Goal: Task Accomplishment & Management: Use online tool/utility

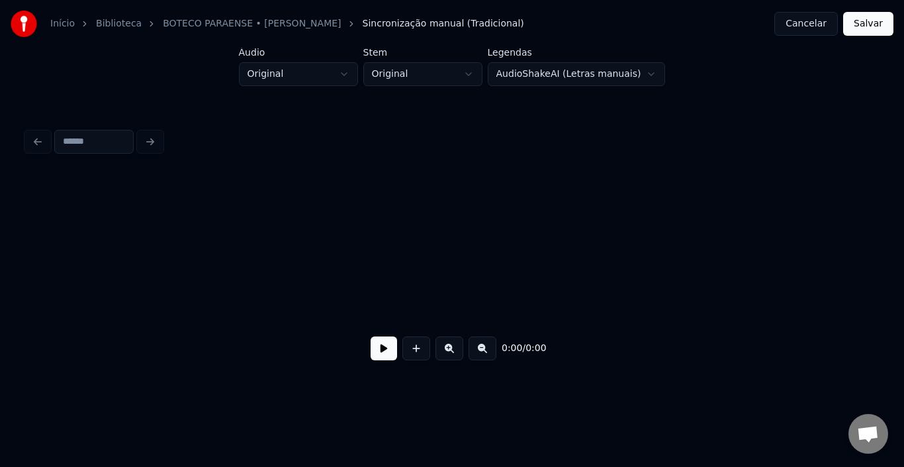
click at [385, 345] on button at bounding box center [384, 348] width 26 height 24
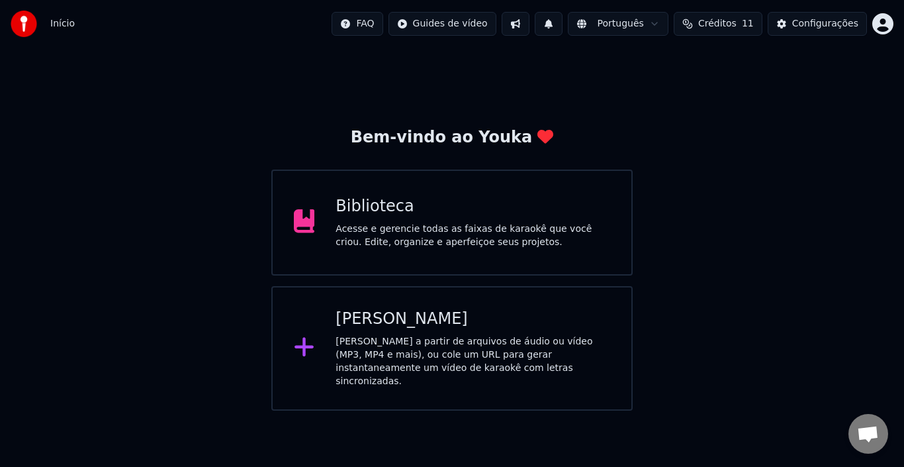
click at [470, 247] on div "Acesse e gerencie todas as faixas de karaokê que você criou. Edite, organize e …" at bounding box center [473, 235] width 275 height 26
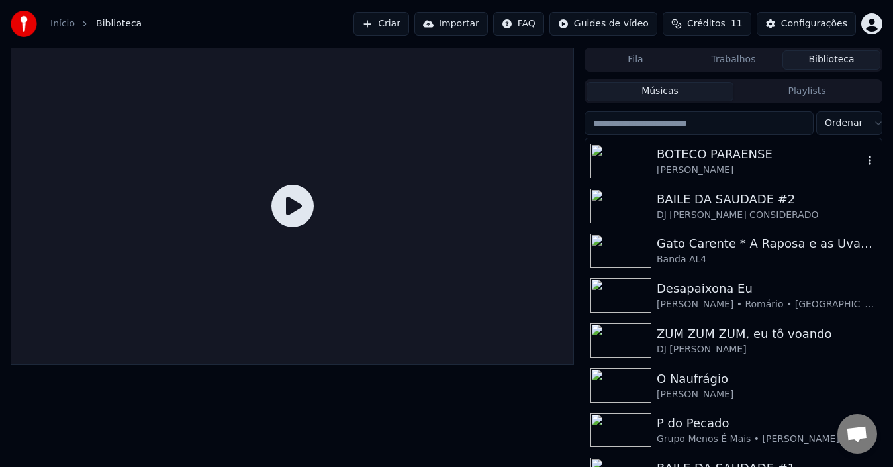
click at [737, 156] on div "BOTECO PARAENSE" at bounding box center [759, 154] width 206 height 19
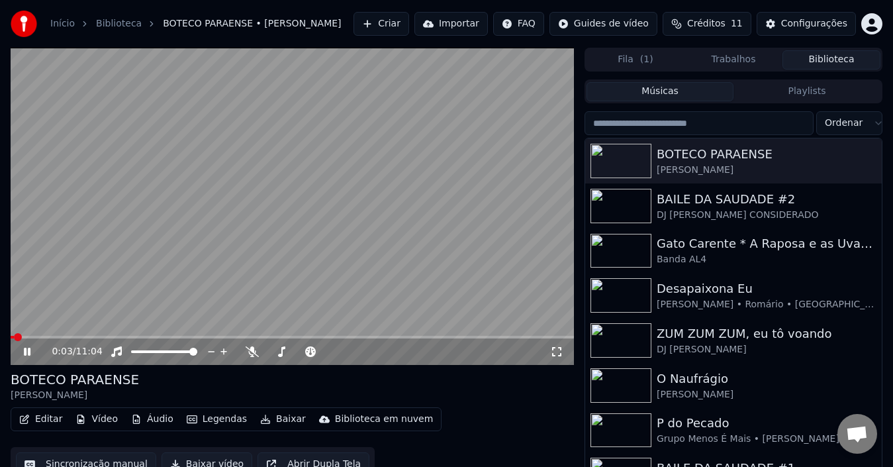
click at [29, 351] on icon at bounding box center [27, 351] width 7 height 8
click at [44, 418] on button "Editar" at bounding box center [41, 419] width 54 height 19
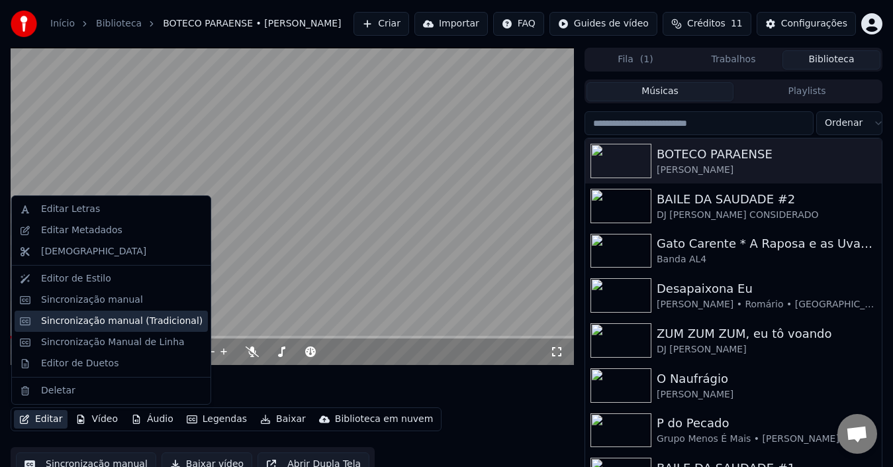
click at [116, 317] on div "Sincronização manual (Tradicional)" at bounding box center [121, 320] width 161 height 13
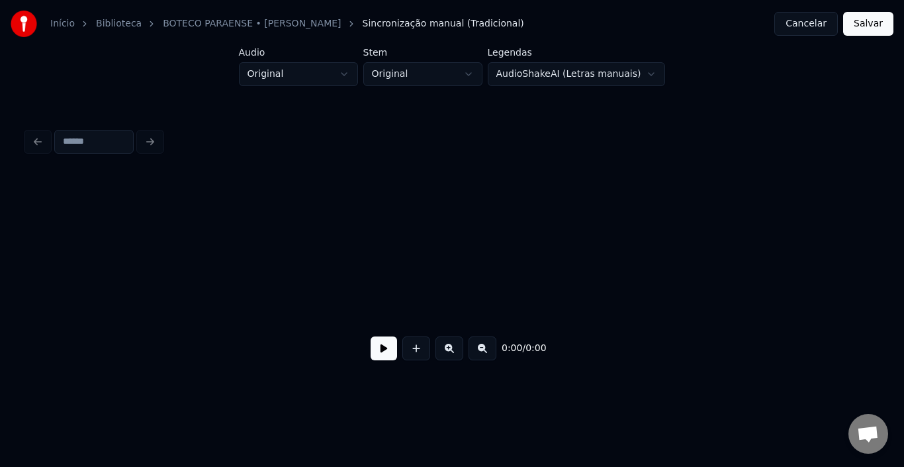
click at [639, 71] on html "Início Biblioteca BOTECO PARAENSE • [PERSON_NAME] manual (Tradicional) Cancelar…" at bounding box center [452, 204] width 904 height 408
click at [313, 72] on html "Início Biblioteca BOTECO PARAENSE • [PERSON_NAME] manual (Tradicional) Cancelar…" at bounding box center [452, 204] width 904 height 408
click at [420, 77] on html "Início Biblioteca BOTECO PARAENSE • [PERSON_NAME] manual (Tradicional) Cancelar…" at bounding box center [452, 204] width 904 height 408
click at [537, 176] on html "Início Biblioteca BOTECO PARAENSE • [PERSON_NAME] manual (Tradicional) Cancelar…" at bounding box center [452, 204] width 904 height 408
click at [458, 68] on html "Início Biblioteca BOTECO PARAENSE • [PERSON_NAME] manual (Tradicional) Cancelar…" at bounding box center [452, 204] width 904 height 408
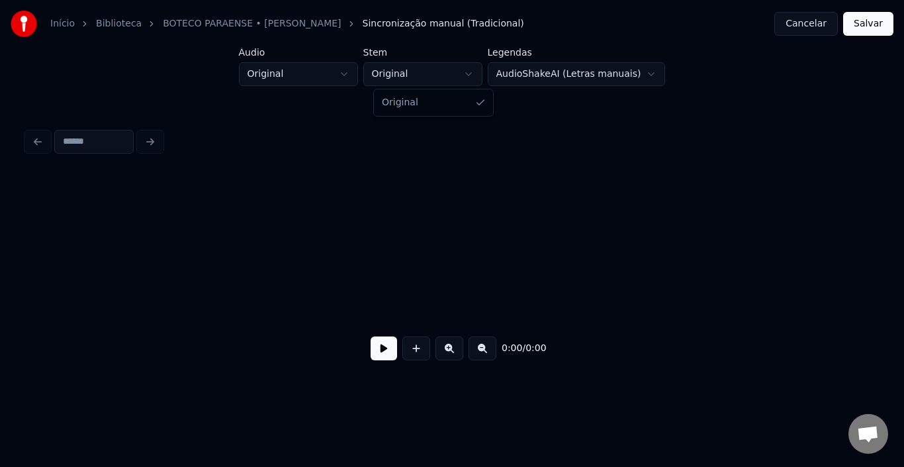
click at [582, 68] on html "Início Biblioteca BOTECO PARAENSE • [PERSON_NAME] manual (Tradicional) Cancelar…" at bounding box center [452, 204] width 904 height 408
click at [387, 347] on button at bounding box center [384, 348] width 26 height 24
click at [803, 24] on button "Cancelar" at bounding box center [806, 24] width 64 height 24
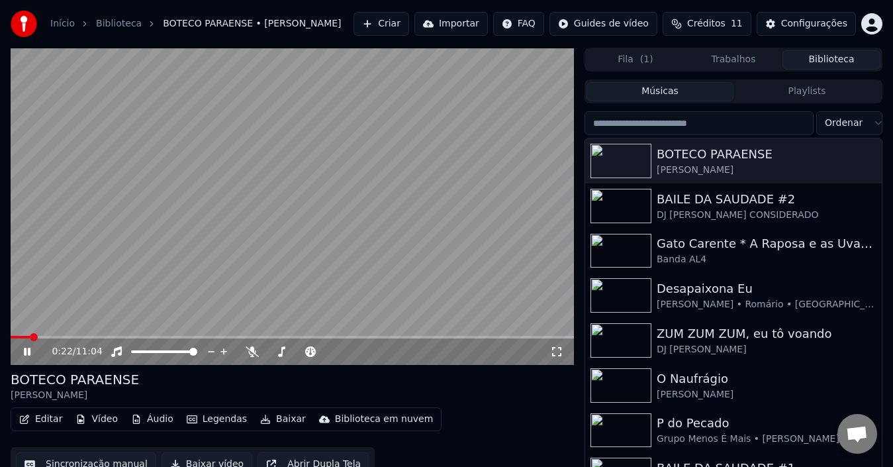
click at [30, 353] on icon at bounding box center [27, 351] width 7 height 8
click at [44, 422] on button "Editar" at bounding box center [41, 419] width 54 height 19
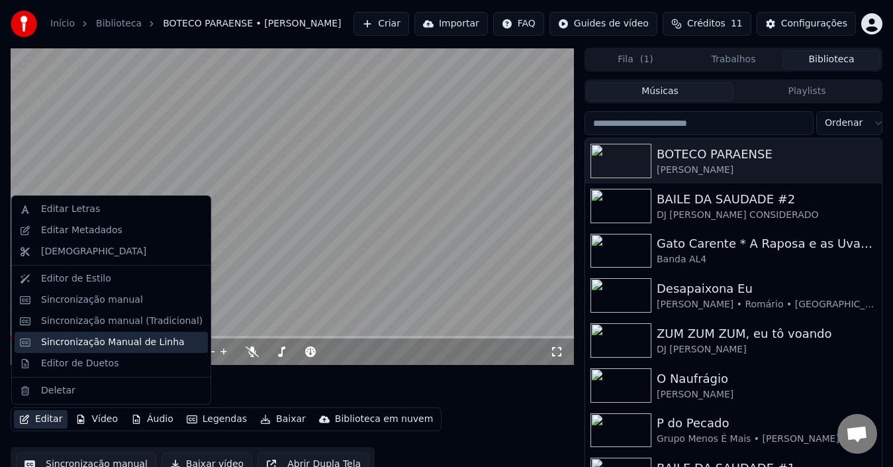
click at [81, 344] on div "Sincronização Manual de Linha" at bounding box center [113, 342] width 144 height 13
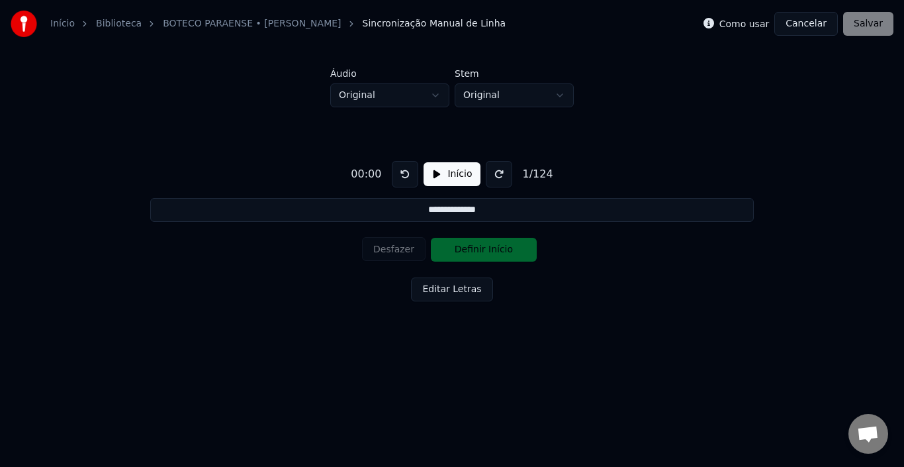
click at [811, 26] on button "Cancelar" at bounding box center [806, 24] width 64 height 24
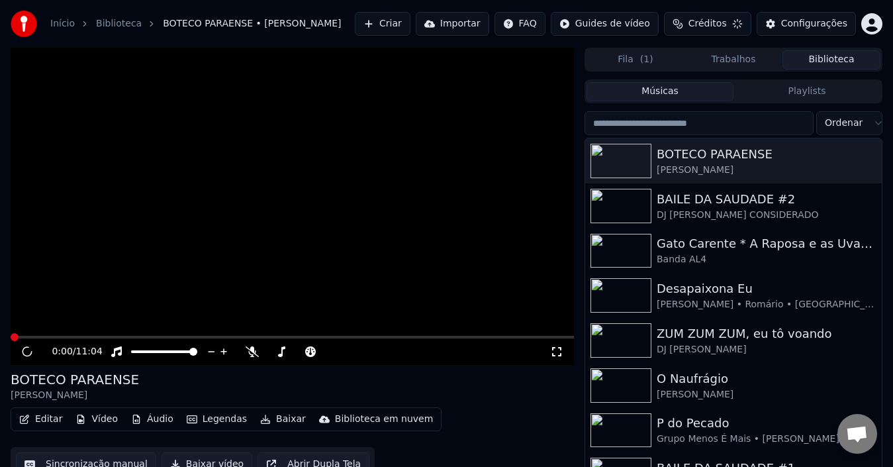
click at [52, 418] on button "Editar" at bounding box center [41, 419] width 54 height 19
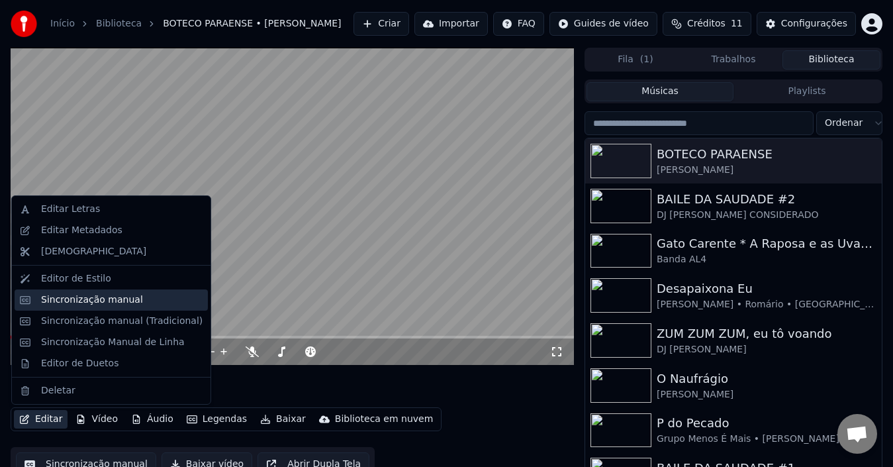
click at [109, 296] on div "Sincronização manual" at bounding box center [92, 299] width 102 height 13
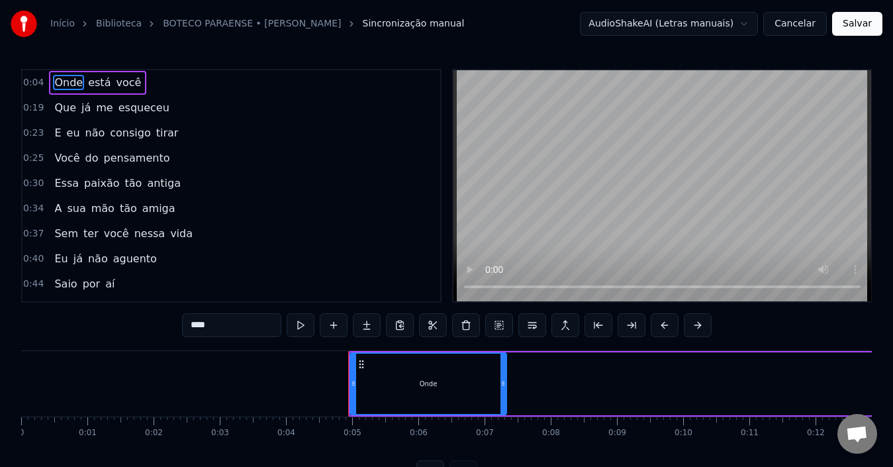
click at [807, 24] on button "Cancelar" at bounding box center [795, 24] width 64 height 24
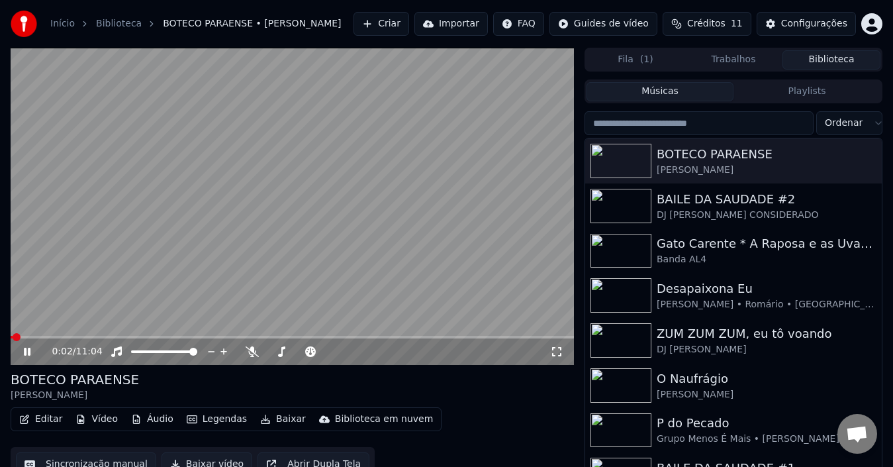
click at [26, 351] on icon at bounding box center [27, 351] width 7 height 8
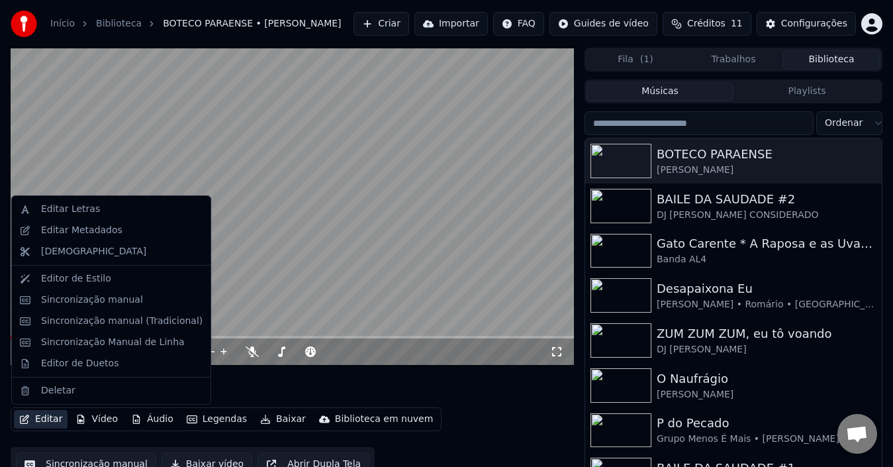
click at [40, 416] on button "Editar" at bounding box center [41, 419] width 54 height 19
click at [81, 320] on div "Sincronização manual (Tradicional)" at bounding box center [121, 320] width 161 height 13
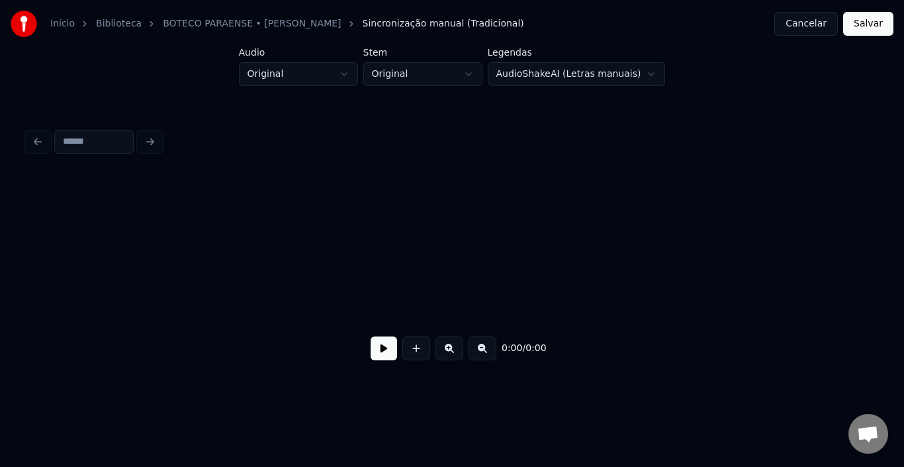
click at [797, 367] on div "0:00 / 0:00" at bounding box center [451, 348] width 851 height 50
click at [488, 347] on button at bounding box center [483, 348] width 28 height 24
click at [488, 347] on div "0:00 / 0:00" at bounding box center [452, 348] width 830 height 29
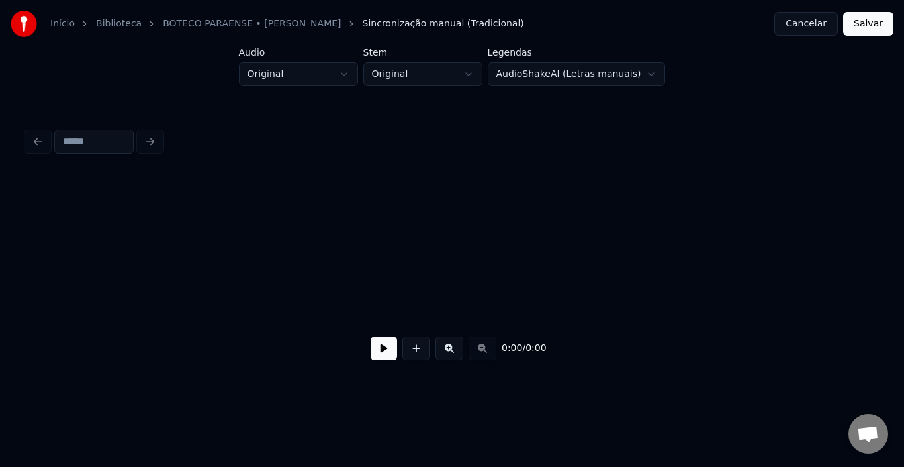
click at [815, 23] on button "Cancelar" at bounding box center [806, 24] width 64 height 24
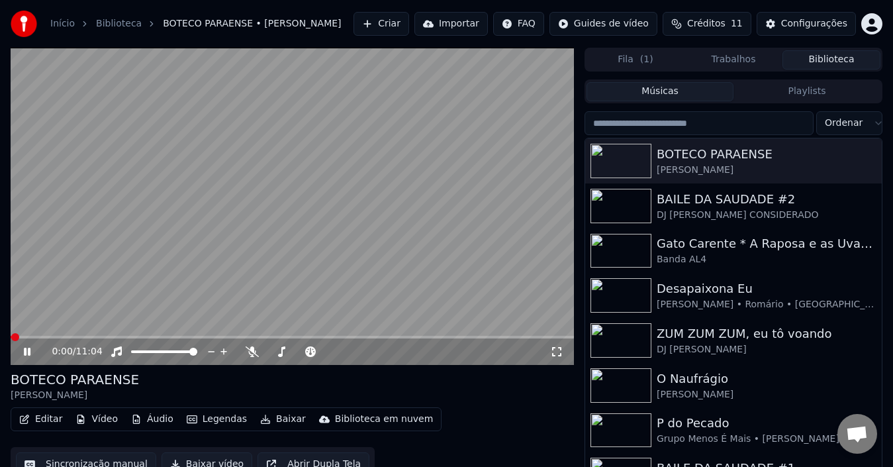
click at [30, 350] on icon at bounding box center [27, 351] width 7 height 8
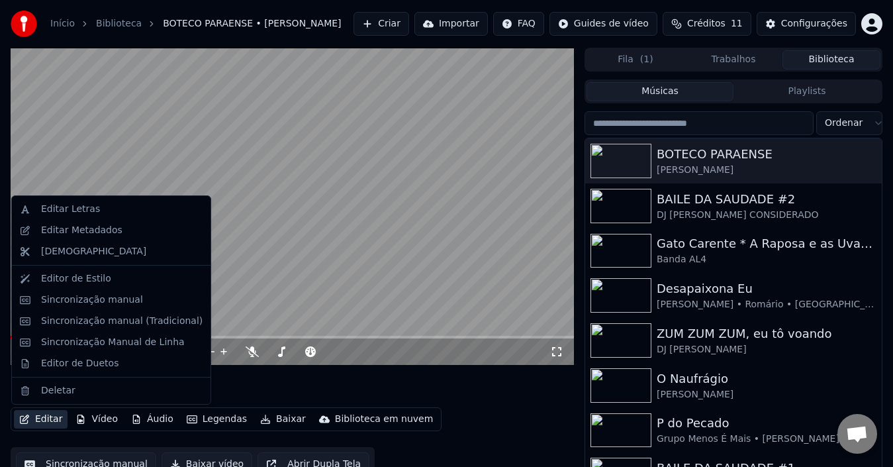
click at [32, 421] on button "Editar" at bounding box center [41, 419] width 54 height 19
click at [69, 306] on div "Sincronização manual" at bounding box center [92, 299] width 102 height 13
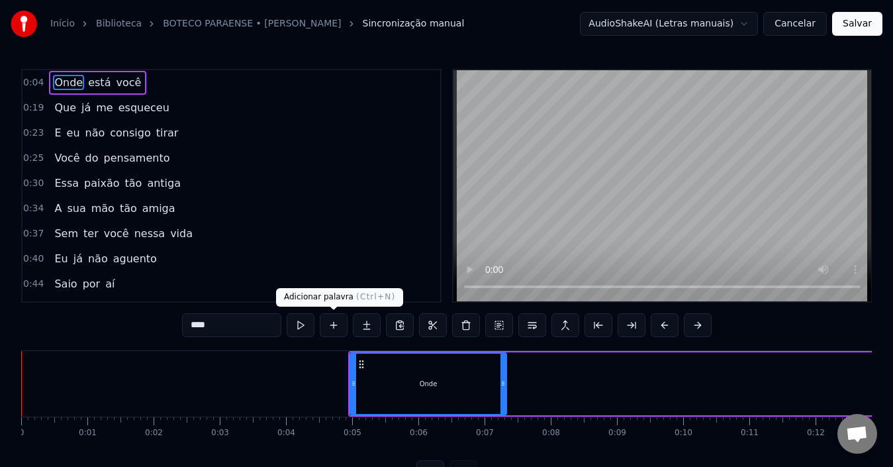
click at [304, 328] on button at bounding box center [301, 325] width 28 height 24
click at [351, 378] on icon at bounding box center [353, 383] width 5 height 11
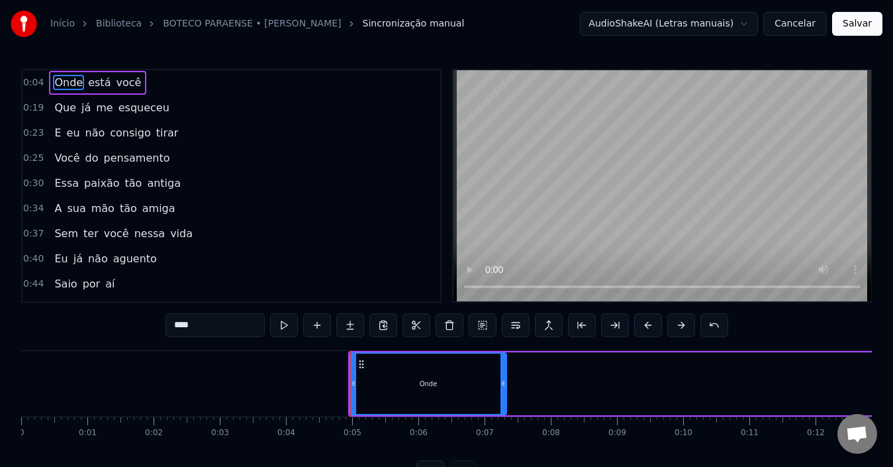
drag, startPoint x: 431, startPoint y: 374, endPoint x: 564, endPoint y: 379, distance: 133.8
click at [564, 379] on div "Onde está você" at bounding box center [800, 384] width 904 height 66
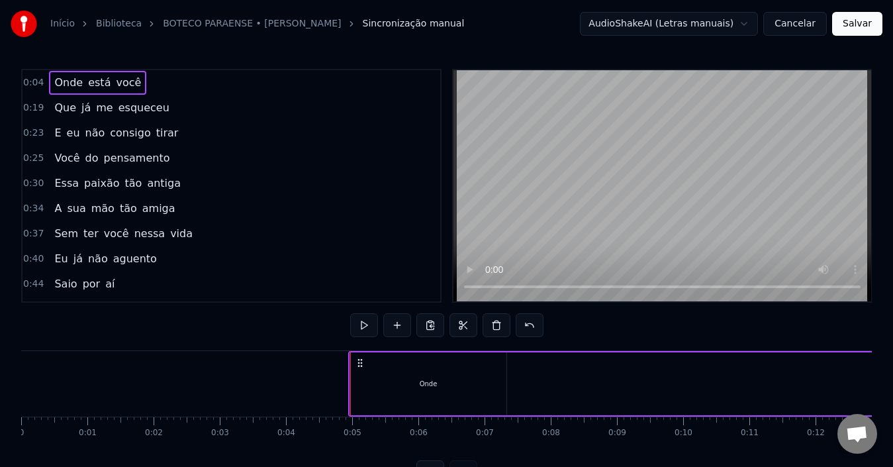
drag, startPoint x: 463, startPoint y: 377, endPoint x: 578, endPoint y: 384, distance: 115.4
click at [578, 384] on div "Onde está você" at bounding box center [800, 384] width 904 height 66
click at [450, 387] on div "Onde" at bounding box center [428, 383] width 156 height 63
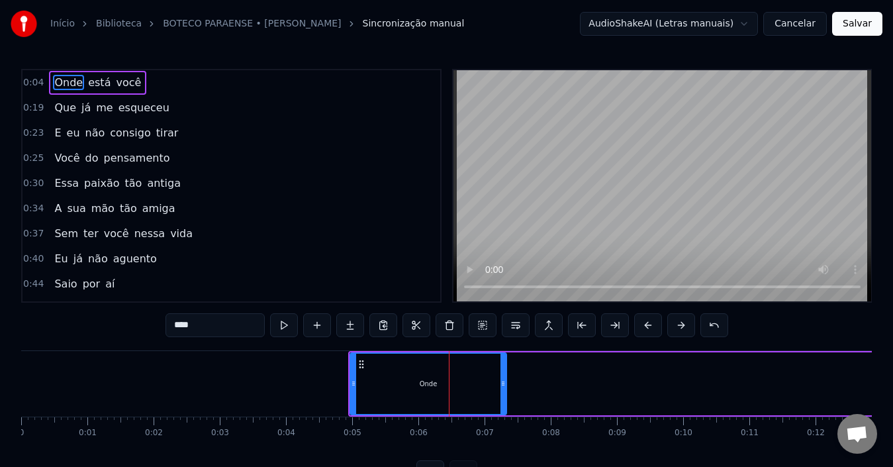
click at [506, 377] on div "Onde" at bounding box center [428, 383] width 155 height 60
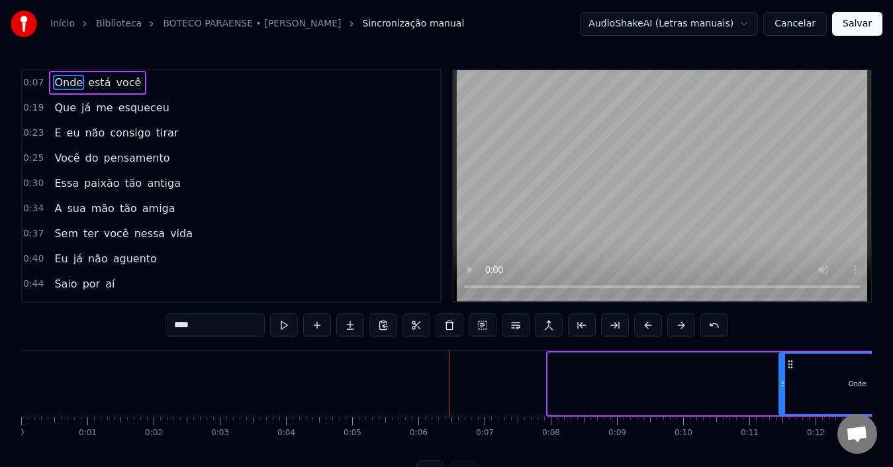
drag, startPoint x: 361, startPoint y: 364, endPoint x: 592, endPoint y: 373, distance: 231.1
click at [592, 373] on div "Onde" at bounding box center [625, 383] width 157 height 63
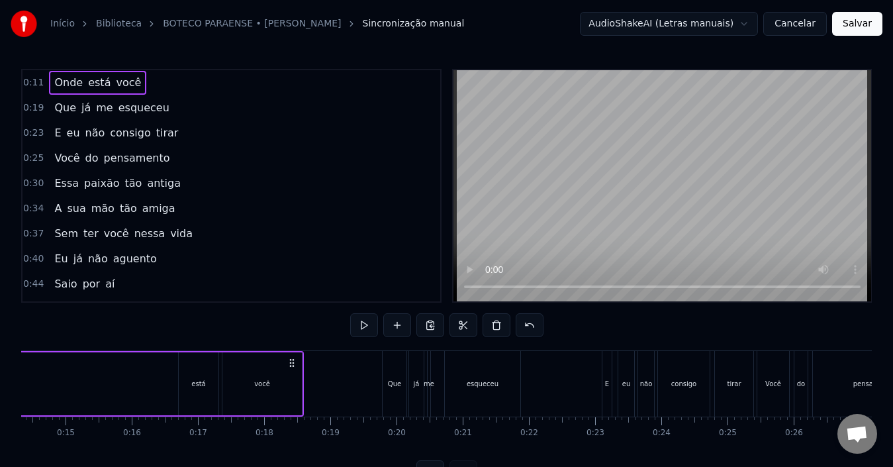
scroll to position [0, 738]
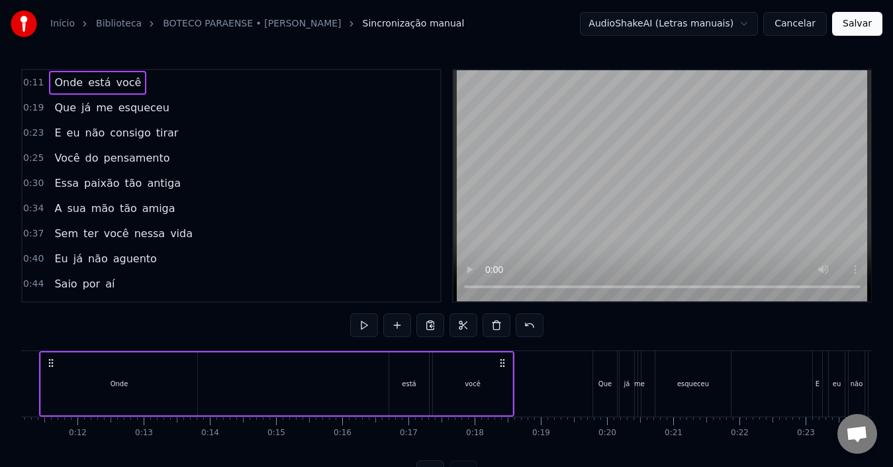
drag, startPoint x: 136, startPoint y: 389, endPoint x: 345, endPoint y: 388, distance: 209.8
click at [345, 388] on div "Onde está você" at bounding box center [276, 384] width 475 height 66
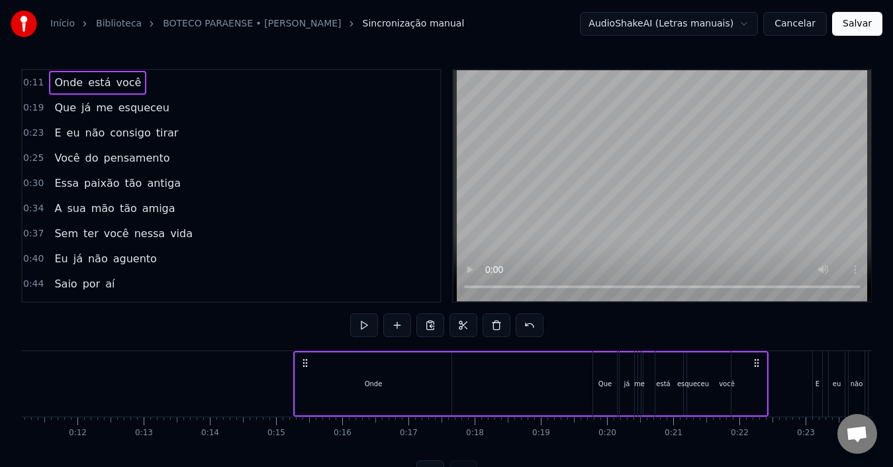
drag, startPoint x: 50, startPoint y: 361, endPoint x: 322, endPoint y: 377, distance: 271.7
click at [322, 377] on div "Onde está você" at bounding box center [530, 384] width 475 height 66
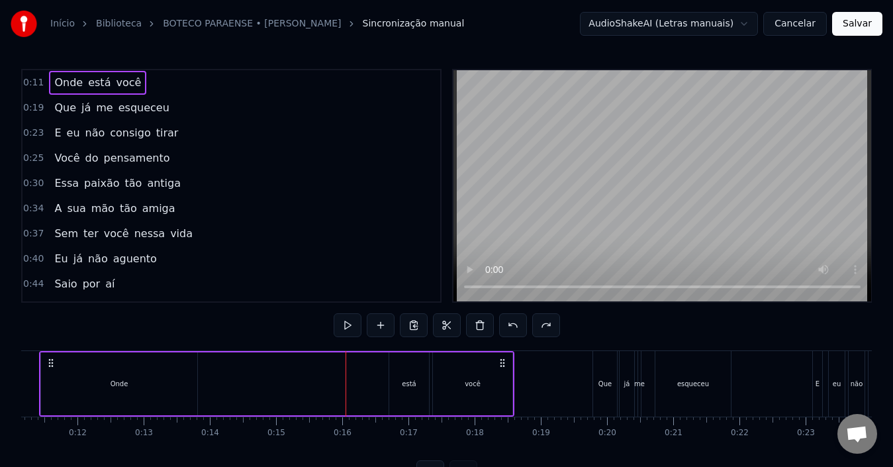
click at [62, 390] on div "Onde" at bounding box center [119, 383] width 156 height 63
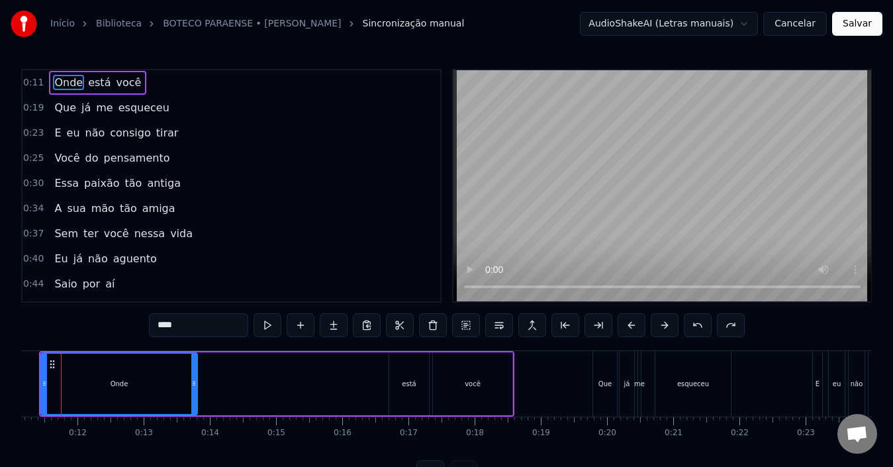
scroll to position [0, 711]
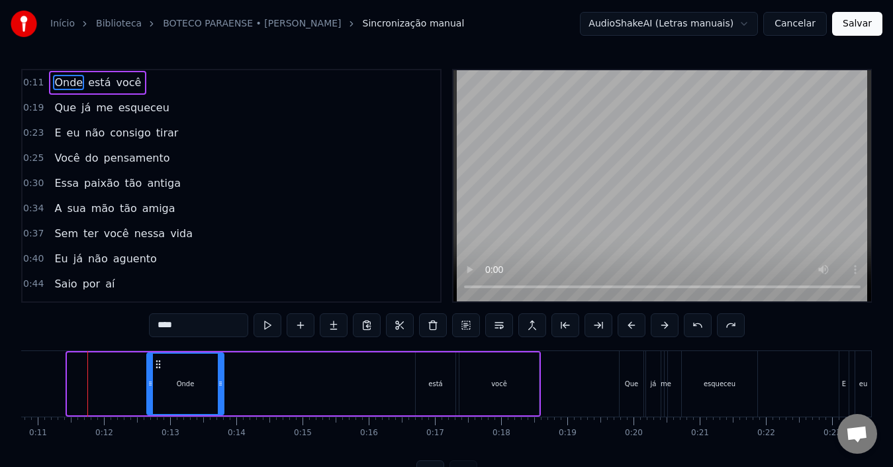
drag, startPoint x: 69, startPoint y: 382, endPoint x: 149, endPoint y: 386, distance: 79.5
click at [149, 386] on icon at bounding box center [150, 383] width 5 height 11
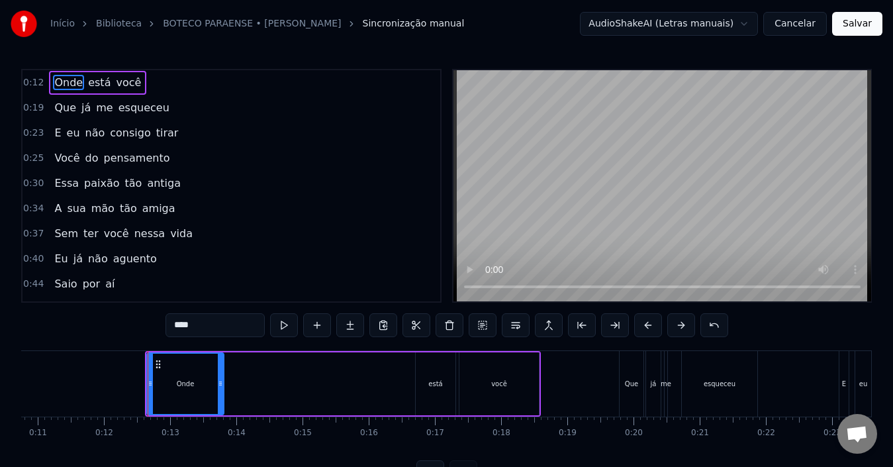
drag, startPoint x: 230, startPoint y: 378, endPoint x: 282, endPoint y: 382, distance: 52.4
click at [282, 382] on div "Onde está você" at bounding box center [343, 384] width 396 height 66
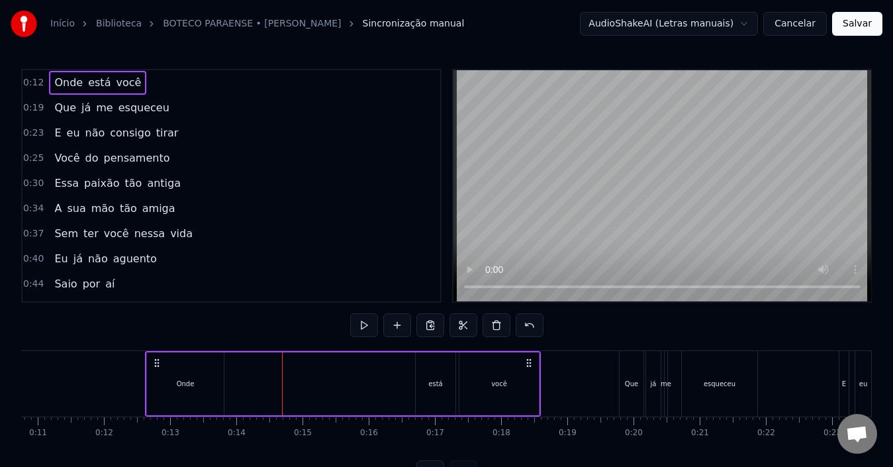
click at [157, 361] on icon at bounding box center [157, 362] width 11 height 11
click at [185, 387] on div "Onde" at bounding box center [186, 384] width 18 height 10
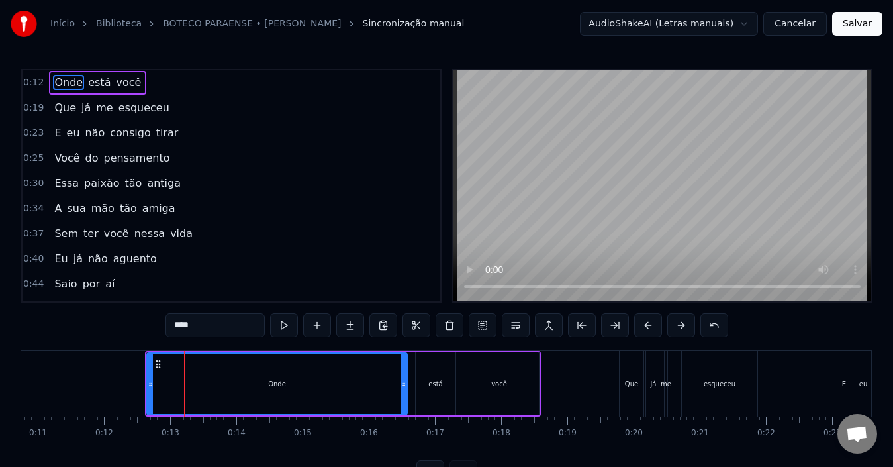
drag, startPoint x: 222, startPoint y: 376, endPoint x: 405, endPoint y: 376, distance: 183.3
click at [405, 376] on div at bounding box center [403, 383] width 5 height 60
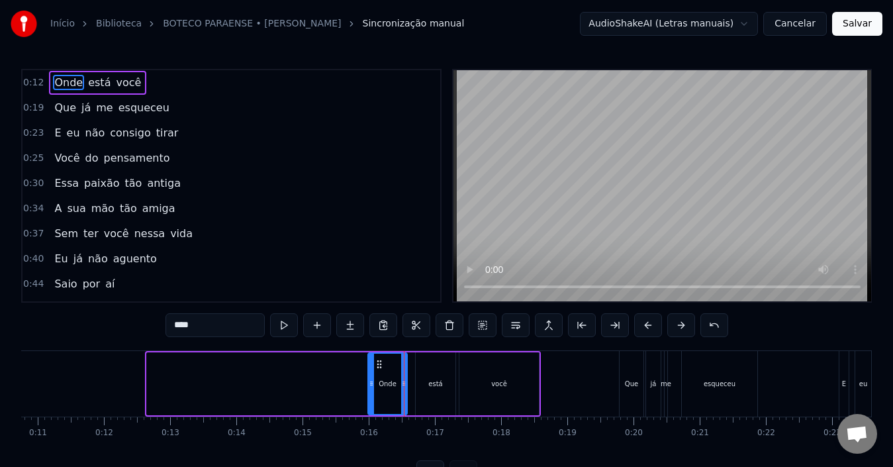
drag, startPoint x: 150, startPoint y: 378, endPoint x: 371, endPoint y: 379, distance: 221.0
click at [371, 379] on icon at bounding box center [371, 383] width 5 height 11
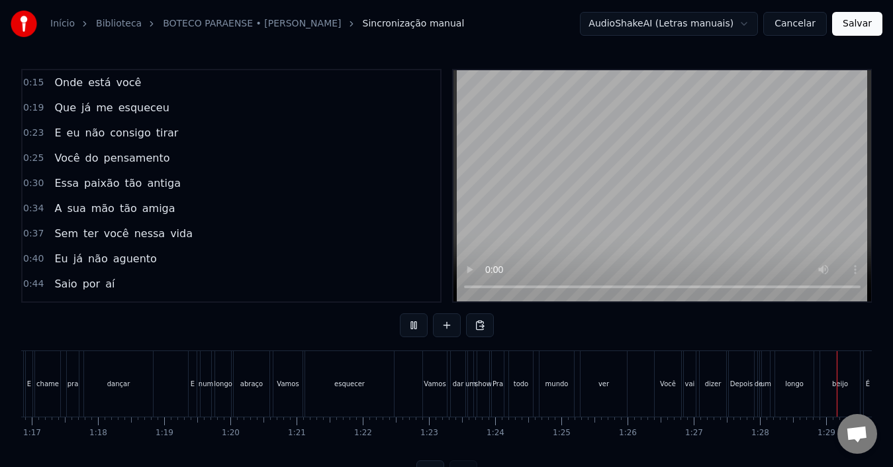
scroll to position [0, 5819]
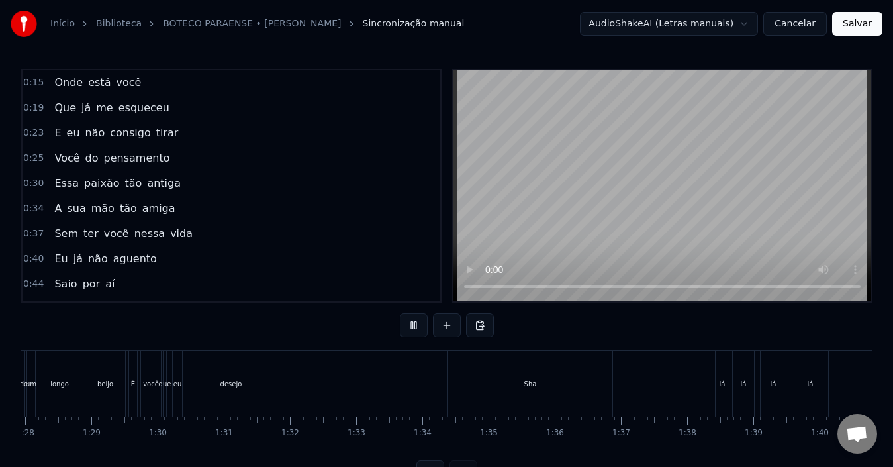
click at [406, 328] on button at bounding box center [414, 325] width 28 height 24
click at [584, 379] on div "Sha" at bounding box center [530, 384] width 164 height 66
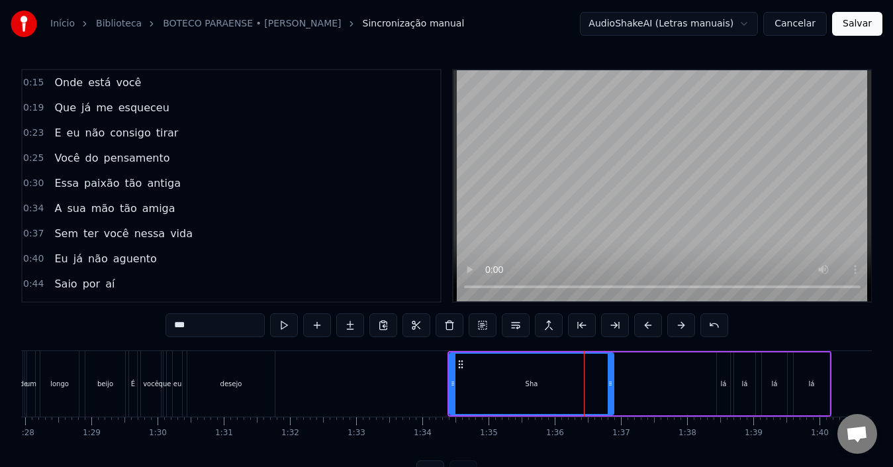
scroll to position [551, 0]
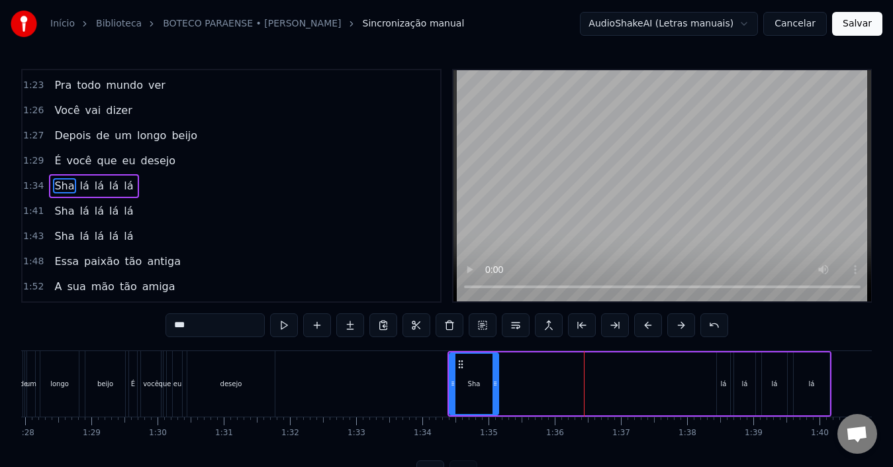
drag, startPoint x: 610, startPoint y: 374, endPoint x: 495, endPoint y: 375, distance: 115.2
click at [495, 375] on div at bounding box center [494, 383] width 5 height 60
click at [724, 371] on div "lá" at bounding box center [723, 383] width 13 height 63
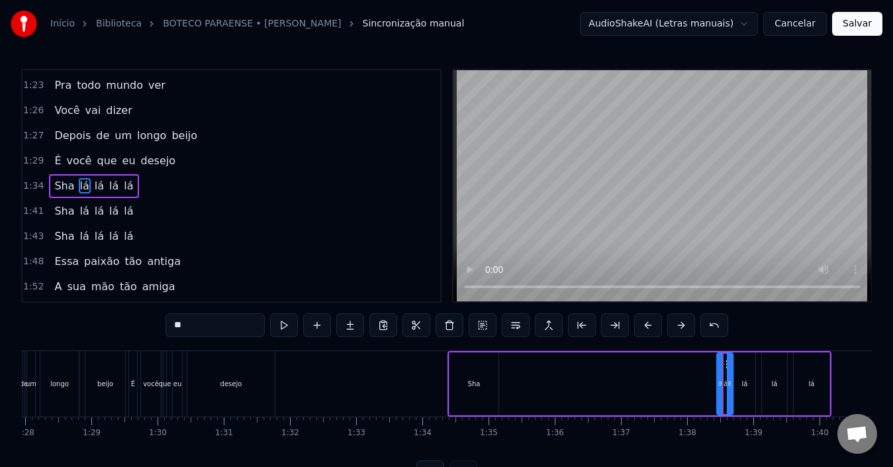
click at [727, 371] on div at bounding box center [729, 383] width 5 height 60
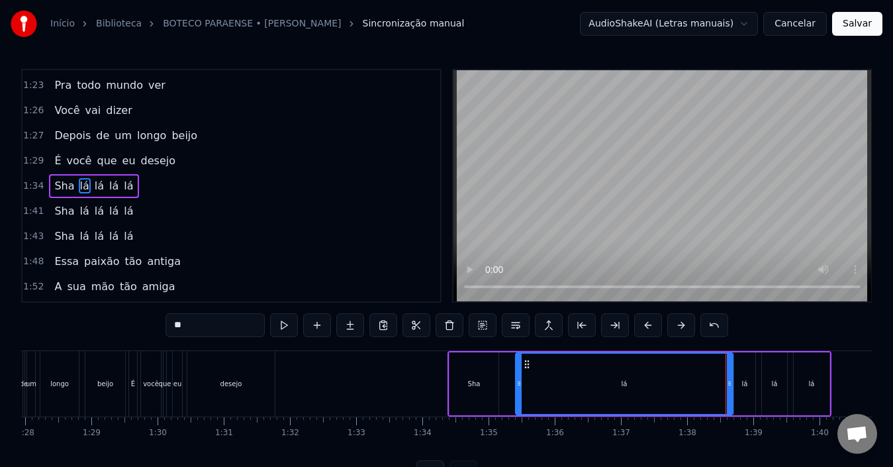
drag, startPoint x: 719, startPoint y: 376, endPoint x: 518, endPoint y: 376, distance: 201.2
click at [518, 376] on div at bounding box center [518, 383] width 5 height 60
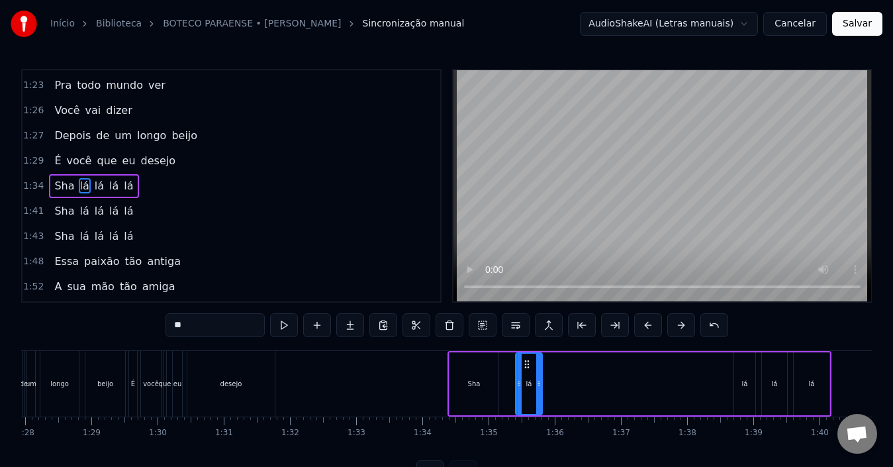
drag, startPoint x: 728, startPoint y: 373, endPoint x: 537, endPoint y: 373, distance: 190.6
click at [537, 373] on div at bounding box center [538, 383] width 5 height 60
click at [469, 373] on div "Sha" at bounding box center [473, 383] width 49 height 63
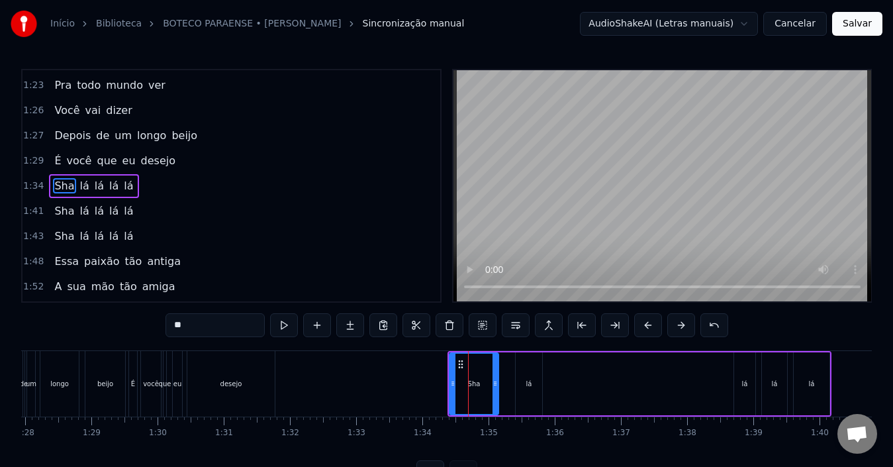
type input "***"
click at [830, 375] on div "Sha lá lá lá lá" at bounding box center [639, 384] width 384 height 66
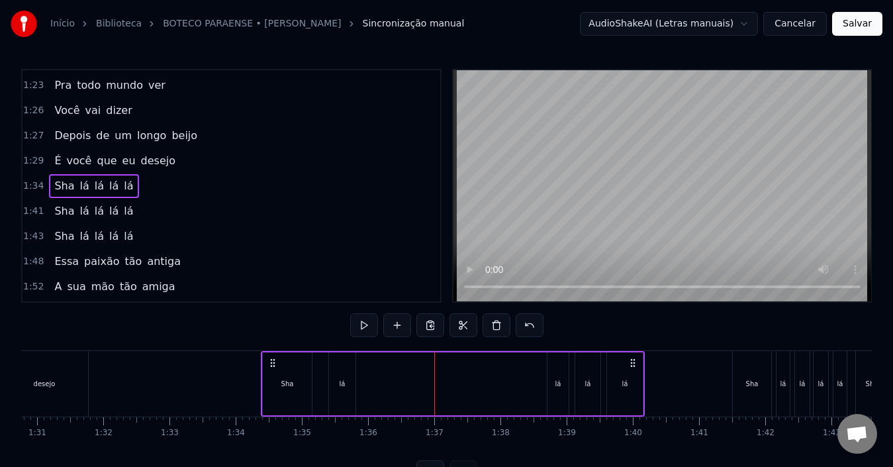
scroll to position [0, 5980]
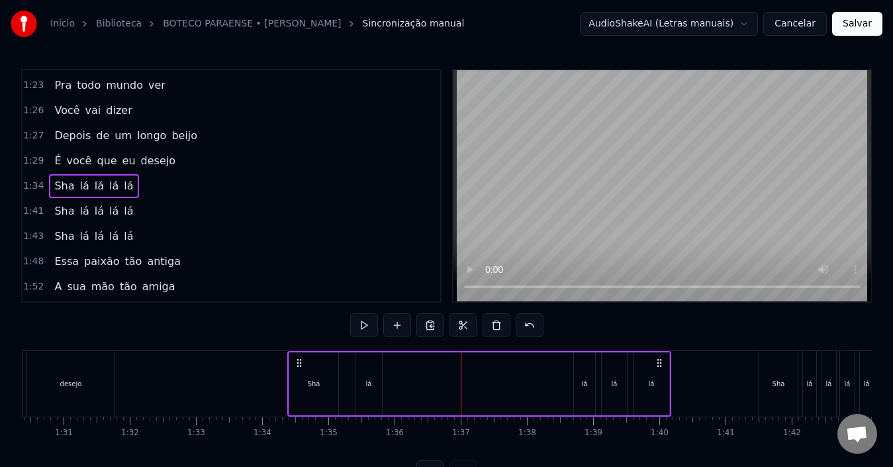
click at [516, 386] on div "Sha lá lá lá lá" at bounding box center [479, 384] width 384 height 66
click at [582, 375] on div "lá" at bounding box center [584, 383] width 21 height 63
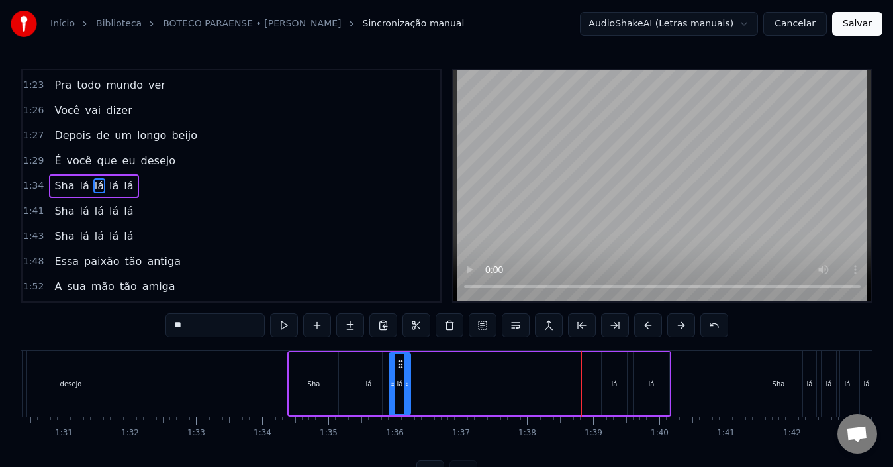
drag, startPoint x: 584, startPoint y: 362, endPoint x: 400, endPoint y: 367, distance: 184.7
click at [400, 367] on icon at bounding box center [400, 364] width 11 height 11
click at [615, 369] on div "lá" at bounding box center [614, 383] width 25 height 63
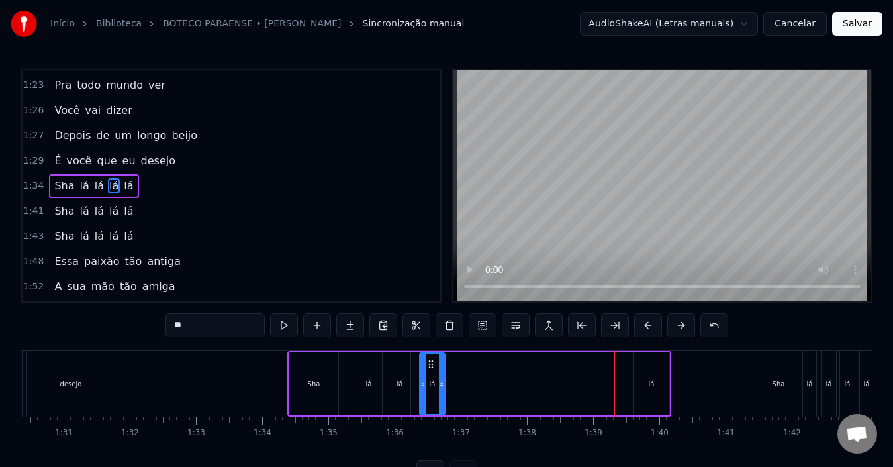
drag, startPoint x: 613, startPoint y: 363, endPoint x: 654, endPoint y: 380, distance: 44.2
click at [431, 376] on div "lá" at bounding box center [432, 383] width 24 height 60
click at [651, 371] on div "lá" at bounding box center [651, 383] width 36 height 63
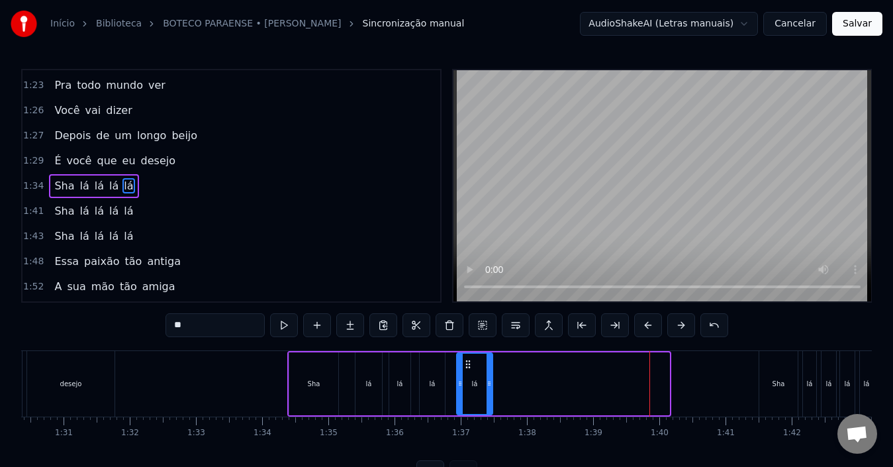
drag, startPoint x: 644, startPoint y: 363, endPoint x: 334, endPoint y: 374, distance: 310.6
click at [468, 380] on div "lá" at bounding box center [474, 383] width 34 height 60
click at [299, 376] on div "Sha" at bounding box center [313, 383] width 49 height 63
type input "***"
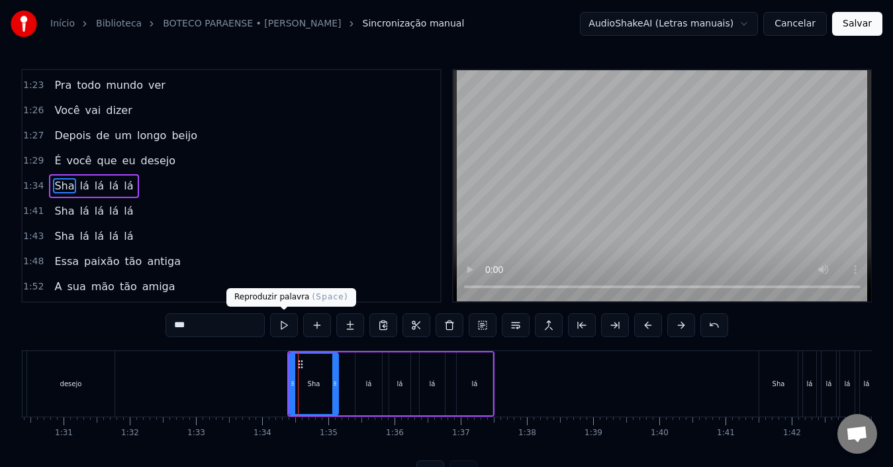
click at [285, 328] on button at bounding box center [284, 325] width 28 height 24
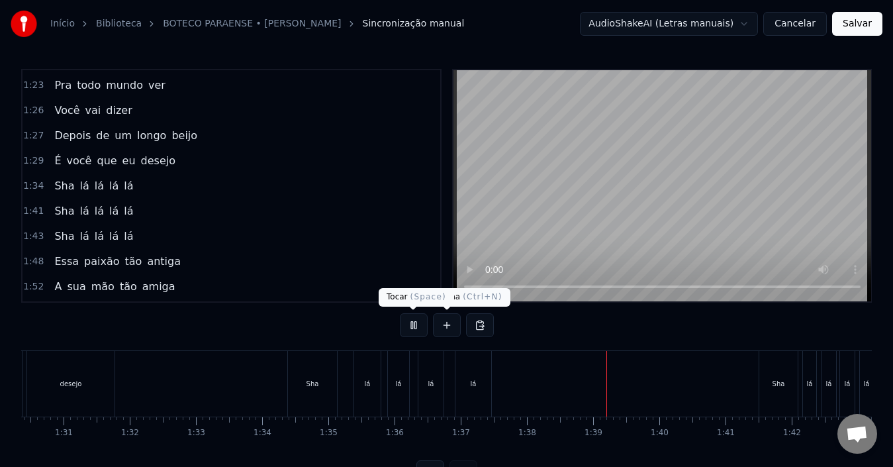
click at [410, 327] on button at bounding box center [414, 325] width 28 height 24
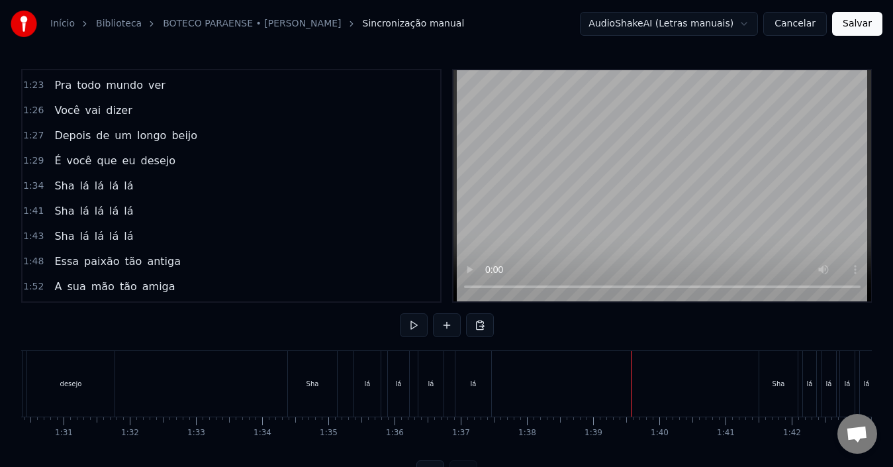
click at [777, 369] on div "Sha" at bounding box center [778, 384] width 38 height 66
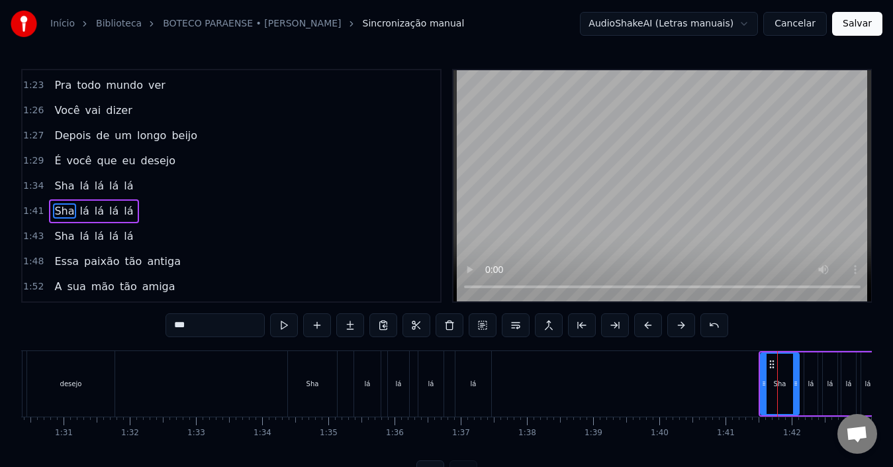
scroll to position [576, 0]
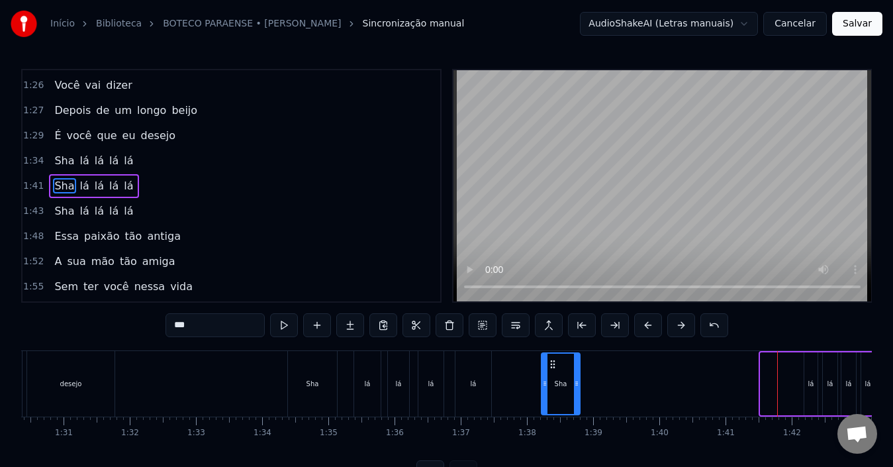
drag, startPoint x: 771, startPoint y: 363, endPoint x: 552, endPoint y: 369, distance: 219.1
click at [552, 369] on div "Sha" at bounding box center [560, 383] width 37 height 60
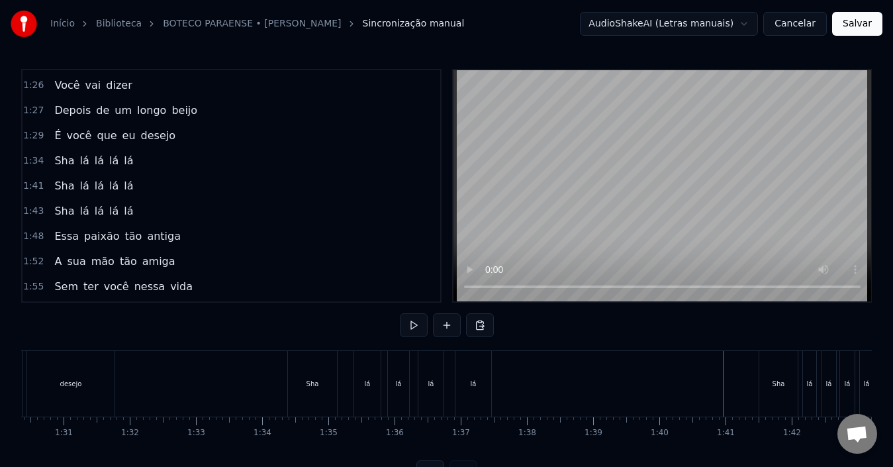
click at [771, 370] on div "Sha" at bounding box center [778, 384] width 38 height 66
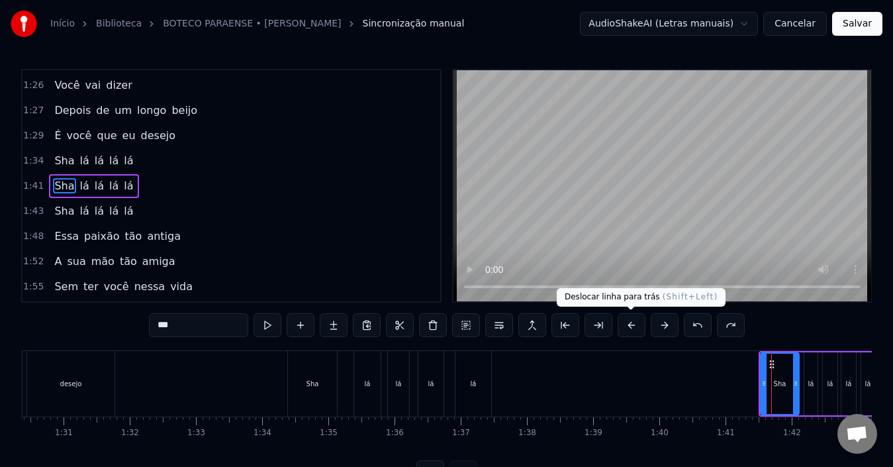
click at [632, 325] on button at bounding box center [631, 325] width 28 height 24
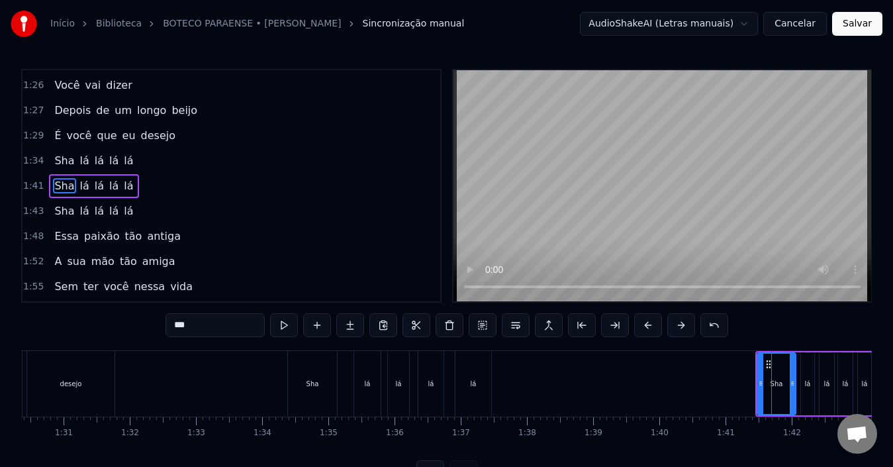
click at [650, 322] on button at bounding box center [648, 325] width 28 height 24
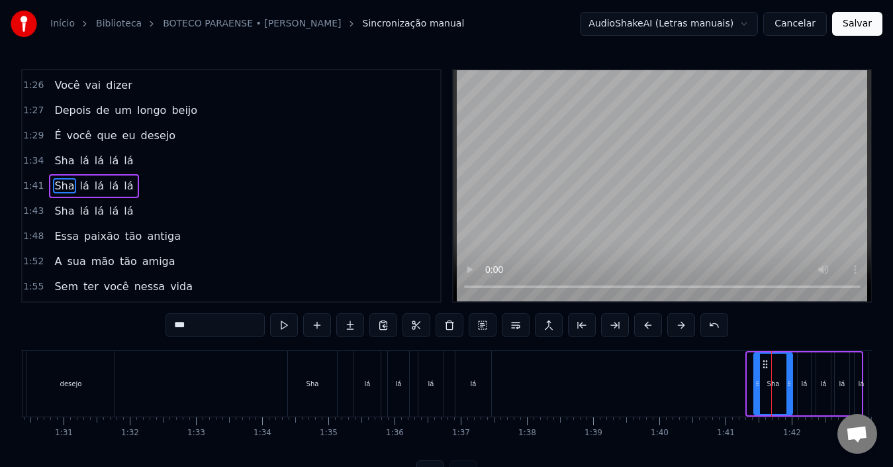
click at [650, 322] on button at bounding box center [648, 325] width 28 height 24
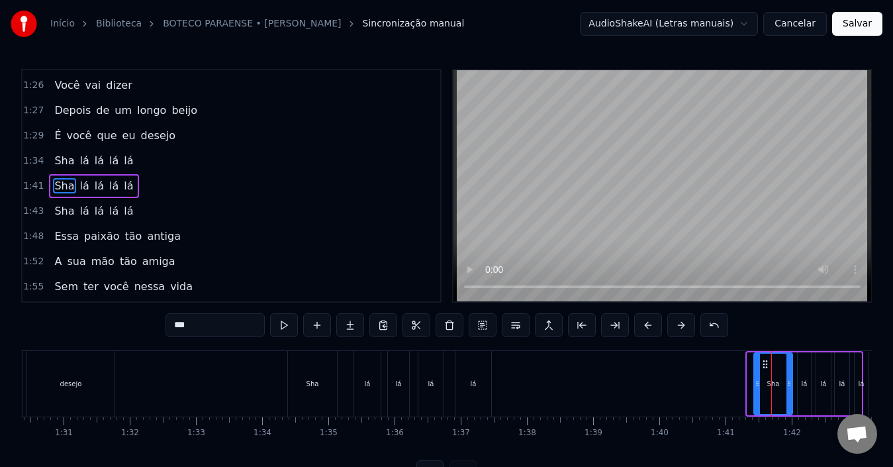
click at [650, 322] on button at bounding box center [648, 325] width 28 height 24
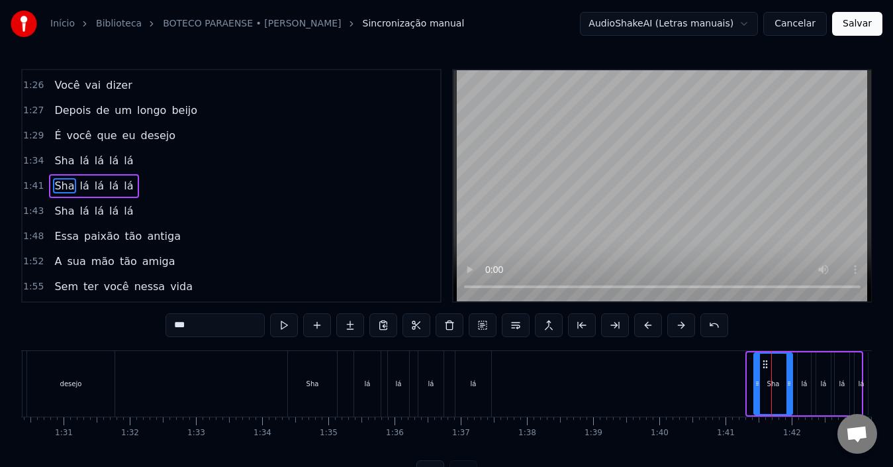
click at [650, 322] on button at bounding box center [648, 325] width 28 height 24
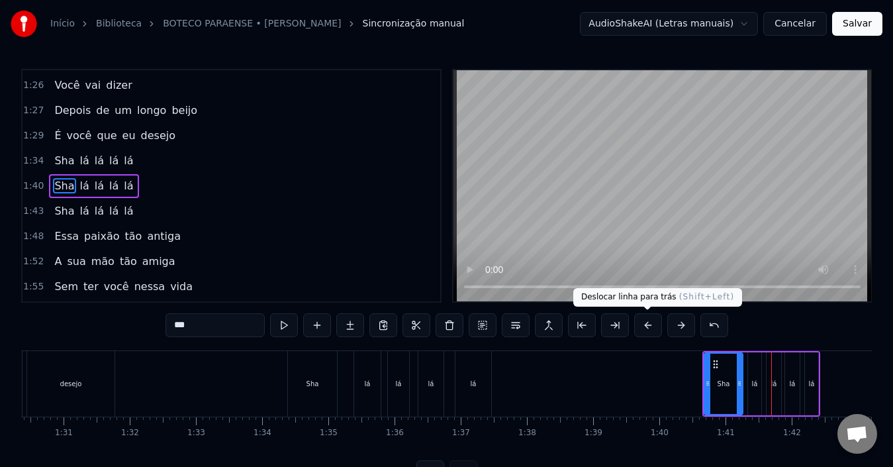
click at [652, 324] on button at bounding box center [648, 325] width 28 height 24
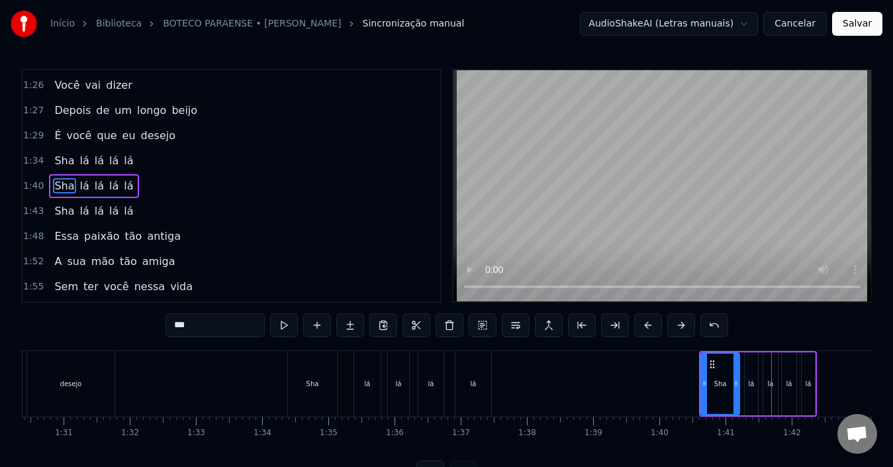
click at [652, 324] on button at bounding box center [648, 325] width 28 height 24
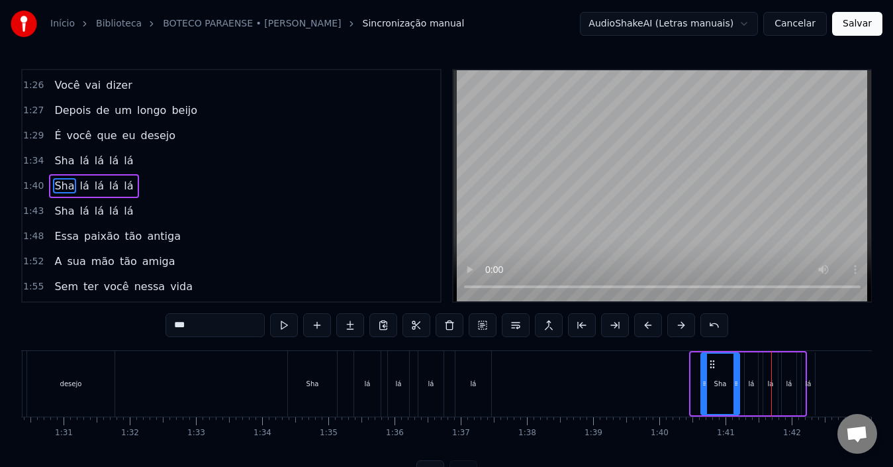
click at [652, 324] on button at bounding box center [648, 325] width 28 height 24
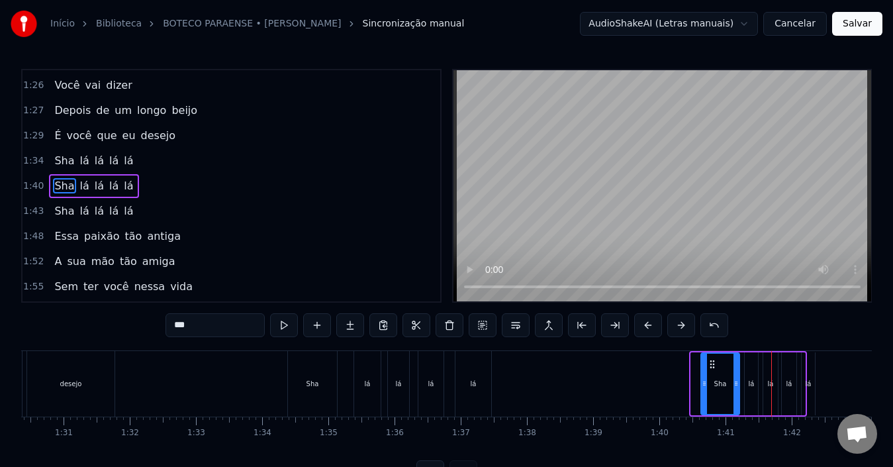
click at [652, 324] on button at bounding box center [648, 325] width 28 height 24
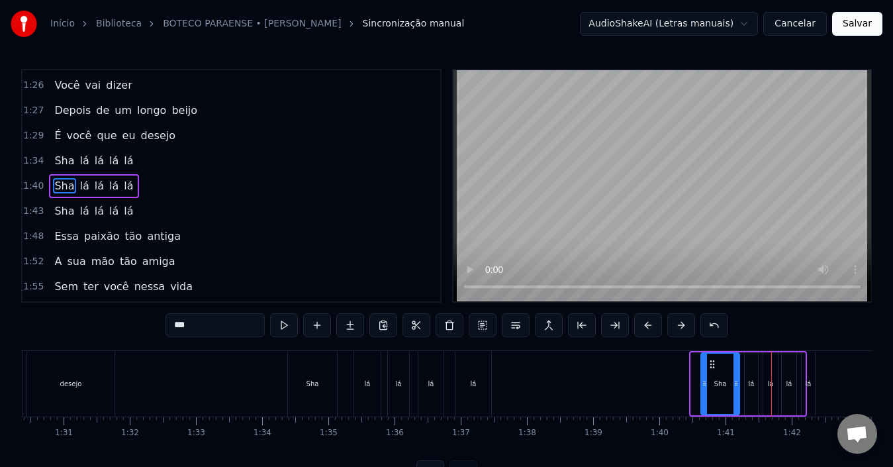
click at [652, 324] on button at bounding box center [648, 325] width 28 height 24
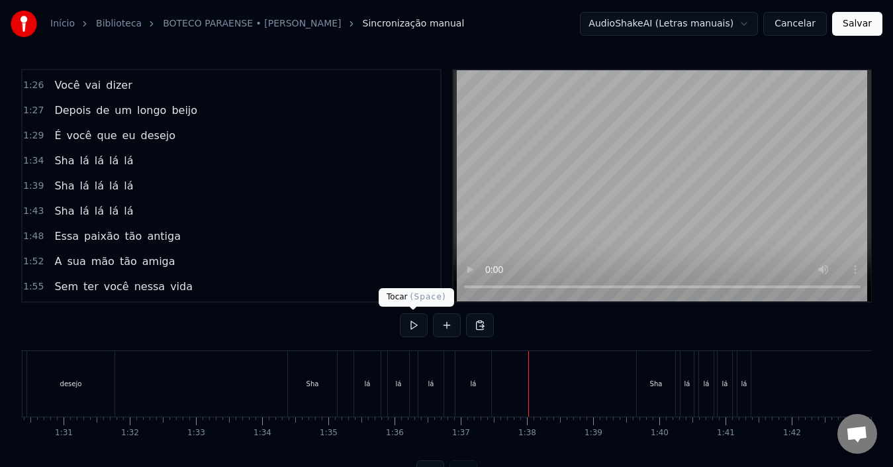
click at [420, 318] on button at bounding box center [414, 325] width 28 height 24
click at [410, 326] on button at bounding box center [414, 325] width 28 height 24
click at [646, 382] on div "Sha" at bounding box center [656, 384] width 38 height 66
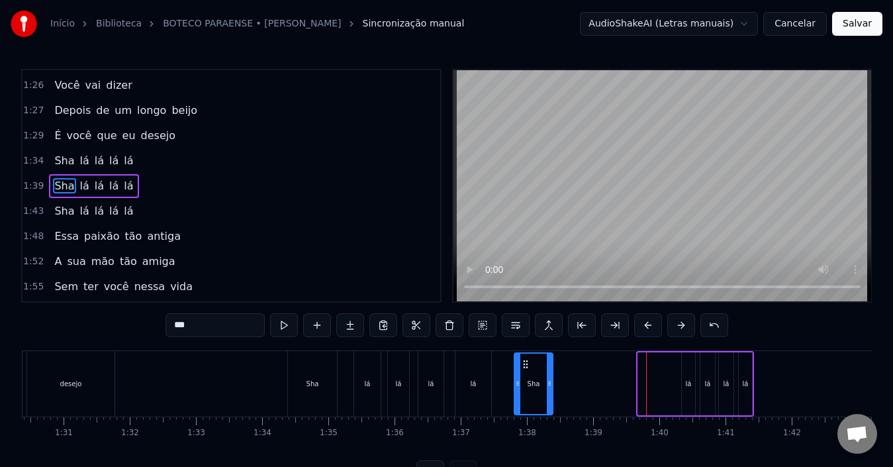
drag, startPoint x: 648, startPoint y: 362, endPoint x: 524, endPoint y: 368, distance: 123.9
click at [524, 368] on icon at bounding box center [525, 364] width 11 height 11
click at [688, 363] on div "lá" at bounding box center [688, 383] width 13 height 63
type input "**"
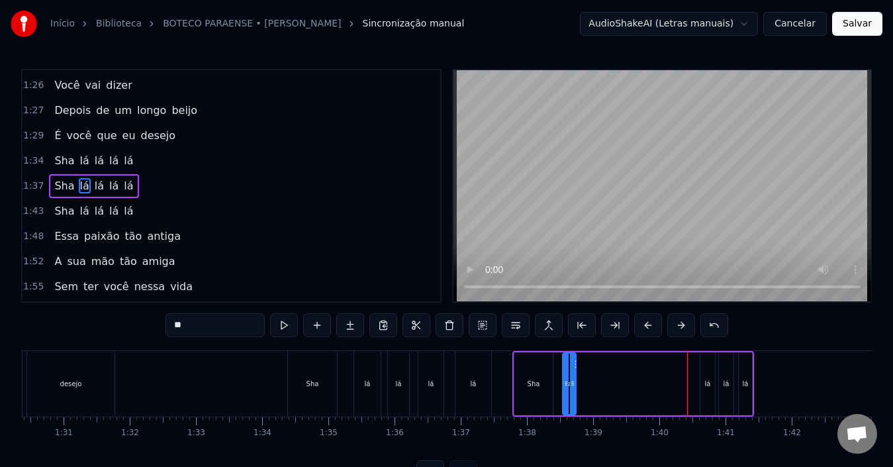
drag, startPoint x: 695, startPoint y: 365, endPoint x: 576, endPoint y: 370, distance: 119.2
click at [576, 370] on div "lá" at bounding box center [569, 383] width 15 height 63
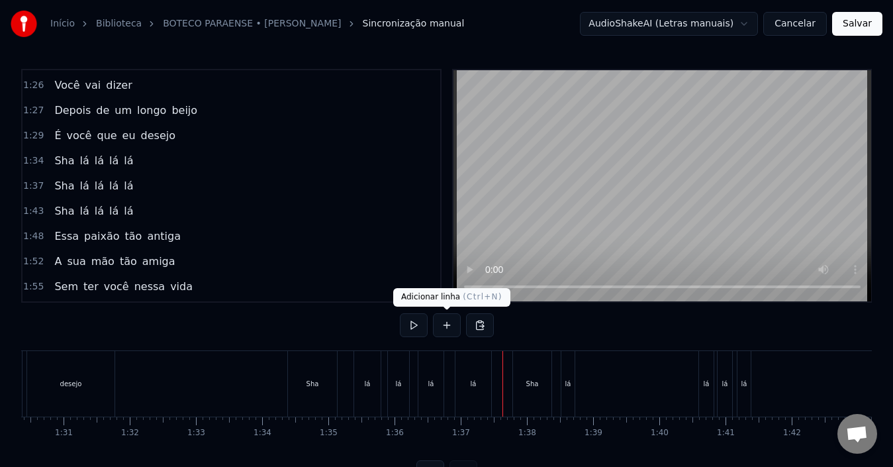
click at [408, 324] on button at bounding box center [414, 325] width 28 height 24
click at [409, 324] on button at bounding box center [414, 325] width 28 height 24
click at [705, 370] on div "lá" at bounding box center [706, 384] width 15 height 66
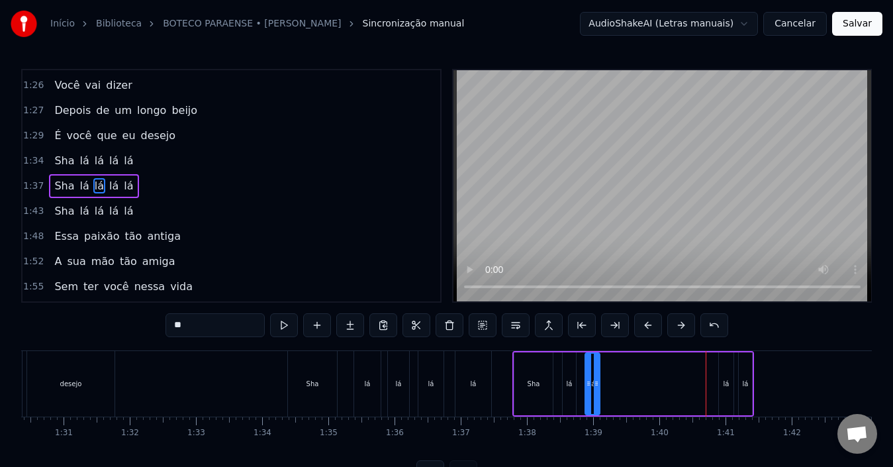
drag, startPoint x: 706, startPoint y: 360, endPoint x: 591, endPoint y: 367, distance: 115.3
click at [591, 367] on icon at bounding box center [596, 364] width 11 height 11
drag, startPoint x: 725, startPoint y: 368, endPoint x: 609, endPoint y: 371, distance: 116.5
click at [609, 371] on div "Sha lá lá lá lá" at bounding box center [633, 384] width 242 height 66
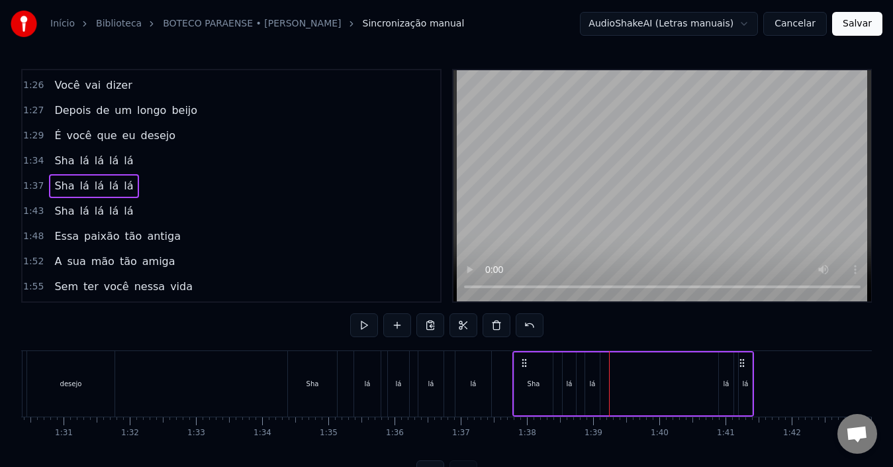
click at [725, 367] on div "lá" at bounding box center [726, 383] width 15 height 63
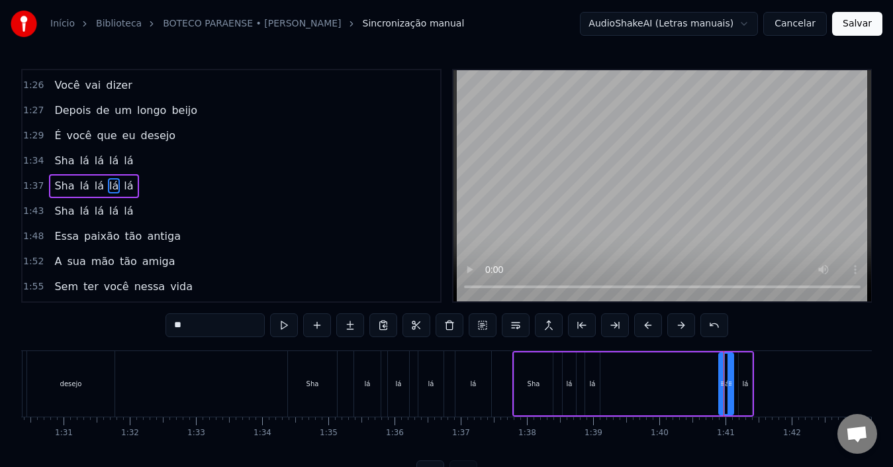
drag, startPoint x: 725, startPoint y: 371, endPoint x: 616, endPoint y: 375, distance: 109.3
click at [613, 373] on div "Sha lá lá lá lá" at bounding box center [633, 384] width 242 height 66
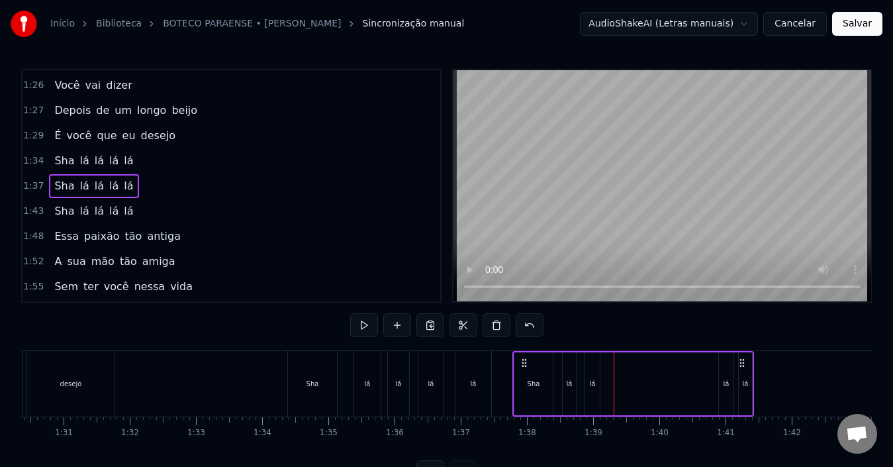
click at [721, 367] on div "lá" at bounding box center [726, 383] width 15 height 63
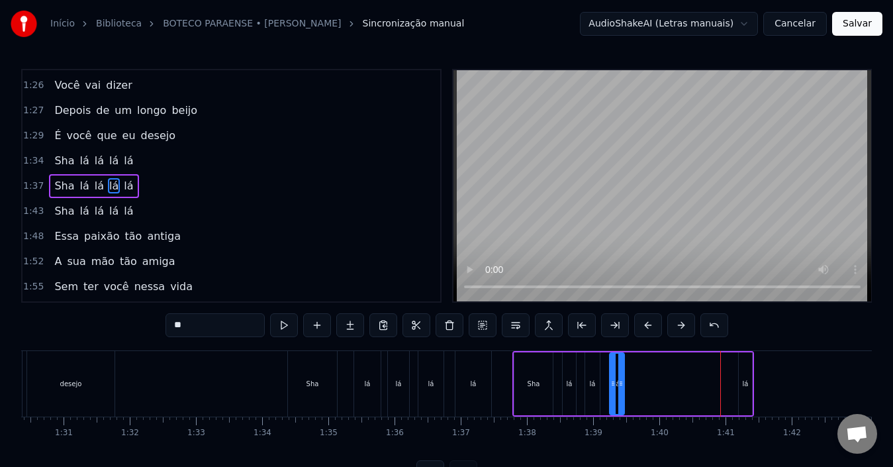
drag, startPoint x: 725, startPoint y: 367, endPoint x: 615, endPoint y: 371, distance: 109.3
click at [615, 371] on div "lá" at bounding box center [616, 383] width 13 height 60
click at [744, 370] on div "lá" at bounding box center [745, 383] width 13 height 63
drag, startPoint x: 744, startPoint y: 370, endPoint x: 635, endPoint y: 376, distance: 109.4
click at [635, 376] on div "Sha lá lá lá lá" at bounding box center [633, 384] width 242 height 66
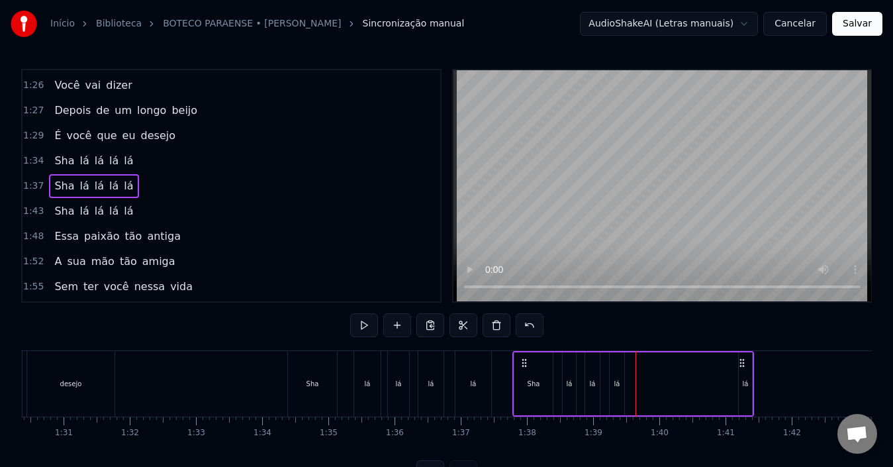
click at [746, 377] on div "lá" at bounding box center [745, 383] width 13 height 63
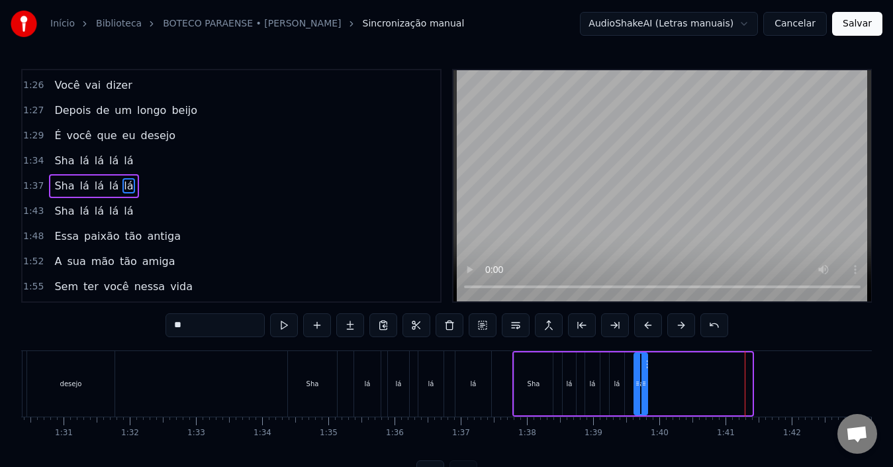
drag, startPoint x: 752, startPoint y: 366, endPoint x: 647, endPoint y: 373, distance: 104.8
click at [647, 373] on div "lá" at bounding box center [640, 383] width 15 height 63
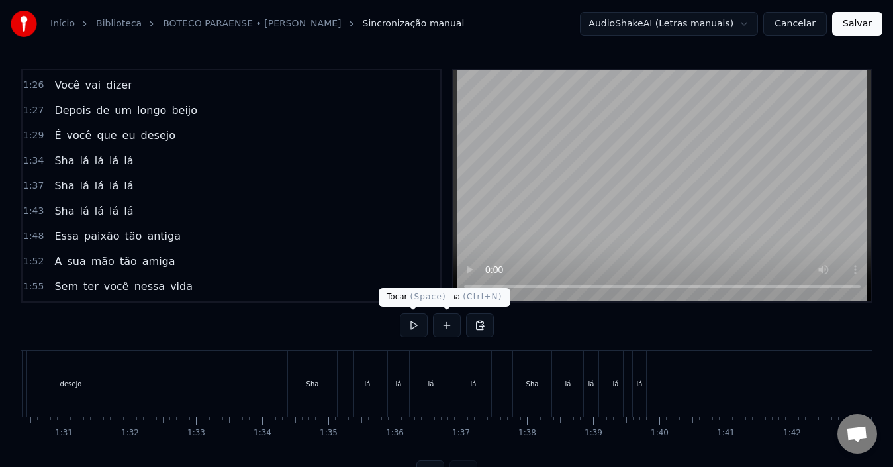
click at [416, 322] on button at bounding box center [414, 325] width 28 height 24
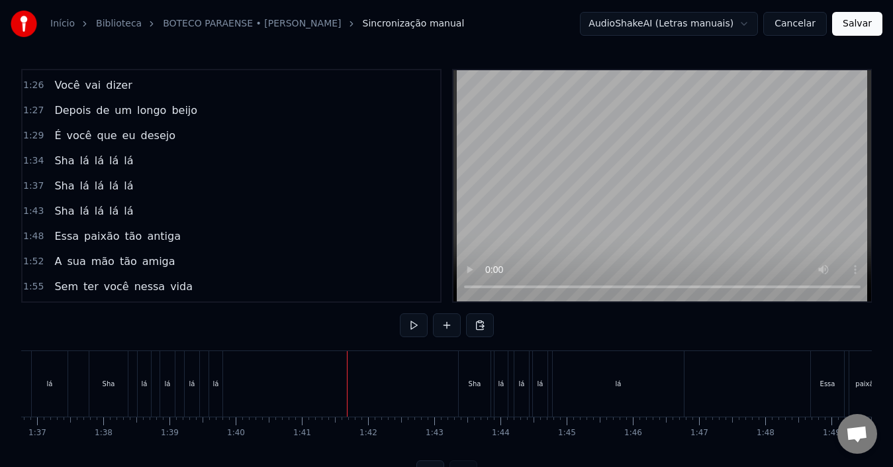
scroll to position [0, 6430]
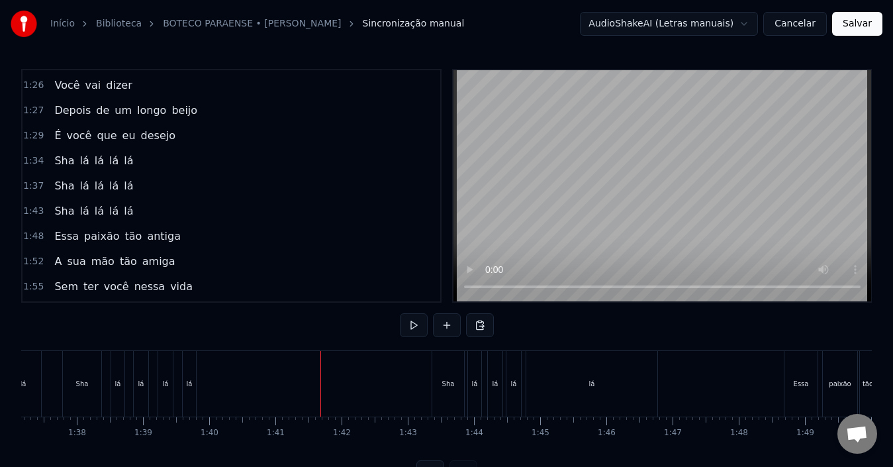
drag, startPoint x: 444, startPoint y: 369, endPoint x: 325, endPoint y: 369, distance: 119.1
click at [445, 373] on div "Sha" at bounding box center [448, 384] width 32 height 66
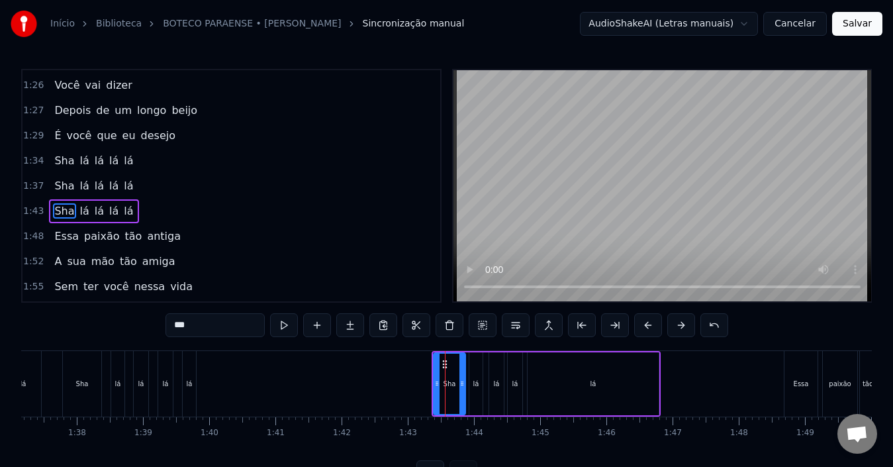
scroll to position [601, 0]
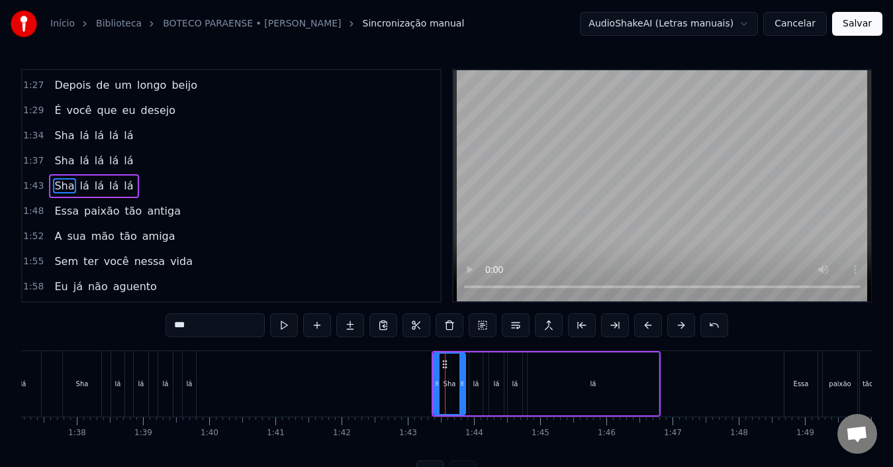
drag, startPoint x: 445, startPoint y: 373, endPoint x: 322, endPoint y: 371, distance: 122.4
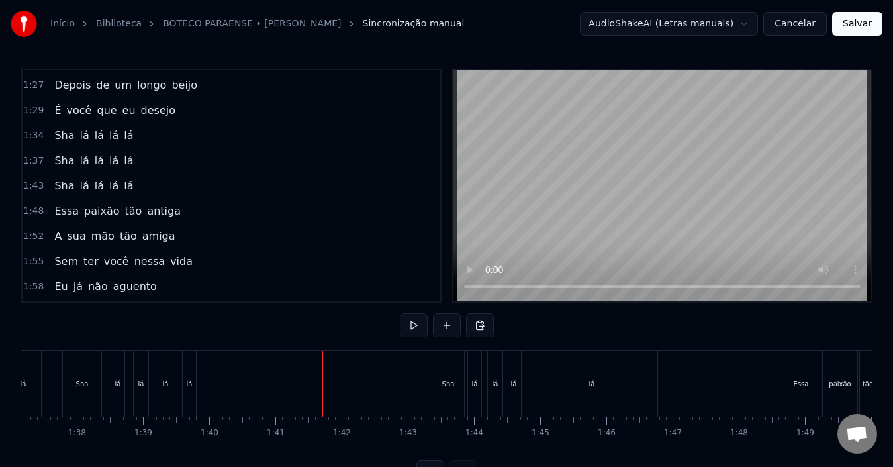
click at [441, 365] on div "Sha" at bounding box center [448, 384] width 32 height 66
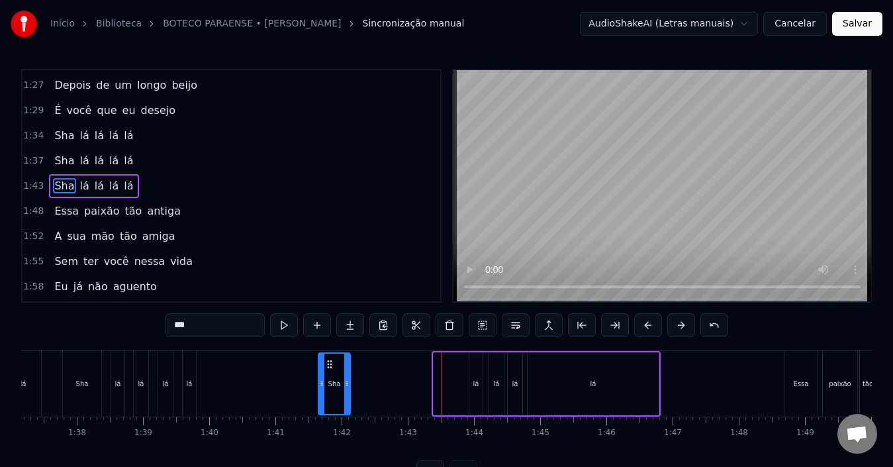
drag, startPoint x: 443, startPoint y: 365, endPoint x: 328, endPoint y: 367, distance: 115.2
click at [328, 367] on icon at bounding box center [329, 364] width 11 height 11
click at [475, 373] on div "lá" at bounding box center [475, 383] width 13 height 63
type input "**"
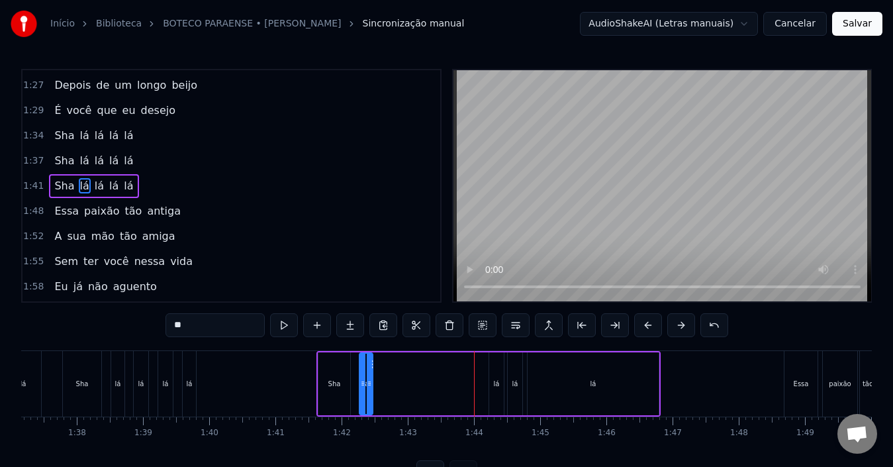
drag, startPoint x: 482, startPoint y: 365, endPoint x: 372, endPoint y: 373, distance: 110.2
click at [372, 373] on div "lá" at bounding box center [366, 383] width 15 height 63
click at [498, 373] on div "lá" at bounding box center [496, 383] width 15 height 63
drag, startPoint x: 497, startPoint y: 363, endPoint x: 387, endPoint y: 375, distance: 110.4
click at [387, 375] on div "lá" at bounding box center [386, 383] width 13 height 60
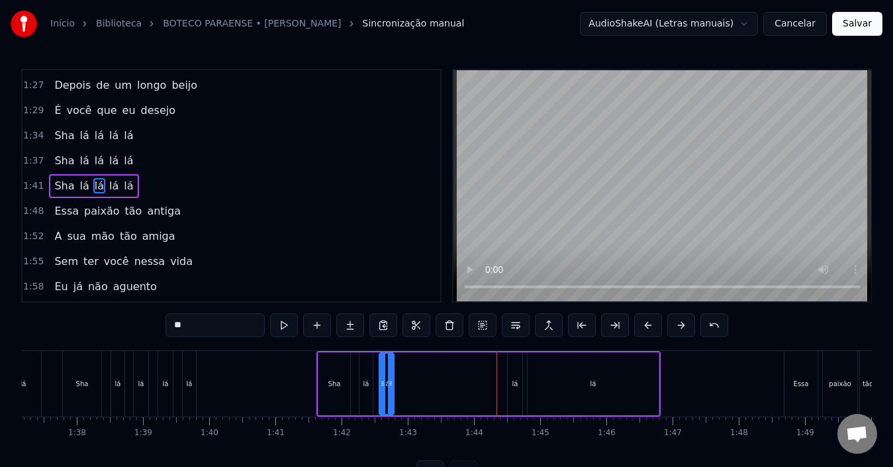
click at [512, 377] on div "lá" at bounding box center [515, 383] width 15 height 63
drag, startPoint x: 516, startPoint y: 366, endPoint x: 408, endPoint y: 372, distance: 108.0
click at [408, 372] on div "lá" at bounding box center [406, 383] width 13 height 60
click at [592, 385] on div "lá" at bounding box center [593, 384] width 6 height 10
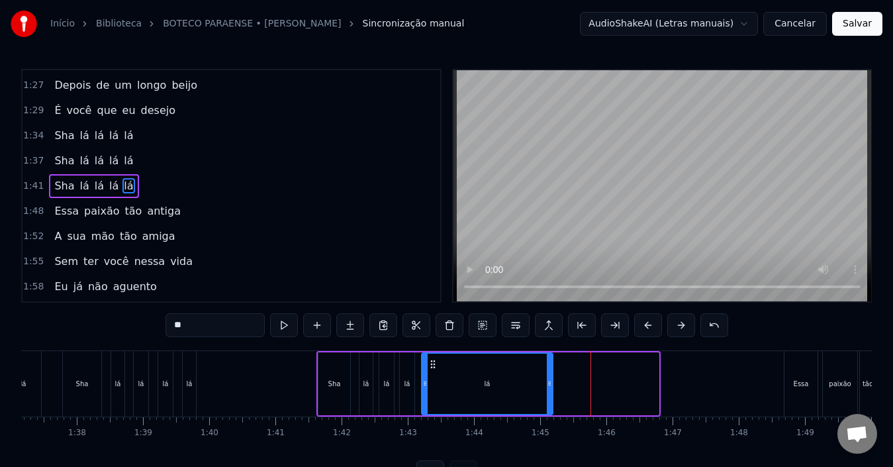
drag, startPoint x: 540, startPoint y: 363, endPoint x: 434, endPoint y: 369, distance: 106.0
click at [434, 369] on icon at bounding box center [432, 364] width 11 height 11
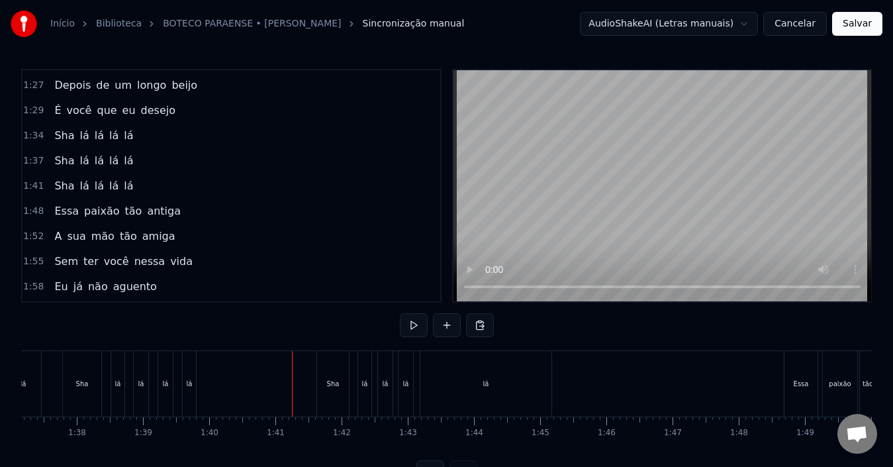
click at [411, 323] on button at bounding box center [414, 325] width 28 height 24
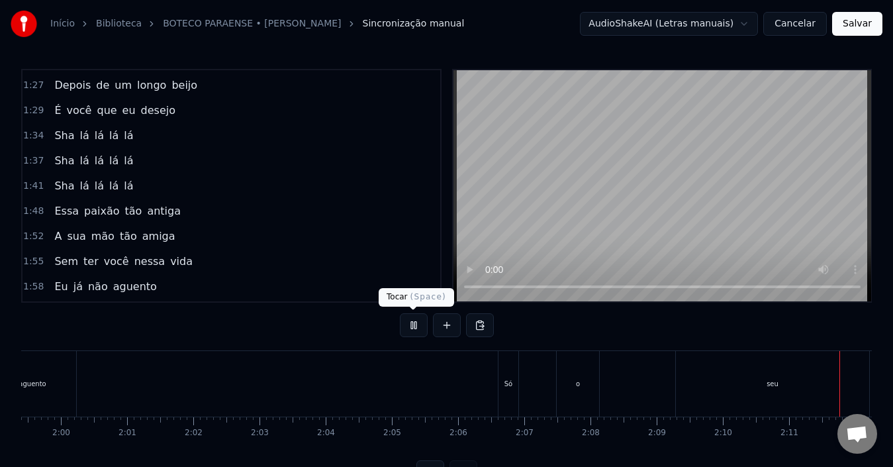
scroll to position [0, 8627]
click at [409, 322] on button at bounding box center [414, 325] width 28 height 24
click at [580, 384] on div "amor" at bounding box center [611, 384] width 79 height 66
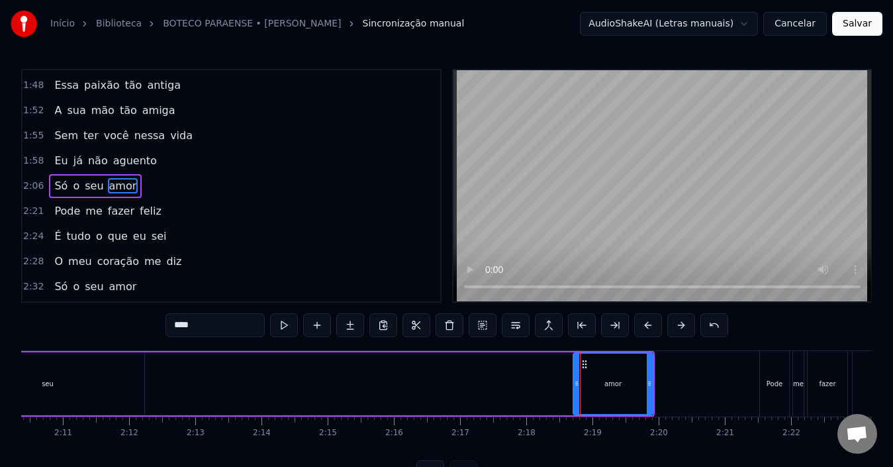
click at [118, 383] on div "seu" at bounding box center [47, 383] width 193 height 63
type input "***"
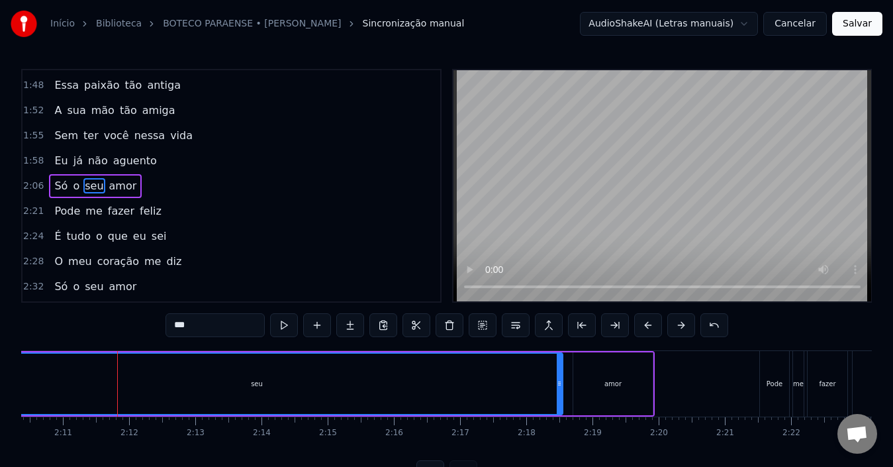
drag, startPoint x: 140, startPoint y: 379, endPoint x: 559, endPoint y: 369, distance: 418.3
click at [559, 369] on div at bounding box center [559, 383] width 5 height 60
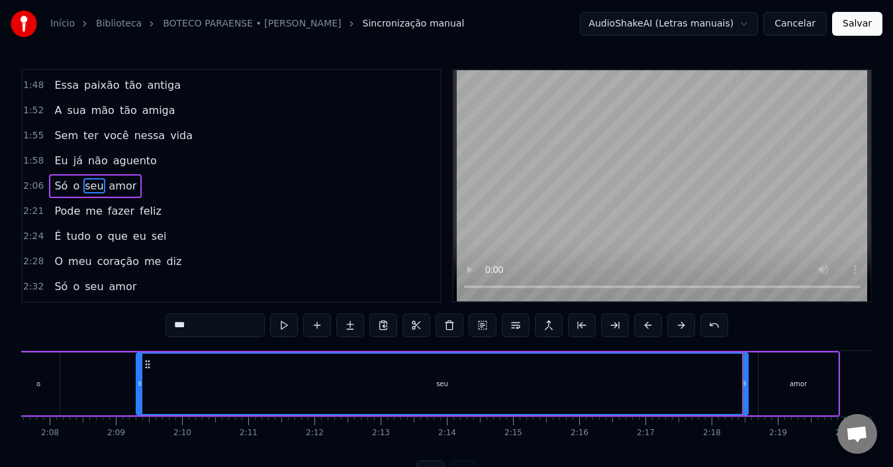
scroll to position [0, 8389]
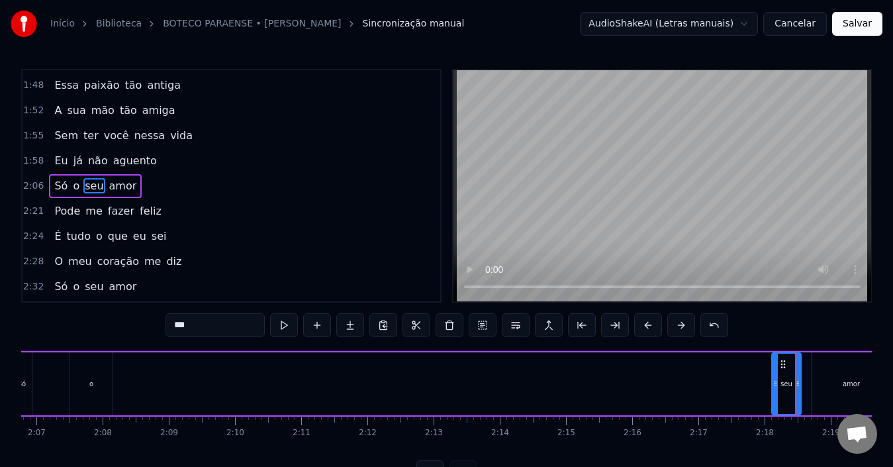
drag, startPoint x: 193, startPoint y: 387, endPoint x: 775, endPoint y: 375, distance: 582.5
click at [775, 375] on div at bounding box center [774, 383] width 5 height 60
drag, startPoint x: 102, startPoint y: 375, endPoint x: 737, endPoint y: 363, distance: 634.7
click at [737, 363] on div "Só o seu amor" at bounding box center [451, 384] width 883 height 66
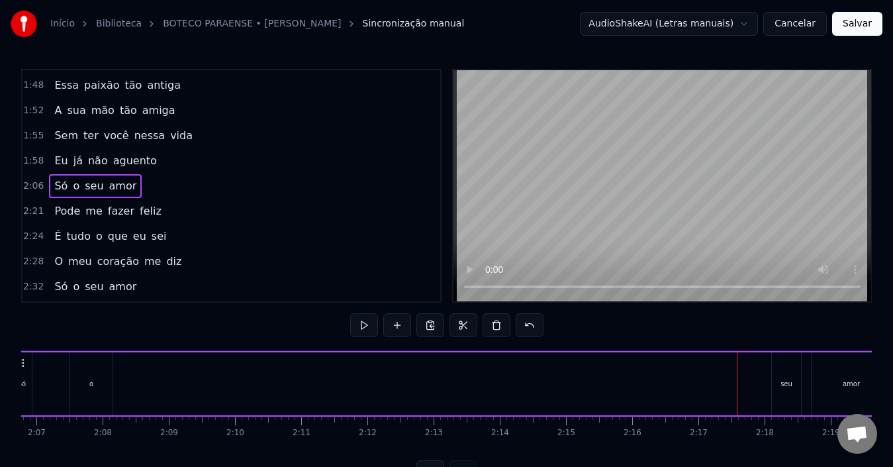
click at [87, 372] on div "o" at bounding box center [91, 383] width 42 height 63
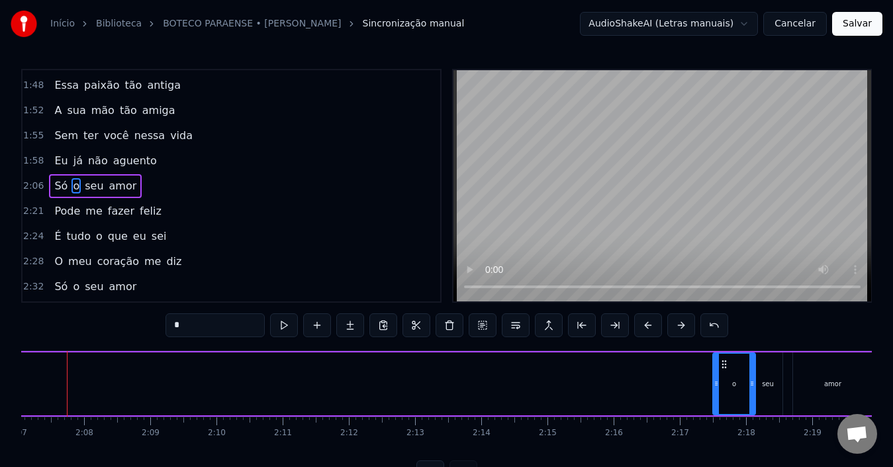
scroll to position [0, 8408]
drag, startPoint x: 84, startPoint y: 364, endPoint x: 716, endPoint y: 363, distance: 632.0
click at [716, 363] on icon at bounding box center [715, 364] width 11 height 11
drag, startPoint x: 707, startPoint y: 383, endPoint x: 723, endPoint y: 381, distance: 16.0
click at [723, 381] on icon at bounding box center [723, 383] width 5 height 11
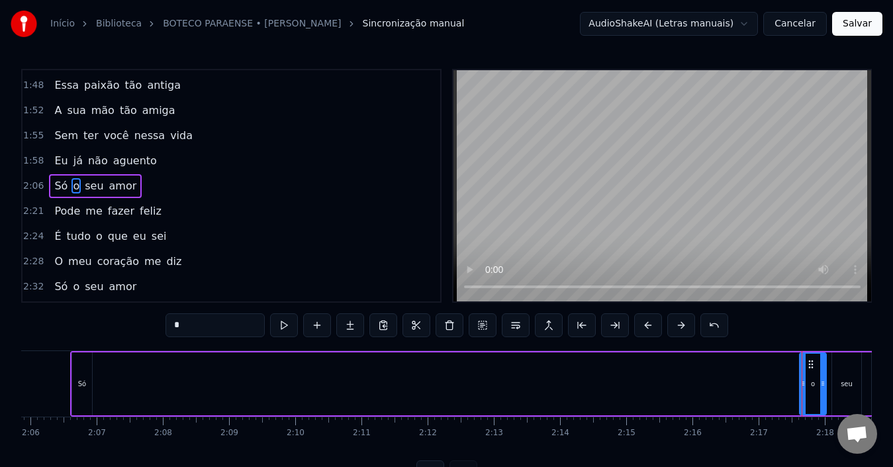
scroll to position [0, 8276]
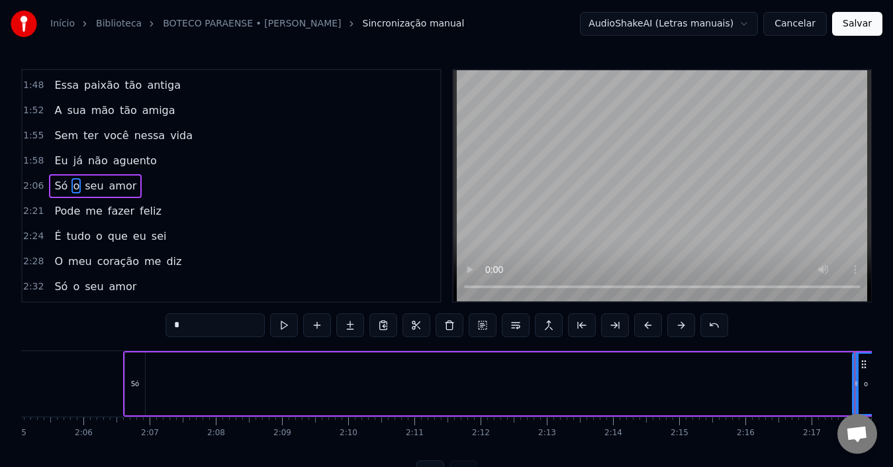
click at [134, 377] on div "Só" at bounding box center [135, 383] width 20 height 63
type input "**"
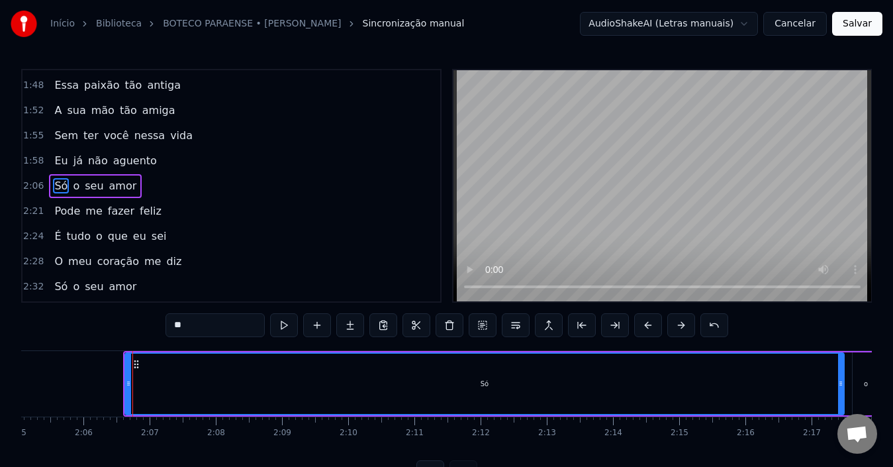
drag, startPoint x: 140, startPoint y: 361, endPoint x: 839, endPoint y: 369, distance: 698.9
click at [839, 369] on div at bounding box center [840, 383] width 5 height 60
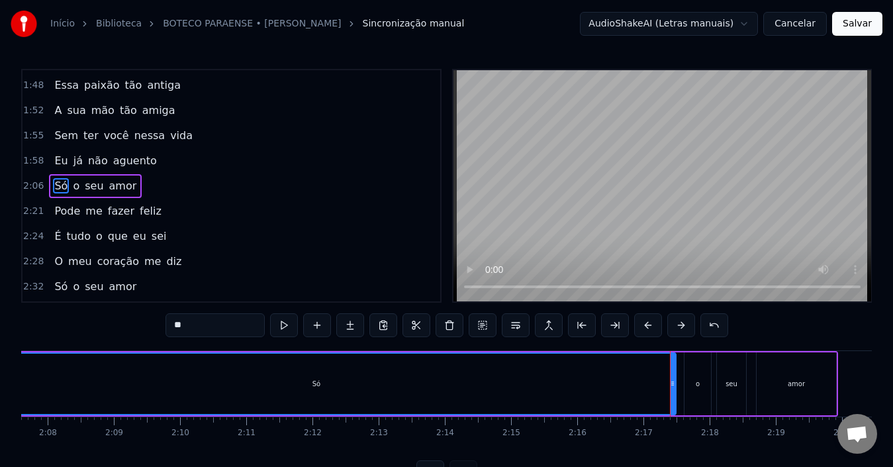
scroll to position [0, 8365]
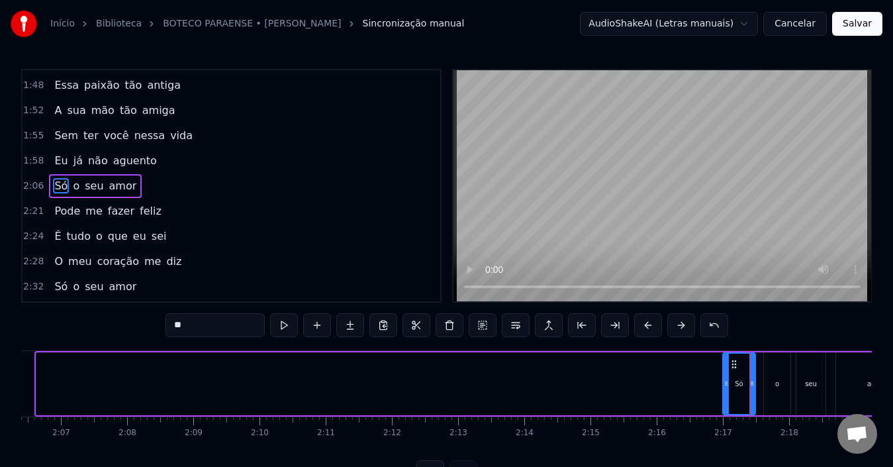
drag, startPoint x: 41, startPoint y: 382, endPoint x: 727, endPoint y: 373, distance: 686.3
click at [727, 373] on div at bounding box center [725, 383] width 5 height 60
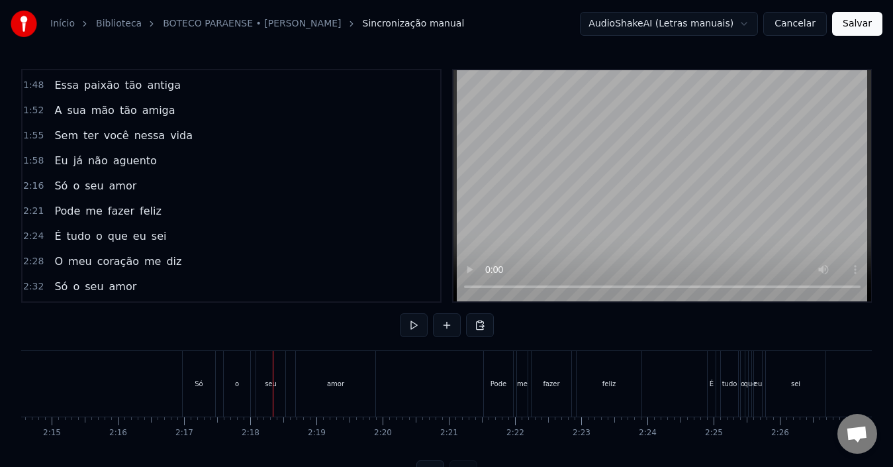
scroll to position [0, 8877]
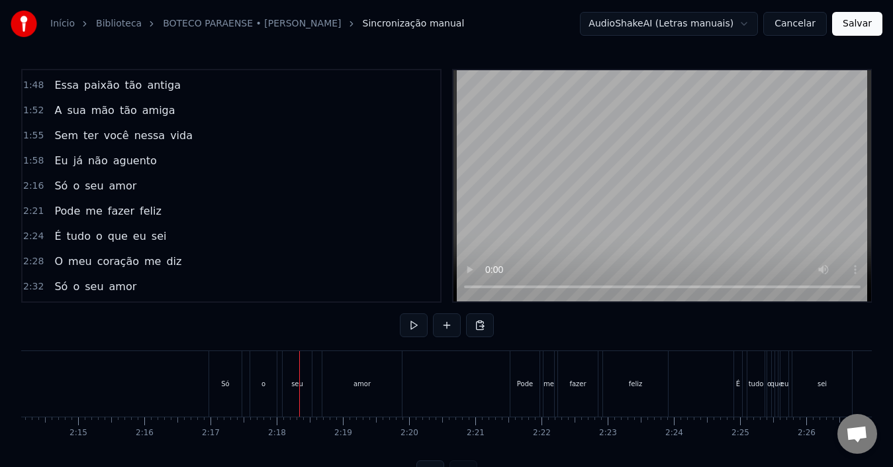
click at [284, 373] on div "seu" at bounding box center [297, 384] width 29 height 66
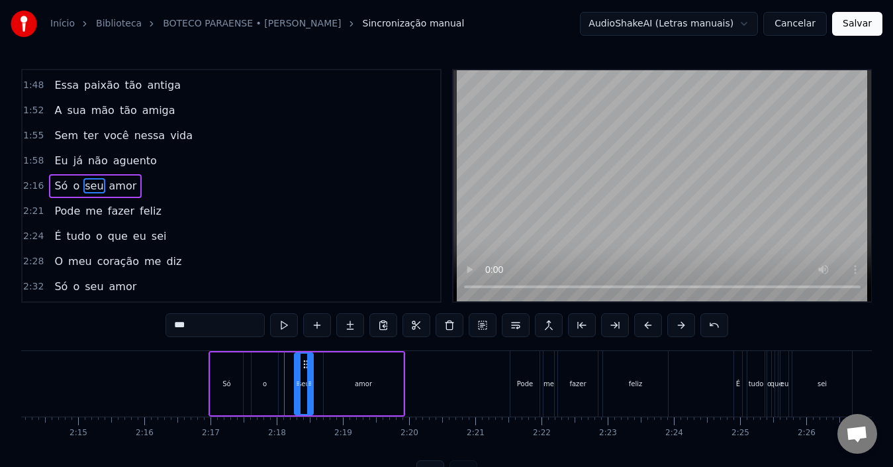
drag, startPoint x: 287, startPoint y: 373, endPoint x: 297, endPoint y: 374, distance: 10.6
click at [297, 374] on div at bounding box center [297, 383] width 5 height 60
click at [267, 382] on div "o" at bounding box center [264, 383] width 26 height 63
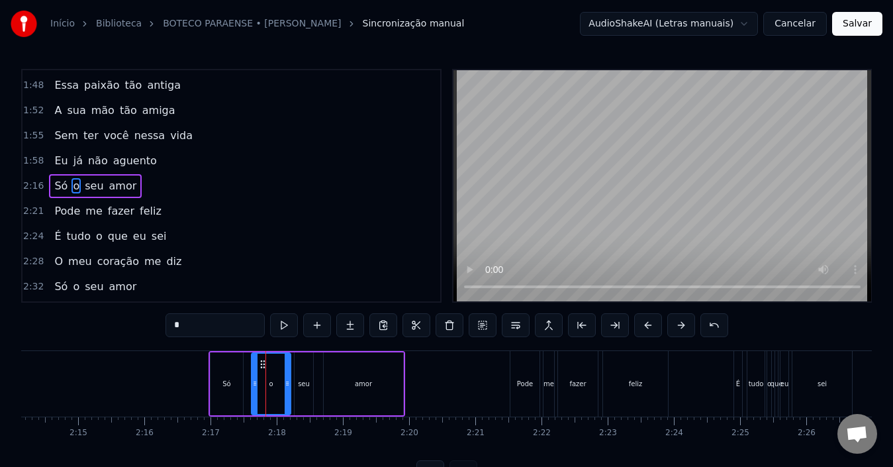
drag, startPoint x: 275, startPoint y: 376, endPoint x: 287, endPoint y: 374, distance: 12.7
click at [287, 374] on div at bounding box center [287, 383] width 5 height 60
drag, startPoint x: 255, startPoint y: 376, endPoint x: 276, endPoint y: 376, distance: 21.2
click at [276, 376] on div at bounding box center [275, 383] width 5 height 60
click at [231, 382] on div "Só" at bounding box center [226, 383] width 32 height 63
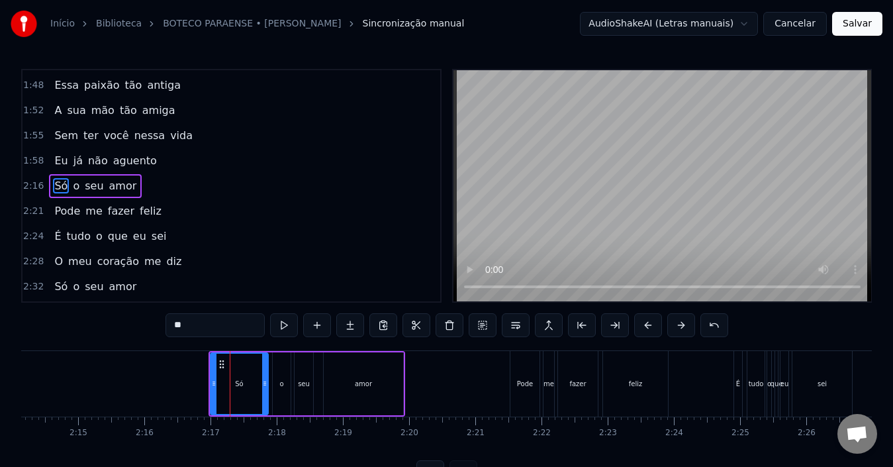
drag, startPoint x: 239, startPoint y: 379, endPoint x: 264, endPoint y: 375, distance: 25.6
click at [264, 375] on div at bounding box center [264, 383] width 5 height 60
drag, startPoint x: 215, startPoint y: 382, endPoint x: 246, endPoint y: 381, distance: 31.1
click at [246, 381] on icon at bounding box center [244, 383] width 5 height 11
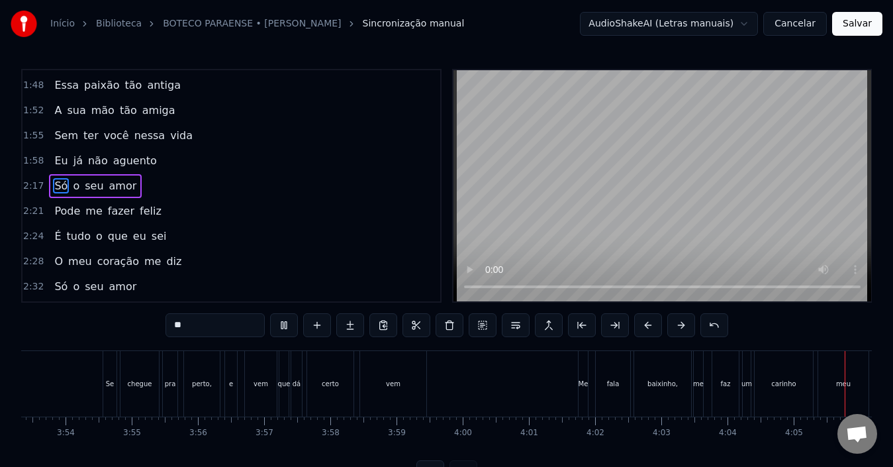
scroll to position [0, 16171]
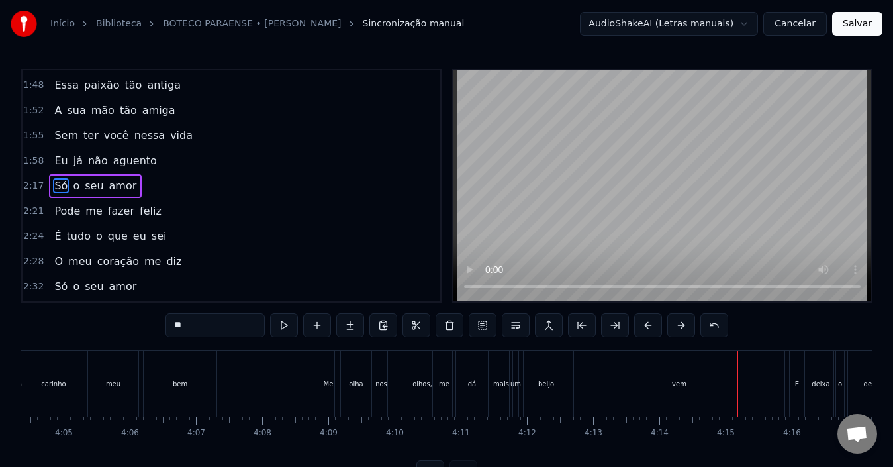
click at [782, 382] on div "vem" at bounding box center [679, 384] width 210 height 66
type input "***"
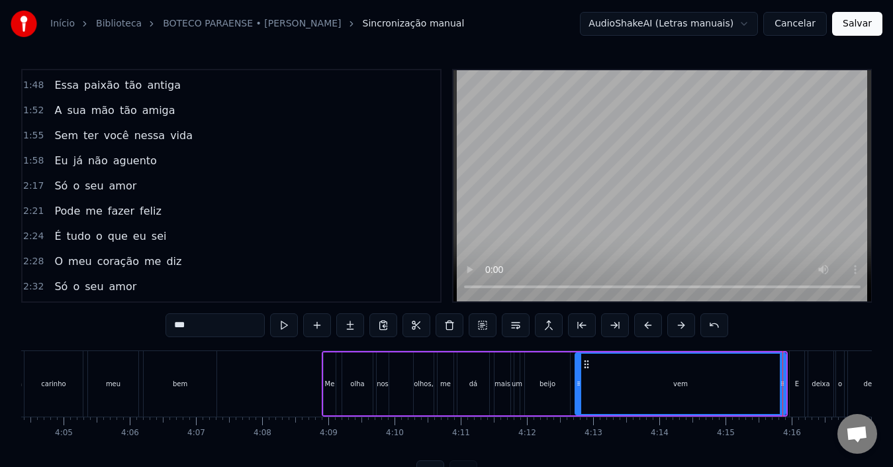
scroll to position [1380, 0]
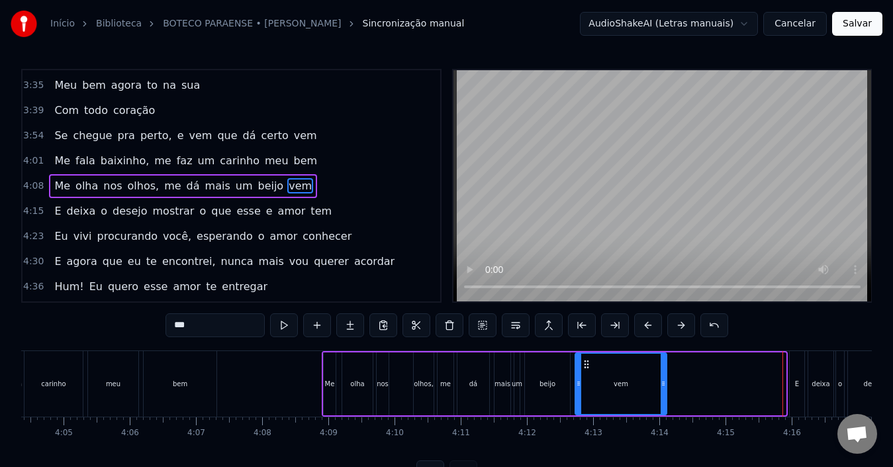
drag, startPoint x: 784, startPoint y: 383, endPoint x: 665, endPoint y: 385, distance: 119.1
click at [665, 385] on icon at bounding box center [662, 383] width 5 height 11
click at [572, 373] on div "Me olha nos olhos, me dá mais um beijo vem" at bounding box center [495, 384] width 347 height 66
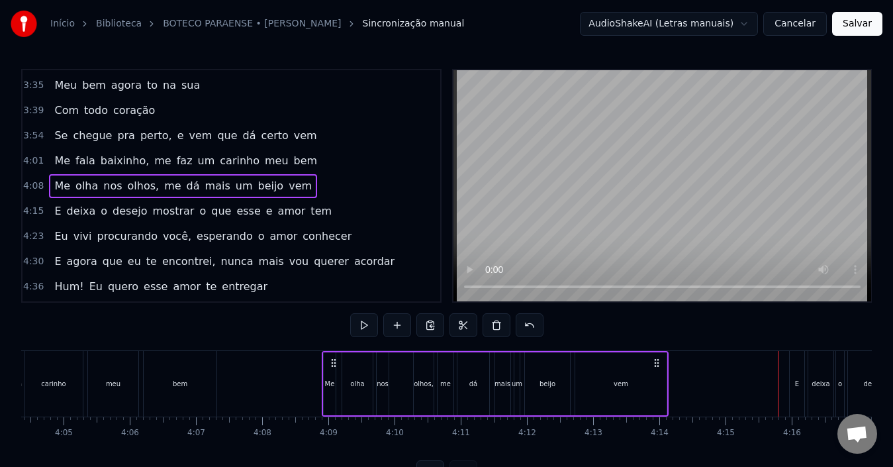
click at [562, 330] on div "0:15 Onde está você 0:19 Que já me esqueceu 0:23 E eu não consigo tirar 0:25 Vo…" at bounding box center [446, 276] width 850 height 415
click at [599, 378] on div "vem" at bounding box center [620, 383] width 91 height 63
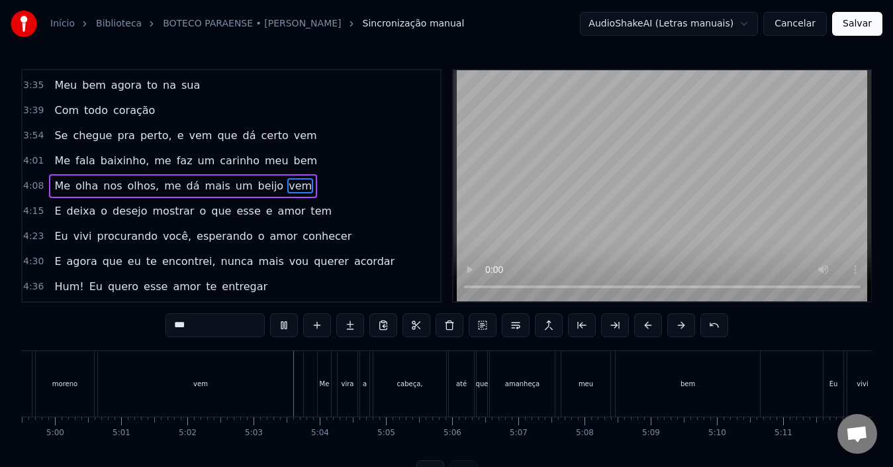
scroll to position [50, 0]
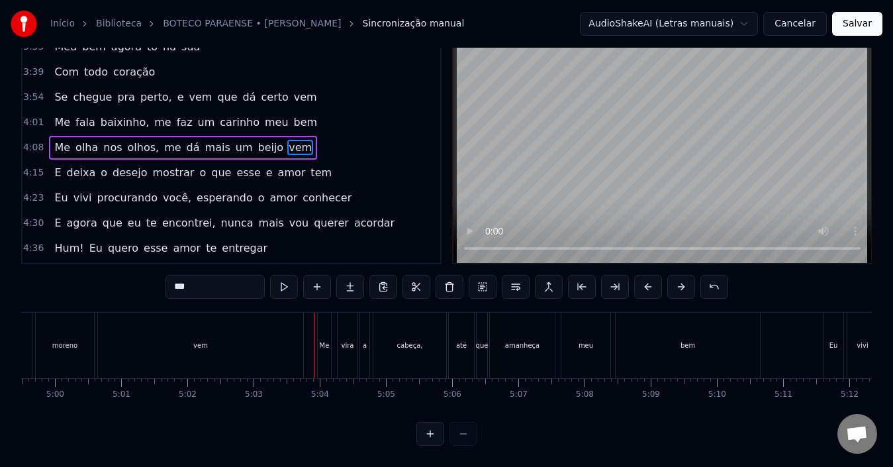
click at [185, 323] on div "vem" at bounding box center [200, 345] width 205 height 66
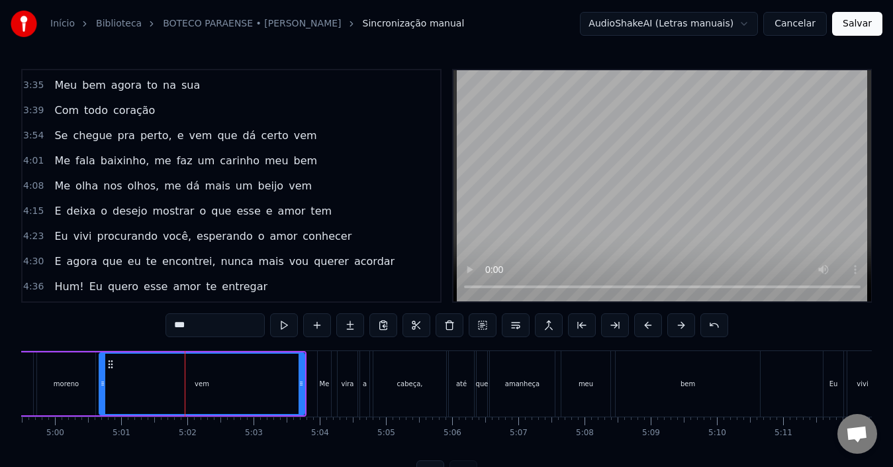
scroll to position [1556, 0]
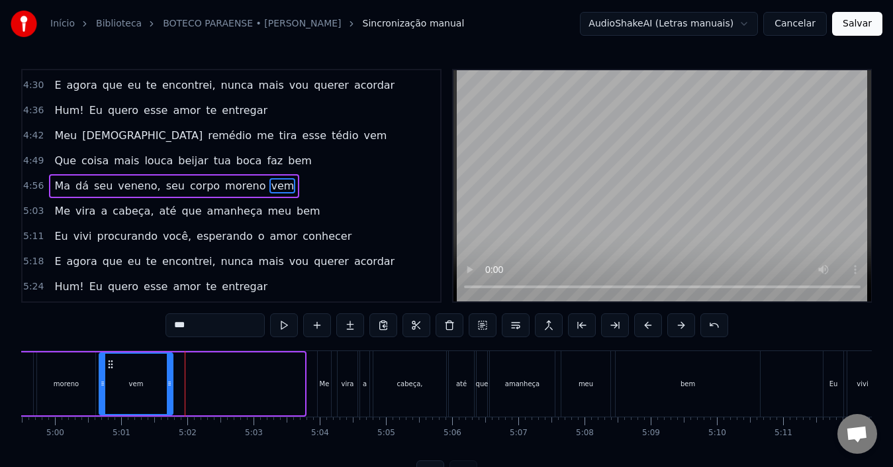
drag, startPoint x: 301, startPoint y: 384, endPoint x: 169, endPoint y: 383, distance: 131.7
click at [169, 383] on icon at bounding box center [169, 383] width 5 height 11
click at [133, 383] on div "vem" at bounding box center [136, 384] width 15 height 10
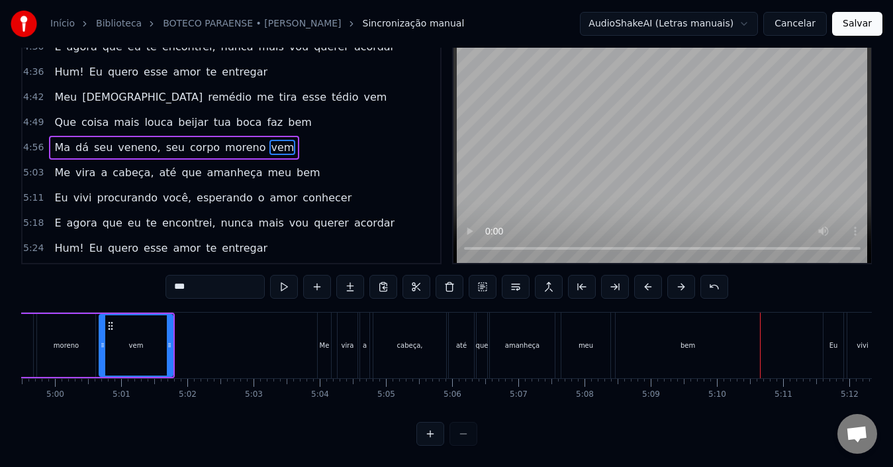
click at [664, 327] on div "bem" at bounding box center [687, 345] width 144 height 66
type input "***"
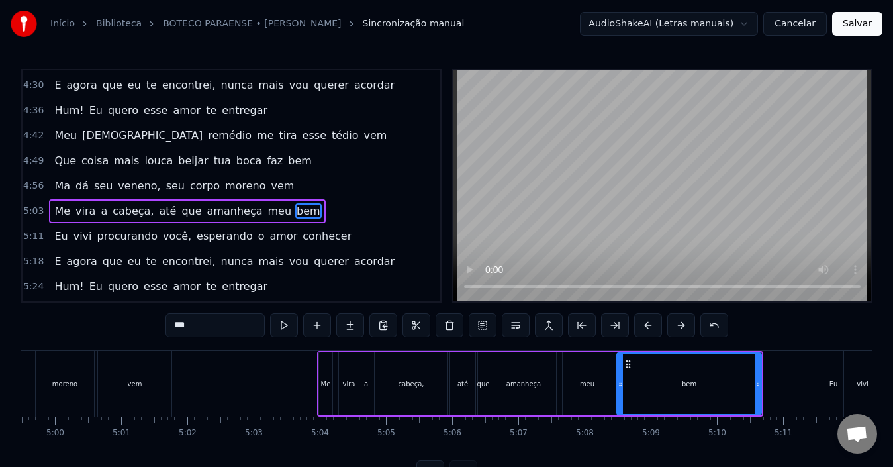
scroll to position [1582, 0]
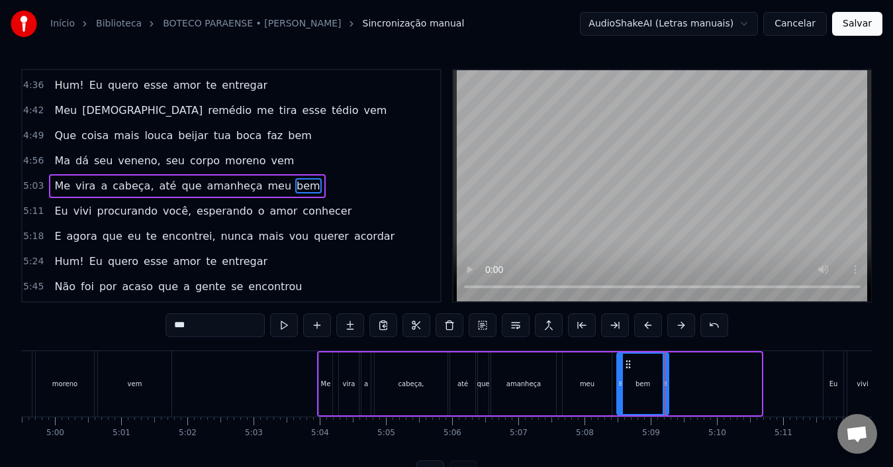
drag, startPoint x: 758, startPoint y: 383, endPoint x: 665, endPoint y: 384, distance: 92.7
click at [665, 384] on icon at bounding box center [664, 383] width 5 height 11
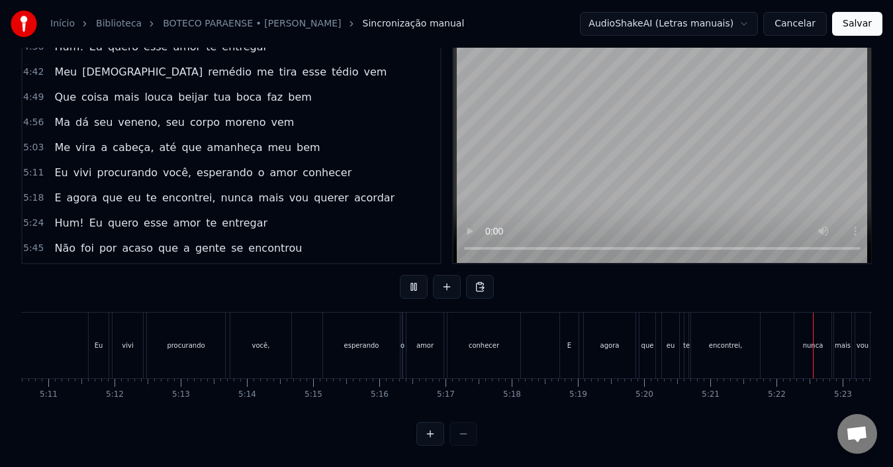
scroll to position [0, 21275]
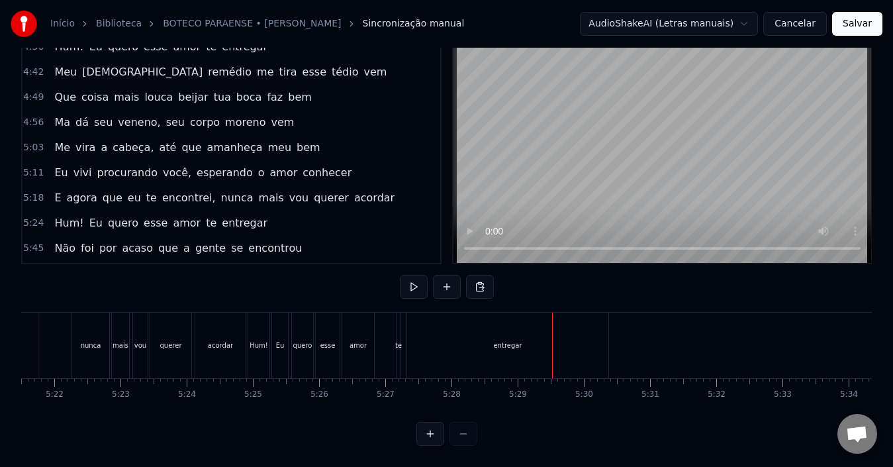
click at [607, 334] on div "entregar" at bounding box center [507, 345] width 202 height 66
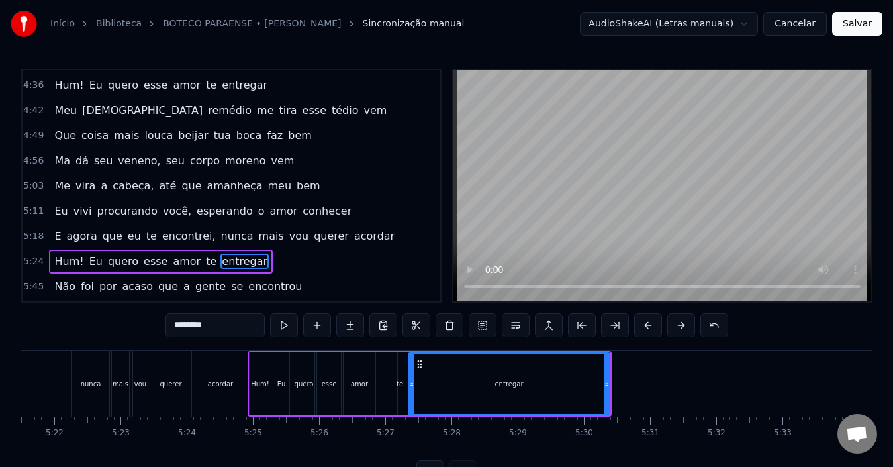
scroll to position [1657, 0]
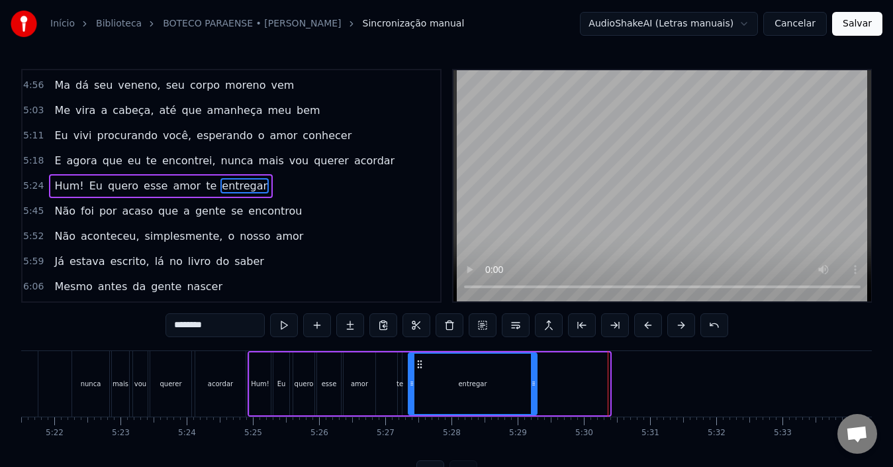
drag, startPoint x: 604, startPoint y: 381, endPoint x: 531, endPoint y: 381, distance: 72.8
click at [531, 381] on icon at bounding box center [533, 383] width 5 height 11
click at [692, 380] on div at bounding box center [720, 384] width 43949 height 66
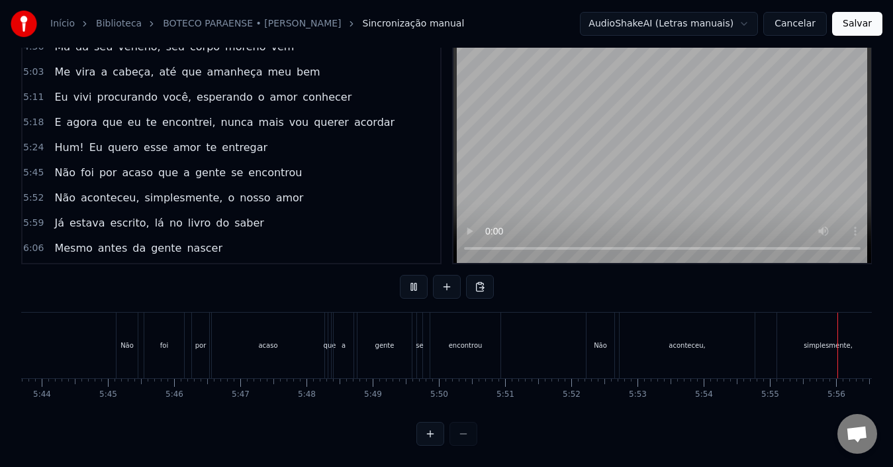
scroll to position [0, 23477]
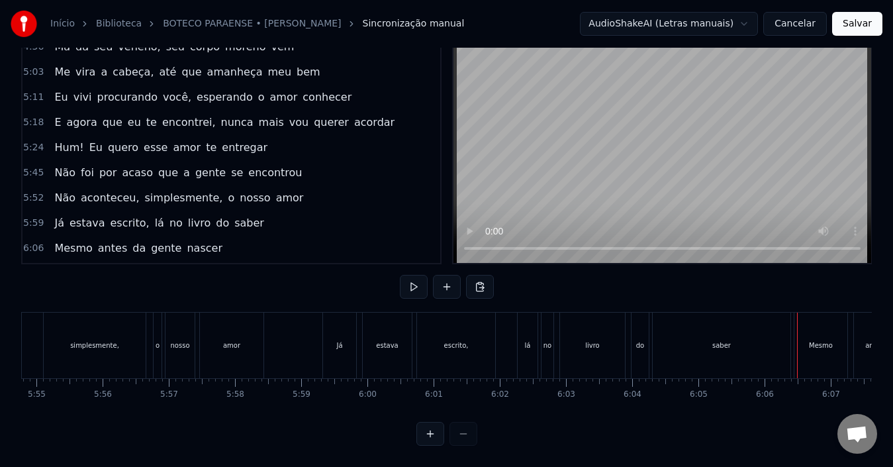
drag, startPoint x: 782, startPoint y: 330, endPoint x: 793, endPoint y: 334, distance: 11.3
click at [782, 331] on div "saber" at bounding box center [721, 345] width 138 height 66
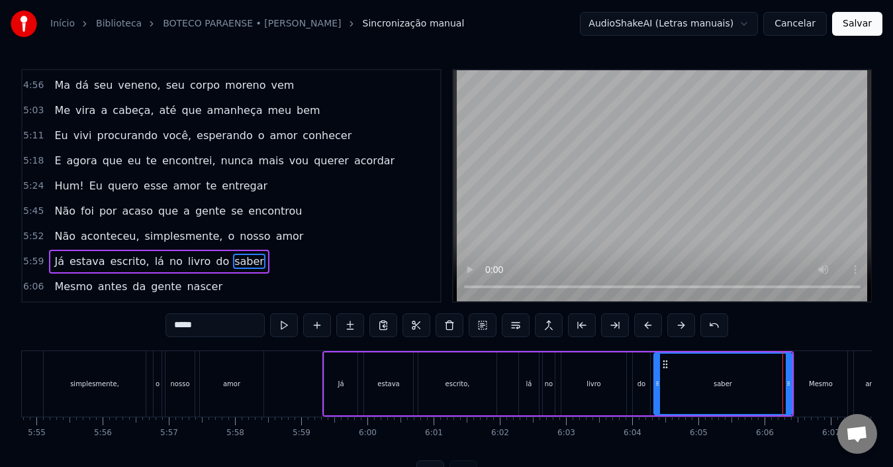
scroll to position [1732, 0]
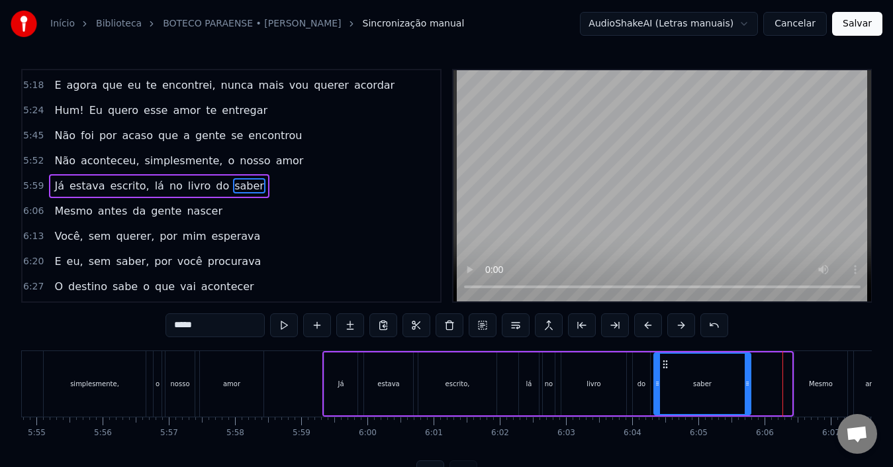
drag, startPoint x: 786, startPoint y: 377, endPoint x: 745, endPoint y: 376, distance: 41.0
click at [745, 376] on div at bounding box center [746, 383] width 5 height 60
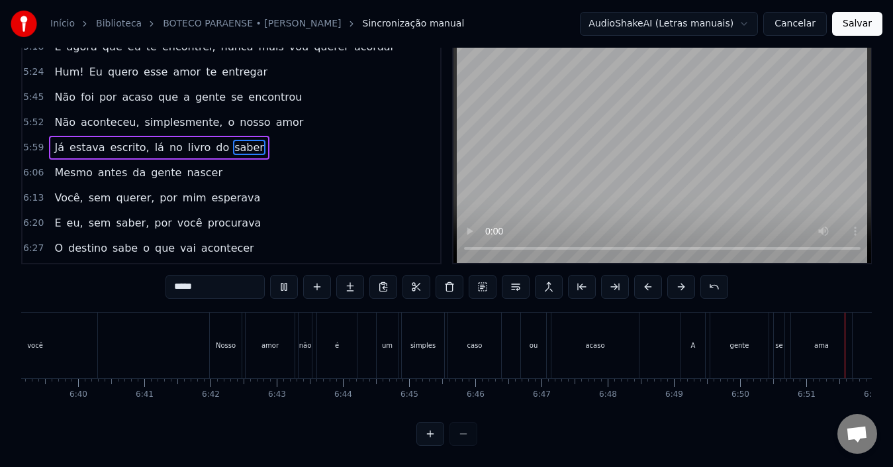
scroll to position [0, 27149]
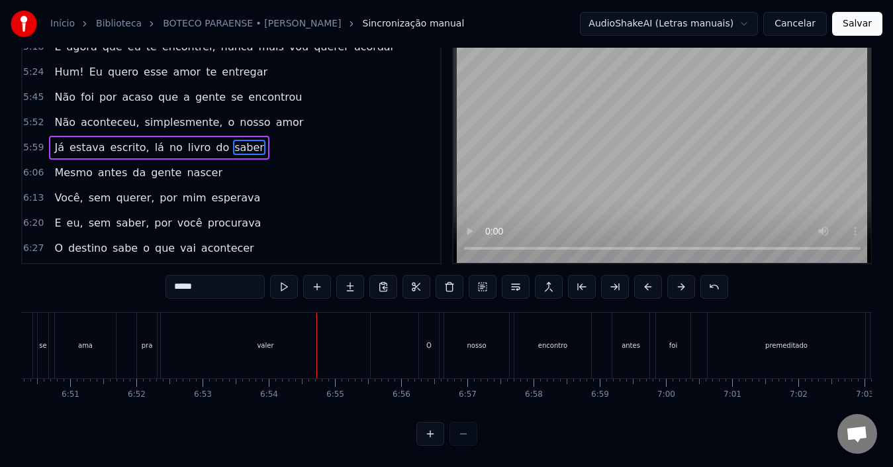
click at [339, 338] on div "valer" at bounding box center [265, 345] width 209 height 66
type input "*****"
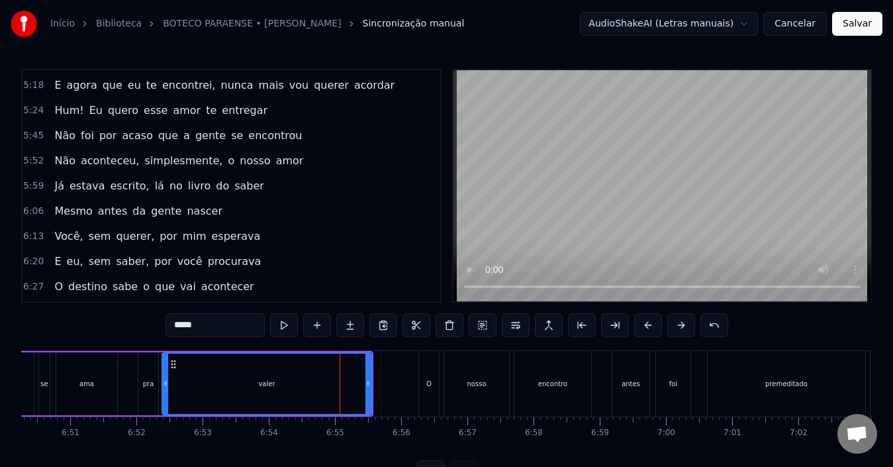
scroll to position [1908, 0]
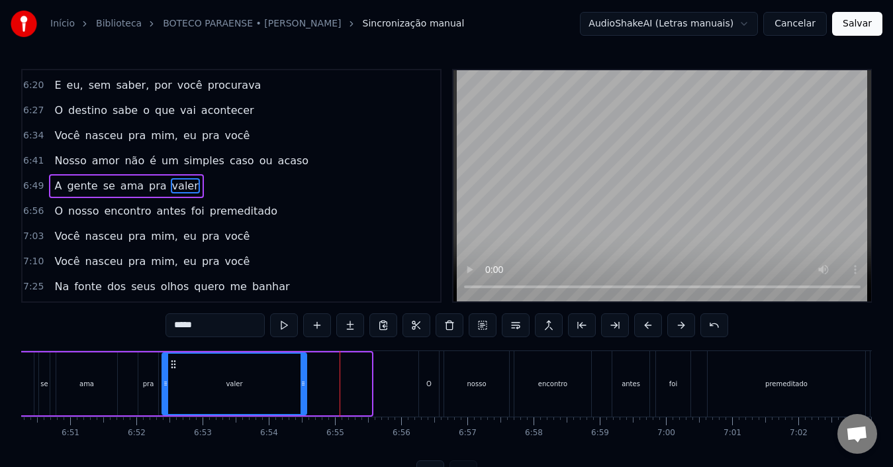
drag, startPoint x: 368, startPoint y: 386, endPoint x: 303, endPoint y: 384, distance: 64.9
click at [303, 384] on icon at bounding box center [302, 383] width 5 height 11
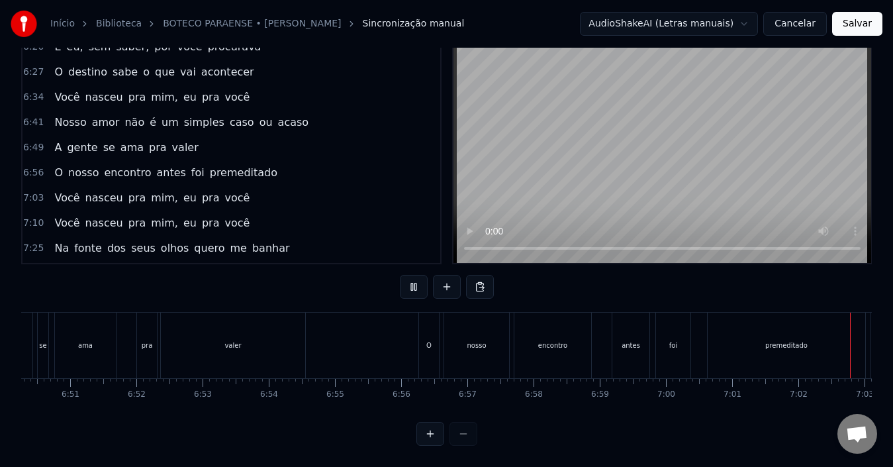
scroll to position [0, 27888]
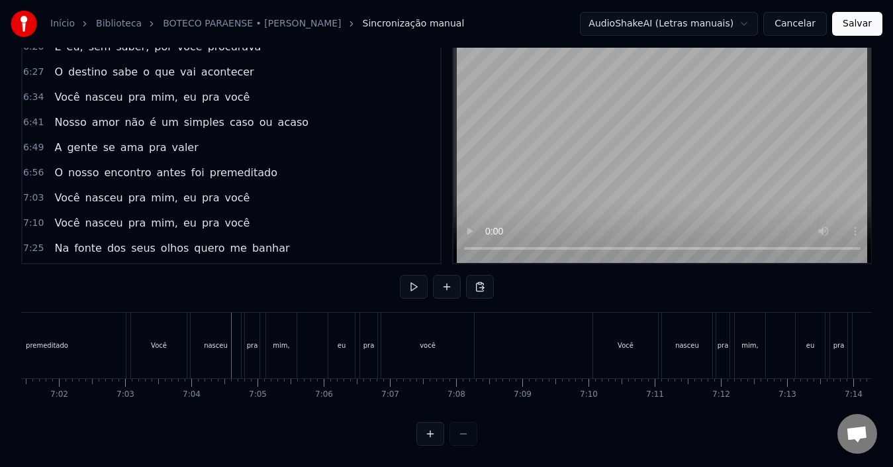
click at [104, 330] on div "premeditado" at bounding box center [46, 345] width 157 height 66
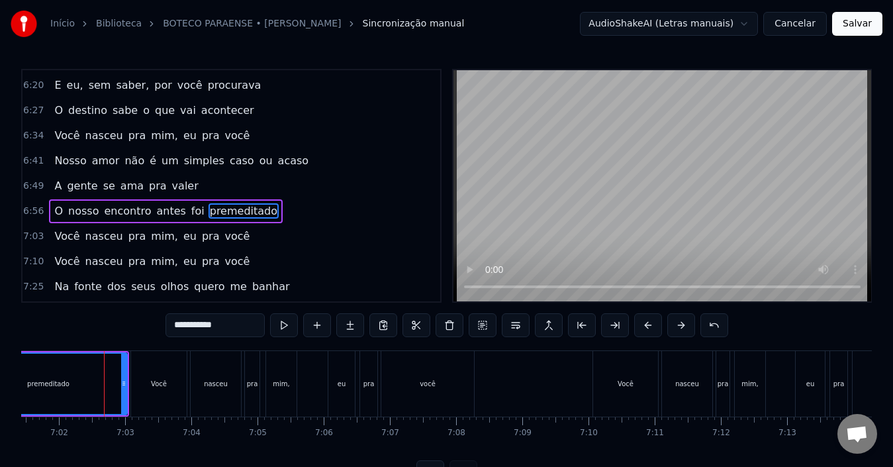
scroll to position [1934, 0]
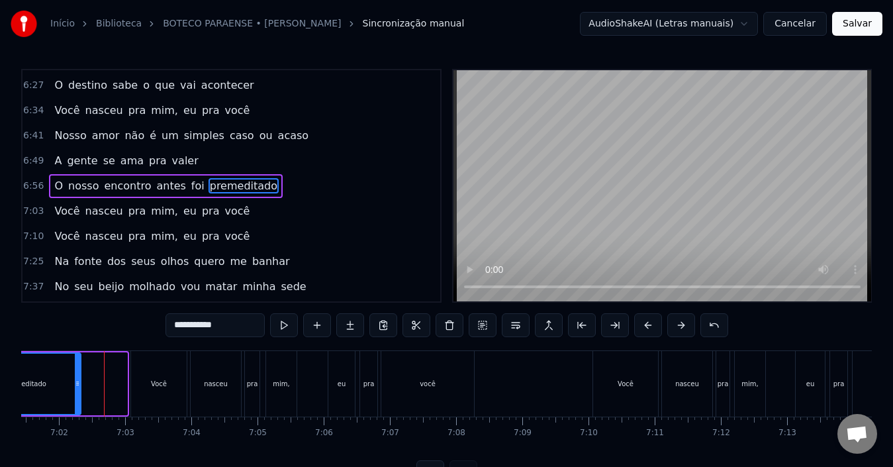
drag, startPoint x: 123, startPoint y: 386, endPoint x: 77, endPoint y: 383, distance: 46.4
click at [77, 383] on icon at bounding box center [77, 383] width 5 height 11
click at [22, 381] on div "premeditado" at bounding box center [25, 384] width 42 height 10
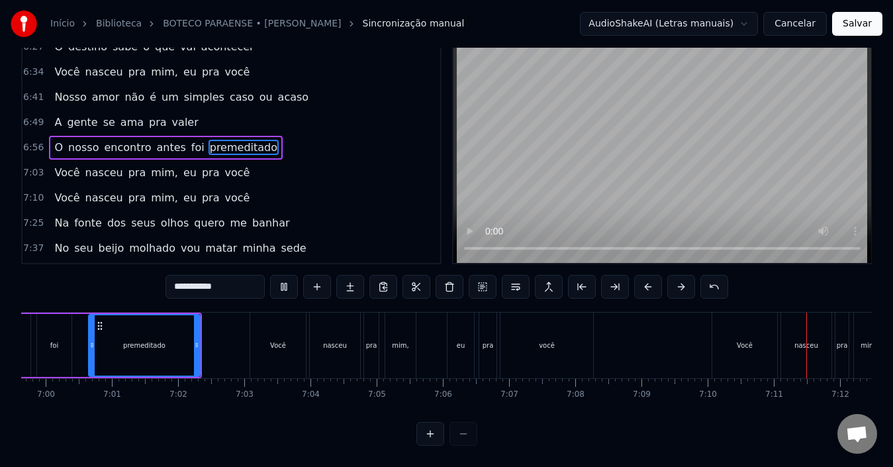
scroll to position [0, 28491]
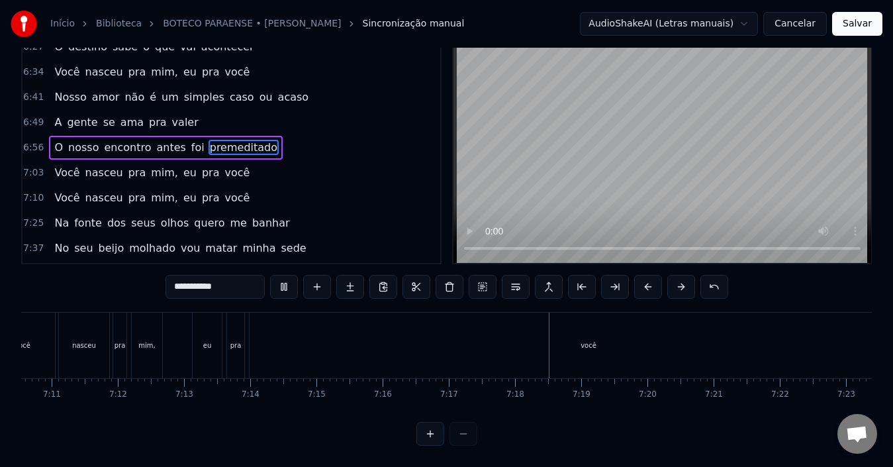
click at [355, 339] on div "você" at bounding box center [588, 345] width 678 height 66
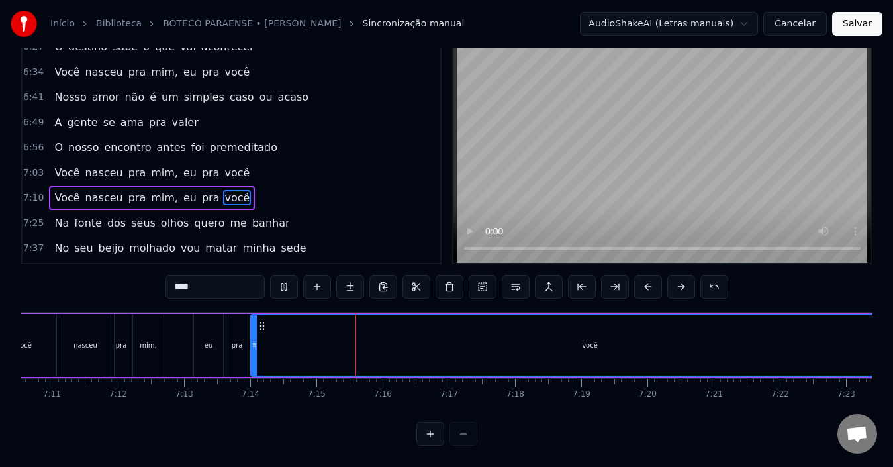
type input "****"
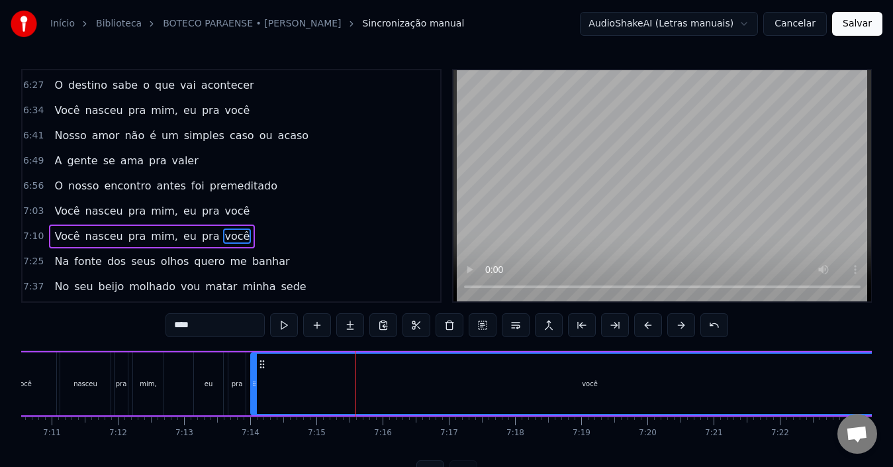
scroll to position [1984, 0]
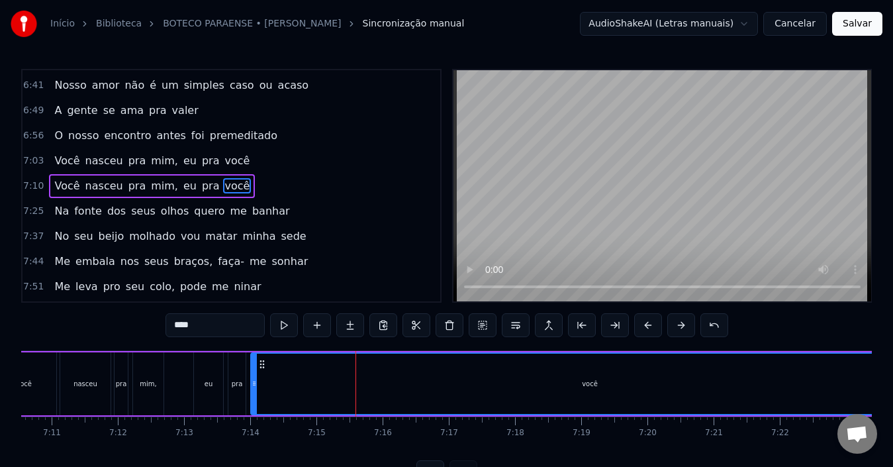
click at [277, 386] on div "você" at bounding box center [589, 383] width 676 height 60
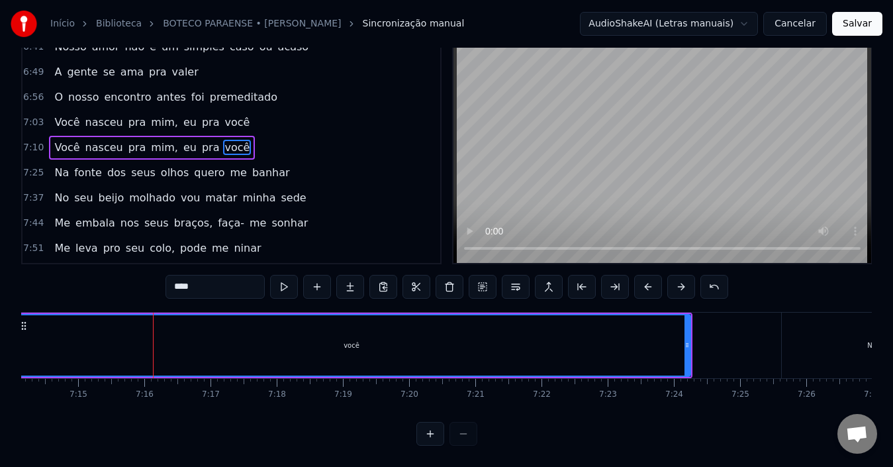
scroll to position [0, 28756]
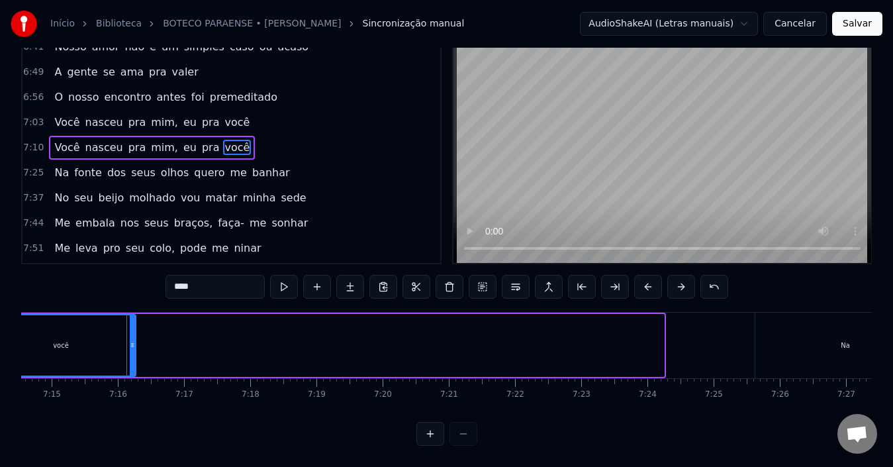
drag, startPoint x: 658, startPoint y: 332, endPoint x: 130, endPoint y: 334, distance: 528.1
click at [130, 339] on icon at bounding box center [132, 344] width 5 height 11
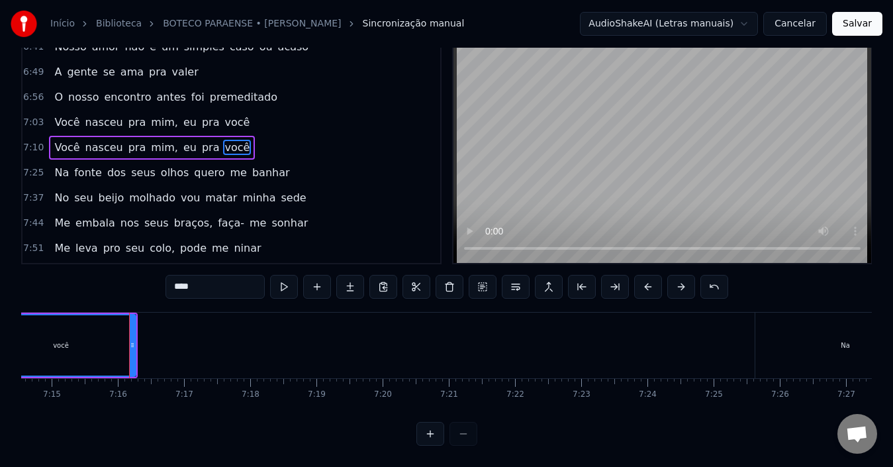
scroll to position [0, 0]
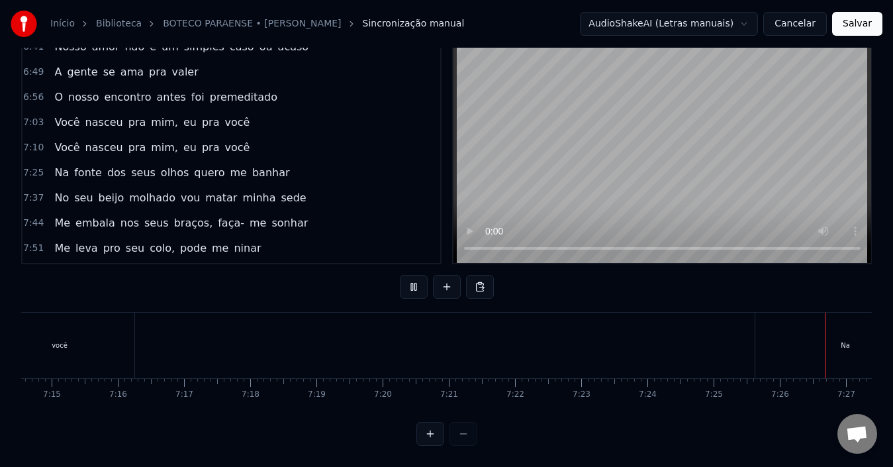
scroll to position [0, 29482]
click at [194, 337] on div "Na" at bounding box center [119, 345] width 180 height 66
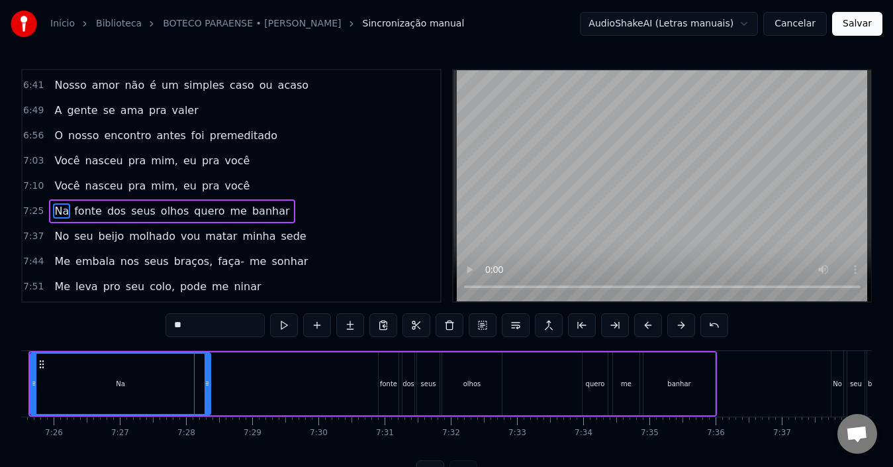
scroll to position [2009, 0]
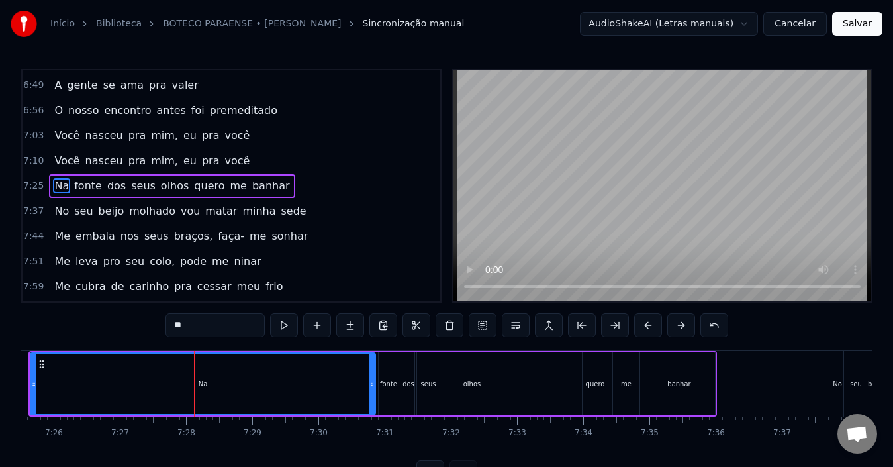
drag, startPoint x: 206, startPoint y: 382, endPoint x: 371, endPoint y: 381, distance: 164.8
click at [371, 381] on circle at bounding box center [371, 381] width 1 height 1
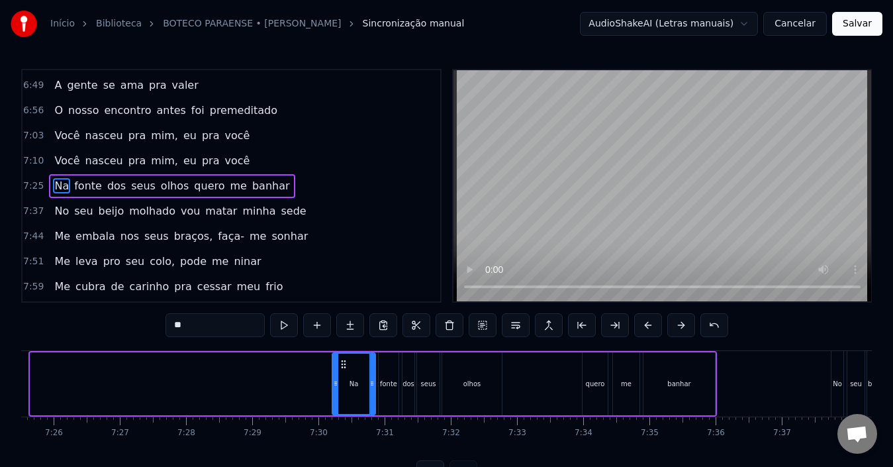
drag, startPoint x: 32, startPoint y: 382, endPoint x: 334, endPoint y: 383, distance: 301.8
click at [334, 383] on icon at bounding box center [335, 383] width 5 height 11
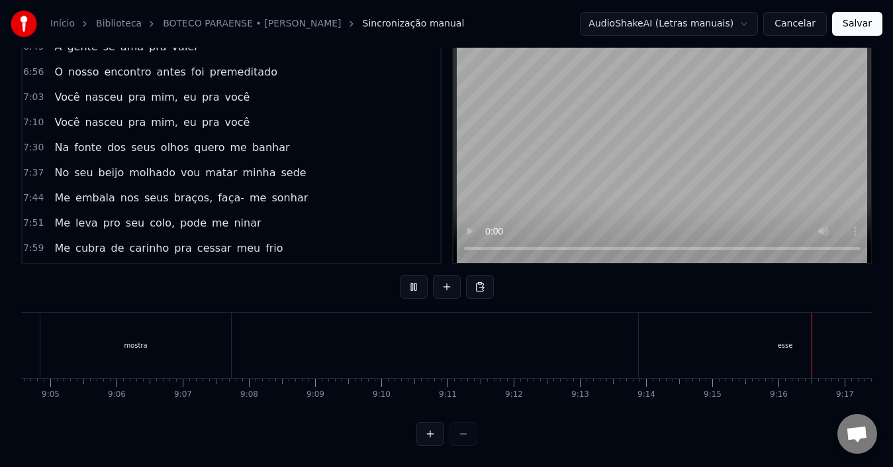
scroll to position [0, 36758]
click at [366, 329] on div "esse" at bounding box center [248, 345] width 292 height 66
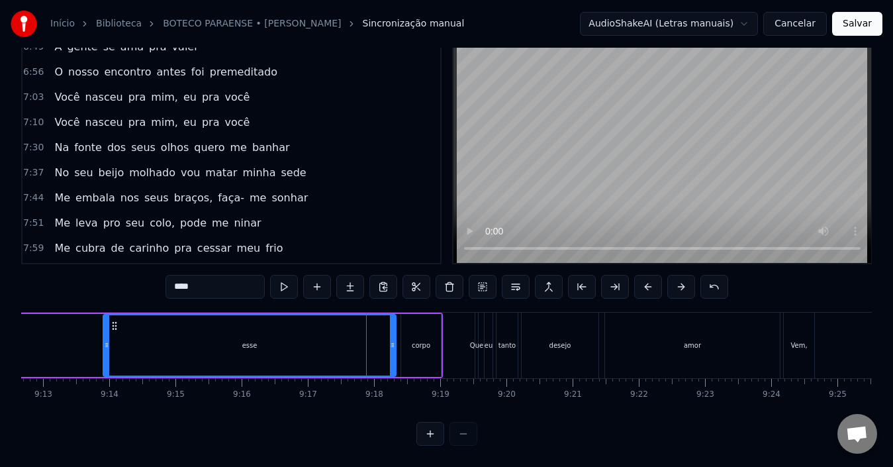
scroll to position [2512, 0]
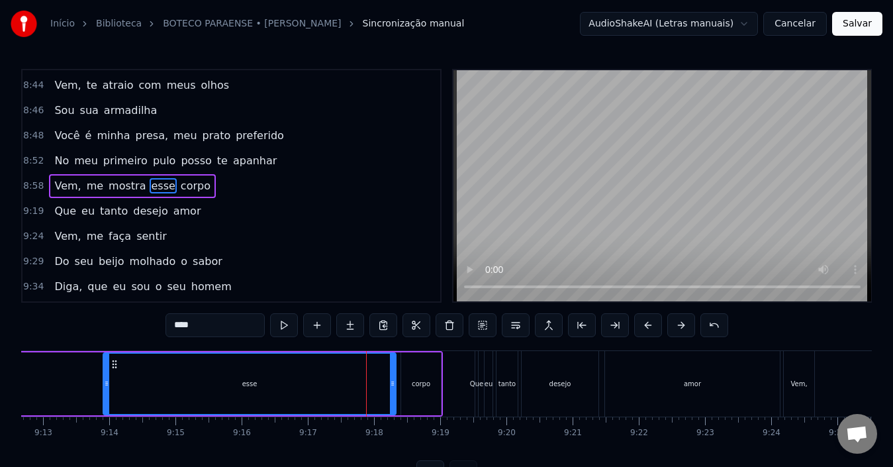
click at [409, 382] on div "corpo" at bounding box center [421, 383] width 40 height 63
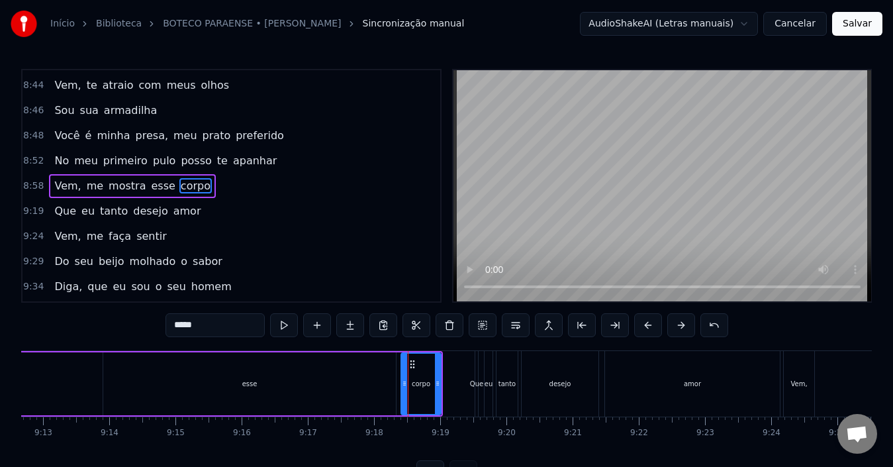
scroll to position [50, 0]
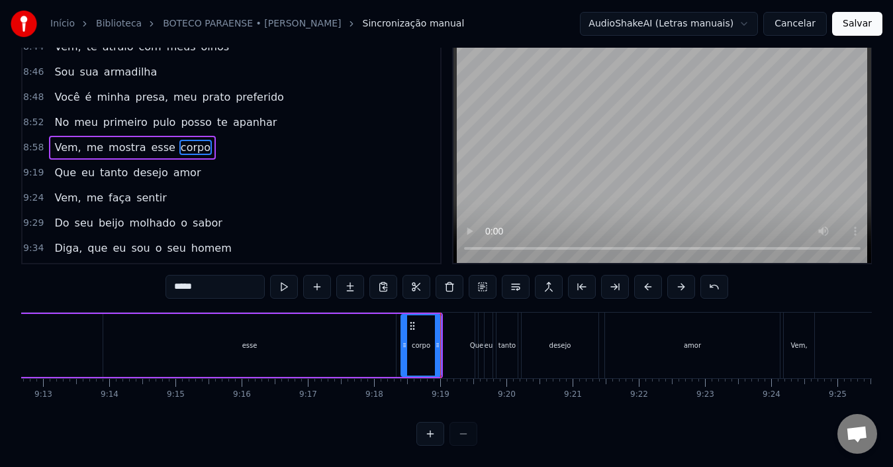
click at [328, 342] on div "esse" at bounding box center [249, 345] width 292 height 63
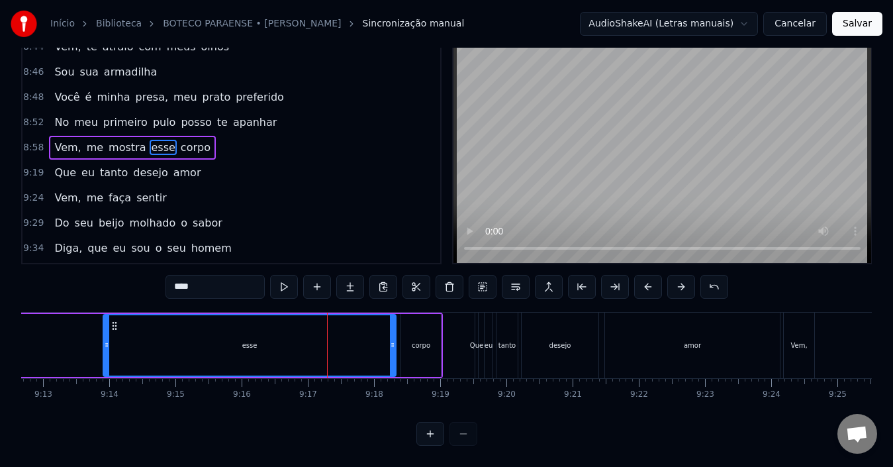
scroll to position [0, 0]
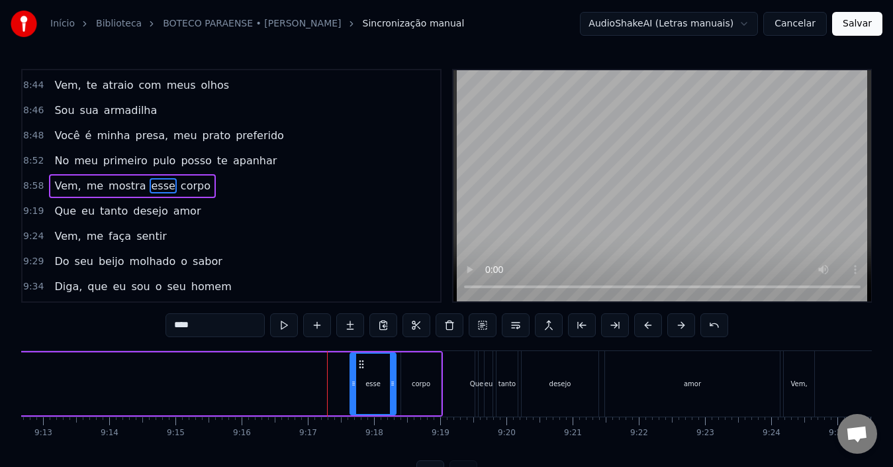
drag, startPoint x: 108, startPoint y: 384, endPoint x: 355, endPoint y: 384, distance: 246.8
click at [355, 384] on icon at bounding box center [353, 383] width 5 height 11
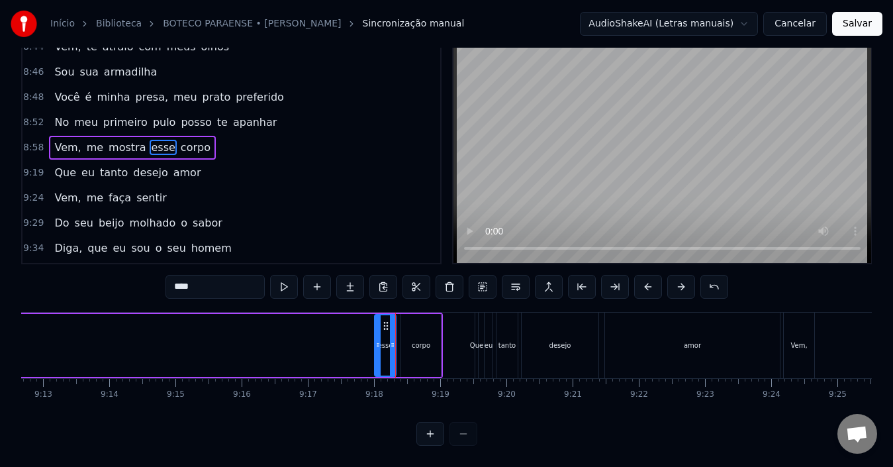
drag, startPoint x: 351, startPoint y: 330, endPoint x: 376, endPoint y: 330, distance: 24.5
click at [376, 339] on icon at bounding box center [377, 344] width 5 height 11
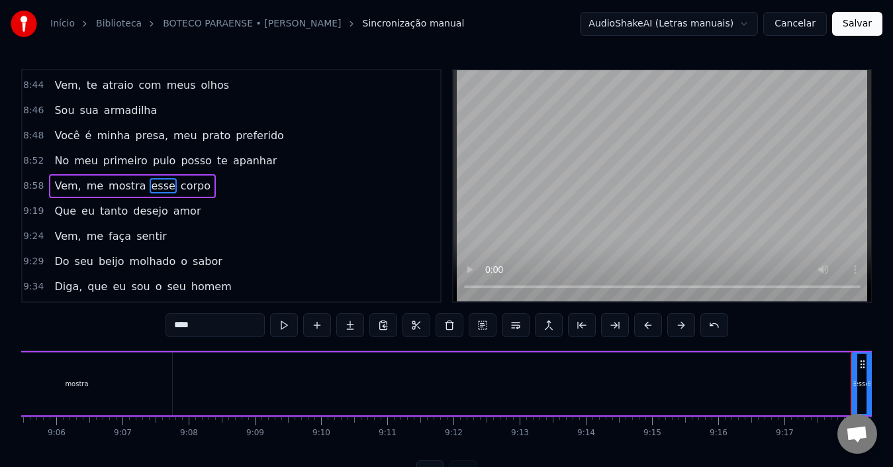
scroll to position [0, 36044]
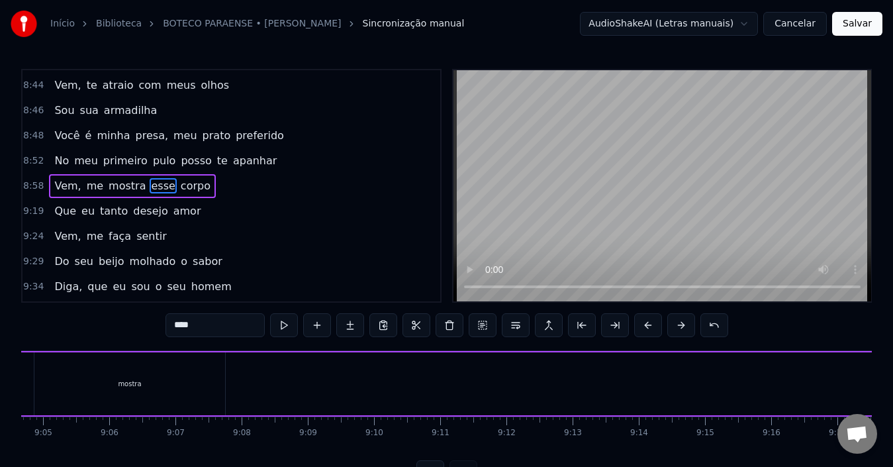
click at [142, 380] on div "mostra" at bounding box center [129, 383] width 191 height 63
type input "******"
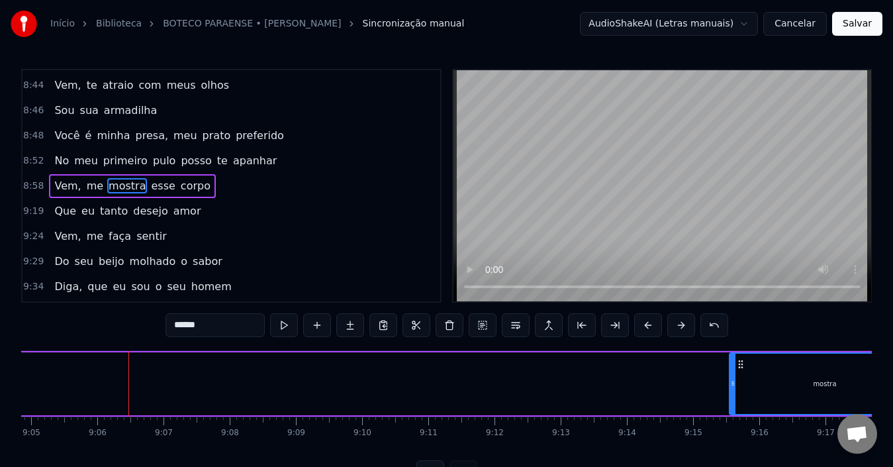
scroll to position [0, 36061]
drag, startPoint x: 46, startPoint y: 367, endPoint x: 739, endPoint y: 371, distance: 693.5
click at [739, 371] on div "mostra" at bounding box center [825, 383] width 189 height 60
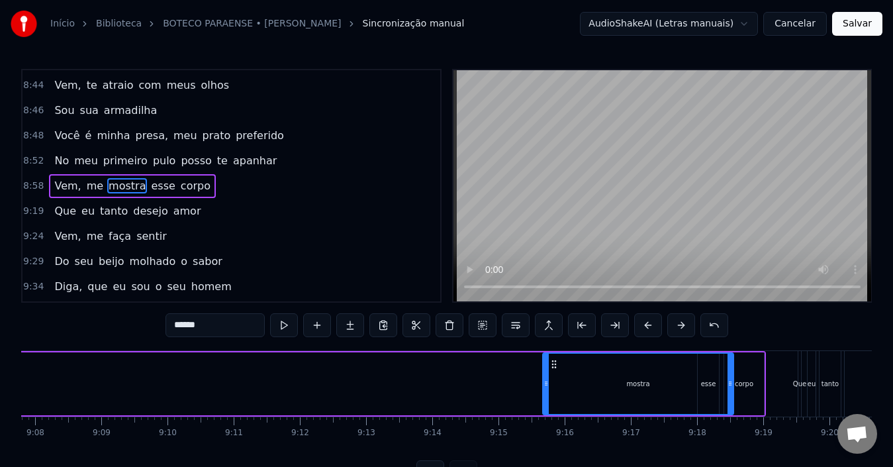
scroll to position [0, 36330]
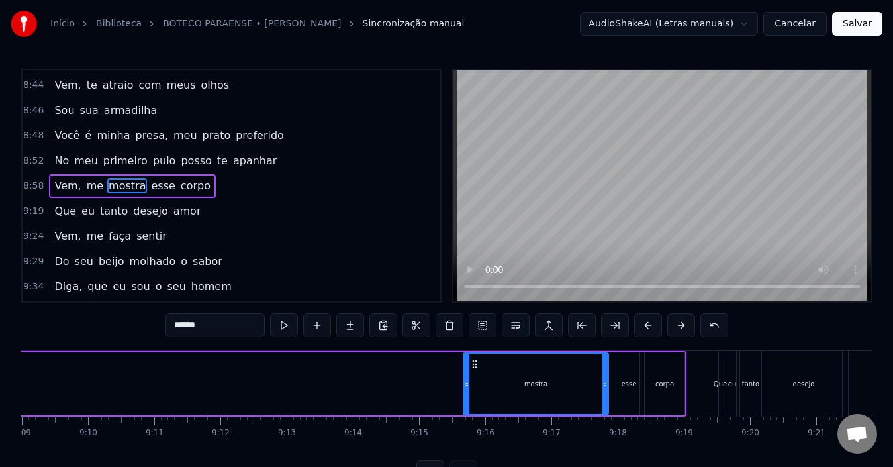
drag, startPoint x: 652, startPoint y: 381, endPoint x: 606, endPoint y: 381, distance: 45.7
click at [606, 381] on icon at bounding box center [604, 383] width 5 height 11
drag, startPoint x: 468, startPoint y: 386, endPoint x: 552, endPoint y: 382, distance: 84.1
click at [552, 382] on icon at bounding box center [550, 383] width 5 height 11
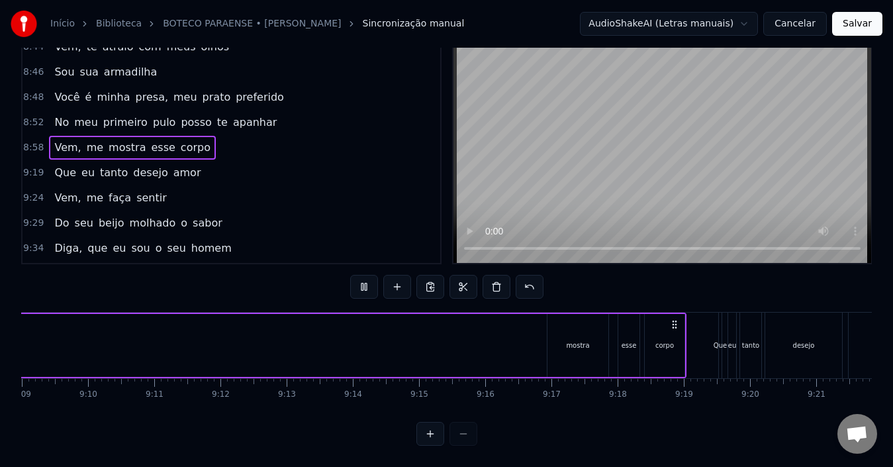
scroll to position [0, 35536]
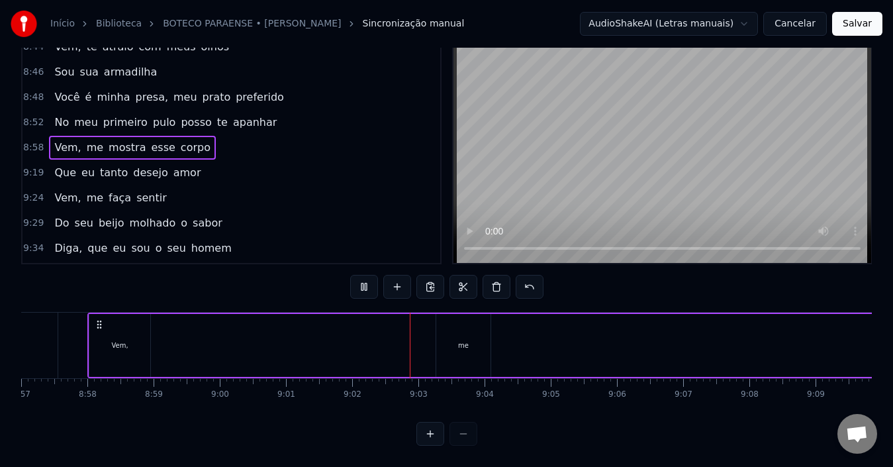
click at [445, 324] on div "me" at bounding box center [463, 345] width 54 height 63
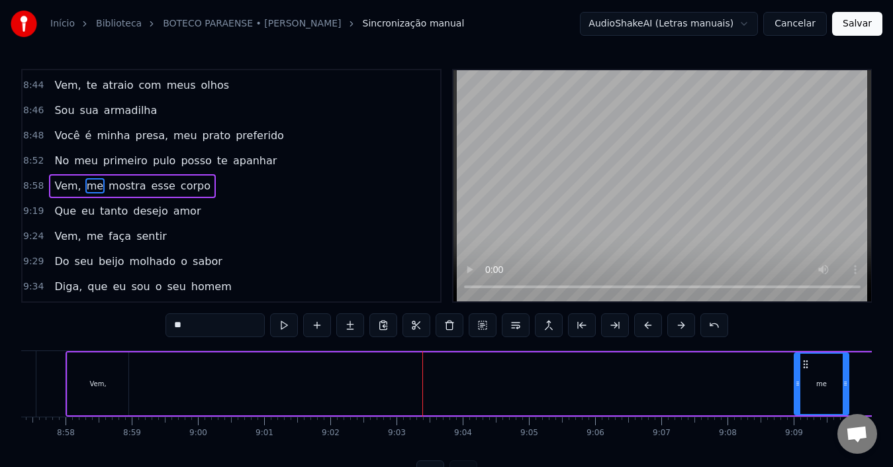
scroll to position [0, 35571]
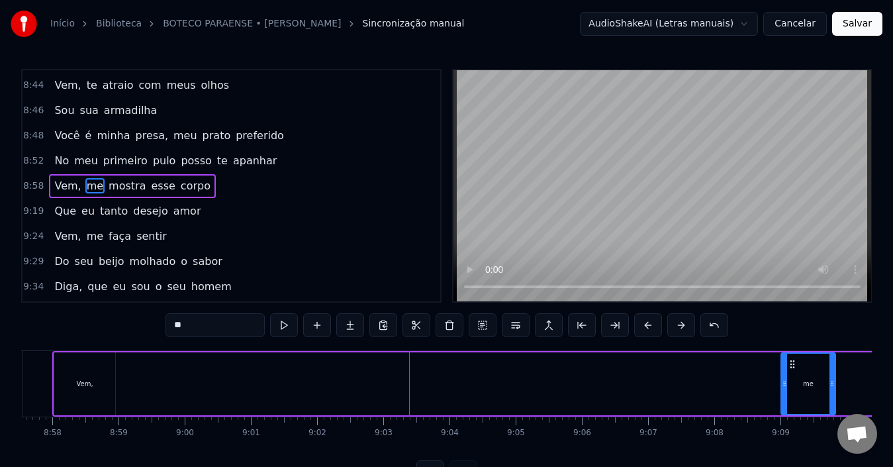
drag, startPoint x: 445, startPoint y: 362, endPoint x: 800, endPoint y: 365, distance: 354.7
click at [797, 365] on icon at bounding box center [792, 364] width 11 height 11
click at [70, 364] on div "Vem," at bounding box center [84, 383] width 61 height 63
click at [63, 375] on div "Vem," at bounding box center [81, 383] width 61 height 63
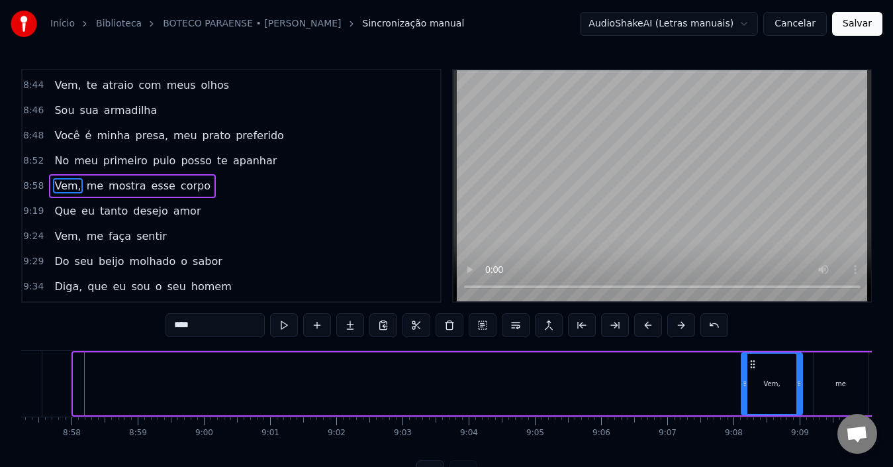
scroll to position [0, 35560]
drag, startPoint x: 86, startPoint y: 364, endPoint x: 748, endPoint y: 373, distance: 661.8
click at [748, 373] on div "Vem," at bounding box center [772, 383] width 60 height 60
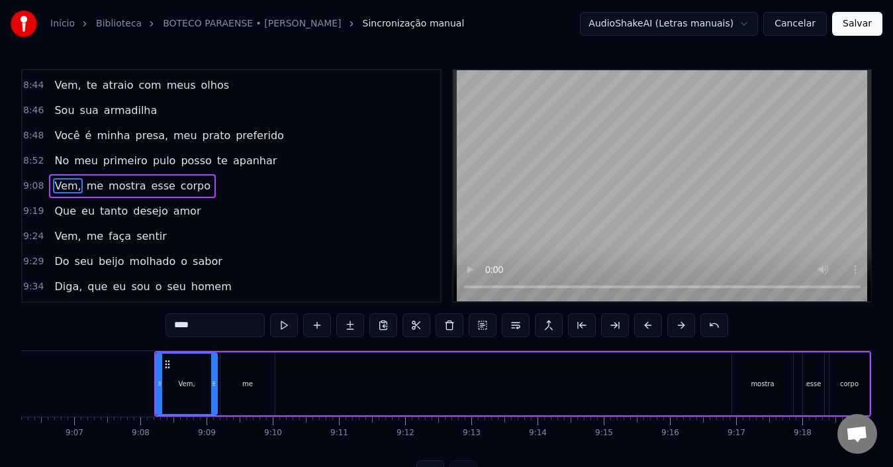
scroll to position [0, 36224]
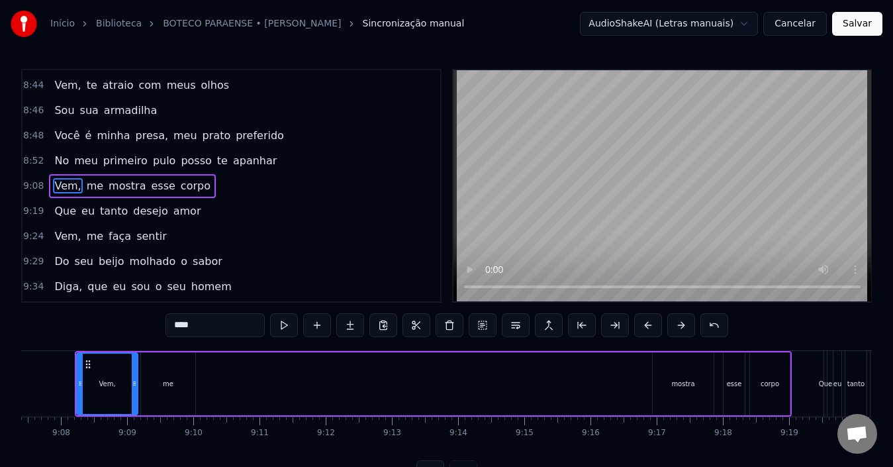
click at [157, 377] on div "me" at bounding box center [168, 383] width 54 height 63
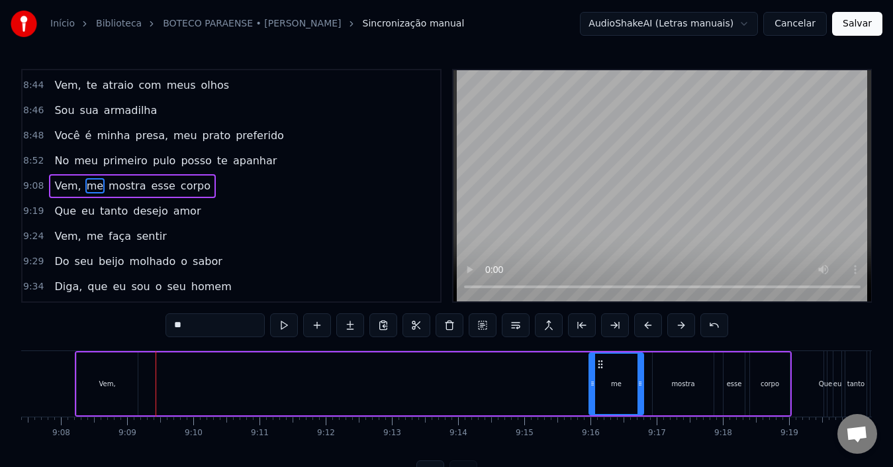
drag, startPoint x: 152, startPoint y: 363, endPoint x: 600, endPoint y: 368, distance: 448.0
click at [600, 368] on icon at bounding box center [600, 364] width 11 height 11
click at [89, 369] on div "Vem," at bounding box center [107, 383] width 61 height 63
type input "****"
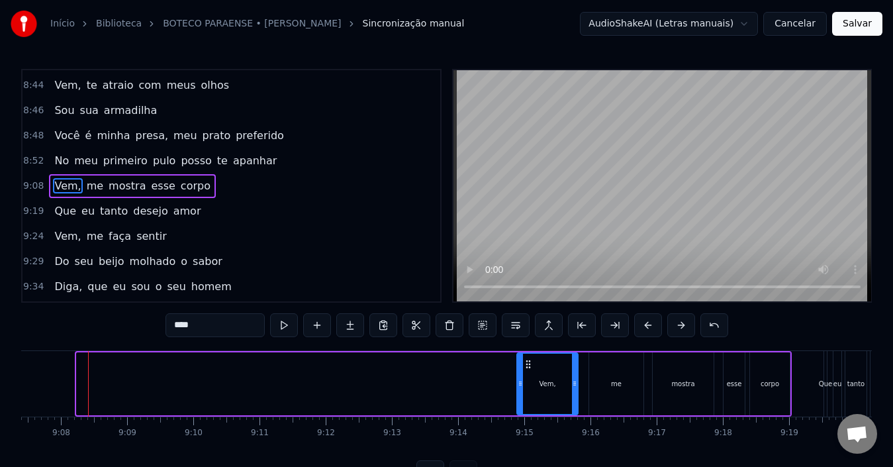
drag, startPoint x: 87, startPoint y: 363, endPoint x: 527, endPoint y: 370, distance: 440.1
click at [527, 370] on div "Vem," at bounding box center [547, 383] width 60 height 60
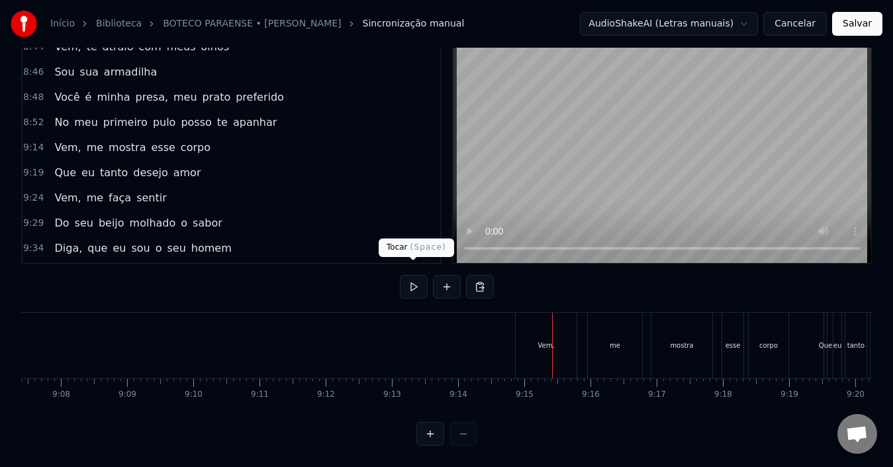
click at [529, 329] on div "Vem," at bounding box center [546, 345] width 61 height 66
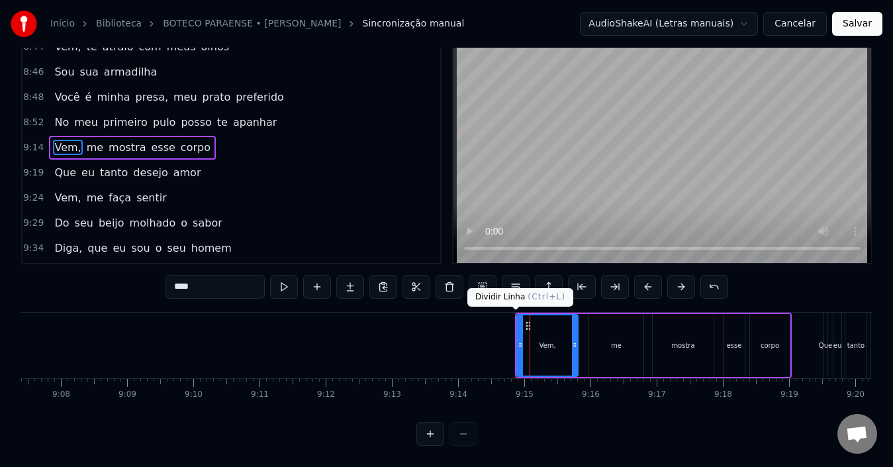
scroll to position [0, 0]
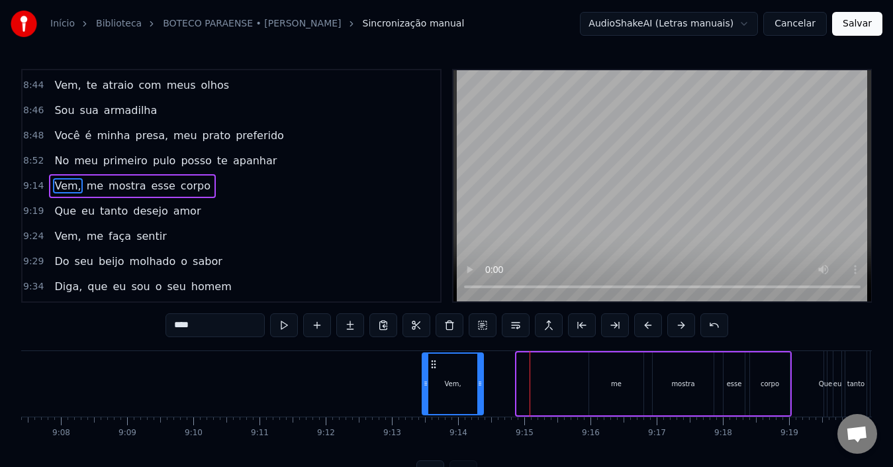
drag, startPoint x: 529, startPoint y: 363, endPoint x: 434, endPoint y: 366, distance: 94.7
click at [434, 366] on icon at bounding box center [433, 364] width 11 height 11
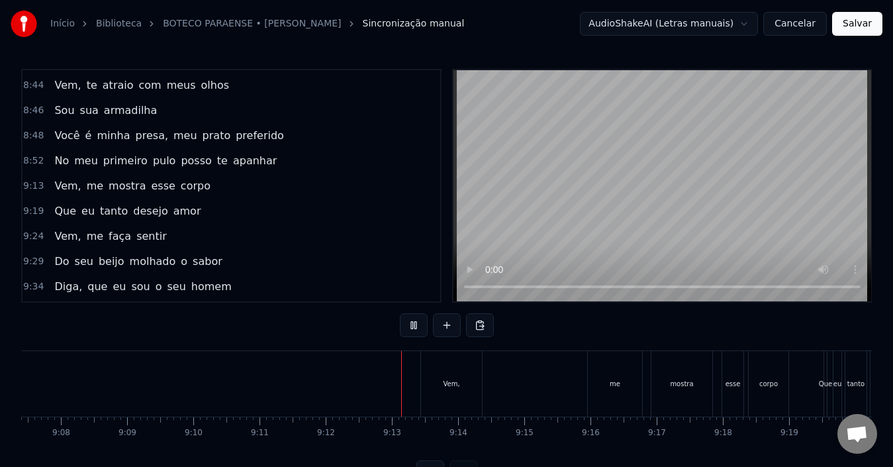
scroll to position [50, 0]
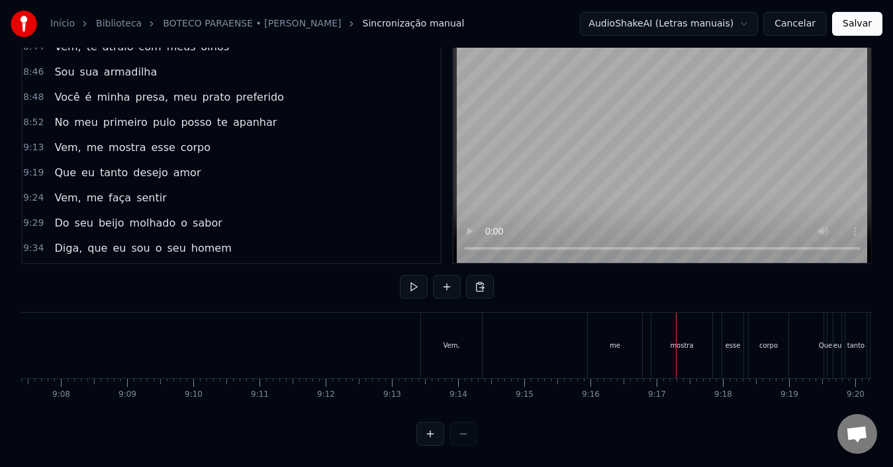
click at [654, 324] on div "mostra" at bounding box center [681, 345] width 61 height 66
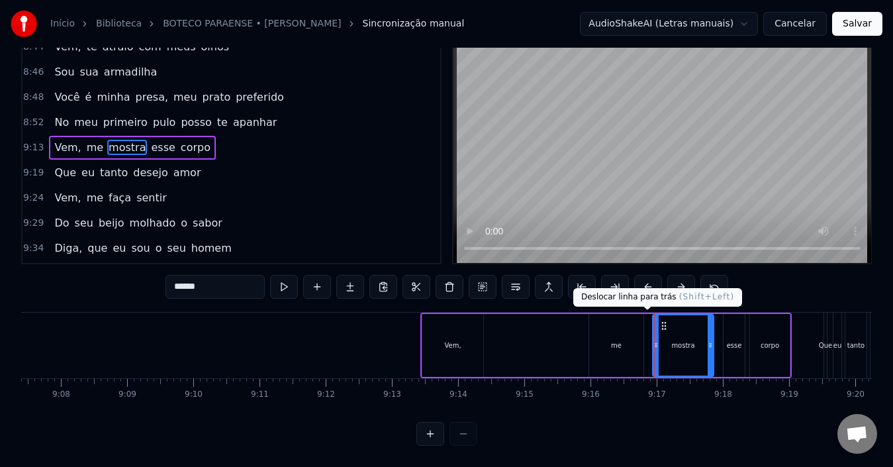
scroll to position [0, 0]
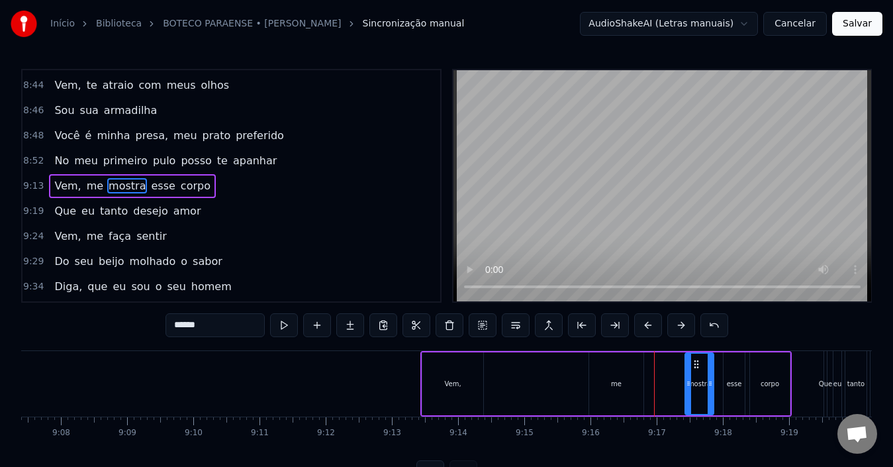
drag, startPoint x: 653, startPoint y: 379, endPoint x: 686, endPoint y: 379, distance: 32.4
click at [686, 379] on icon at bounding box center [688, 383] width 5 height 11
click at [623, 381] on div "me" at bounding box center [616, 383] width 54 height 63
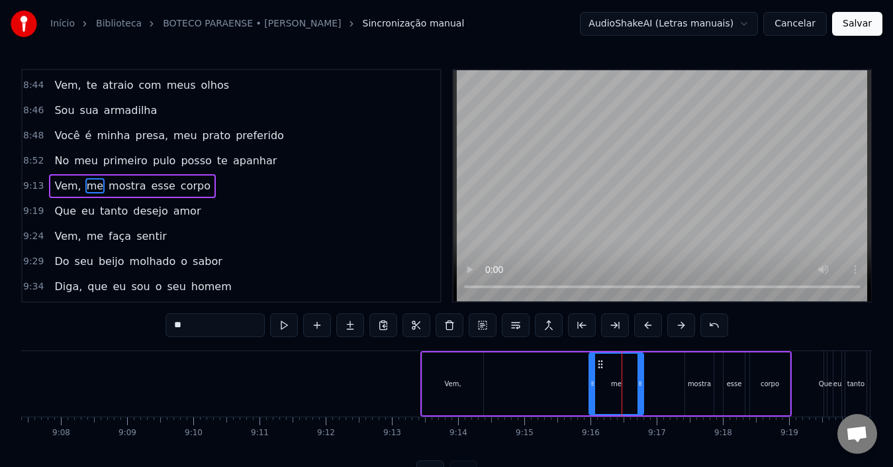
type input "**"
drag, startPoint x: 623, startPoint y: 381, endPoint x: 671, endPoint y: 380, distance: 48.3
click at [671, 380] on div "Vem, me mostra esse corpo" at bounding box center [605, 384] width 371 height 66
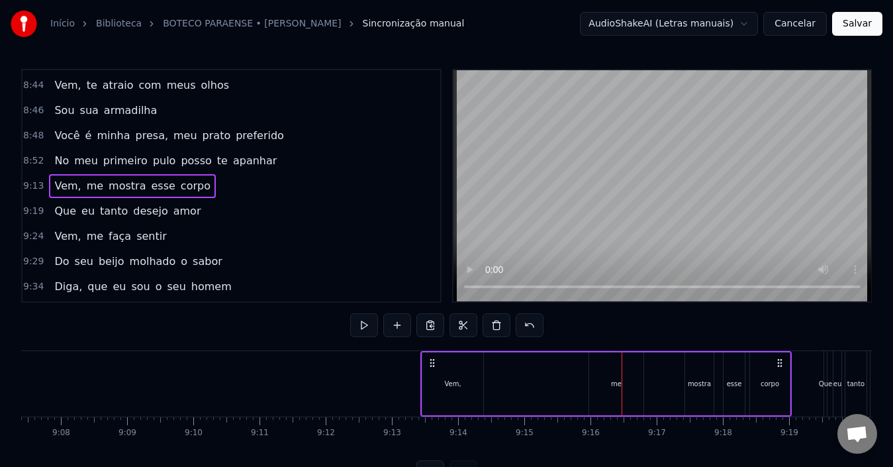
click at [625, 371] on div "me" at bounding box center [616, 383] width 54 height 63
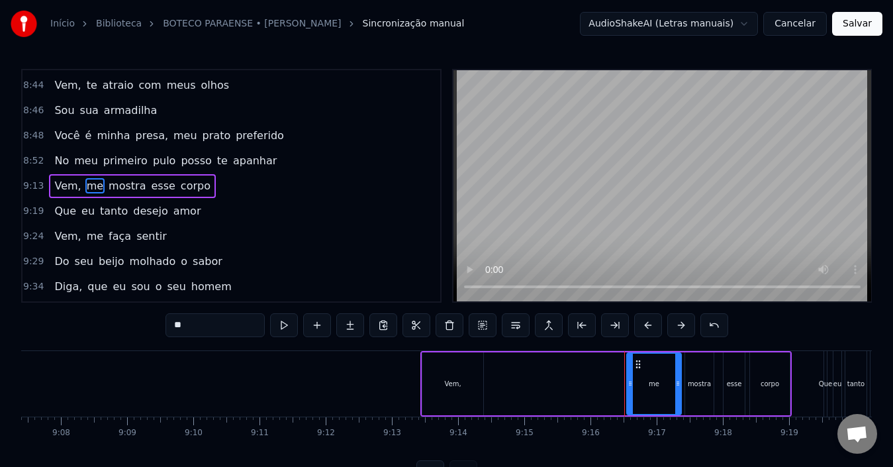
drag, startPoint x: 602, startPoint y: 364, endPoint x: 639, endPoint y: 365, distance: 37.7
click at [639, 365] on icon at bounding box center [638, 364] width 11 height 11
drag, startPoint x: 631, startPoint y: 381, endPoint x: 651, endPoint y: 381, distance: 20.5
click at [651, 381] on icon at bounding box center [650, 383] width 5 height 11
click at [569, 386] on div "Vem, me mostra esse corpo" at bounding box center [605, 384] width 371 height 66
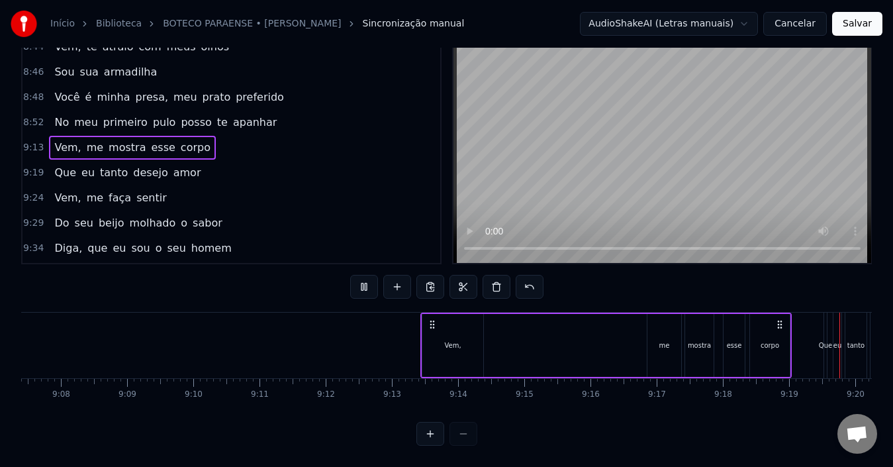
scroll to position [0, 36951]
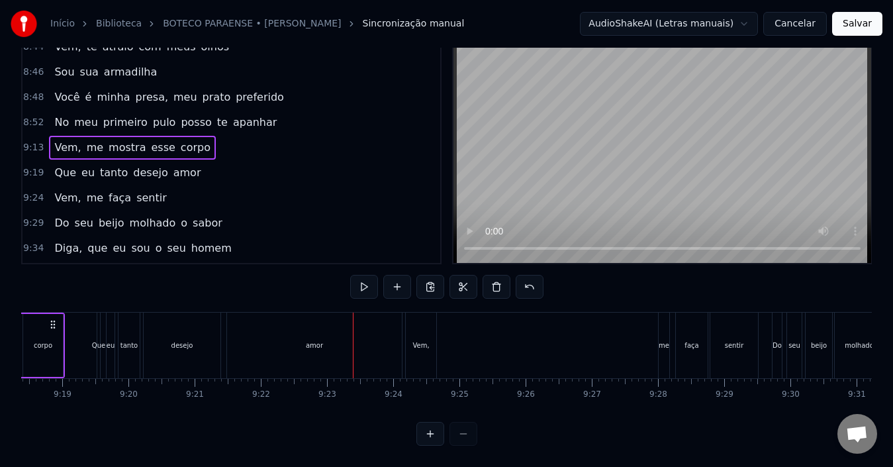
click at [296, 347] on div "amor" at bounding box center [314, 345] width 175 height 66
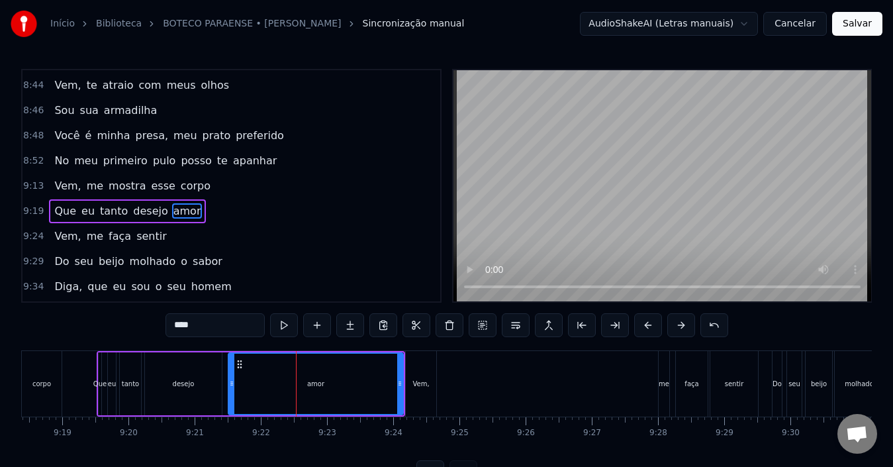
scroll to position [2537, 0]
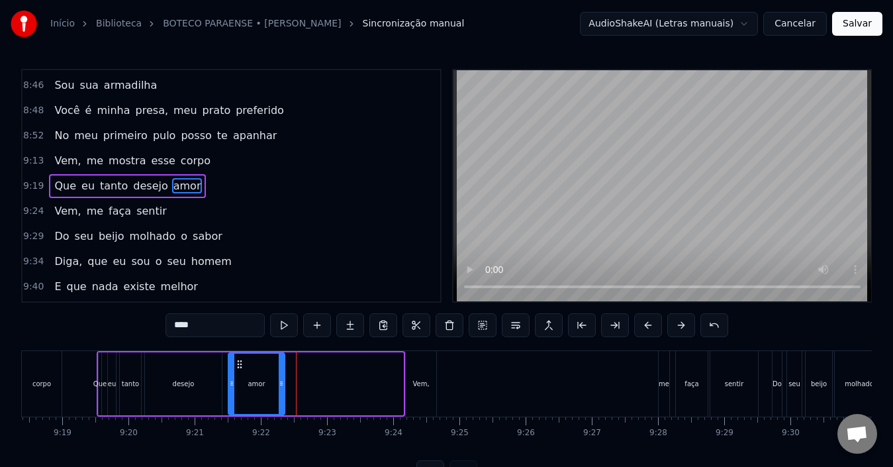
drag, startPoint x: 400, startPoint y: 380, endPoint x: 281, endPoint y: 379, distance: 118.5
click at [281, 379] on icon at bounding box center [281, 383] width 5 height 11
click at [244, 377] on div "amor" at bounding box center [256, 383] width 55 height 60
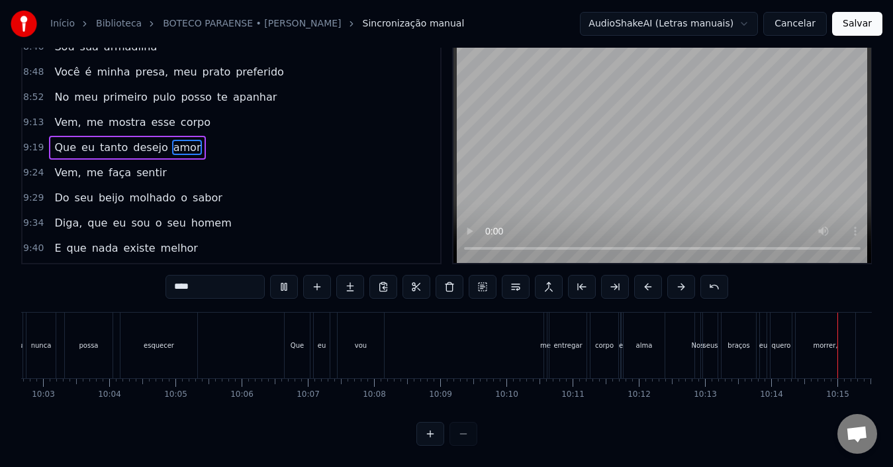
scroll to position [0, 40608]
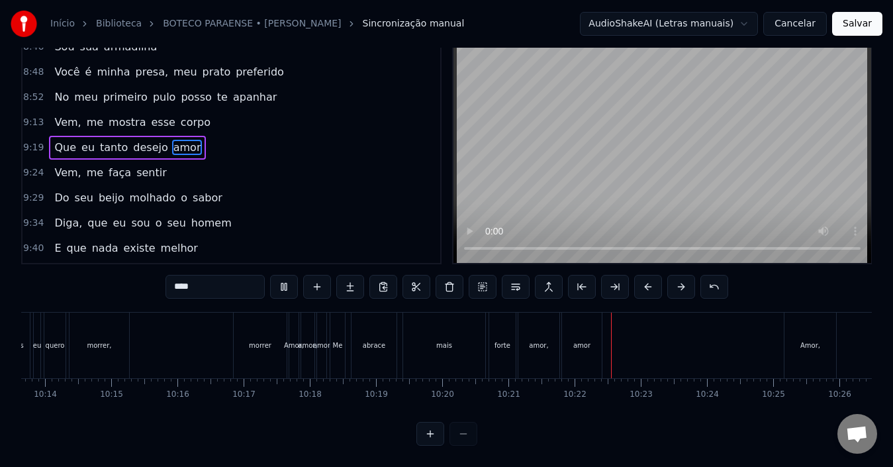
click at [172, 343] on div "Nos seus braços eu quero morrer, morrer" at bounding box center [129, 345] width 322 height 66
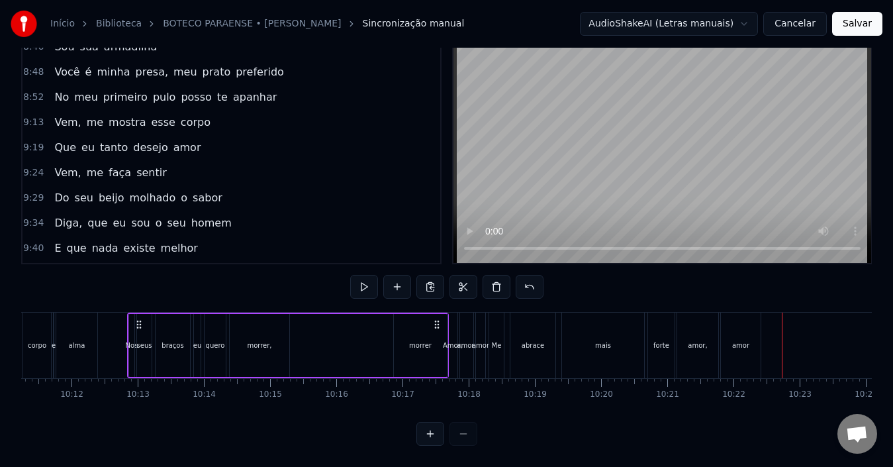
scroll to position [0, 40370]
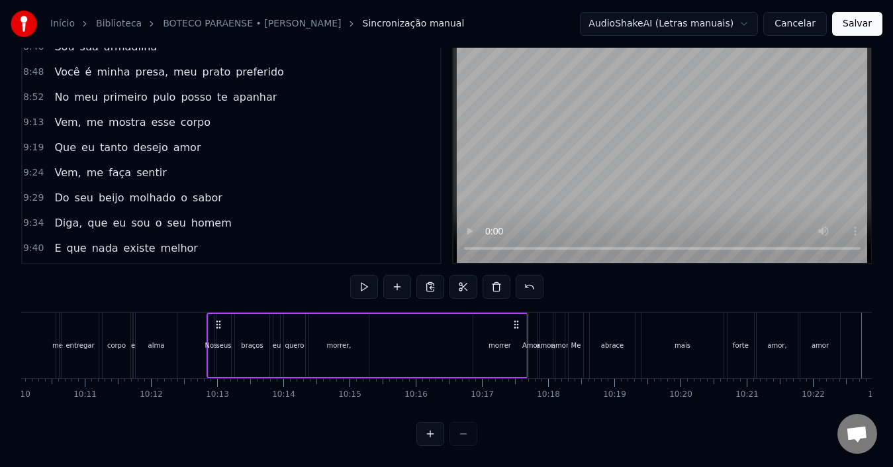
click at [163, 340] on div "alma" at bounding box center [156, 345] width 17 height 10
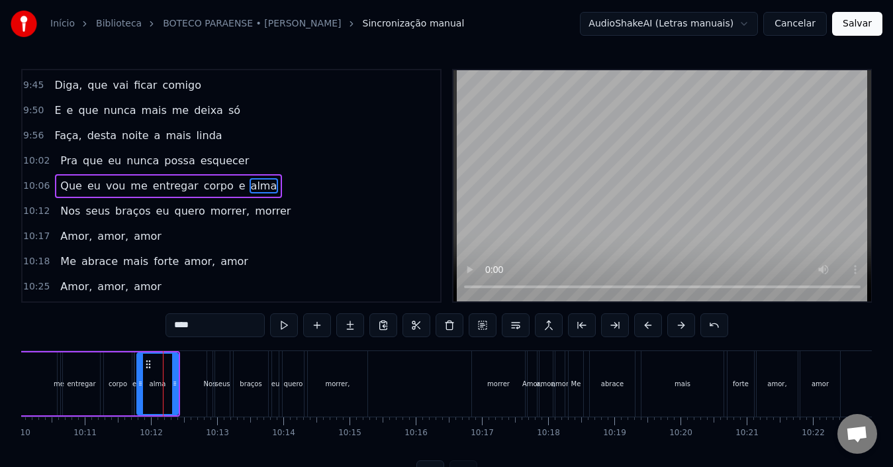
scroll to position [50, 0]
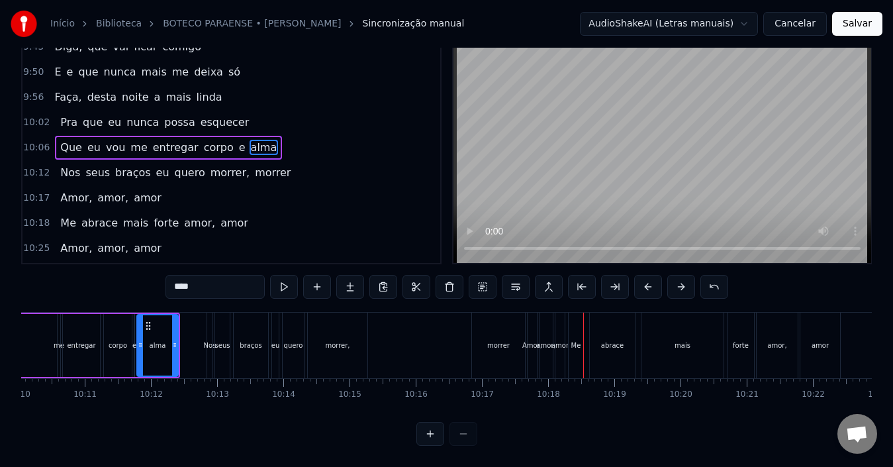
click at [431, 334] on div "Nos seus braços eu quero morrer, morrer" at bounding box center [367, 345] width 322 height 66
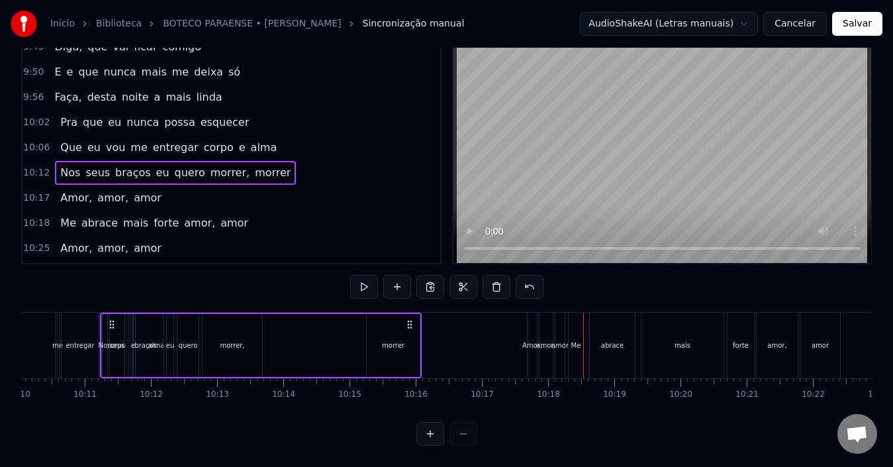
drag, startPoint x: 516, startPoint y: 313, endPoint x: 409, endPoint y: 318, distance: 106.6
click at [409, 319] on icon at bounding box center [409, 324] width 11 height 11
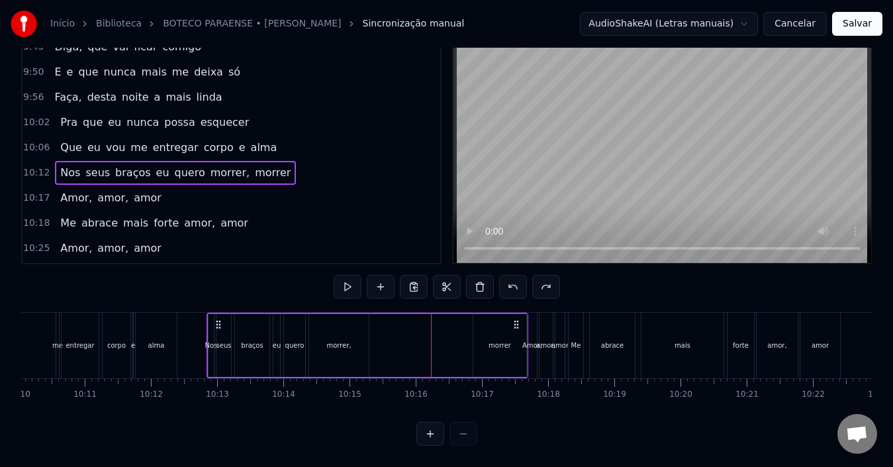
click at [486, 332] on div "morrer" at bounding box center [499, 345] width 53 height 63
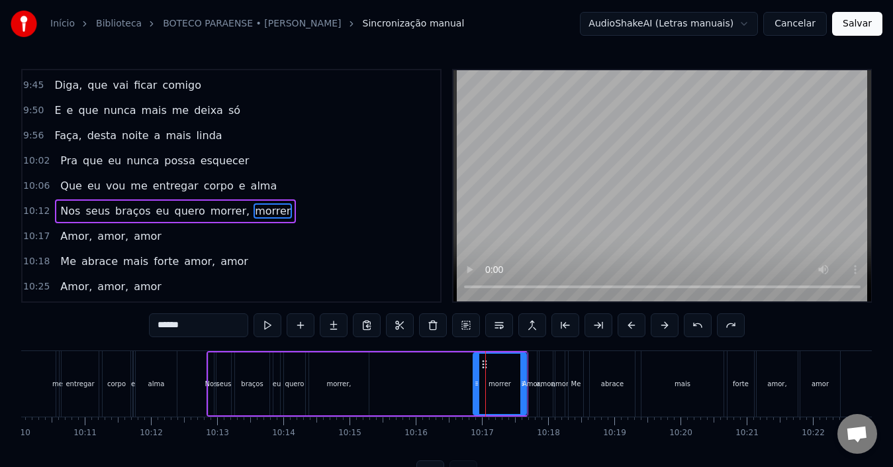
scroll to position [2789, 0]
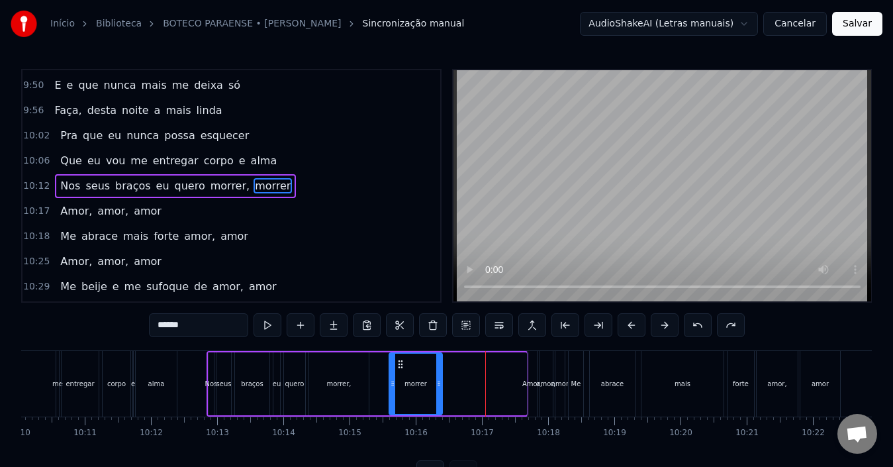
drag, startPoint x: 484, startPoint y: 367, endPoint x: 400, endPoint y: 372, distance: 84.2
click at [400, 372] on div "morrer" at bounding box center [416, 383] width 52 height 60
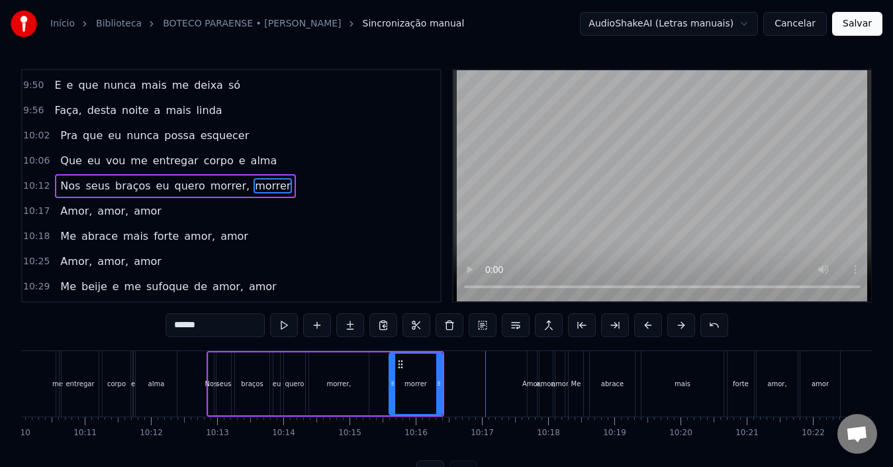
click at [328, 386] on div "morrer," at bounding box center [339, 383] width 60 height 63
type input "*******"
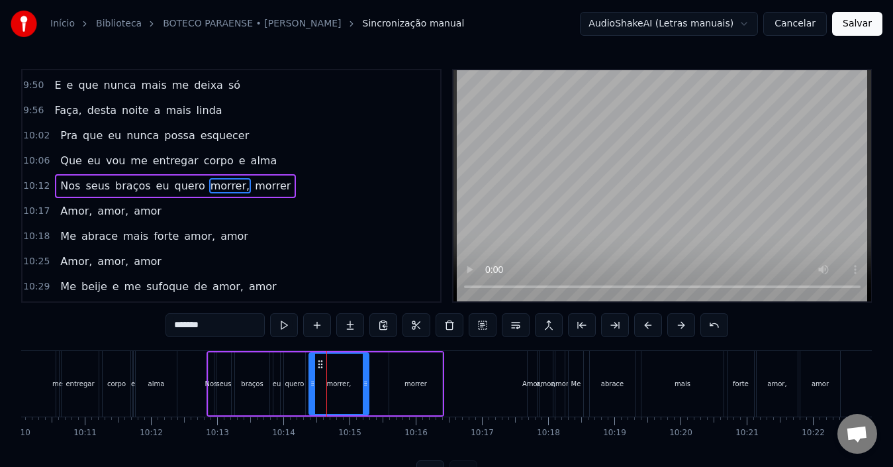
scroll to position [50, 0]
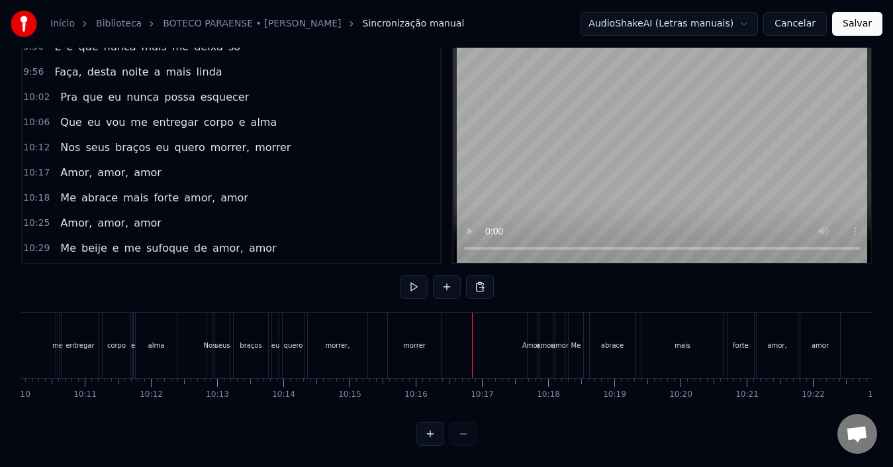
click at [411, 340] on div "morrer" at bounding box center [414, 345] width 22 height 10
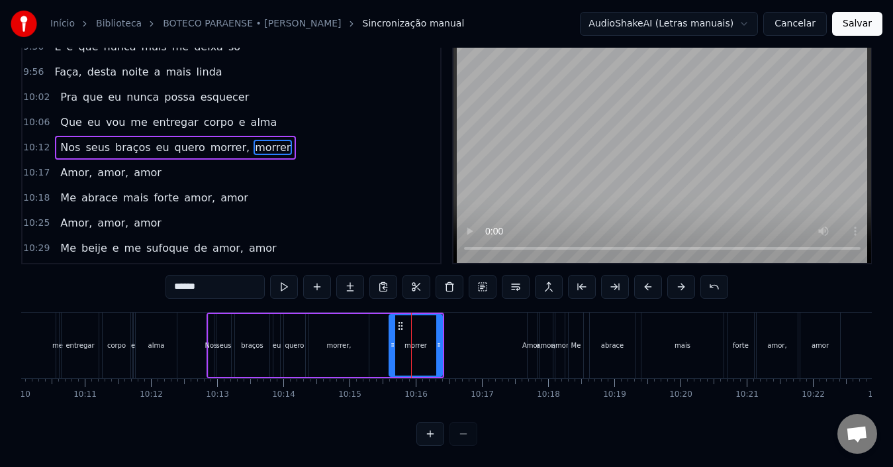
scroll to position [0, 0]
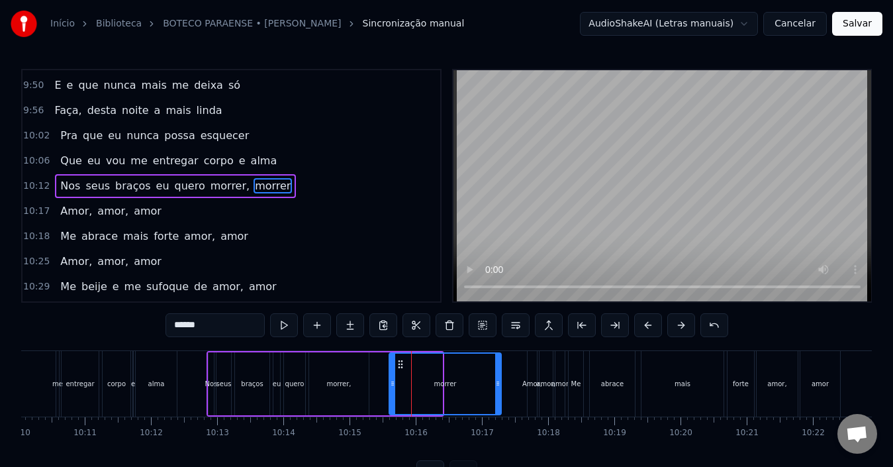
drag, startPoint x: 440, startPoint y: 377, endPoint x: 499, endPoint y: 374, distance: 59.0
click at [499, 374] on div at bounding box center [497, 383] width 5 height 60
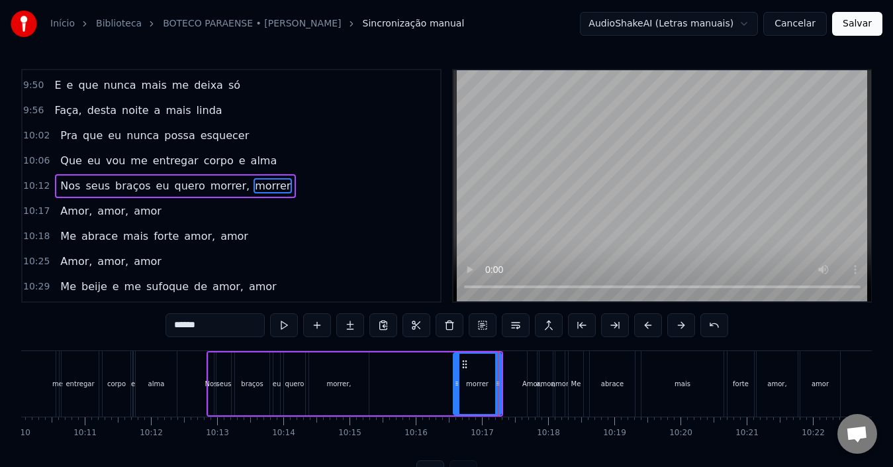
drag, startPoint x: 392, startPoint y: 377, endPoint x: 457, endPoint y: 376, distance: 64.2
click at [457, 376] on div at bounding box center [456, 383] width 5 height 60
click at [405, 377] on div "Nos seus braços eu quero morrer, morrer" at bounding box center [354, 384] width 296 height 66
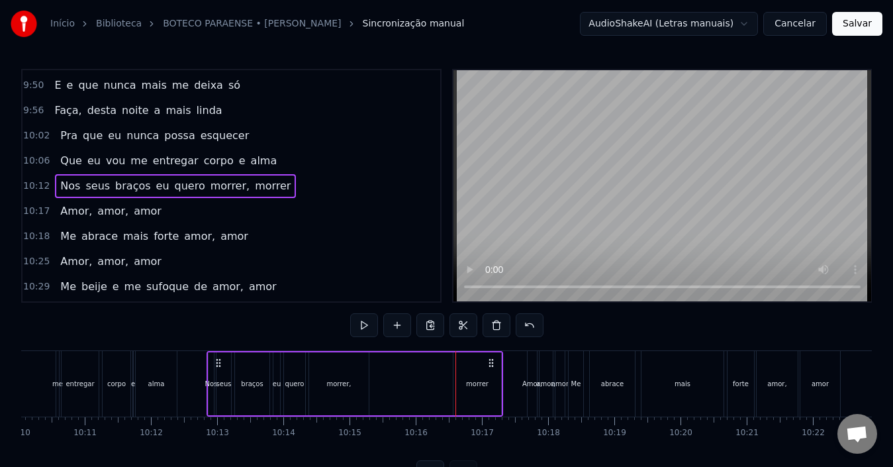
scroll to position [50, 0]
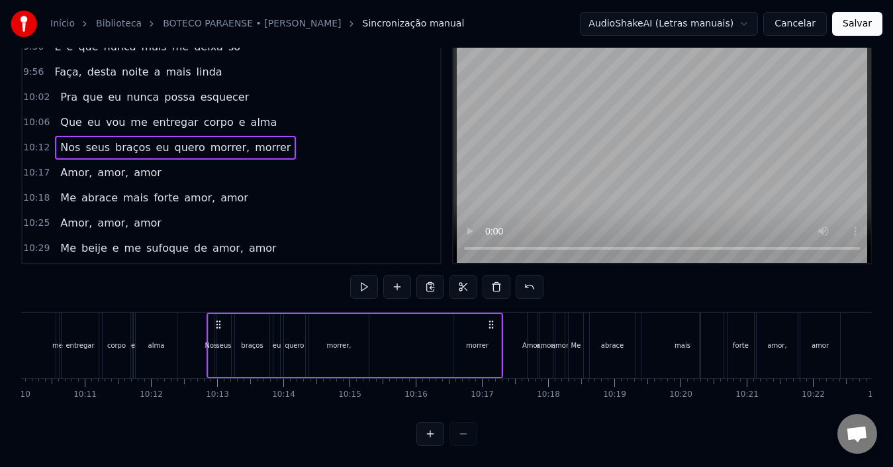
click at [500, 333] on div "morrer" at bounding box center [477, 345] width 48 height 63
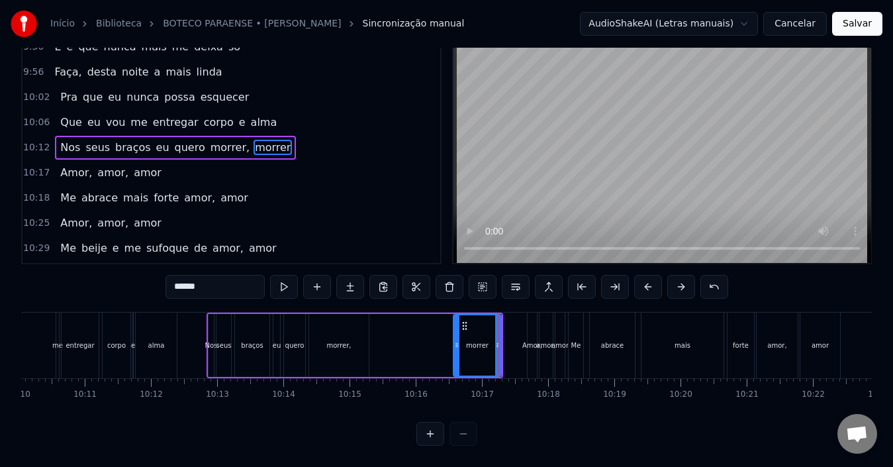
scroll to position [0, 0]
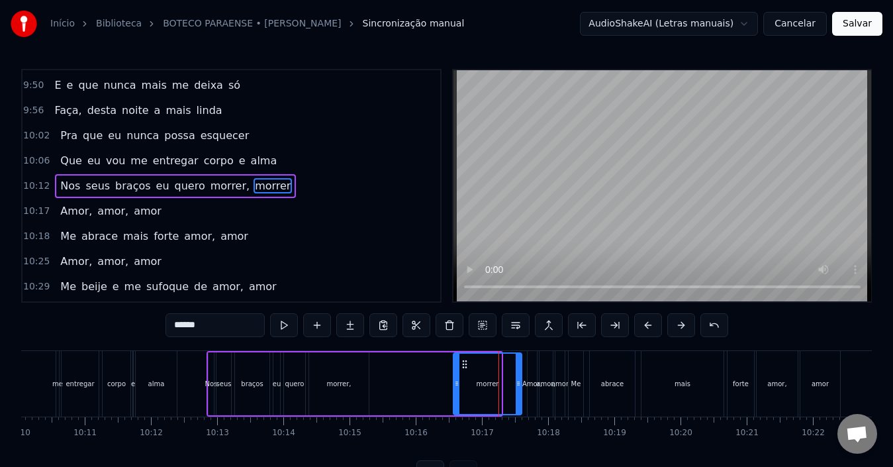
drag, startPoint x: 500, startPoint y: 384, endPoint x: 520, endPoint y: 382, distance: 20.6
click at [520, 382] on icon at bounding box center [518, 383] width 5 height 11
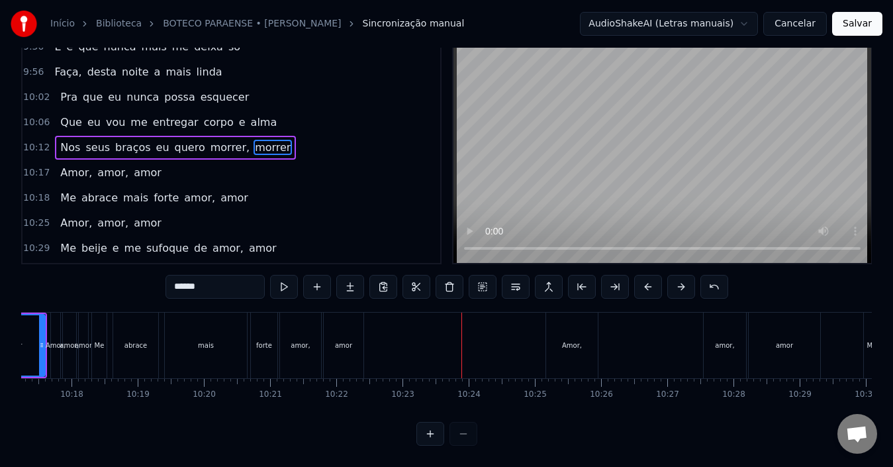
scroll to position [0, 40767]
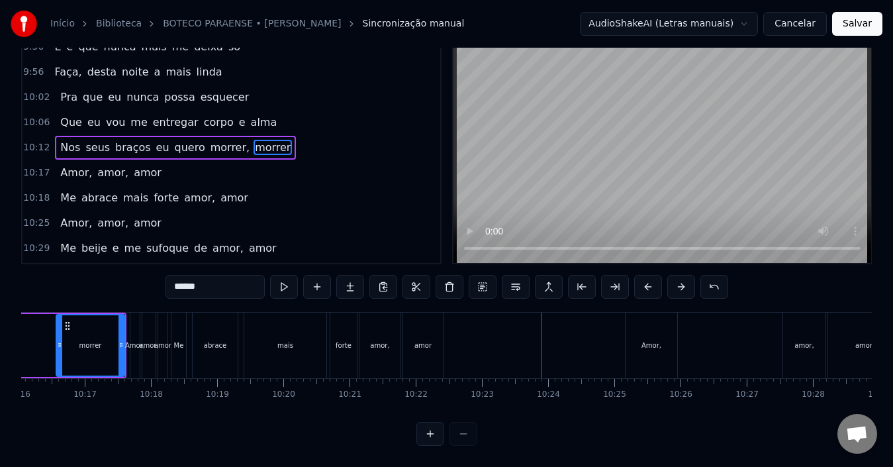
click at [307, 344] on div "mais" at bounding box center [285, 345] width 82 height 66
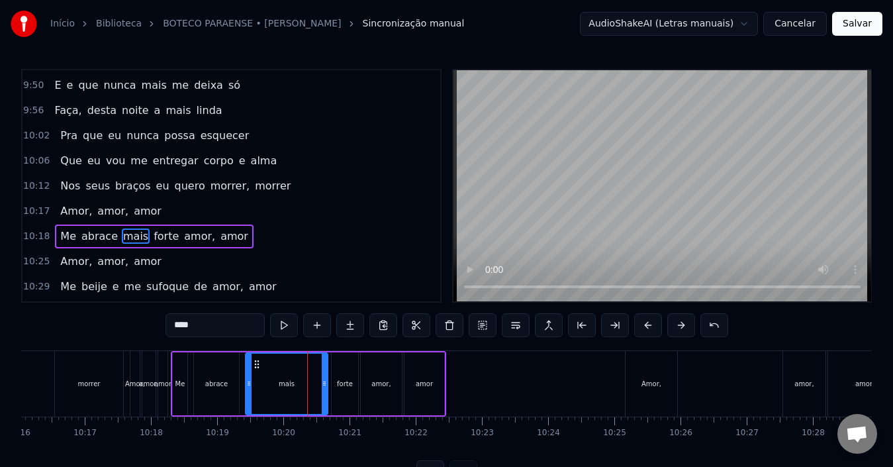
scroll to position [2839, 0]
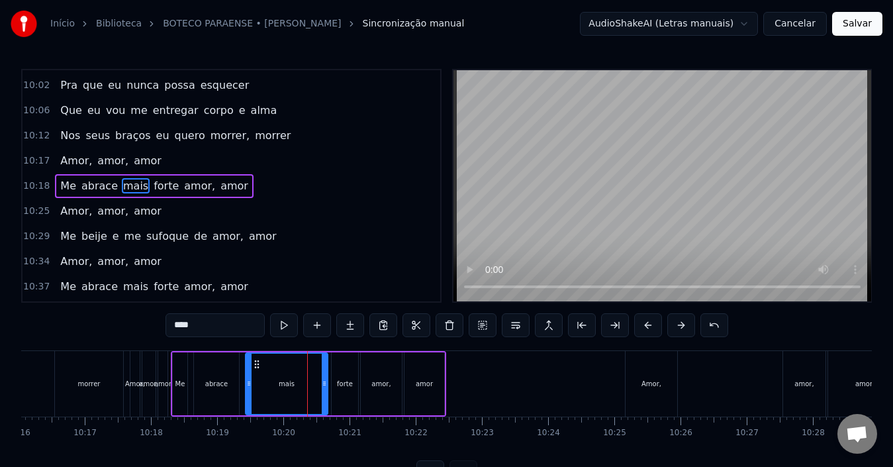
click at [437, 367] on div "amor" at bounding box center [424, 383] width 40 height 63
type input "****"
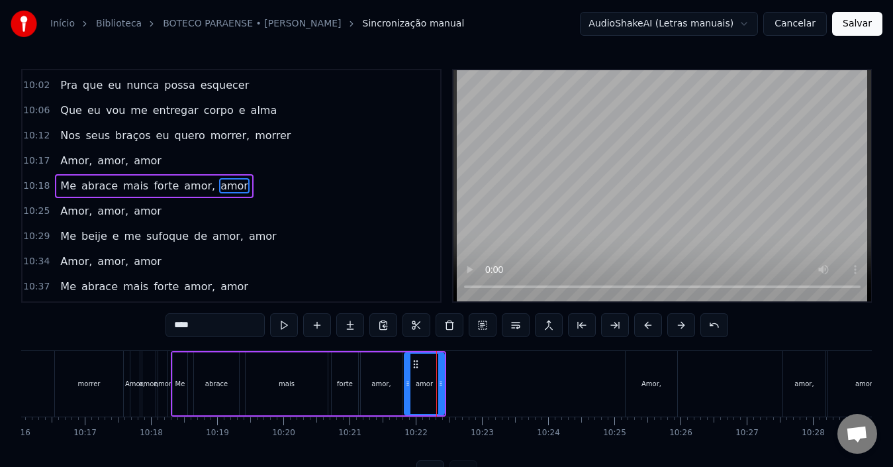
click at [396, 351] on div "Me abrace mais forte amor, amor" at bounding box center [308, 384] width 275 height 66
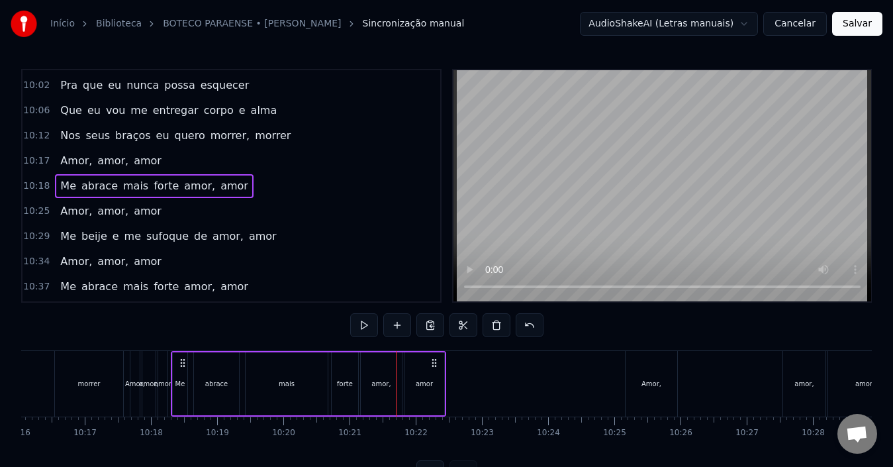
click at [388, 377] on div "amor," at bounding box center [381, 383] width 41 height 63
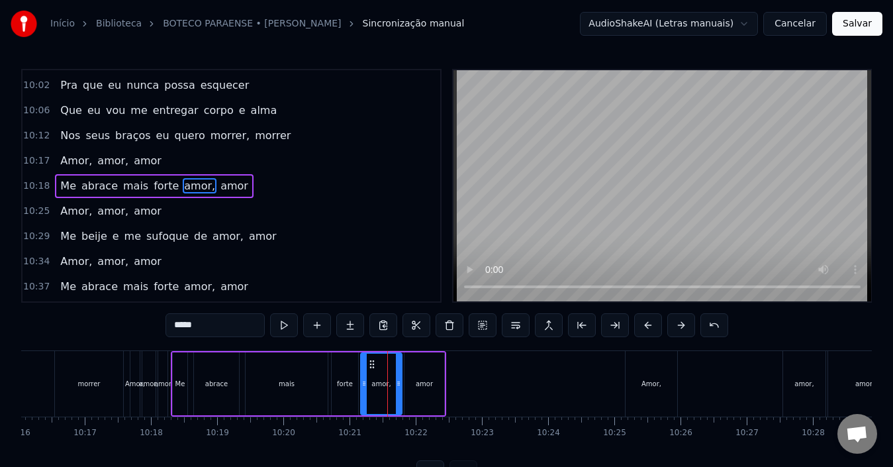
click at [430, 372] on div "amor" at bounding box center [424, 383] width 40 height 63
type input "****"
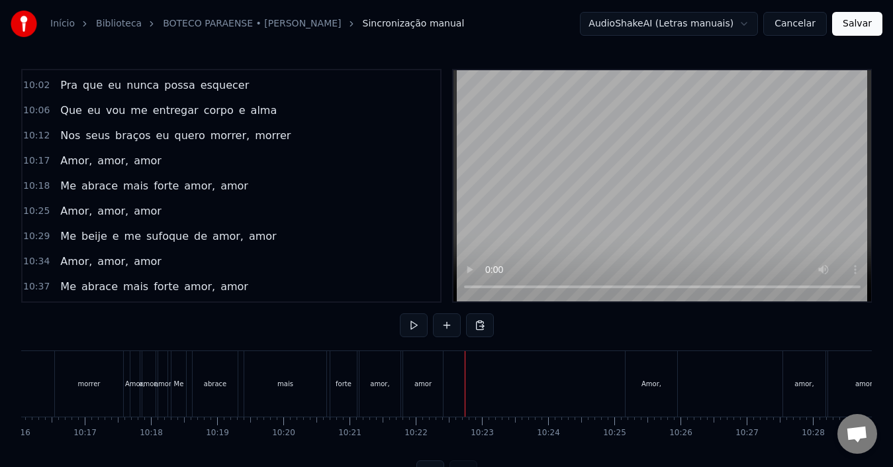
click at [437, 386] on div "amor" at bounding box center [423, 384] width 40 height 66
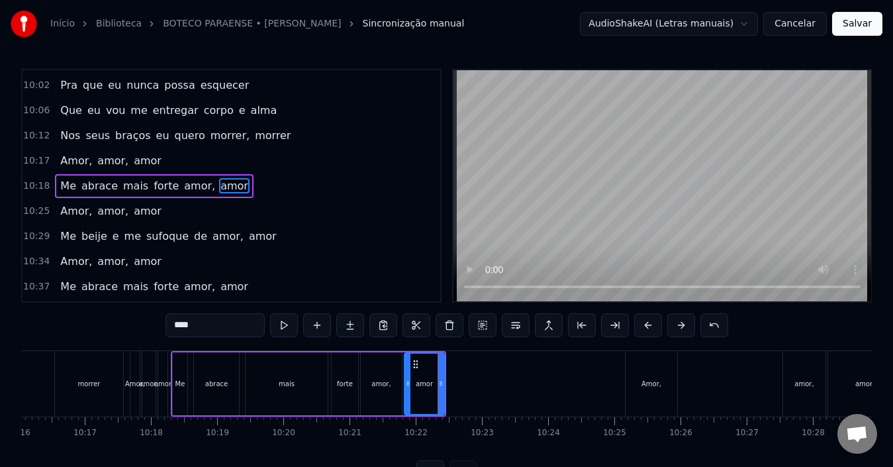
drag, startPoint x: 433, startPoint y: 373, endPoint x: 578, endPoint y: 372, distance: 144.9
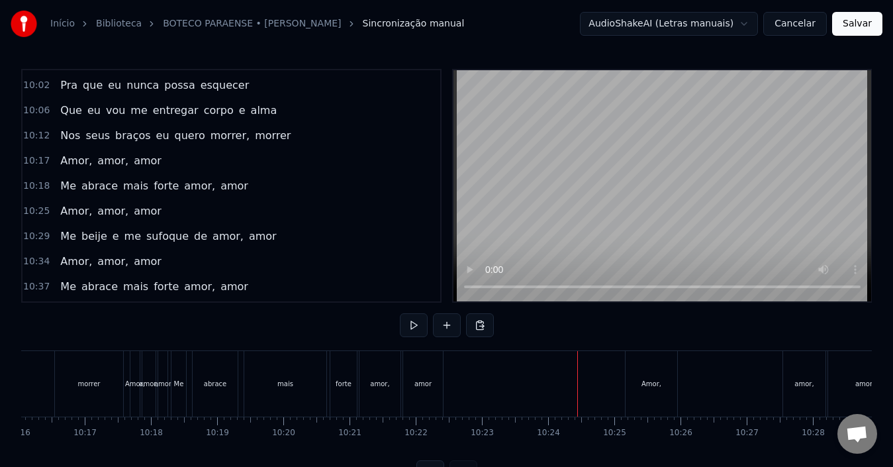
click at [414, 386] on div "amor" at bounding box center [423, 384] width 40 height 66
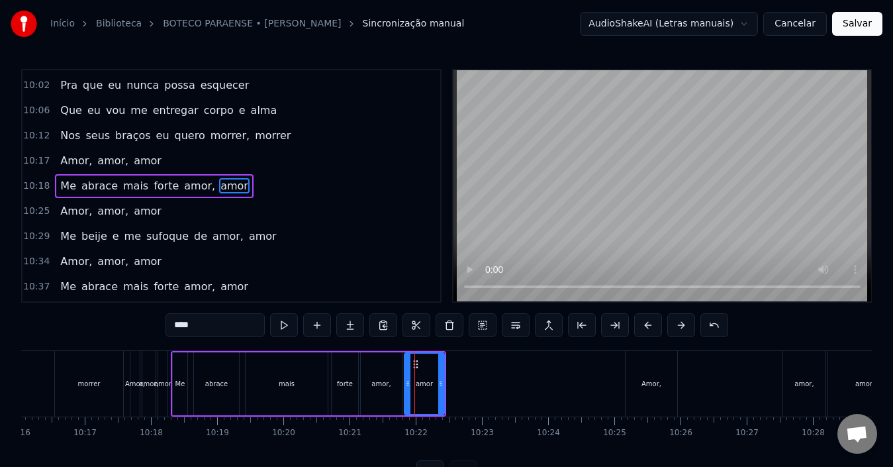
click at [445, 363] on div "Me abrace mais forte amor, amor" at bounding box center [308, 384] width 275 height 66
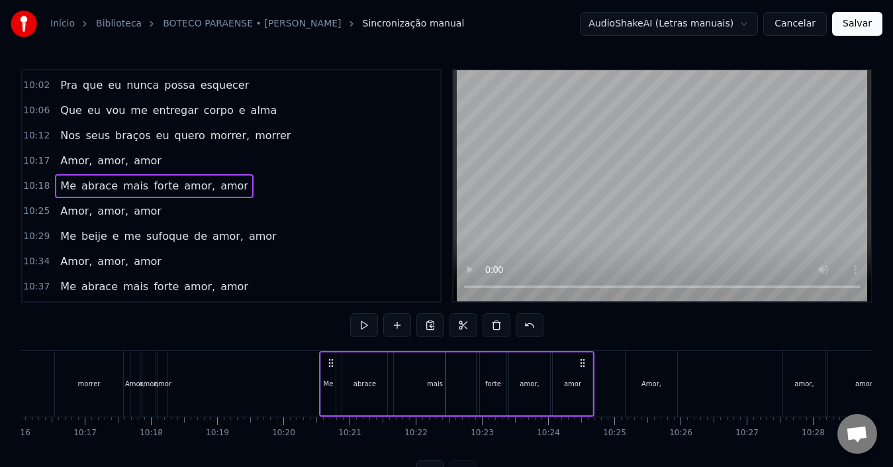
drag, startPoint x: 435, startPoint y: 363, endPoint x: 583, endPoint y: 367, distance: 148.3
click at [583, 367] on icon at bounding box center [582, 362] width 11 height 11
click at [305, 382] on div "mais" at bounding box center [287, 383] width 82 height 63
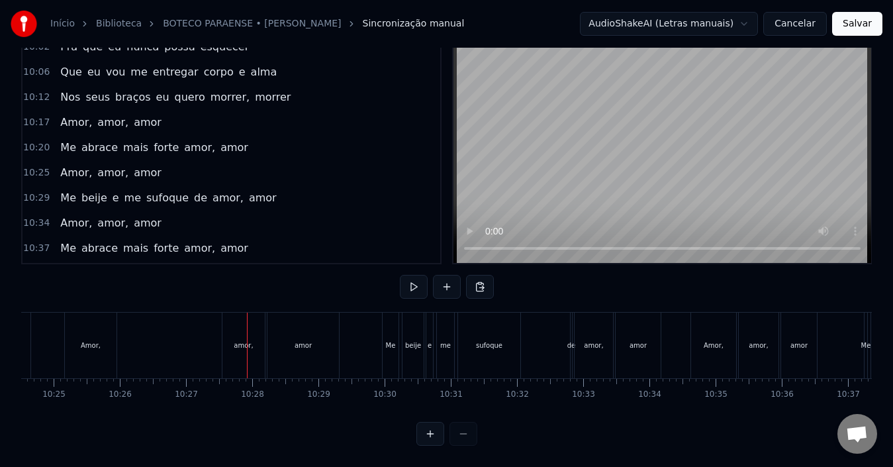
scroll to position [0, 41221]
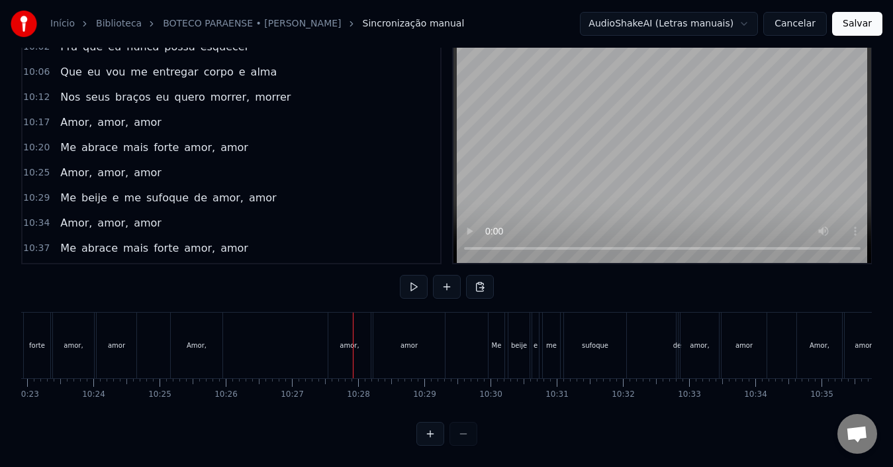
click at [238, 332] on div "Amor, amor, amor" at bounding box center [309, 345] width 278 height 66
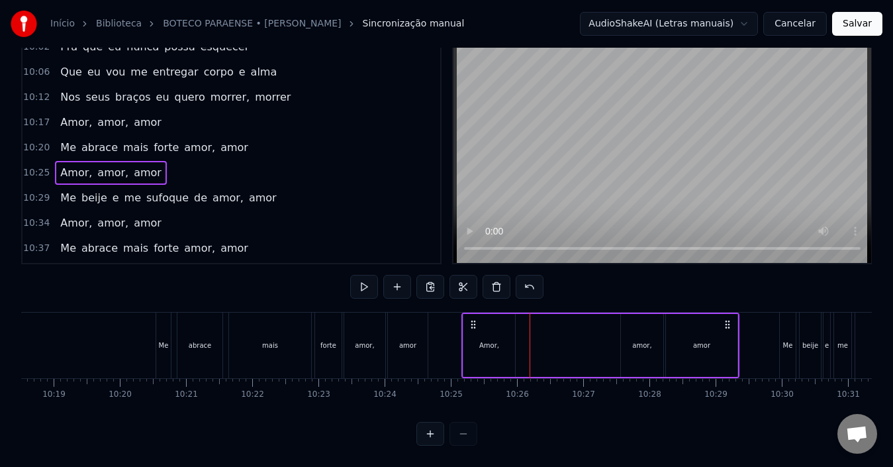
scroll to position [0, 40851]
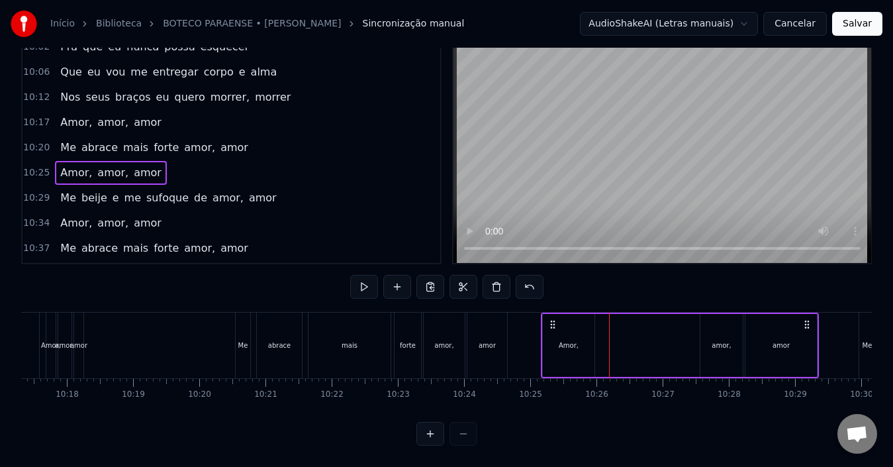
click at [294, 331] on div "abrace" at bounding box center [279, 345] width 45 height 66
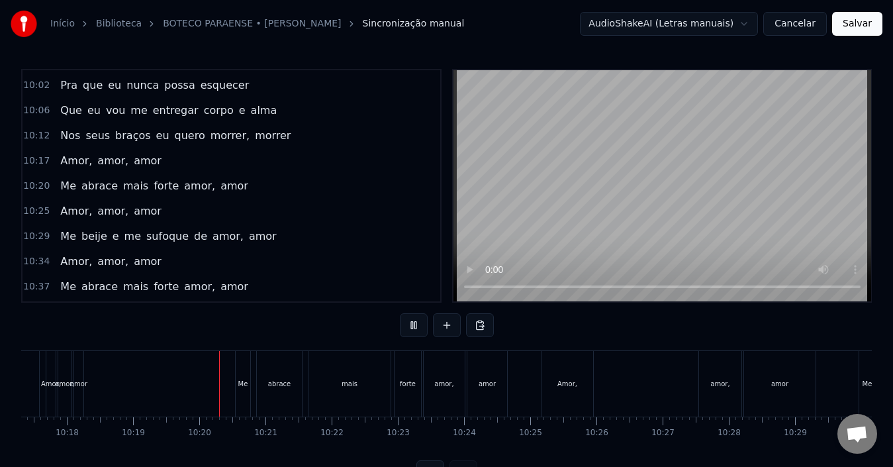
scroll to position [50, 0]
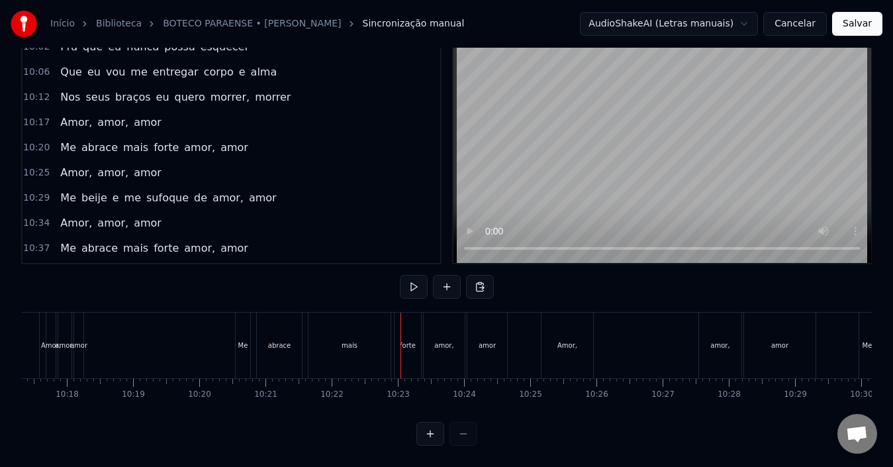
click at [367, 333] on div "mais" at bounding box center [349, 345] width 82 height 66
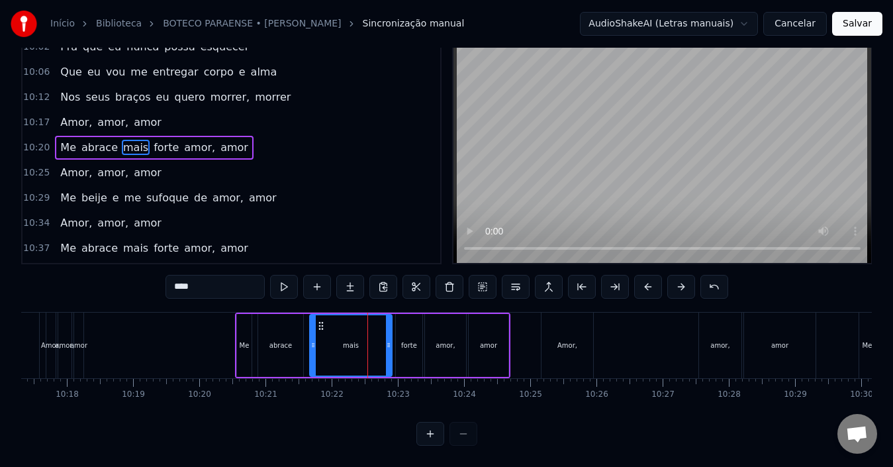
scroll to position [0, 0]
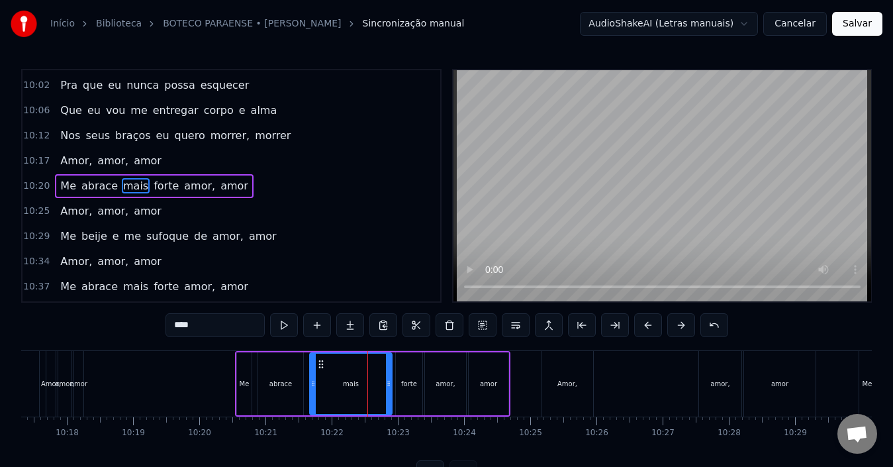
click at [562, 375] on div "Amor," at bounding box center [567, 384] width 52 height 66
type input "*****"
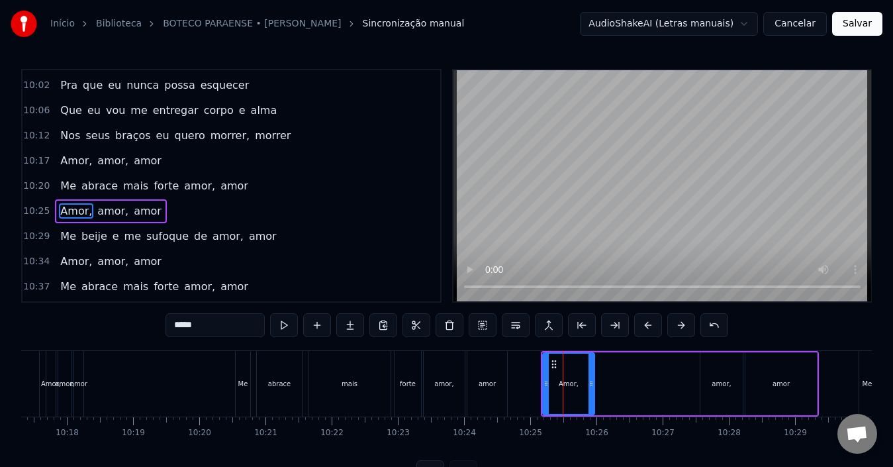
scroll to position [2864, 0]
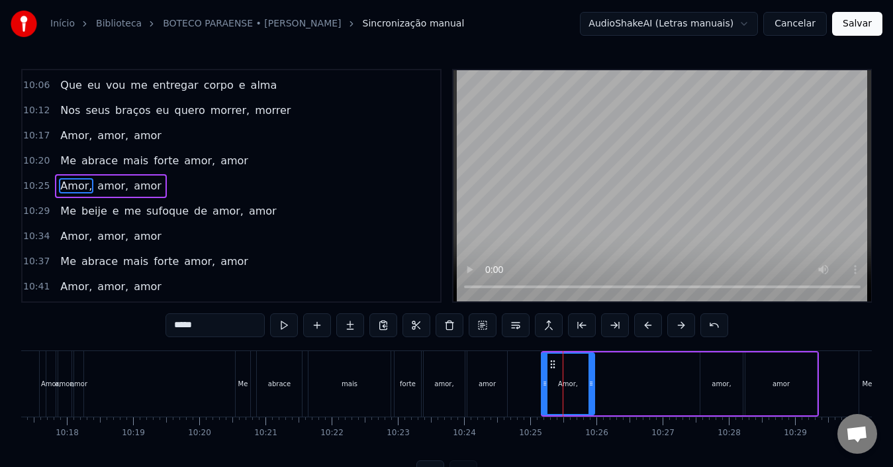
drag, startPoint x: 544, startPoint y: 379, endPoint x: 543, endPoint y: 386, distance: 7.4
click at [543, 386] on icon at bounding box center [544, 383] width 5 height 11
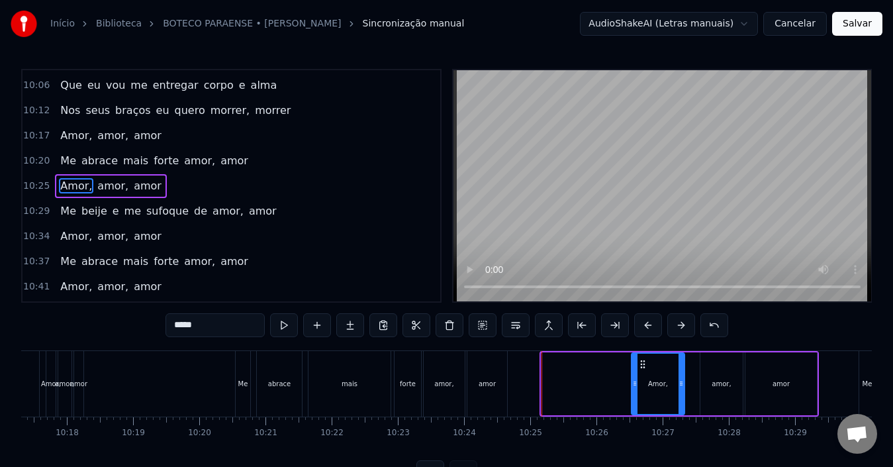
drag, startPoint x: 551, startPoint y: 365, endPoint x: 641, endPoint y: 366, distance: 90.0
click at [641, 366] on icon at bounding box center [642, 364] width 11 height 11
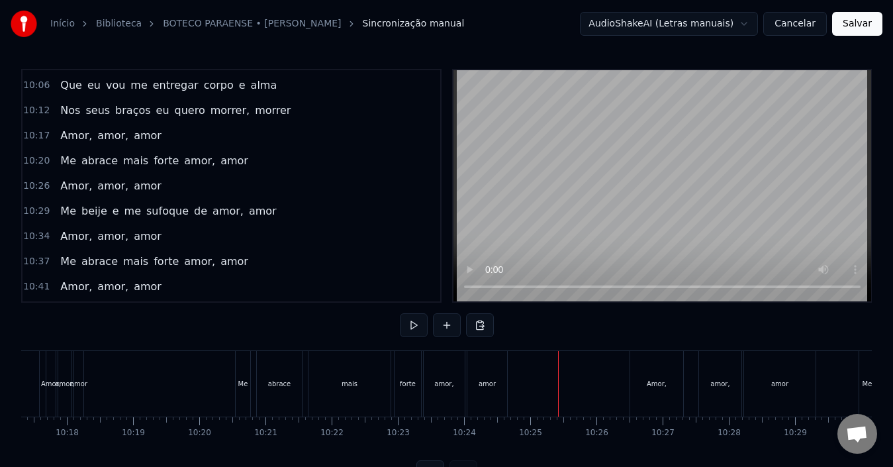
click at [497, 384] on div "amor" at bounding box center [487, 384] width 40 height 66
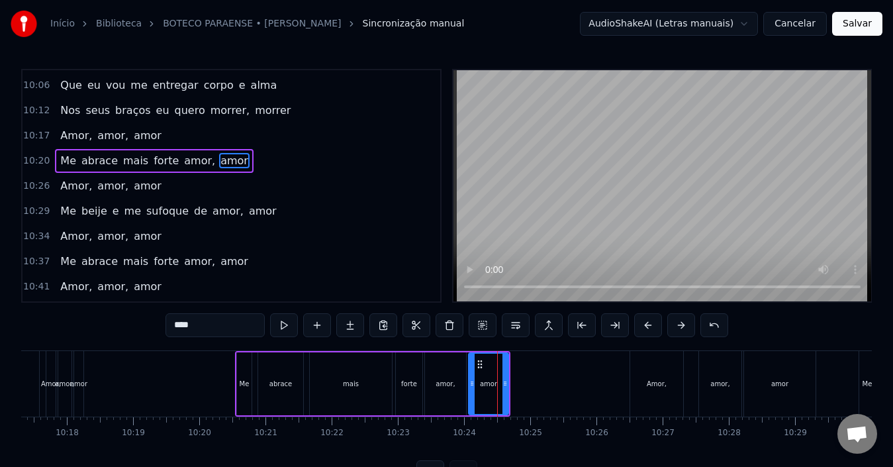
scroll to position [2839, 0]
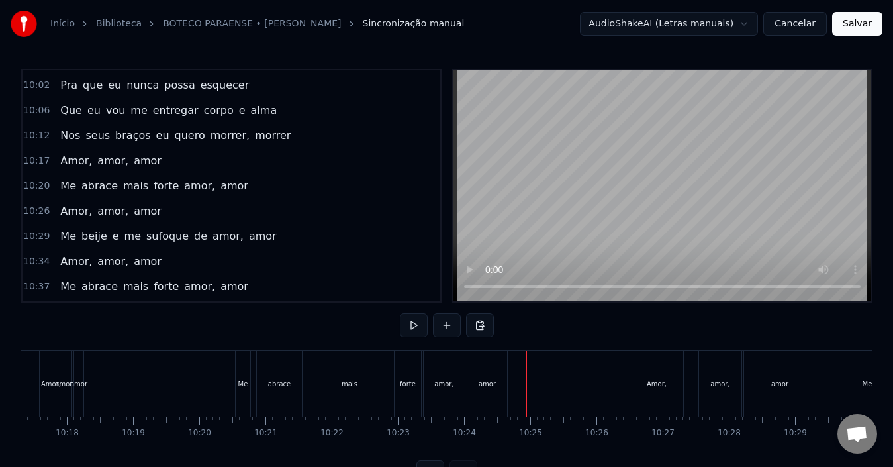
click at [505, 386] on div "amor" at bounding box center [487, 384] width 40 height 66
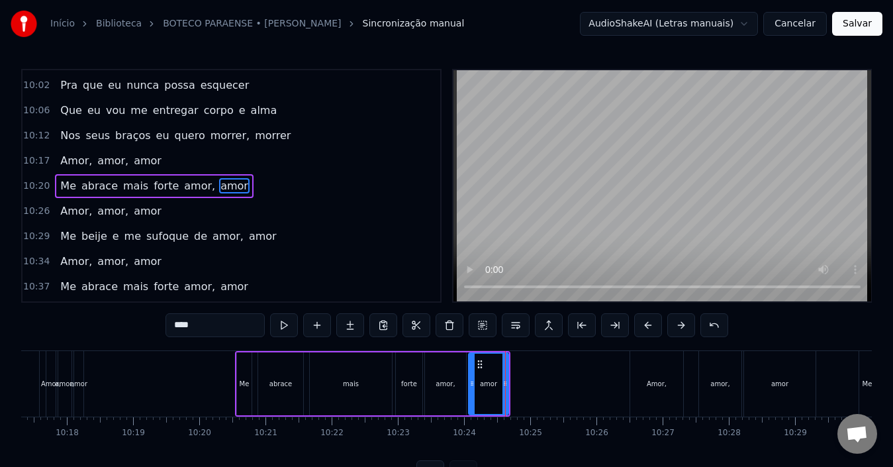
click at [509, 387] on div "Me abrace mais forte amor, amor" at bounding box center [372, 384] width 275 height 66
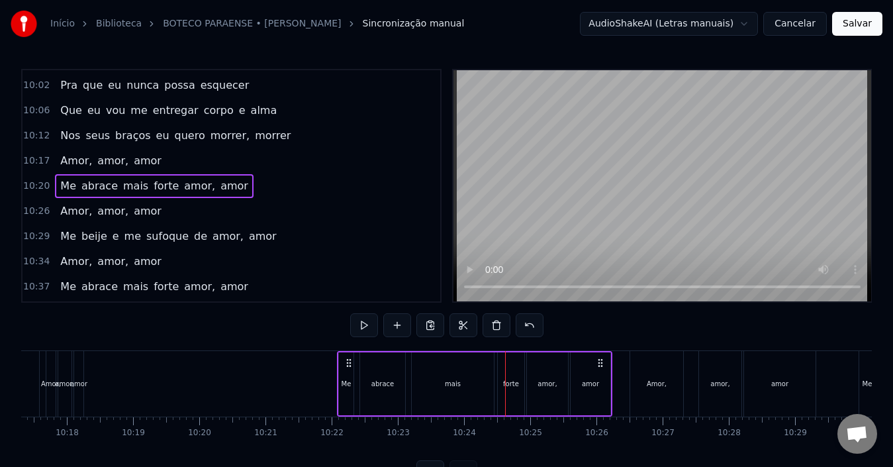
drag, startPoint x: 498, startPoint y: 360, endPoint x: 600, endPoint y: 364, distance: 102.0
click at [600, 364] on icon at bounding box center [600, 362] width 11 height 11
click at [327, 379] on div "mais" at bounding box center [351, 383] width 82 height 63
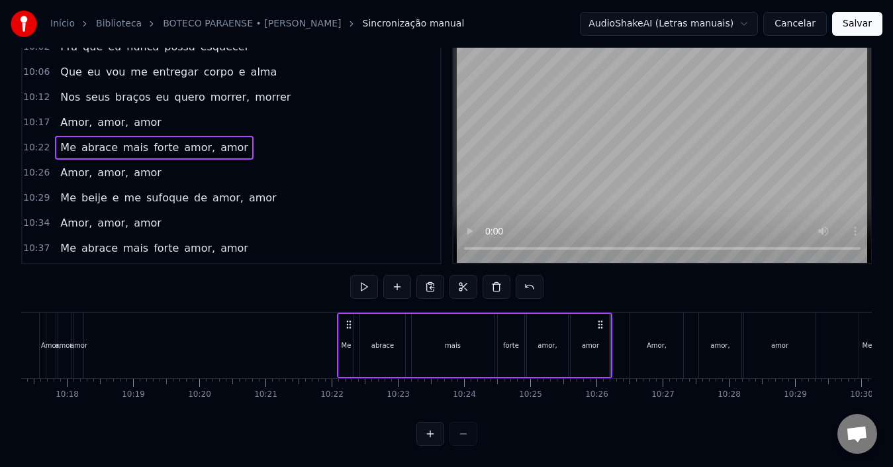
click at [433, 335] on div "mais" at bounding box center [453, 345] width 82 height 63
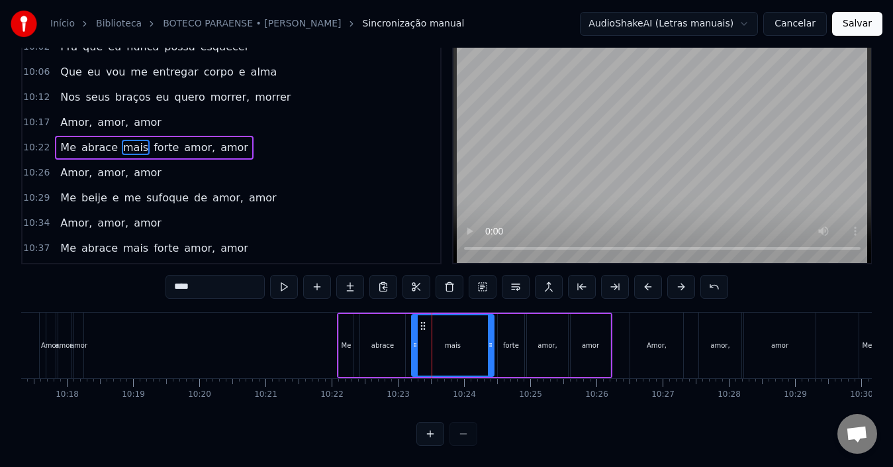
scroll to position [0, 0]
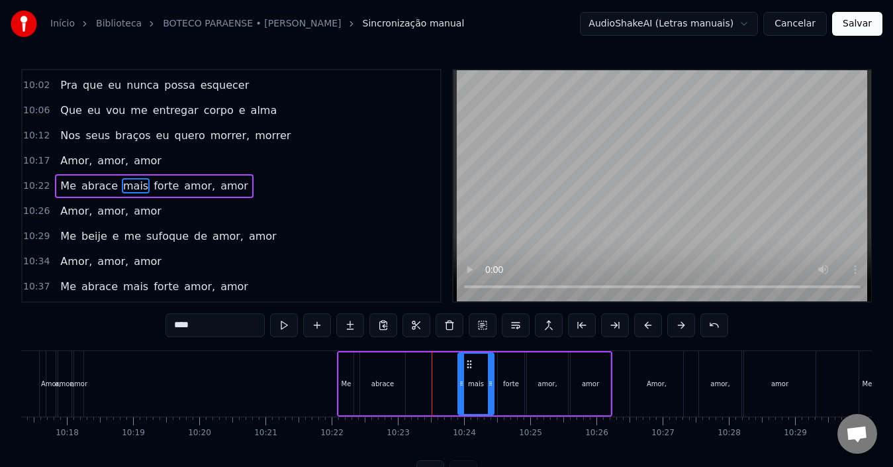
drag, startPoint x: 414, startPoint y: 382, endPoint x: 461, endPoint y: 384, distance: 46.4
click at [461, 384] on icon at bounding box center [461, 383] width 5 height 11
click at [388, 382] on div "abrace" at bounding box center [382, 384] width 22 height 10
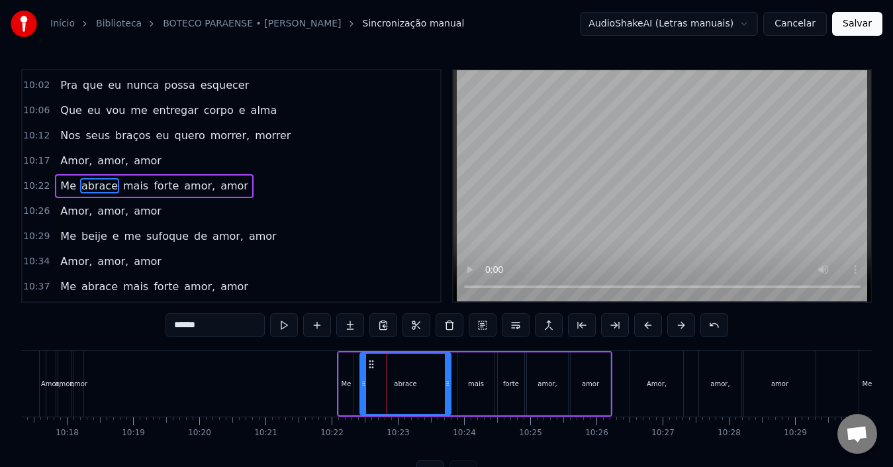
drag, startPoint x: 404, startPoint y: 375, endPoint x: 449, endPoint y: 381, distance: 46.0
click at [449, 381] on div at bounding box center [447, 383] width 5 height 60
drag, startPoint x: 363, startPoint y: 375, endPoint x: 424, endPoint y: 374, distance: 60.9
click at [424, 374] on div at bounding box center [424, 383] width 5 height 60
click at [343, 375] on div "Me" at bounding box center [346, 383] width 15 height 63
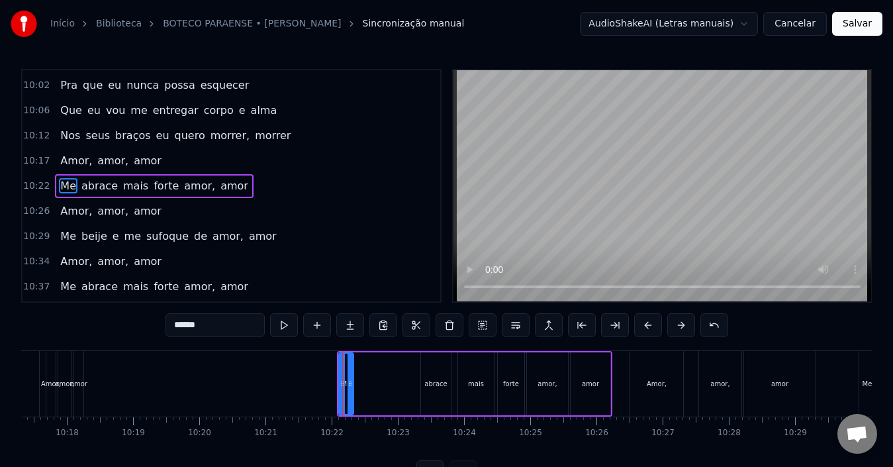
type input "**"
drag, startPoint x: 345, startPoint y: 365, endPoint x: 406, endPoint y: 366, distance: 60.9
click at [406, 366] on icon at bounding box center [411, 364] width 11 height 11
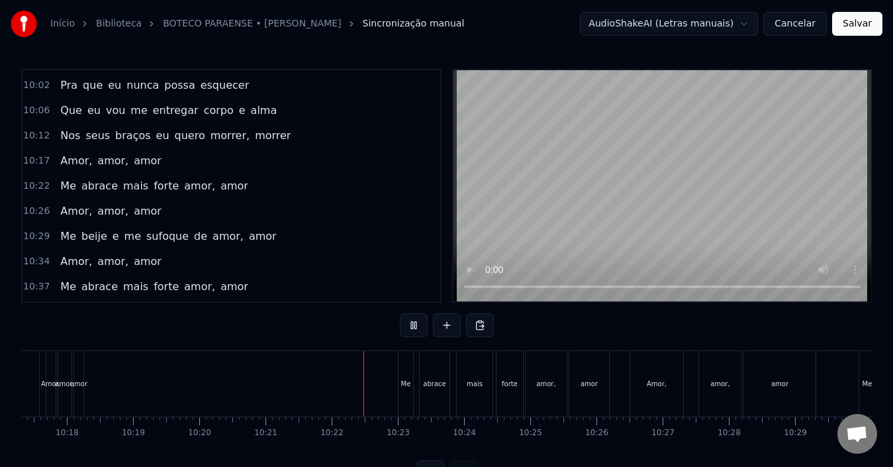
scroll to position [50, 0]
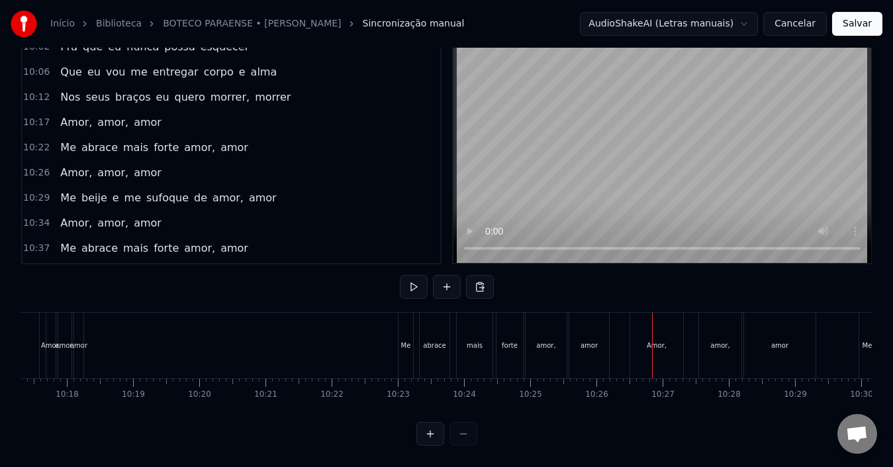
click at [406, 340] on div "Me" at bounding box center [406, 345] width 10 height 10
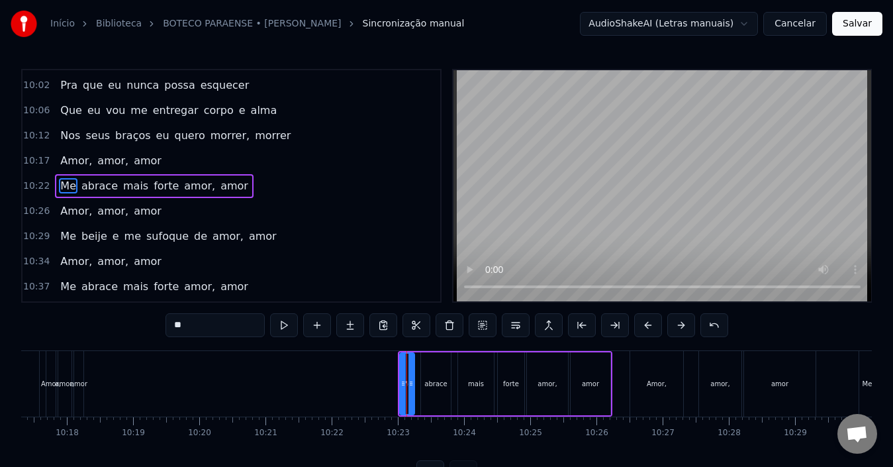
click at [407, 383] on div "Me" at bounding box center [407, 384] width 10 height 10
click at [175, 324] on input "**" at bounding box center [214, 325] width 99 height 24
click at [593, 390] on div "amor" at bounding box center [590, 383] width 40 height 63
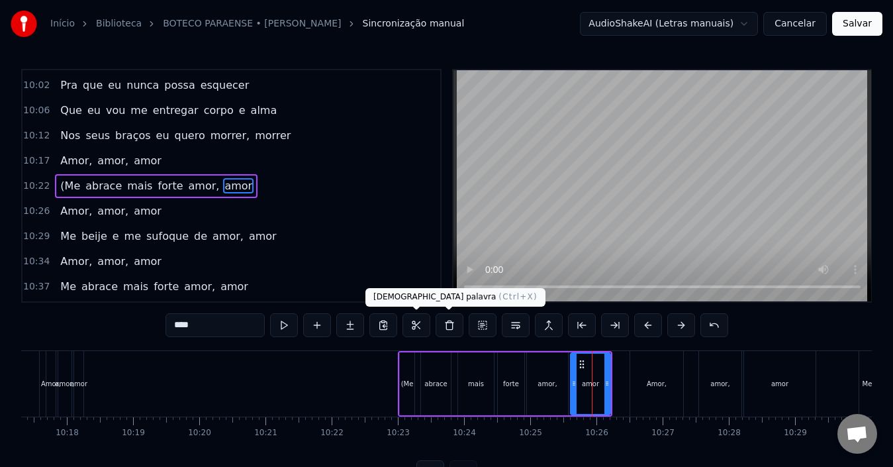
click at [237, 324] on input "****" at bounding box center [214, 325] width 99 height 24
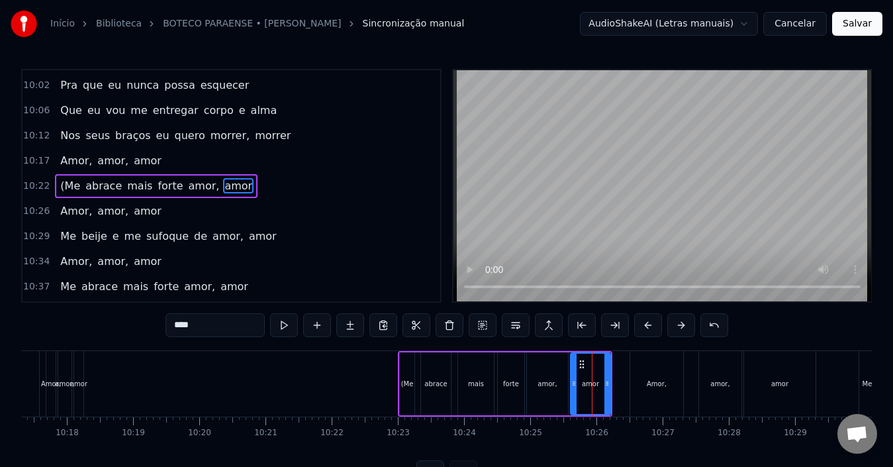
type input "*****"
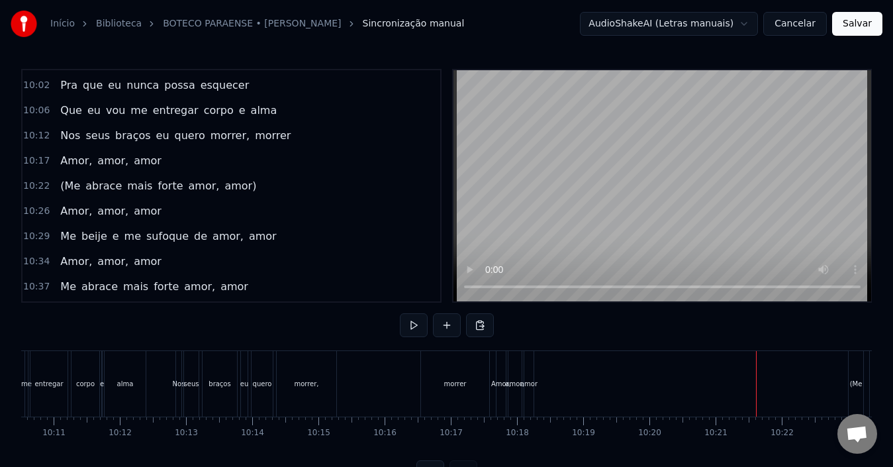
scroll to position [0, 40374]
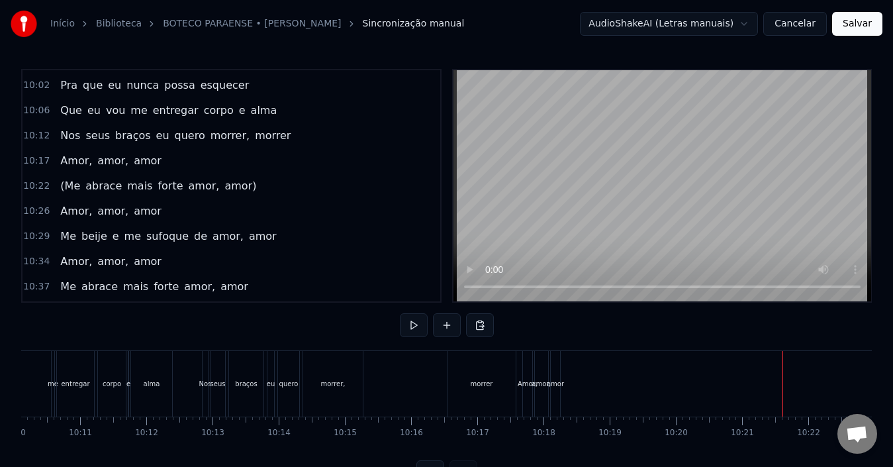
click at [145, 387] on div "alma" at bounding box center [152, 384] width 17 height 10
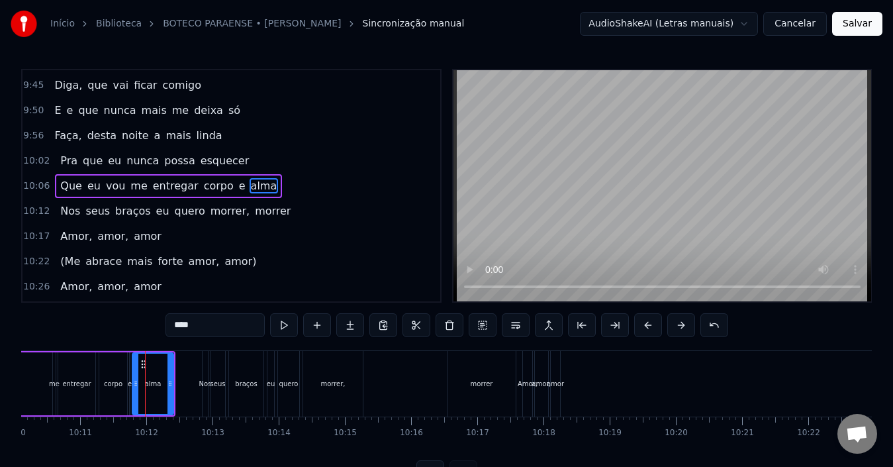
scroll to position [50, 0]
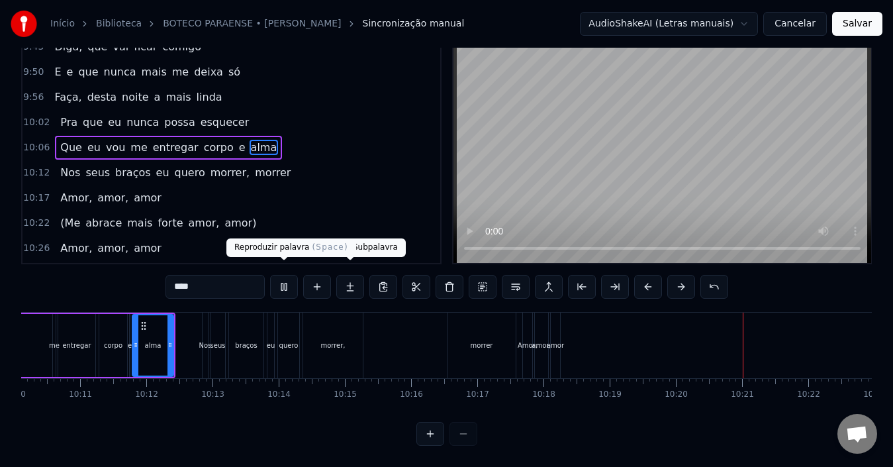
click at [289, 276] on button at bounding box center [284, 287] width 28 height 24
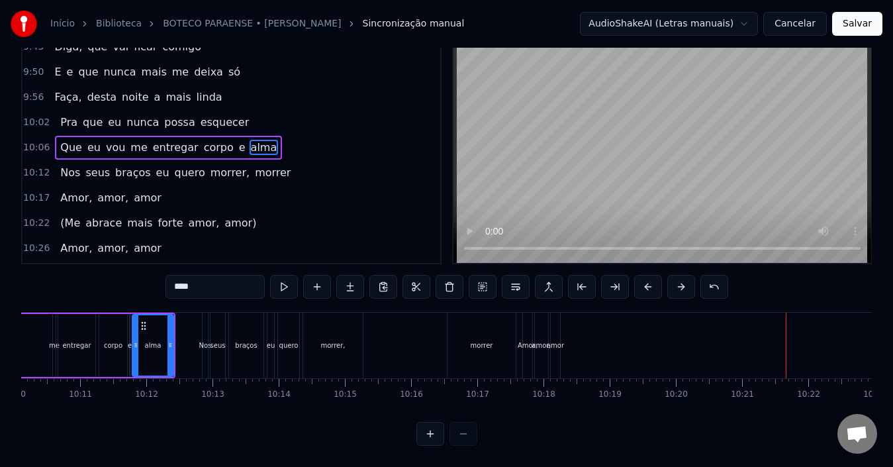
click at [525, 340] on div "Amor," at bounding box center [527, 345] width 20 height 10
type input "*****"
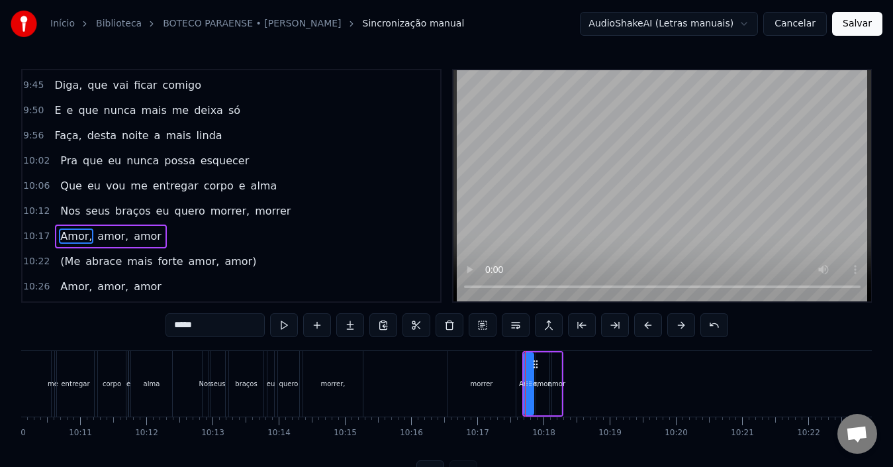
scroll to position [2814, 0]
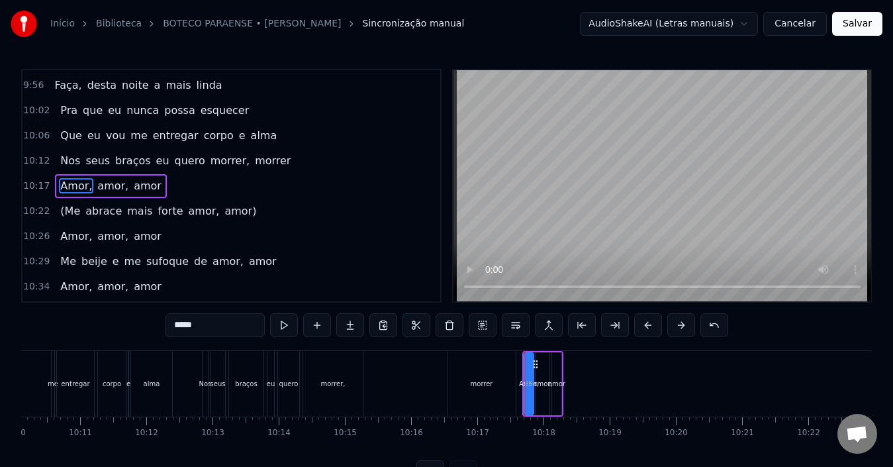
click at [562, 372] on div "Amor, amor, amor" at bounding box center [542, 384] width 41 height 66
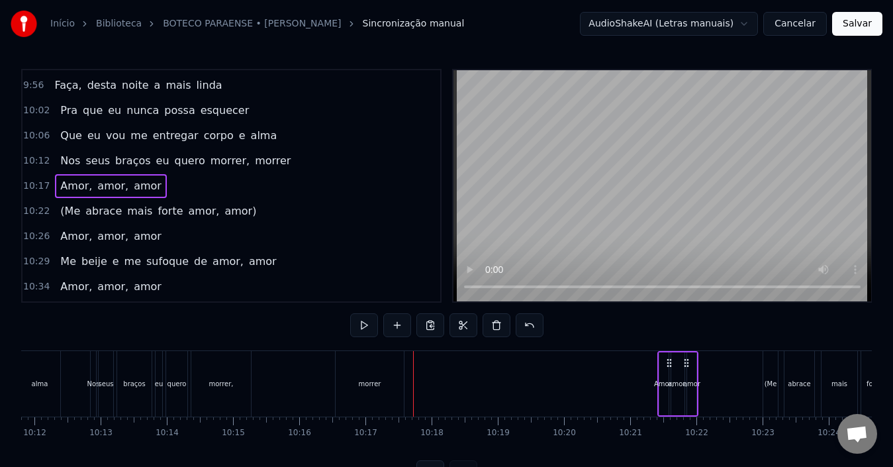
scroll to position [0, 40487]
drag, startPoint x: 551, startPoint y: 363, endPoint x: 673, endPoint y: 374, distance: 122.9
click at [673, 374] on div "Amor, amor, amor" at bounding box center [665, 384] width 41 height 66
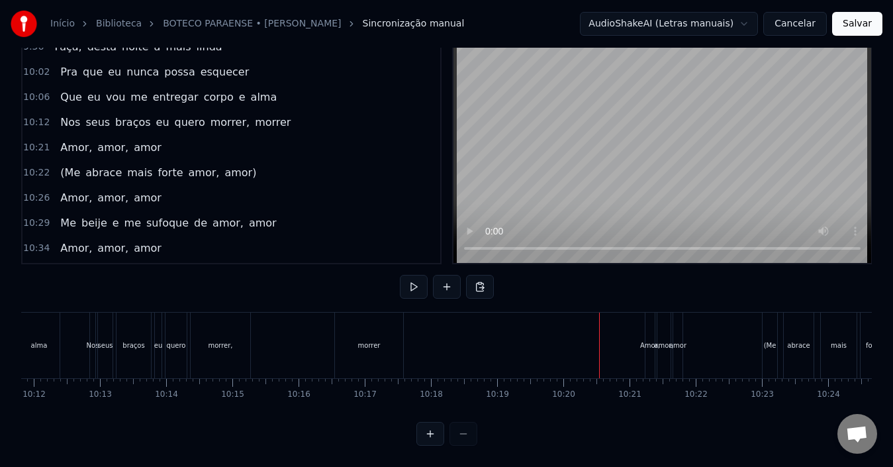
click at [647, 315] on div "Amor," at bounding box center [649, 345] width 9 height 66
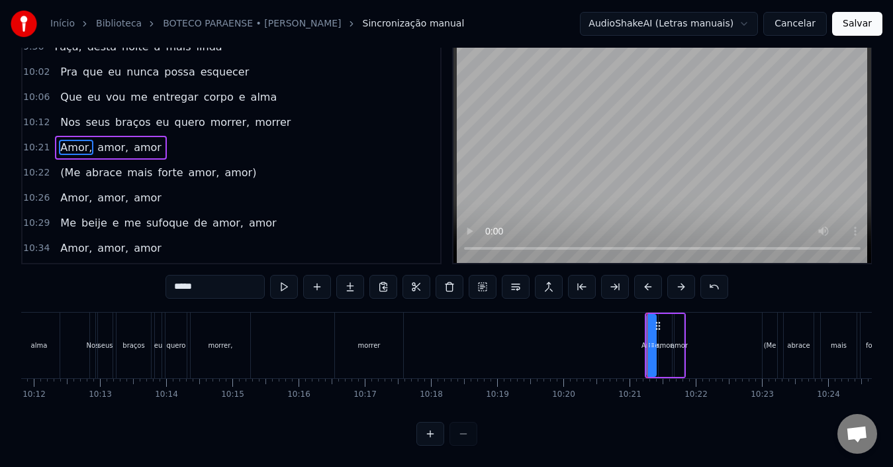
scroll to position [0, 0]
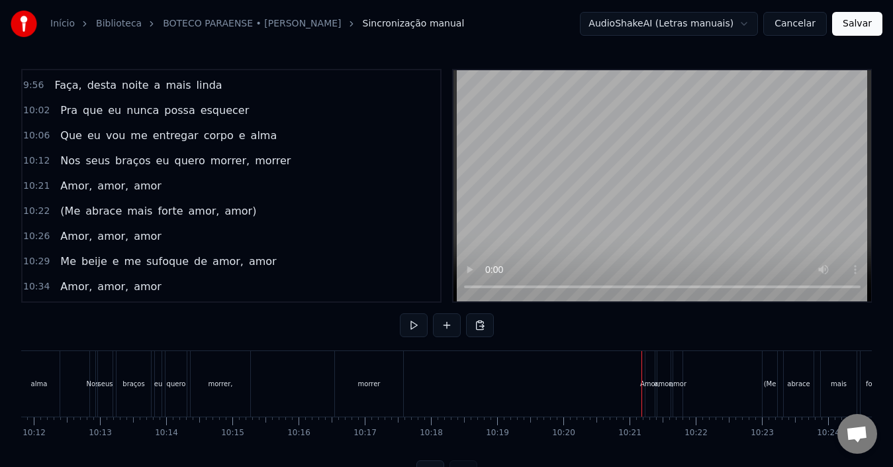
click at [647, 381] on div "Amor," at bounding box center [650, 384] width 20 height 10
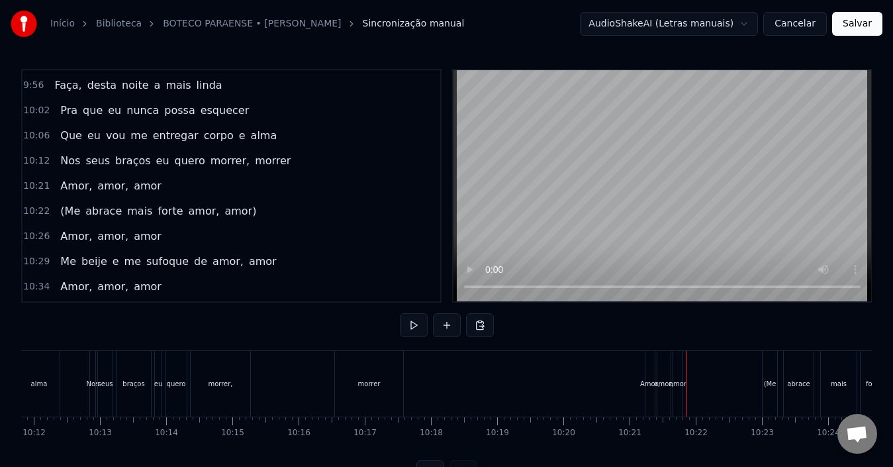
click at [682, 376] on div "amor" at bounding box center [677, 384] width 11 height 66
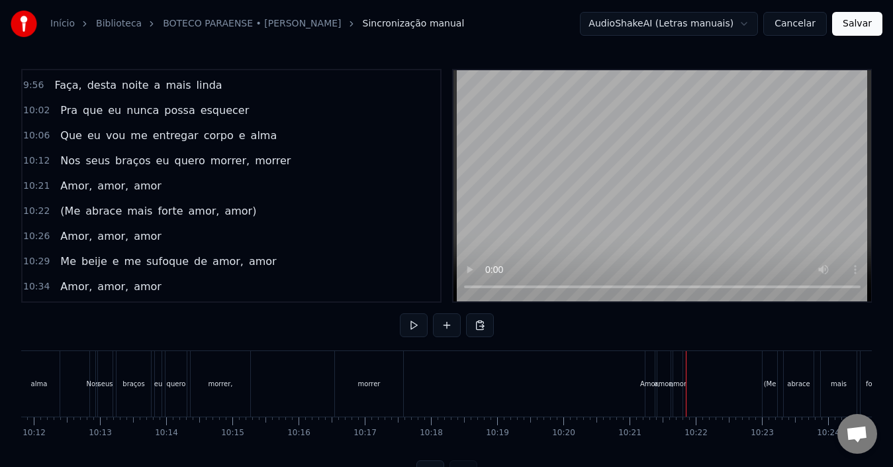
click at [680, 379] on div "amor" at bounding box center [677, 384] width 17 height 10
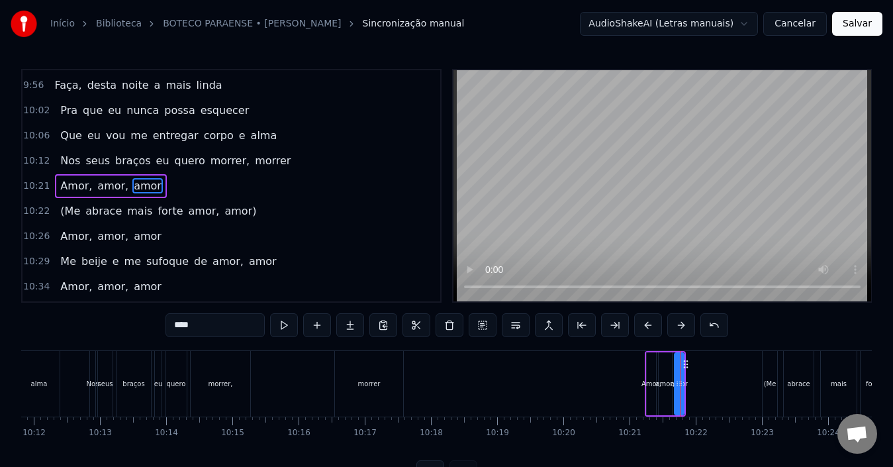
click at [683, 377] on div "amor" at bounding box center [679, 383] width 11 height 63
click at [684, 377] on div "Amor, amor, amor" at bounding box center [665, 384] width 41 height 66
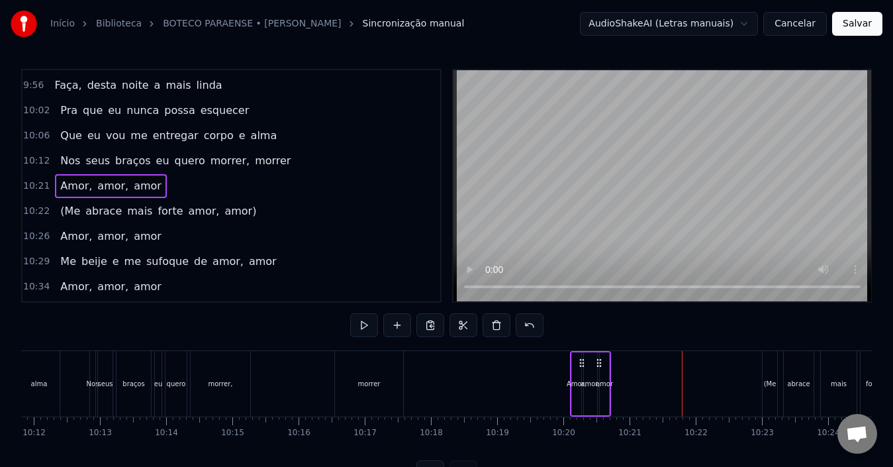
drag, startPoint x: 654, startPoint y: 360, endPoint x: 580, endPoint y: 357, distance: 74.8
click at [580, 357] on icon at bounding box center [581, 362] width 11 height 11
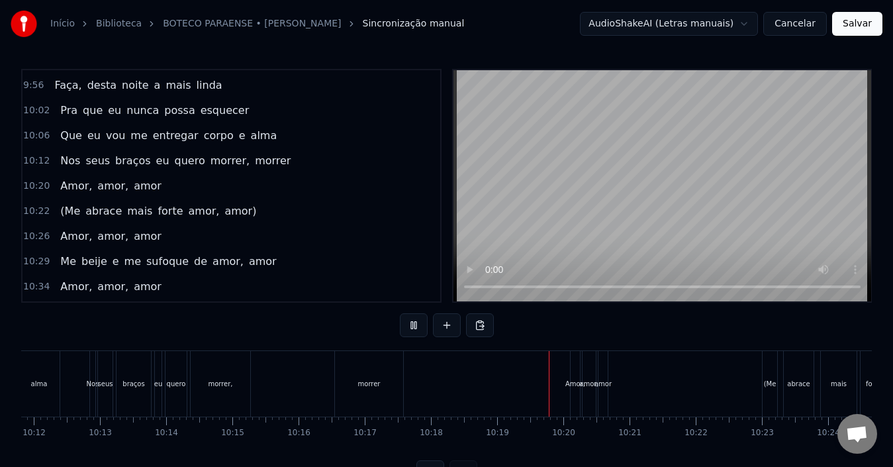
scroll to position [50, 0]
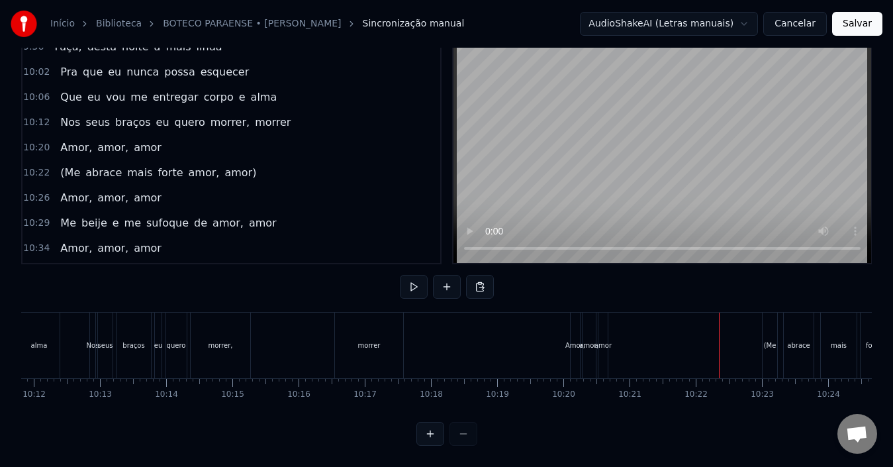
click at [588, 340] on div "amor," at bounding box center [588, 345] width 19 height 10
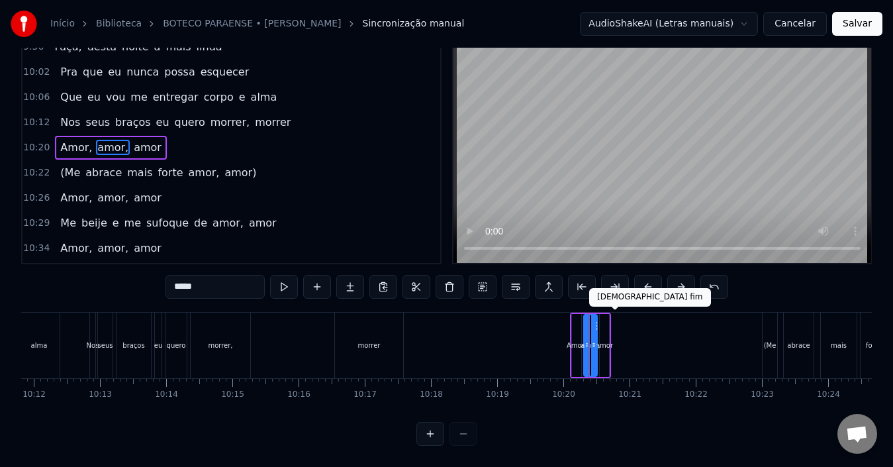
scroll to position [0, 0]
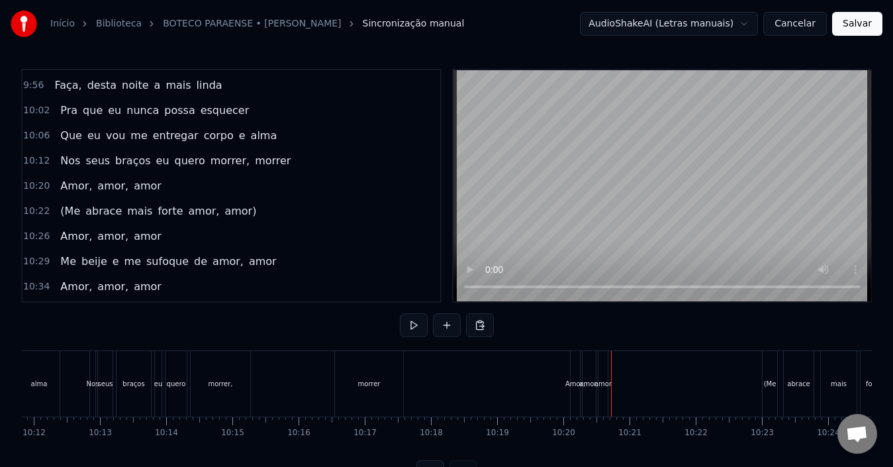
click at [607, 371] on div "amor" at bounding box center [603, 384] width 11 height 66
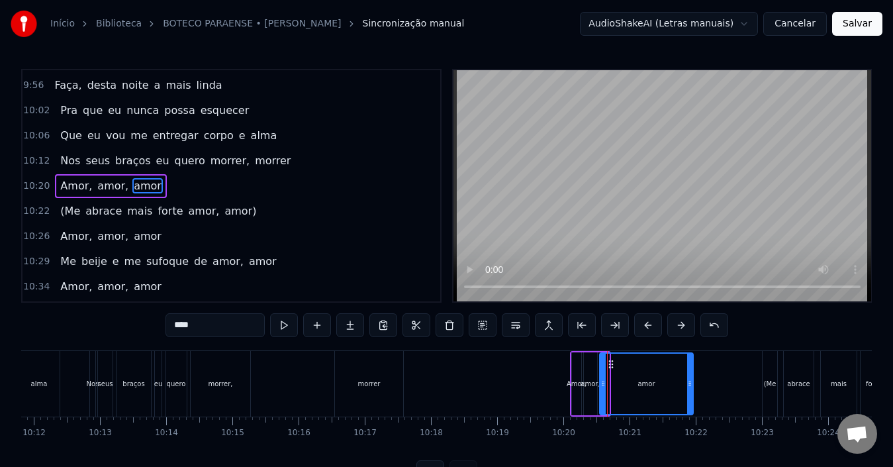
drag, startPoint x: 606, startPoint y: 381, endPoint x: 530, endPoint y: 385, distance: 76.2
click at [690, 375] on div at bounding box center [689, 383] width 5 height 60
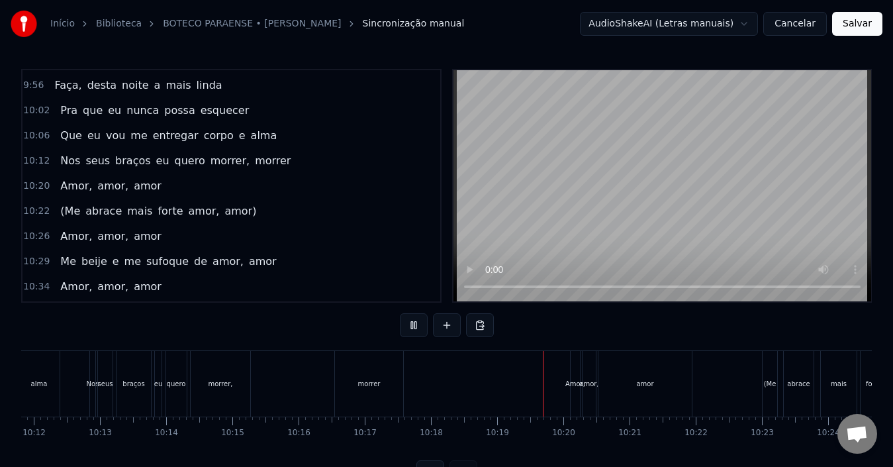
scroll to position [50, 0]
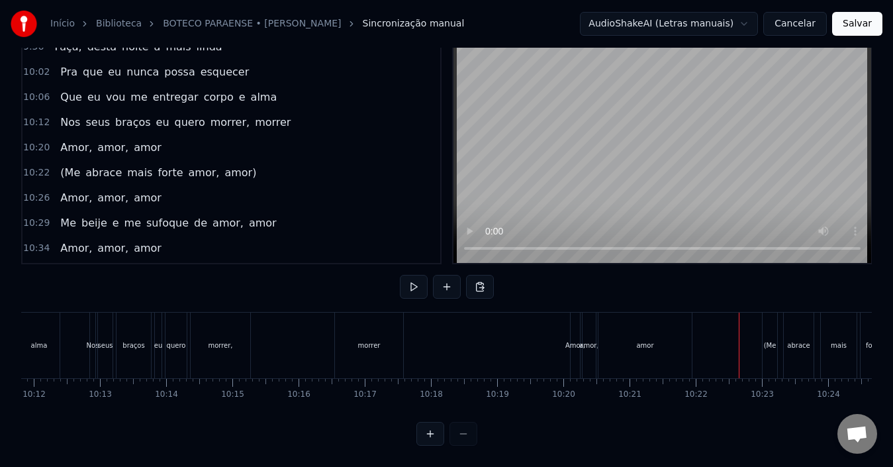
click at [681, 331] on div "amor" at bounding box center [644, 345] width 93 height 66
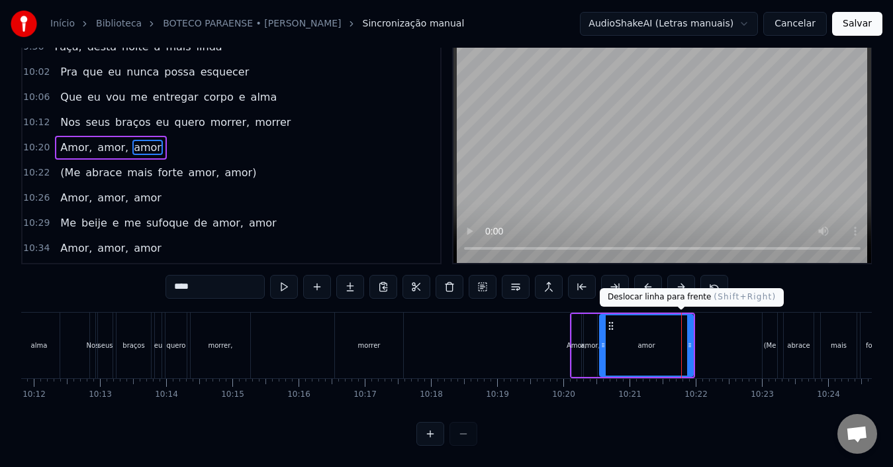
scroll to position [0, 0]
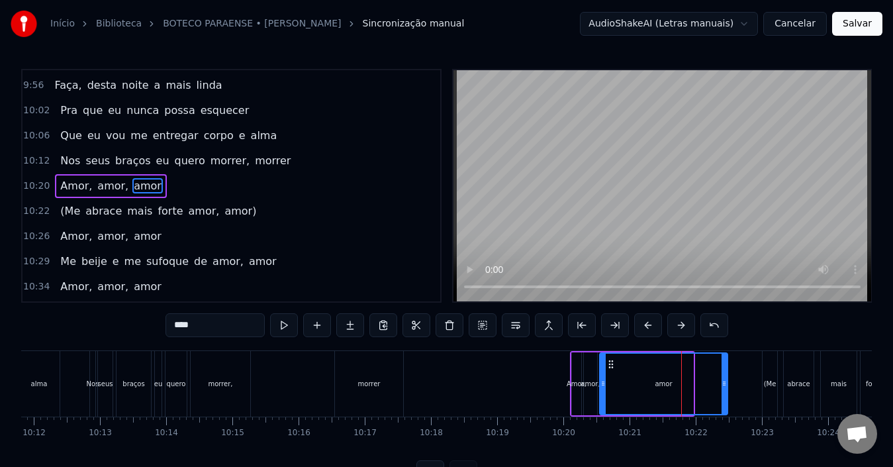
drag, startPoint x: 692, startPoint y: 381, endPoint x: 726, endPoint y: 379, distance: 34.5
click at [726, 379] on icon at bounding box center [723, 383] width 5 height 11
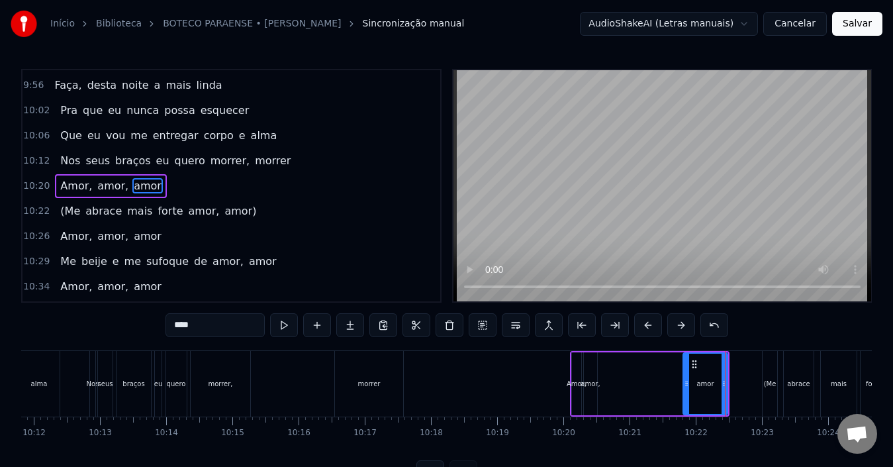
drag, startPoint x: 603, startPoint y: 382, endPoint x: 686, endPoint y: 382, distance: 83.4
click at [686, 382] on icon at bounding box center [686, 383] width 5 height 11
click at [590, 377] on div "amor," at bounding box center [590, 383] width 13 height 63
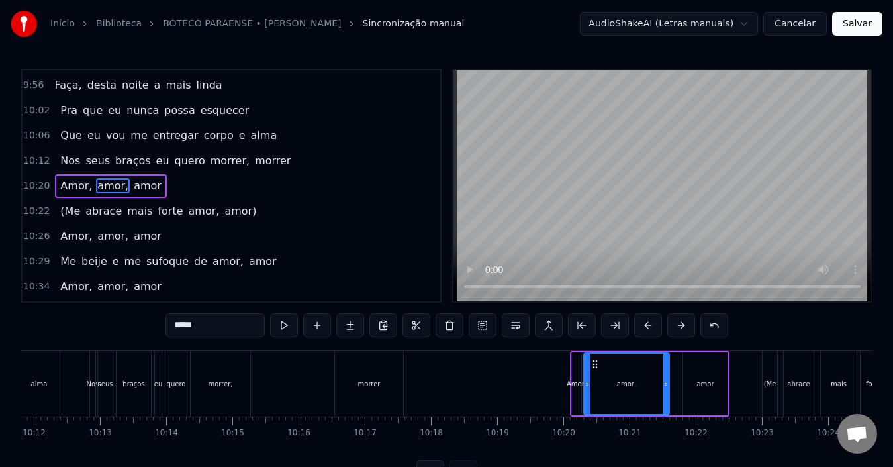
drag, startPoint x: 596, startPoint y: 378, endPoint x: 668, endPoint y: 378, distance: 72.1
click at [668, 378] on icon at bounding box center [665, 383] width 5 height 11
drag, startPoint x: 588, startPoint y: 381, endPoint x: 627, endPoint y: 382, distance: 39.0
click at [627, 382] on icon at bounding box center [625, 383] width 5 height 11
click at [577, 377] on div "Amor," at bounding box center [576, 383] width 9 height 63
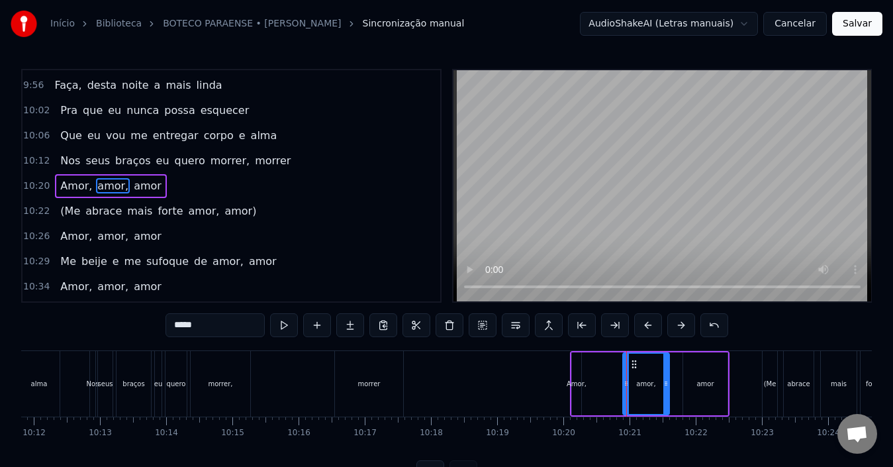
type input "*****"
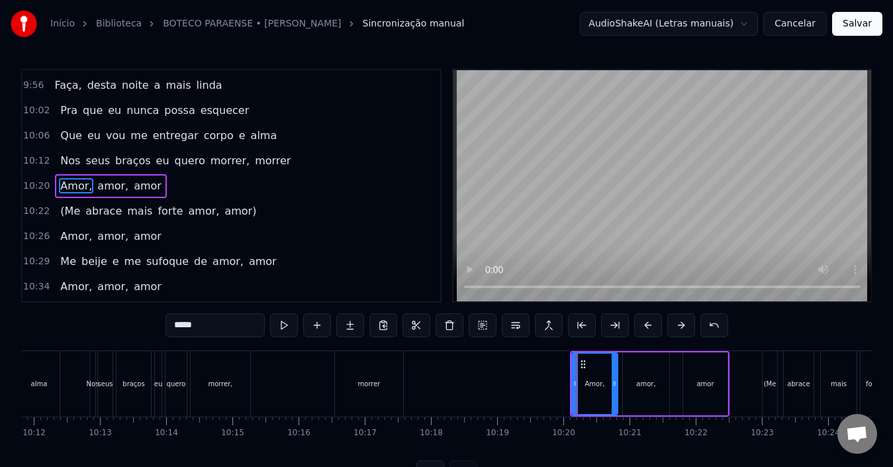
drag, startPoint x: 607, startPoint y: 384, endPoint x: 615, endPoint y: 384, distance: 7.9
click at [615, 384] on icon at bounding box center [613, 383] width 5 height 11
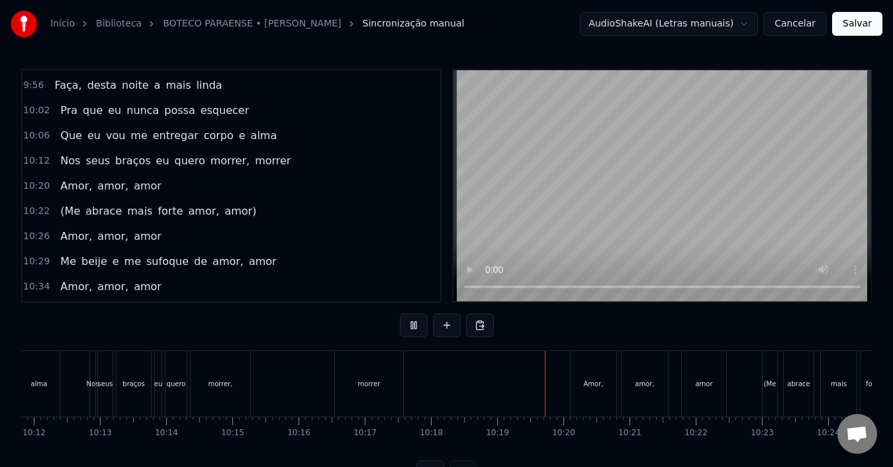
scroll to position [50, 0]
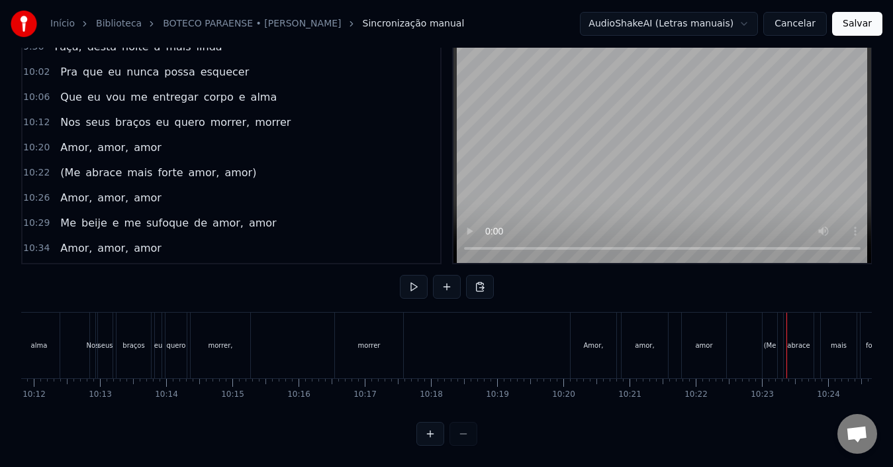
click at [694, 341] on div "amor" at bounding box center [704, 345] width 44 height 66
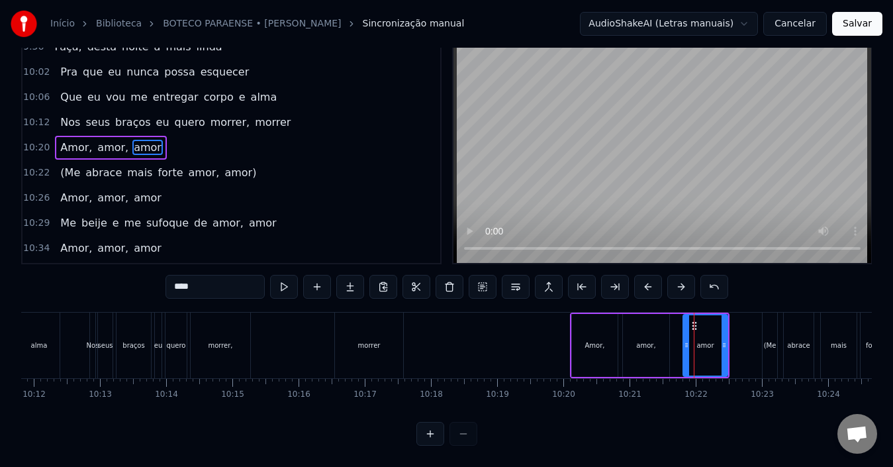
scroll to position [0, 0]
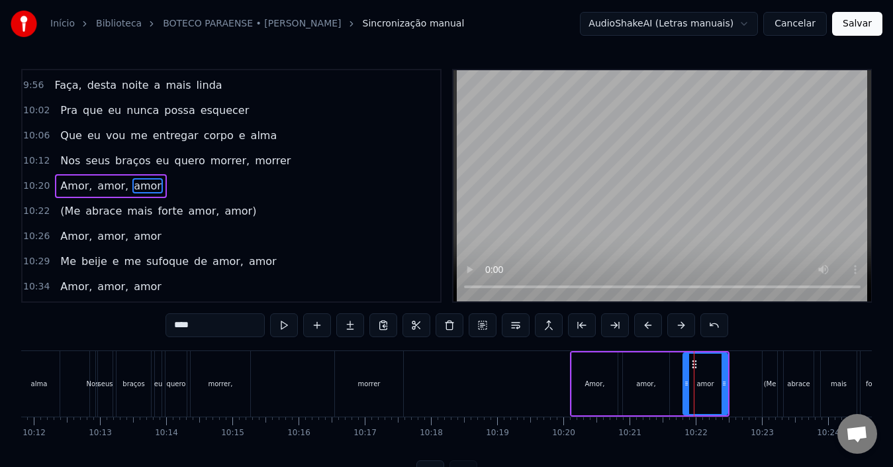
click at [651, 375] on div "amor," at bounding box center [646, 383] width 46 height 63
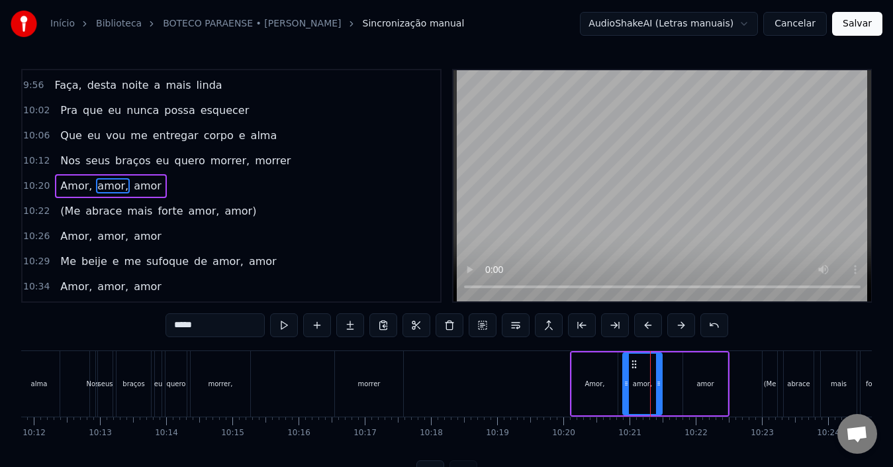
drag, startPoint x: 666, startPoint y: 382, endPoint x: 659, endPoint y: 381, distance: 7.3
click at [659, 381] on circle at bounding box center [659, 381] width 1 height 1
click at [705, 384] on div "amor" at bounding box center [704, 384] width 17 height 10
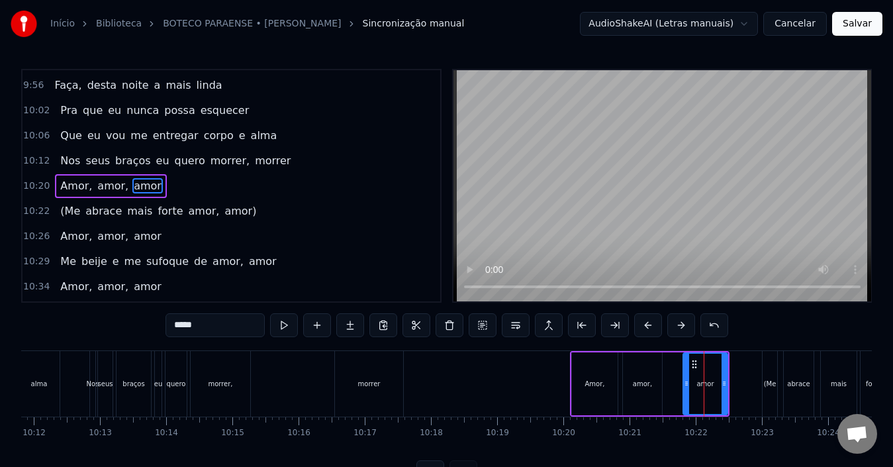
type input "****"
drag, startPoint x: 723, startPoint y: 375, endPoint x: 714, endPoint y: 375, distance: 9.3
click at [714, 375] on div at bounding box center [714, 383] width 5 height 60
drag, startPoint x: 684, startPoint y: 378, endPoint x: 674, endPoint y: 378, distance: 10.6
click at [674, 378] on icon at bounding box center [675, 383] width 5 height 11
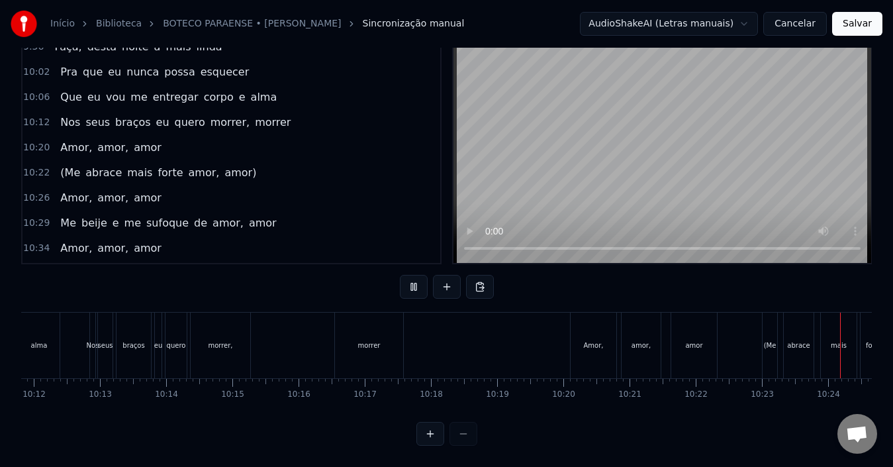
scroll to position [0, 41217]
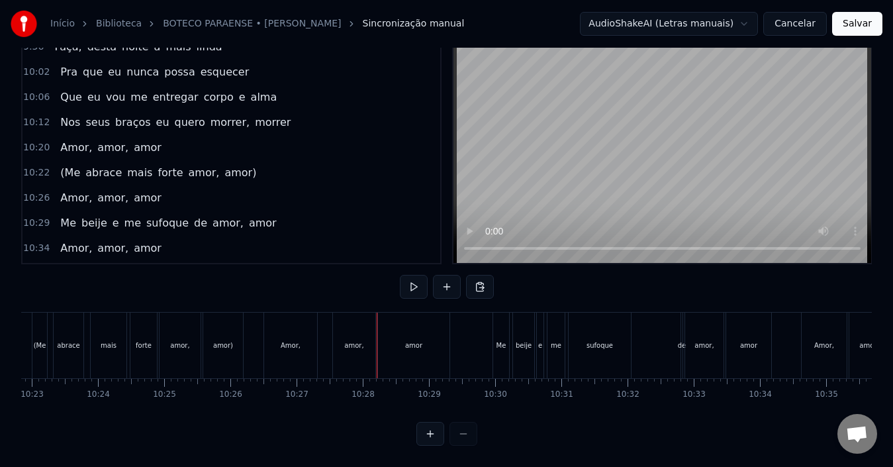
click at [429, 328] on div "amor" at bounding box center [413, 345] width 71 height 66
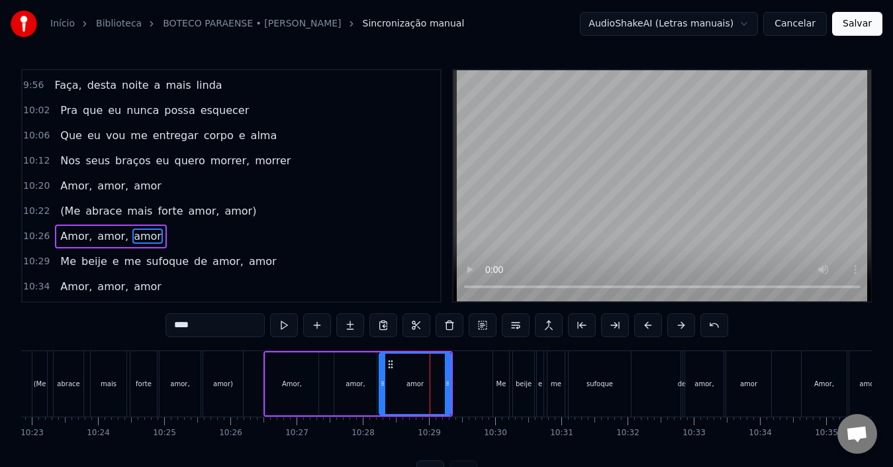
scroll to position [2864, 0]
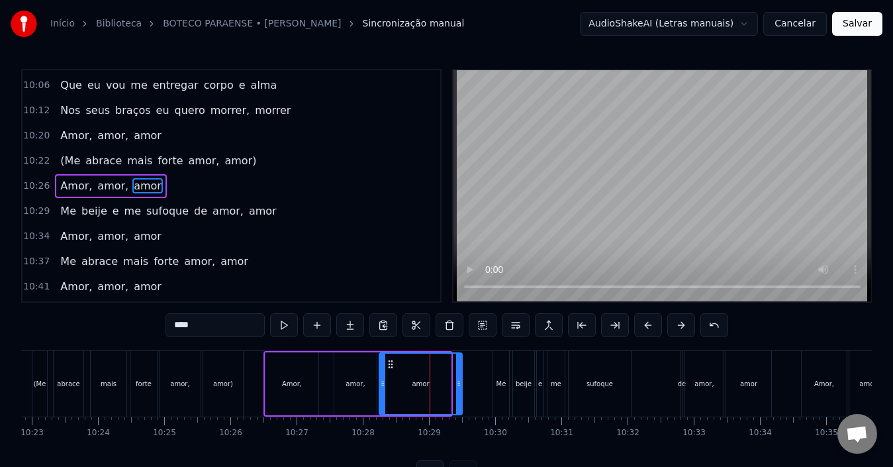
drag, startPoint x: 449, startPoint y: 382, endPoint x: 461, endPoint y: 384, distance: 11.3
click at [461, 384] on icon at bounding box center [458, 383] width 5 height 11
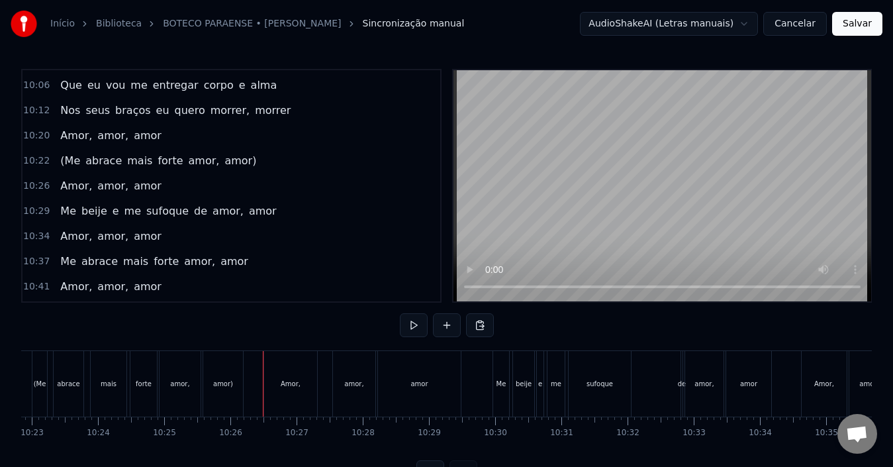
click at [277, 379] on div "Amor," at bounding box center [290, 384] width 53 height 66
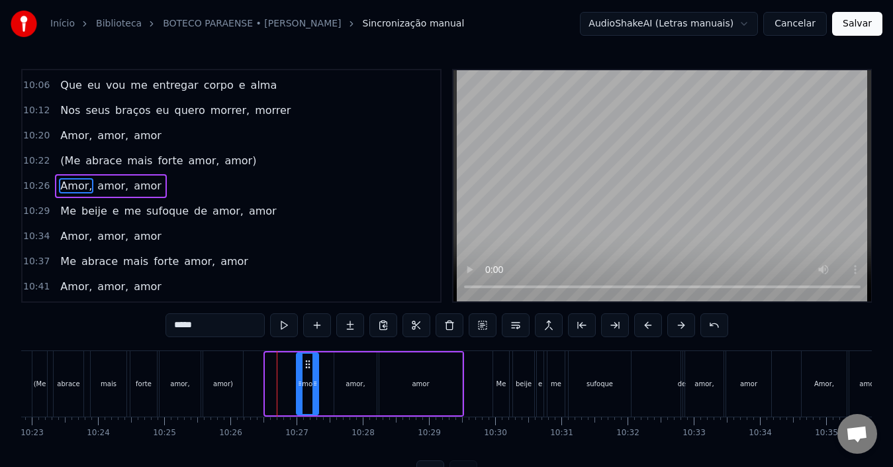
drag, startPoint x: 269, startPoint y: 380, endPoint x: 300, endPoint y: 380, distance: 31.1
click at [300, 380] on icon at bounding box center [299, 383] width 5 height 11
click at [346, 374] on div "amor," at bounding box center [355, 383] width 42 height 63
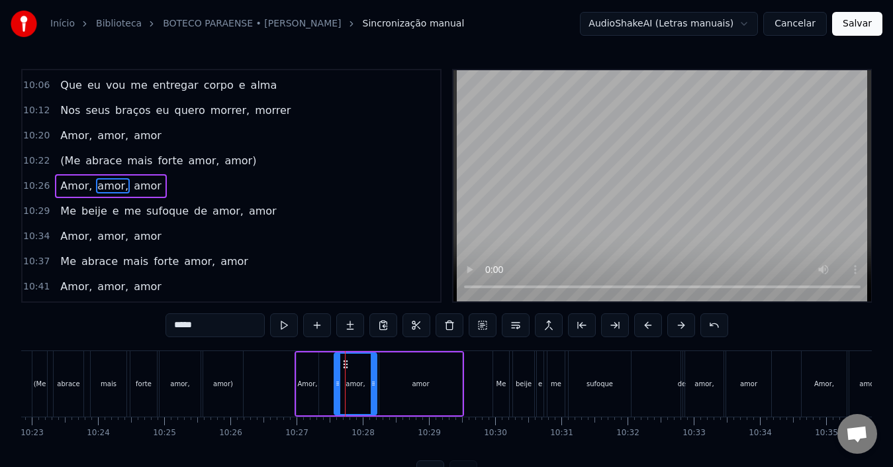
click at [392, 377] on div "amor" at bounding box center [420, 383] width 83 height 63
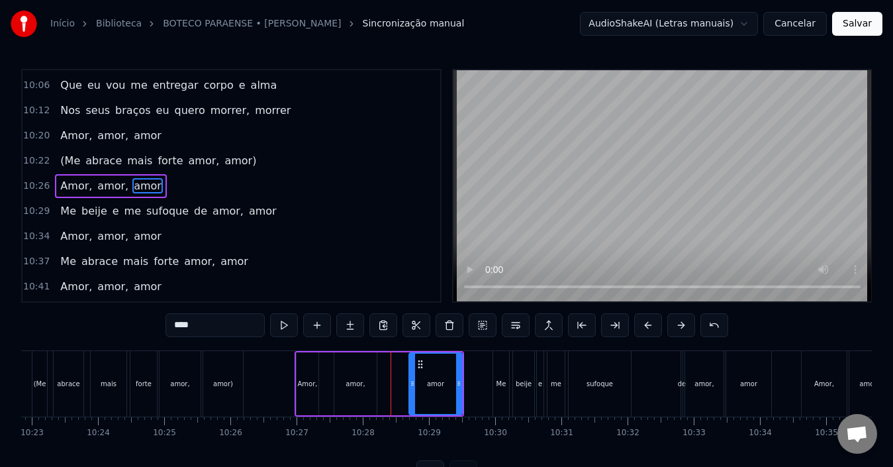
drag, startPoint x: 380, startPoint y: 377, endPoint x: 410, endPoint y: 378, distance: 29.8
click at [410, 378] on div at bounding box center [412, 383] width 5 height 60
click at [358, 382] on div "amor," at bounding box center [354, 384] width 19 height 10
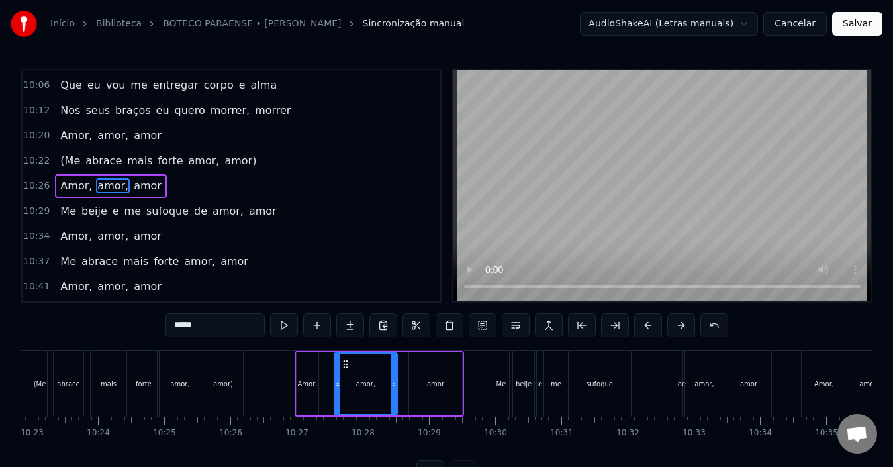
drag, startPoint x: 374, startPoint y: 378, endPoint x: 394, endPoint y: 378, distance: 20.5
click at [394, 378] on icon at bounding box center [393, 383] width 5 height 11
drag, startPoint x: 336, startPoint y: 379, endPoint x: 359, endPoint y: 379, distance: 22.5
click at [359, 379] on icon at bounding box center [359, 383] width 5 height 11
click at [309, 380] on div "Amor," at bounding box center [308, 384] width 20 height 10
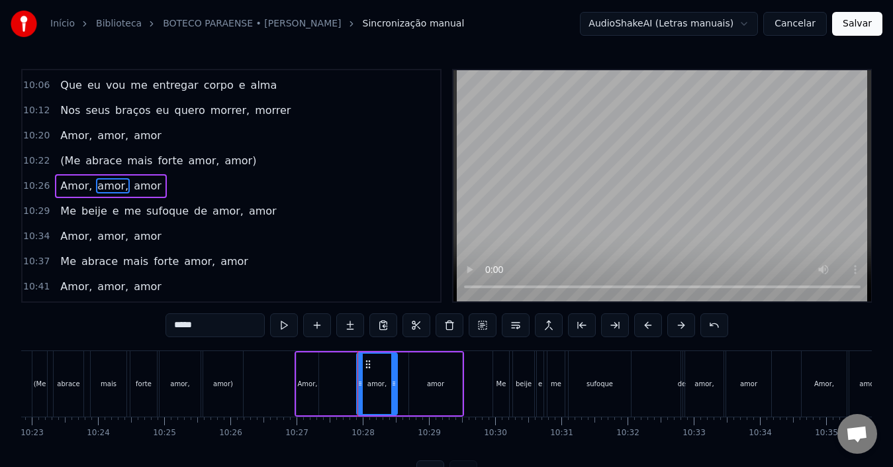
type input "*****"
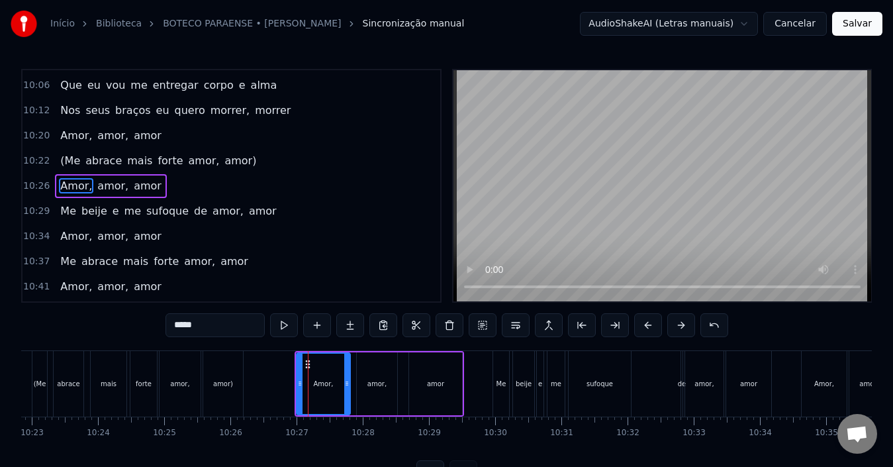
drag, startPoint x: 315, startPoint y: 379, endPoint x: 347, endPoint y: 381, distance: 31.9
click at [347, 381] on icon at bounding box center [346, 383] width 5 height 11
drag, startPoint x: 298, startPoint y: 380, endPoint x: 314, endPoint y: 380, distance: 15.9
click at [314, 380] on icon at bounding box center [314, 383] width 5 height 11
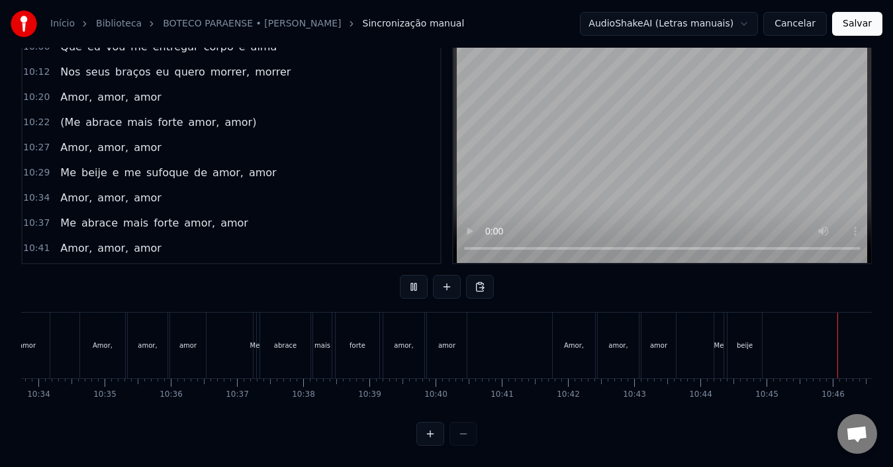
scroll to position [0, 42666]
click at [20, 408] on div "Início Biblioteca BOTECO PARAENSE • [PERSON_NAME] manual AudioShakeAI (Letras m…" at bounding box center [446, 204] width 893 height 484
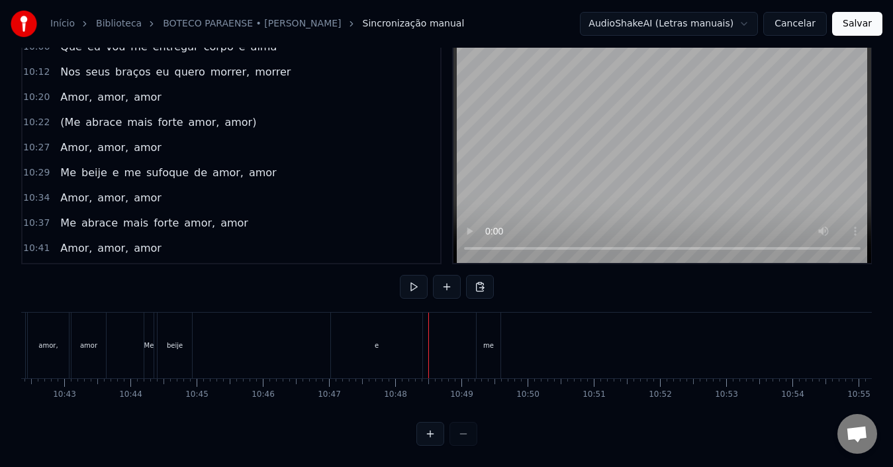
scroll to position [0, 42481]
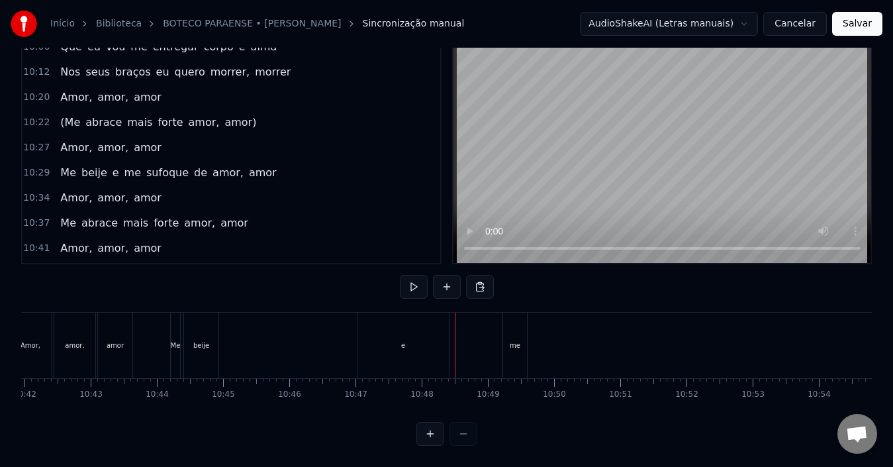
click at [293, 340] on div "Me beije e me sufoque de amor amor" at bounding box center [787, 345] width 1234 height 66
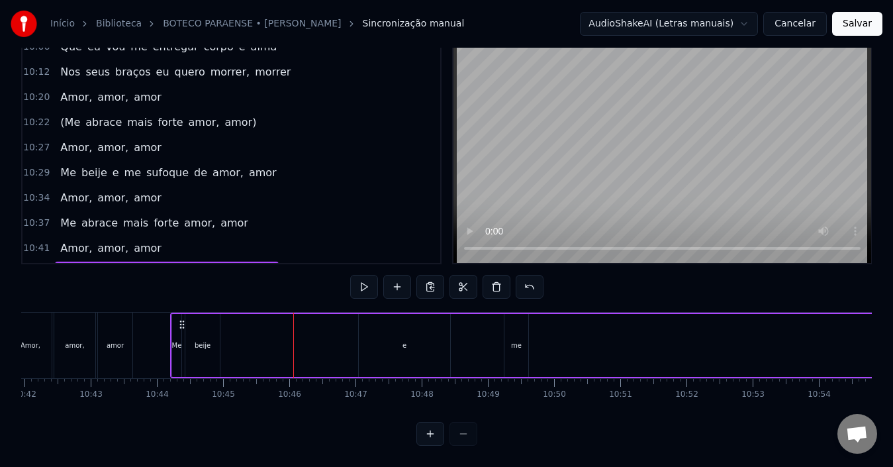
click at [194, 334] on div "beije" at bounding box center [202, 345] width 34 height 63
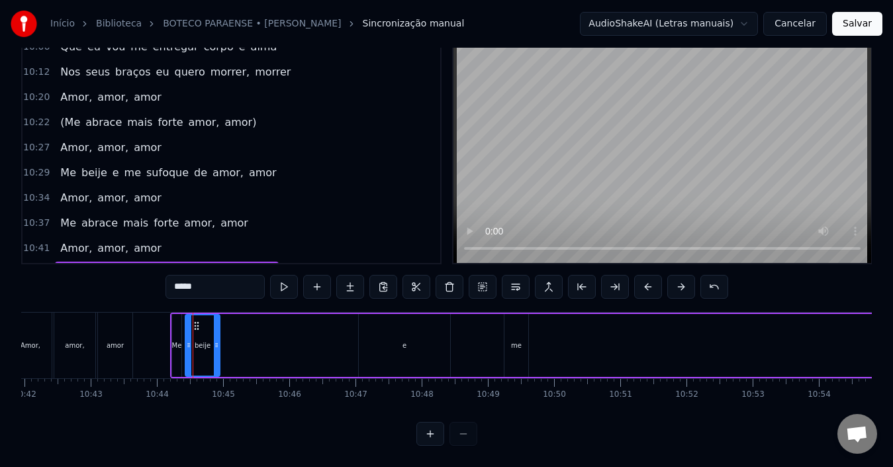
scroll to position [2887, 0]
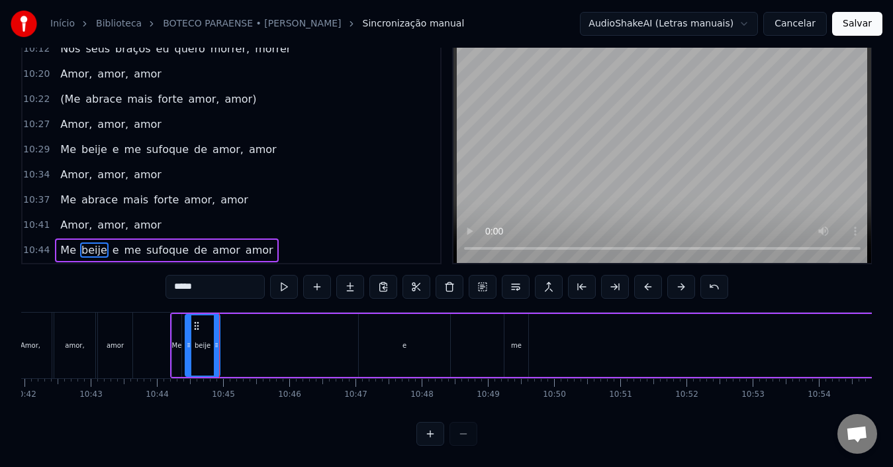
click at [394, 333] on div "e" at bounding box center [404, 345] width 91 height 63
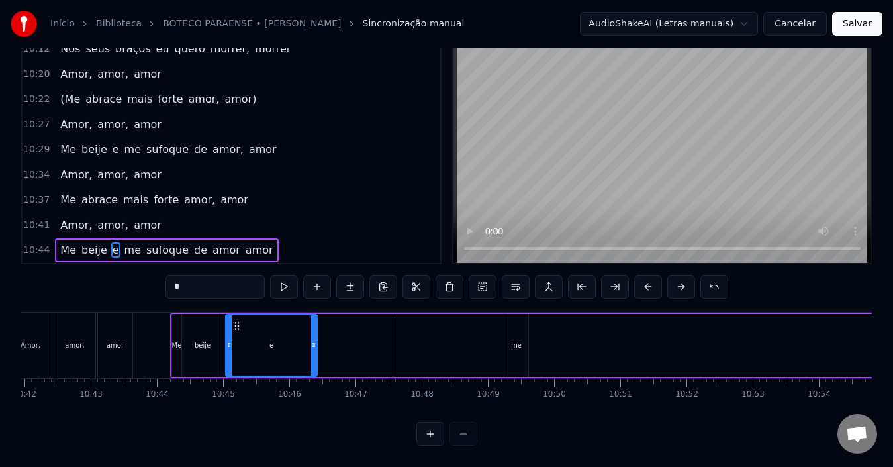
drag, startPoint x: 369, startPoint y: 314, endPoint x: 236, endPoint y: 319, distance: 133.1
click at [236, 320] on icon at bounding box center [237, 325] width 11 height 11
drag, startPoint x: 312, startPoint y: 327, endPoint x: 247, endPoint y: 328, distance: 64.9
click at [247, 328] on div at bounding box center [248, 345] width 5 height 60
click at [510, 332] on div "me" at bounding box center [516, 345] width 24 height 63
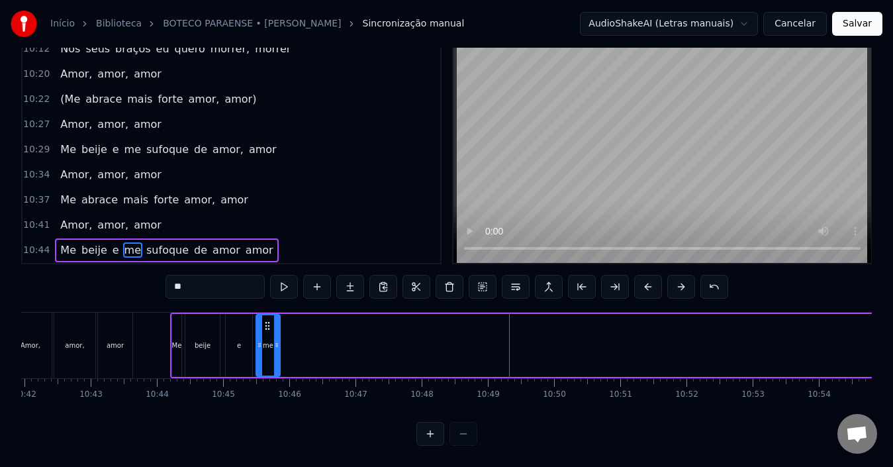
drag, startPoint x: 513, startPoint y: 312, endPoint x: 265, endPoint y: 324, distance: 248.4
click at [265, 324] on div "me" at bounding box center [268, 345] width 22 height 60
click at [236, 328] on div "e" at bounding box center [239, 345] width 26 height 63
click at [240, 340] on div "e" at bounding box center [239, 345] width 4 height 10
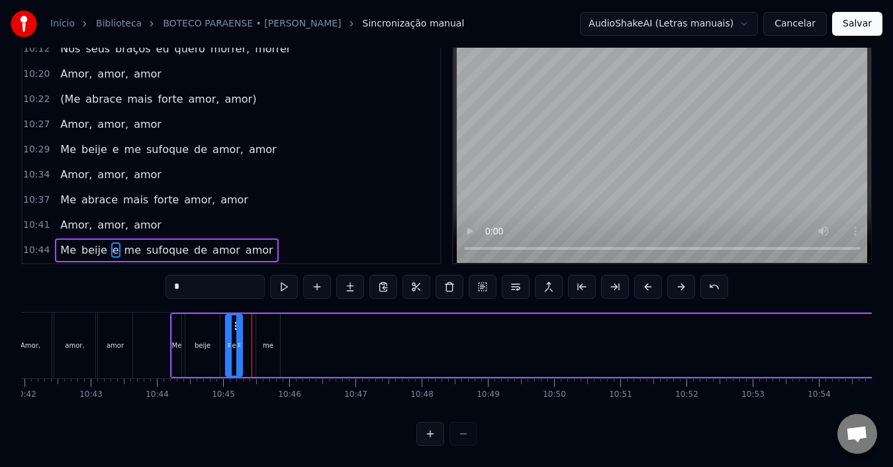
drag, startPoint x: 250, startPoint y: 332, endPoint x: 240, endPoint y: 332, distance: 9.9
click at [240, 339] on icon at bounding box center [238, 344] width 5 height 11
click at [269, 340] on div "me" at bounding box center [268, 345] width 11 height 10
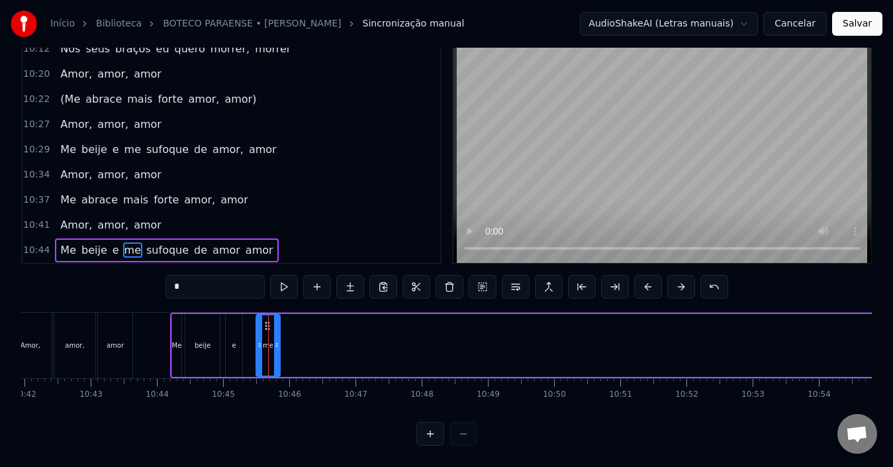
type input "**"
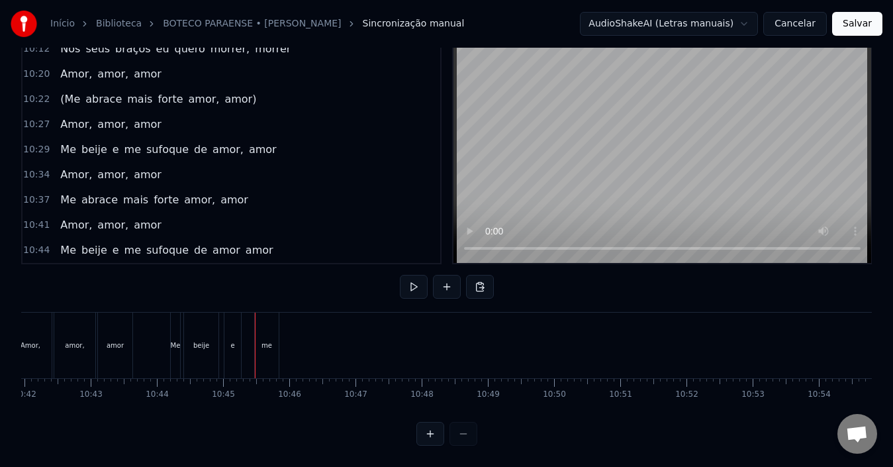
click at [267, 340] on div "me" at bounding box center [266, 345] width 11 height 10
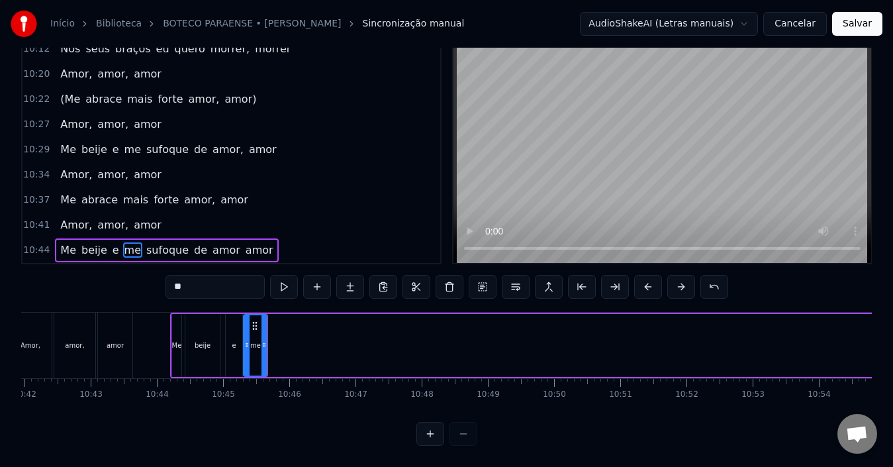
drag, startPoint x: 266, startPoint y: 314, endPoint x: 253, endPoint y: 315, distance: 12.6
click at [253, 320] on icon at bounding box center [254, 325] width 11 height 11
click at [262, 339] on icon at bounding box center [261, 344] width 5 height 11
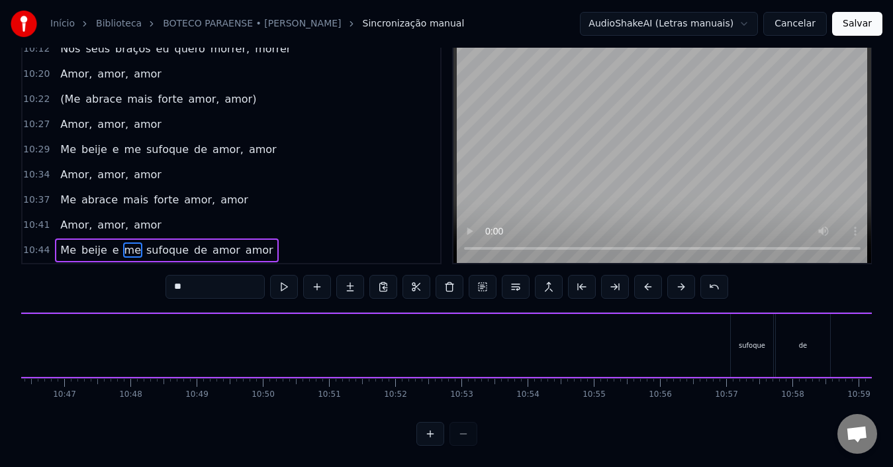
scroll to position [0, 42799]
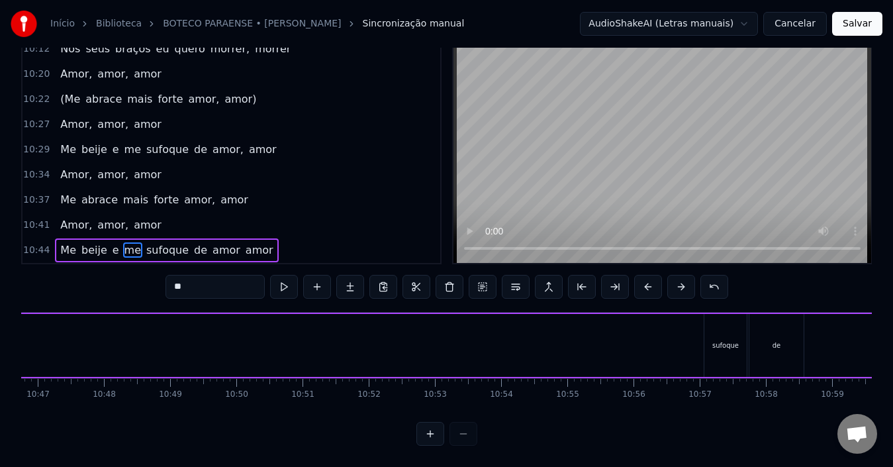
click at [723, 324] on div "sufoque" at bounding box center [725, 345] width 42 height 63
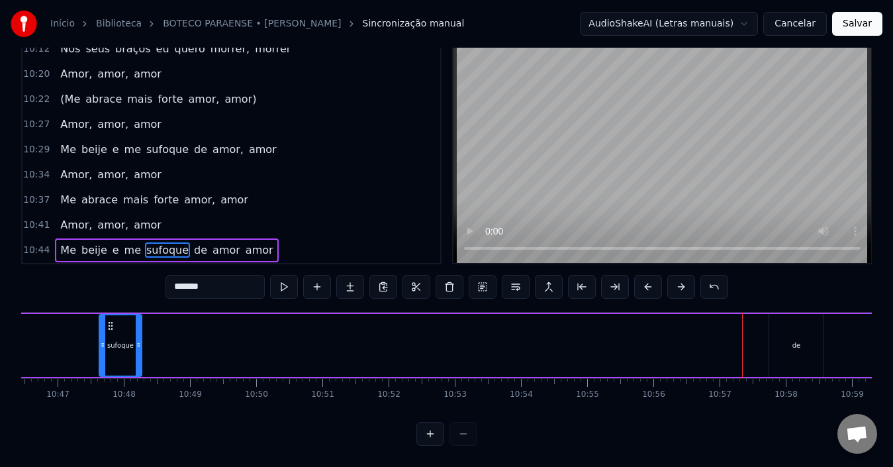
scroll to position [0, 42762]
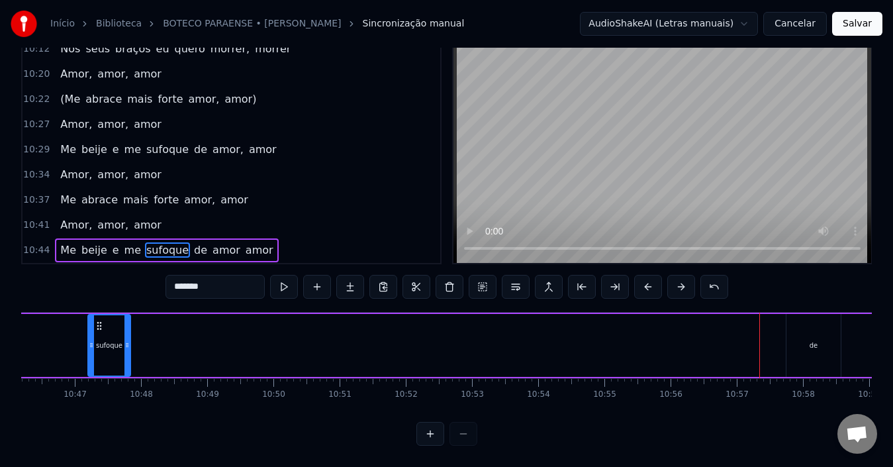
drag, startPoint x: 716, startPoint y: 314, endPoint x: 100, endPoint y: 330, distance: 616.3
click at [100, 330] on div "sufoque" at bounding box center [109, 345] width 41 height 60
click at [816, 327] on div "de" at bounding box center [817, 345] width 54 height 63
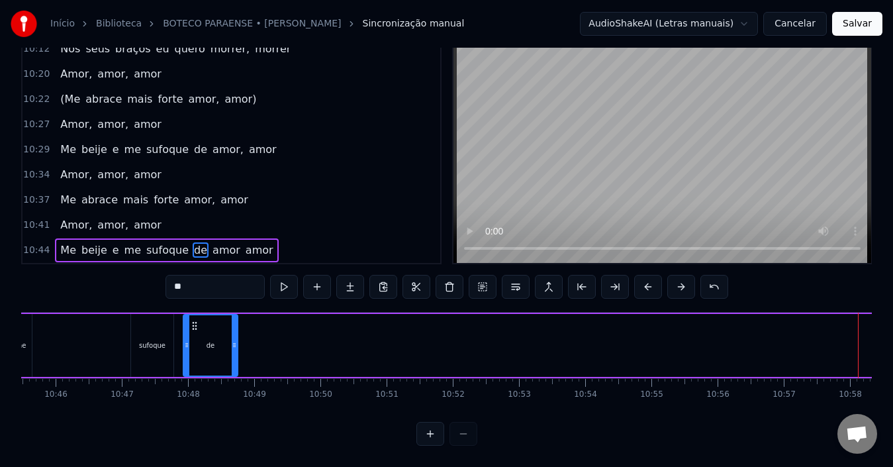
scroll to position [0, 42714]
drag, startPoint x: 801, startPoint y: 315, endPoint x: 197, endPoint y: 332, distance: 605.1
click at [197, 332] on div "de" at bounding box center [212, 345] width 53 height 60
click at [140, 321] on div "sufoque" at bounding box center [153, 345] width 42 height 63
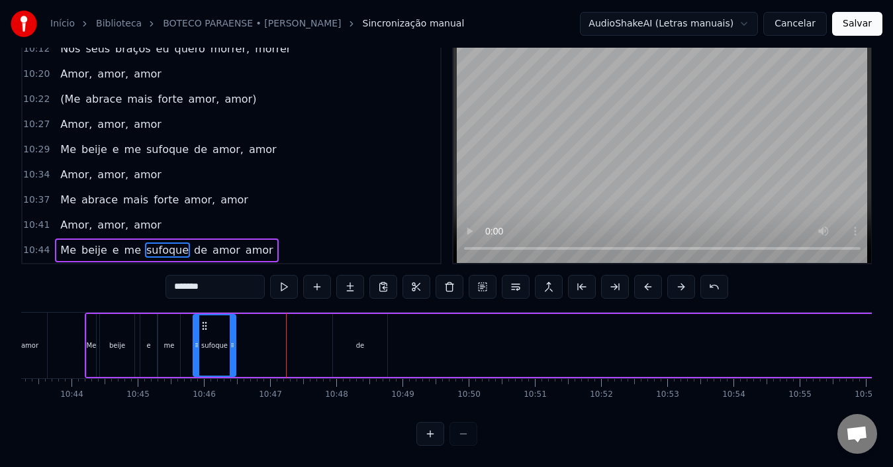
scroll to position [0, 42565]
drag, startPoint x: 73, startPoint y: 317, endPoint x: 199, endPoint y: 320, distance: 126.4
click at [199, 320] on div "sufoque" at bounding box center [209, 345] width 41 height 60
click at [195, 332] on div "sufoque" at bounding box center [209, 345] width 41 height 60
click at [360, 322] on div "de" at bounding box center [362, 345] width 54 height 63
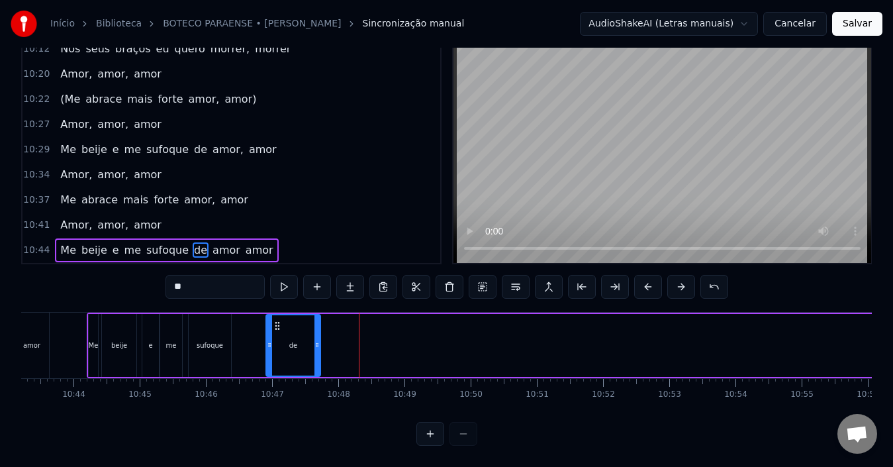
drag, startPoint x: 342, startPoint y: 312, endPoint x: 317, endPoint y: 328, distance: 29.7
click at [274, 320] on icon at bounding box center [277, 325] width 11 height 11
drag, startPoint x: 317, startPoint y: 328, endPoint x: 291, endPoint y: 327, distance: 26.5
click at [291, 327] on div at bounding box center [290, 345] width 5 height 60
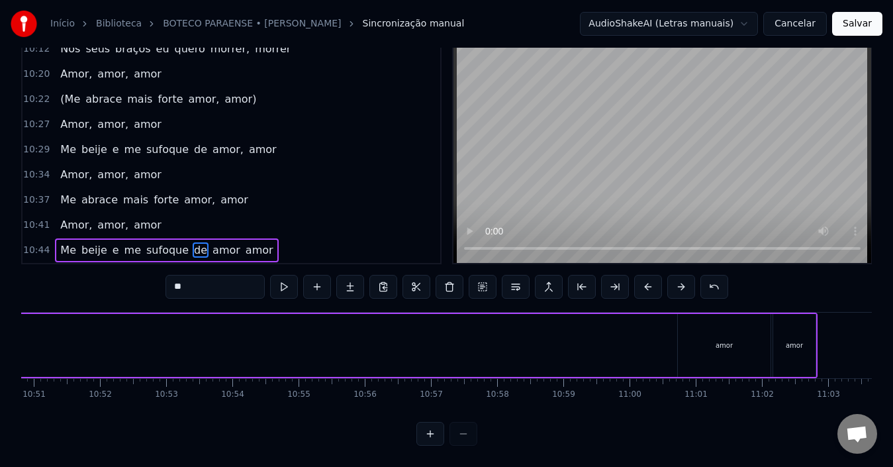
scroll to position [0, 43099]
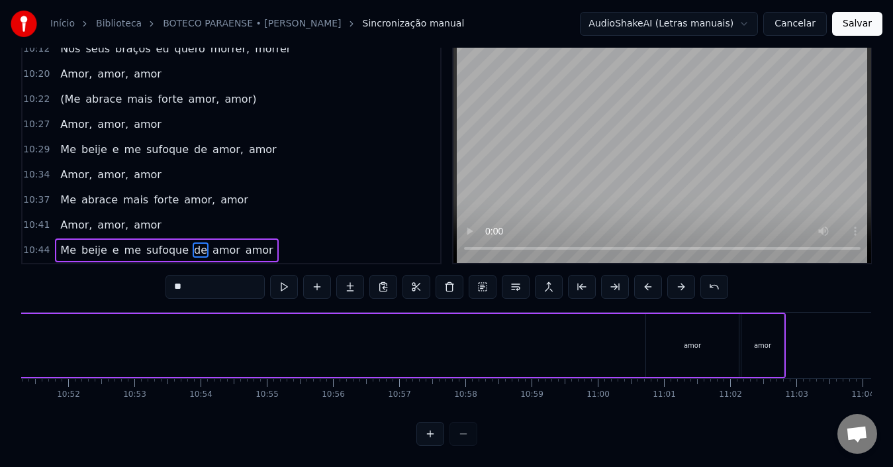
click at [694, 340] on div "amor" at bounding box center [692, 345] width 17 height 10
type input "****"
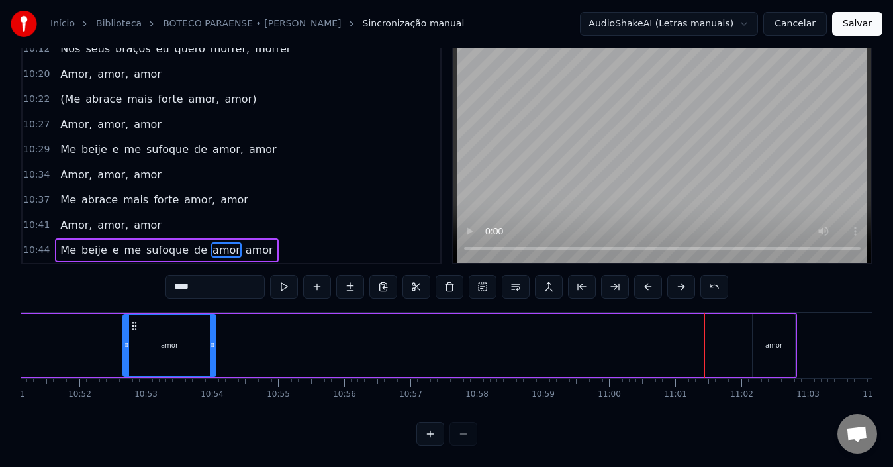
scroll to position [0, 43071]
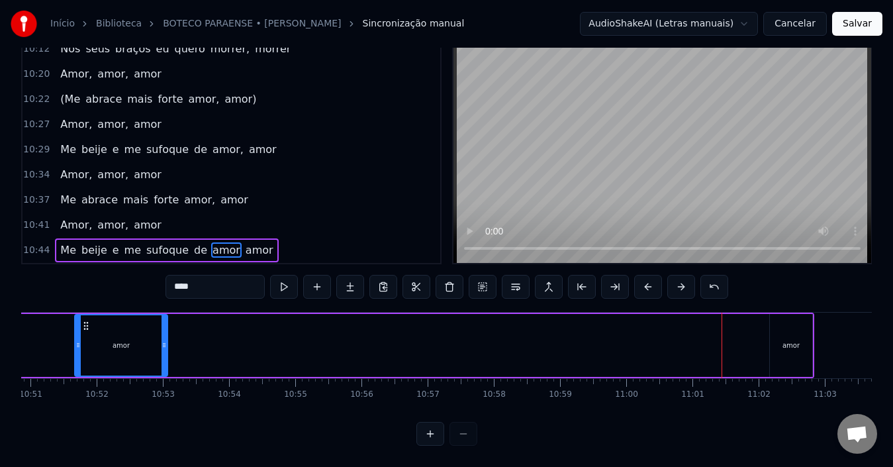
drag, startPoint x: 658, startPoint y: 312, endPoint x: 87, endPoint y: 335, distance: 571.6
click at [87, 335] on div "amor" at bounding box center [120, 345] width 91 height 60
click at [784, 325] on div "amor" at bounding box center [795, 345] width 42 height 63
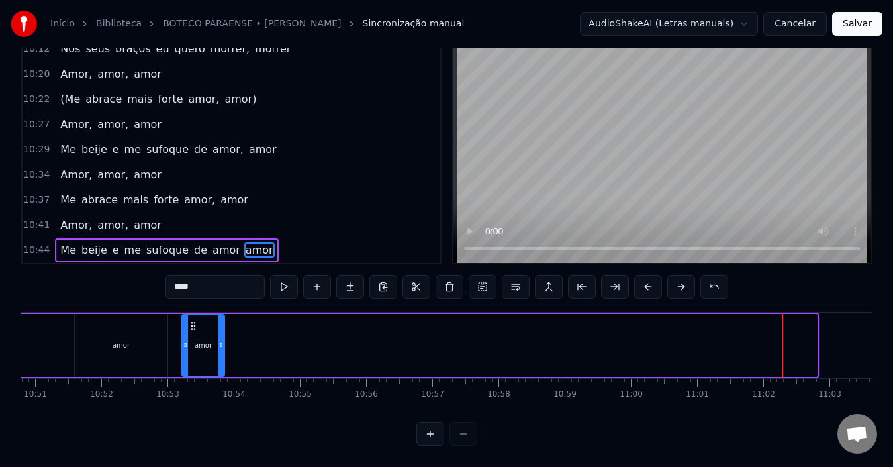
drag, startPoint x: 785, startPoint y: 312, endPoint x: 193, endPoint y: 326, distance: 592.4
click at [193, 326] on div "amor" at bounding box center [203, 345] width 41 height 60
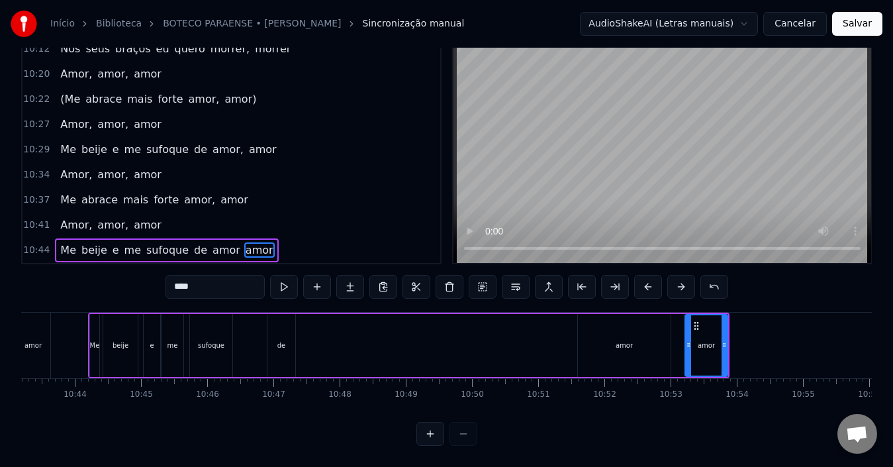
scroll to position [0, 42510]
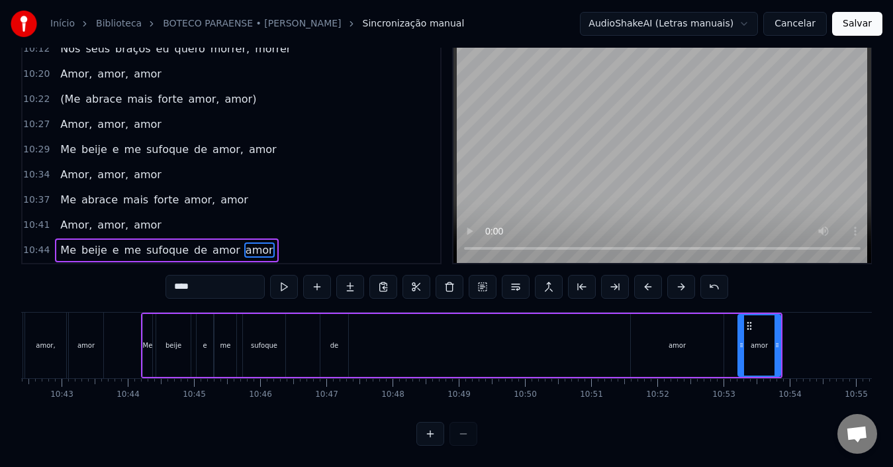
click at [639, 316] on div "amor" at bounding box center [677, 345] width 93 height 63
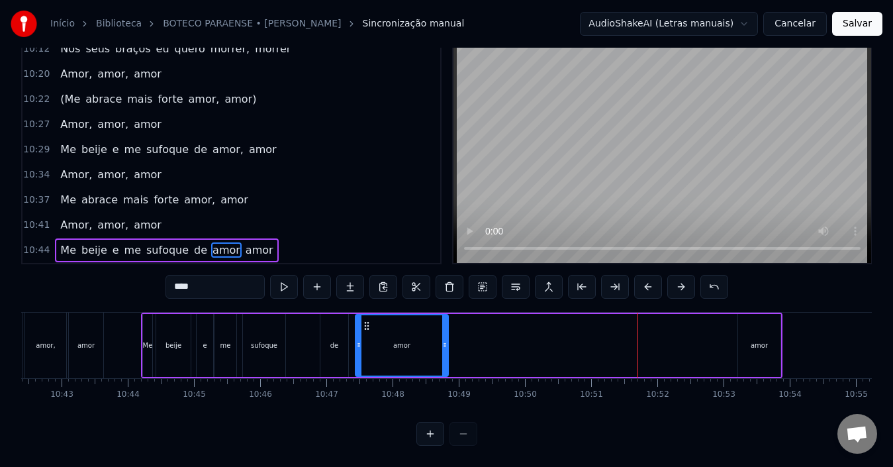
drag, startPoint x: 642, startPoint y: 315, endPoint x: 367, endPoint y: 321, distance: 275.4
click at [367, 321] on div "amor" at bounding box center [401, 345] width 91 height 60
click at [311, 321] on div "Me beije e me sufoque de amor amor" at bounding box center [461, 345] width 641 height 66
click at [305, 328] on div "Me beije e me sufoque de amor amor" at bounding box center [461, 345] width 641 height 66
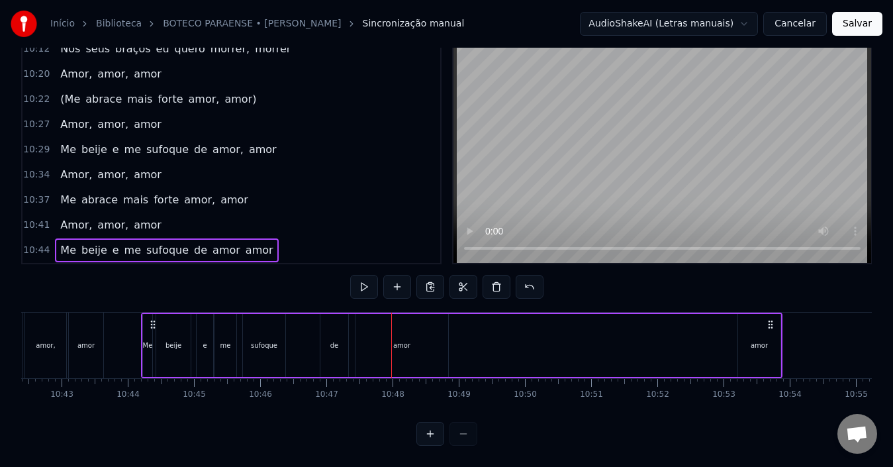
click at [329, 322] on div "de" at bounding box center [334, 345] width 28 height 63
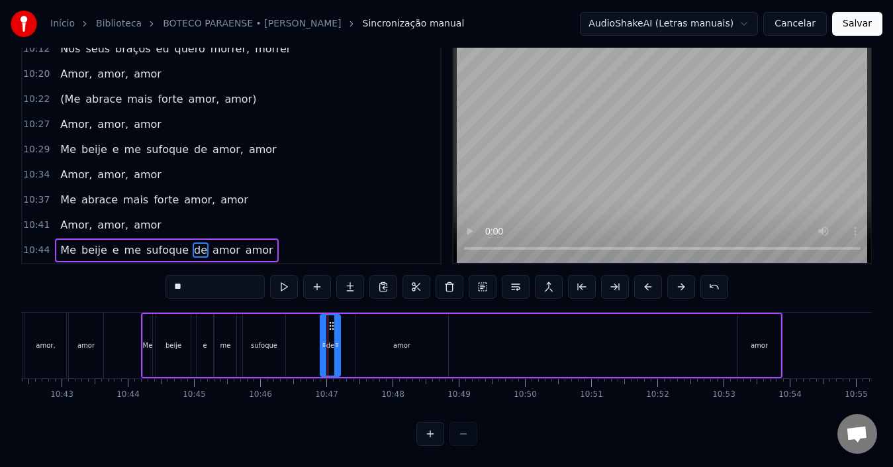
drag, startPoint x: 343, startPoint y: 330, endPoint x: 336, endPoint y: 330, distance: 7.9
click at [336, 339] on icon at bounding box center [336, 344] width 5 height 11
click at [394, 340] on div "amor" at bounding box center [401, 345] width 17 height 10
type input "****"
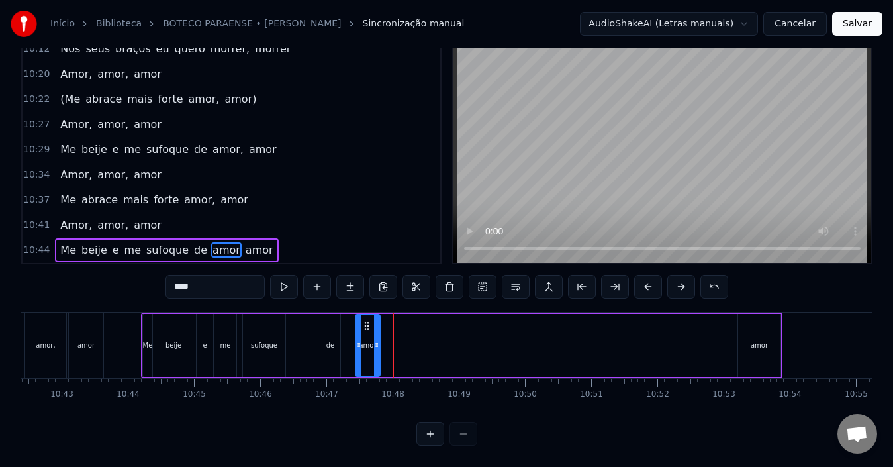
drag, startPoint x: 446, startPoint y: 325, endPoint x: 378, endPoint y: 325, distance: 68.2
click at [378, 325] on div at bounding box center [376, 345] width 5 height 60
drag, startPoint x: 365, startPoint y: 314, endPoint x: 355, endPoint y: 315, distance: 10.0
click at [355, 320] on icon at bounding box center [356, 325] width 11 height 11
click at [305, 322] on div "Me beije e me sufoque de amor amor" at bounding box center [461, 345] width 641 height 66
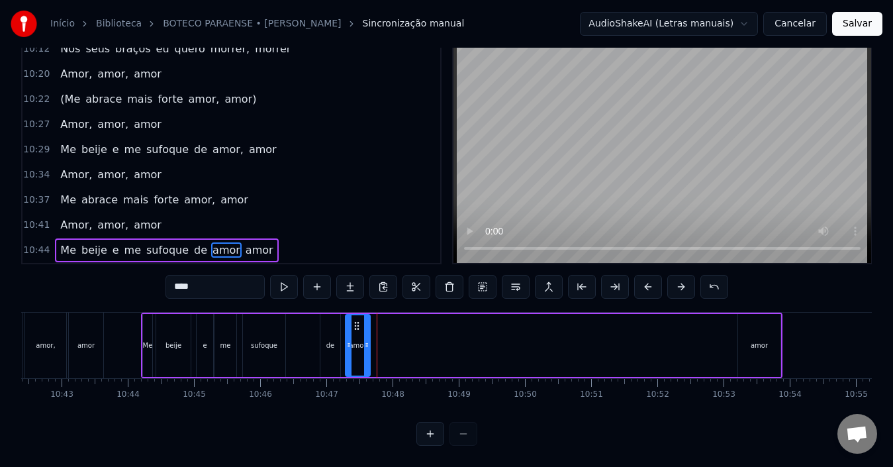
click at [305, 322] on div "Me beije e me sufoque de amor amor" at bounding box center [461, 345] width 641 height 66
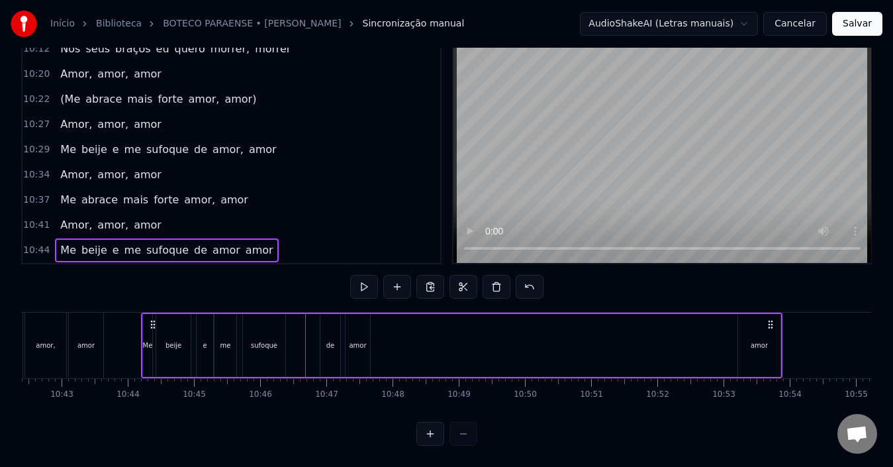
click at [305, 322] on div at bounding box center [305, 345] width 1 height 66
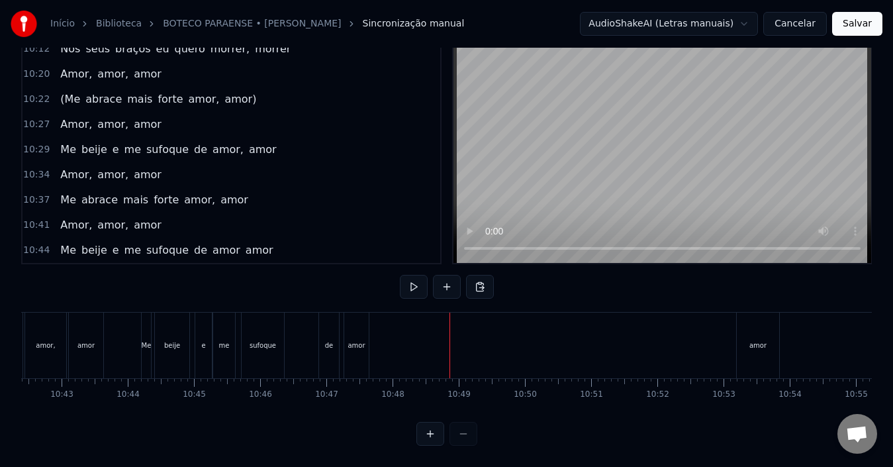
drag, startPoint x: 750, startPoint y: 323, endPoint x: 390, endPoint y: 331, distance: 360.1
click at [390, 331] on div "Me beije e me sufoque de amor amor" at bounding box center [461, 345] width 641 height 66
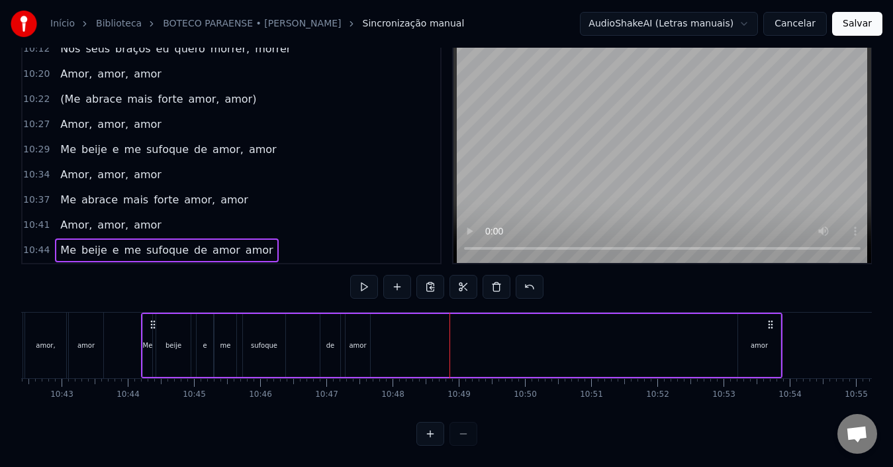
click at [747, 318] on div "amor" at bounding box center [759, 345] width 42 height 63
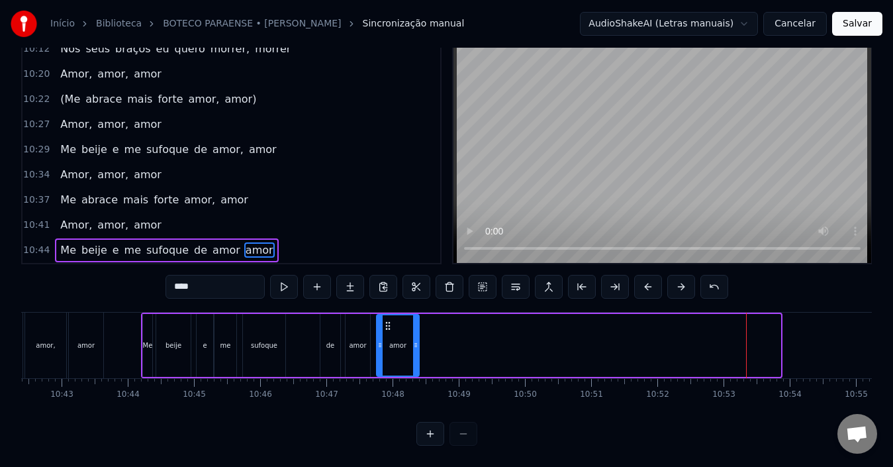
drag, startPoint x: 749, startPoint y: 312, endPoint x: 388, endPoint y: 326, distance: 361.6
click at [388, 326] on div "amor" at bounding box center [397, 345] width 41 height 60
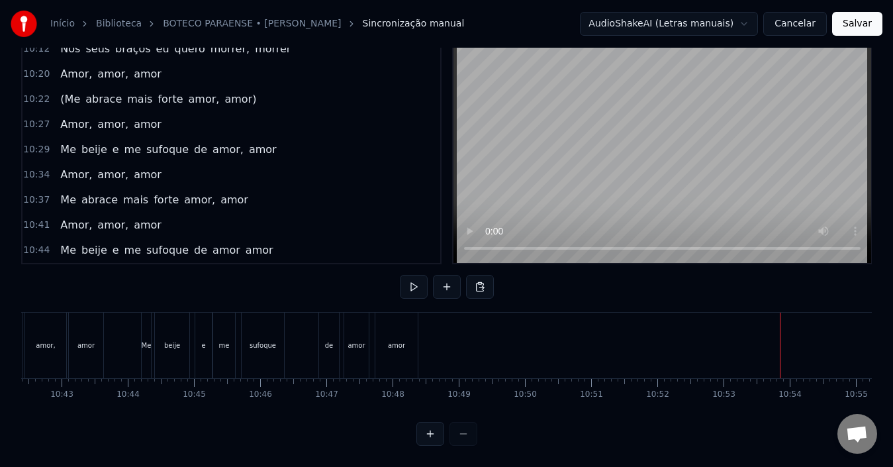
scroll to position [0, 43099]
click at [867, 21] on button "Salvar" at bounding box center [857, 24] width 50 height 24
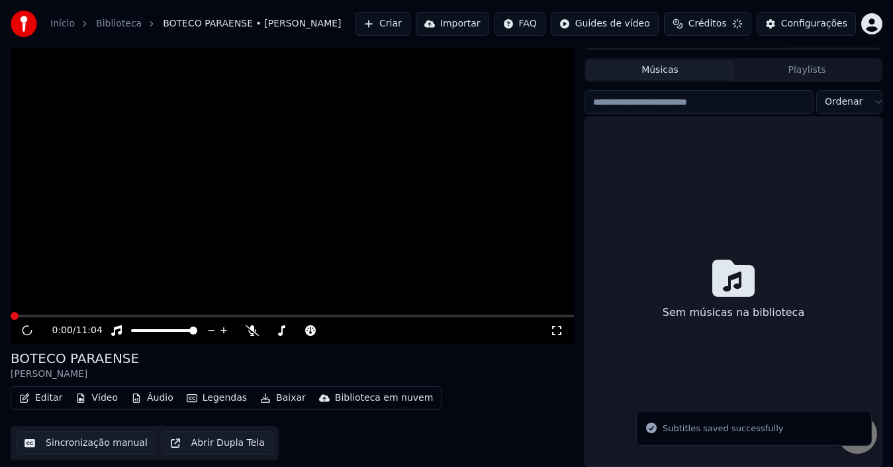
scroll to position [21, 0]
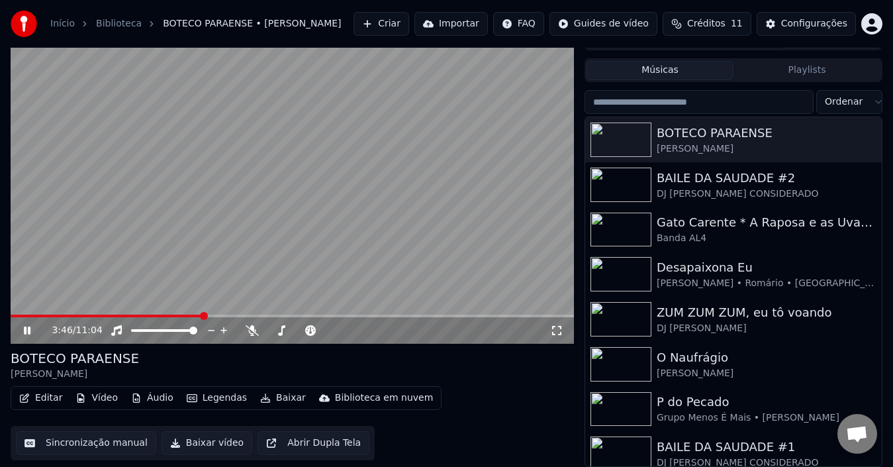
click at [27, 328] on icon at bounding box center [36, 330] width 30 height 11
click at [45, 401] on button "Editar" at bounding box center [41, 397] width 54 height 19
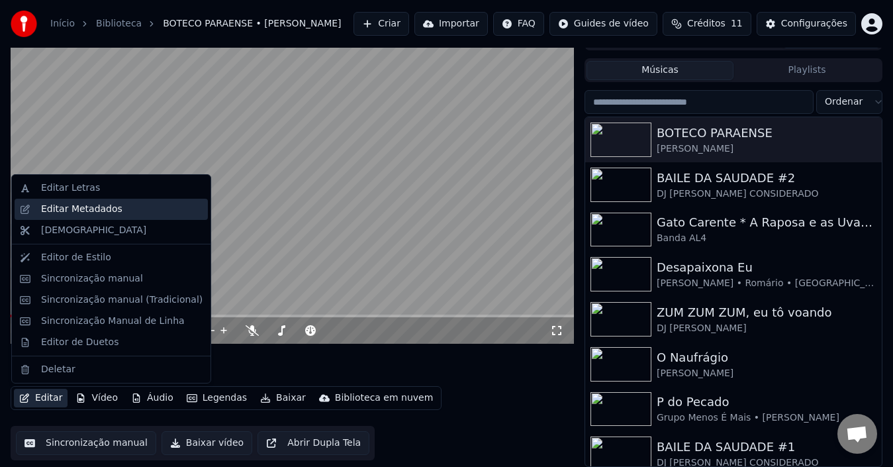
click at [79, 212] on div "Editar Metadados" at bounding box center [81, 208] width 81 height 13
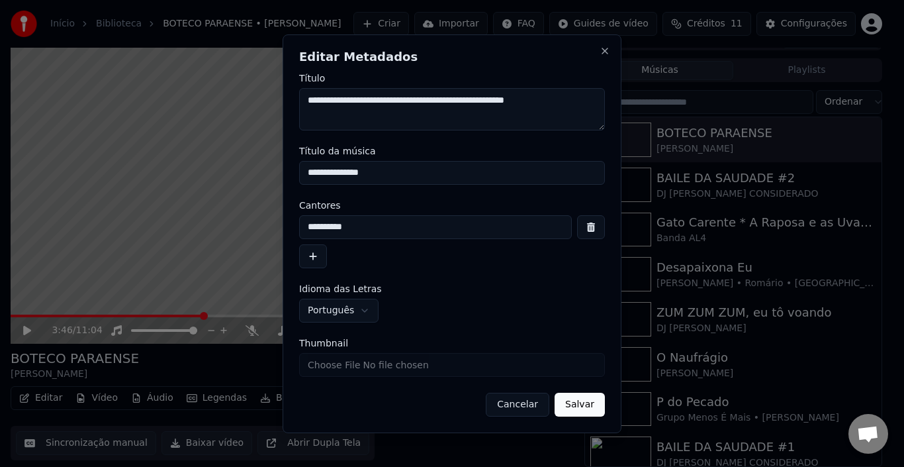
type textarea "**********"
click at [582, 406] on button "Salvar" at bounding box center [580, 404] width 50 height 24
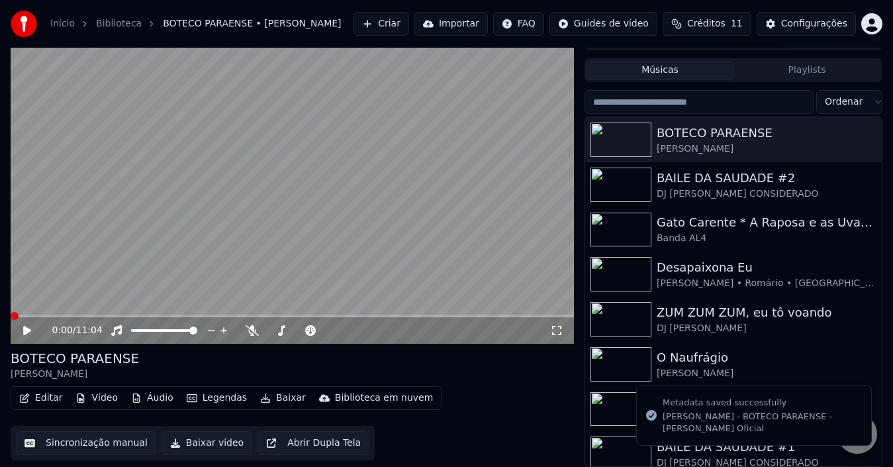
drag, startPoint x: 193, startPoint y: 443, endPoint x: 333, endPoint y: 455, distance: 140.2
click at [194, 443] on button "Baixar vídeo" at bounding box center [206, 443] width 91 height 24
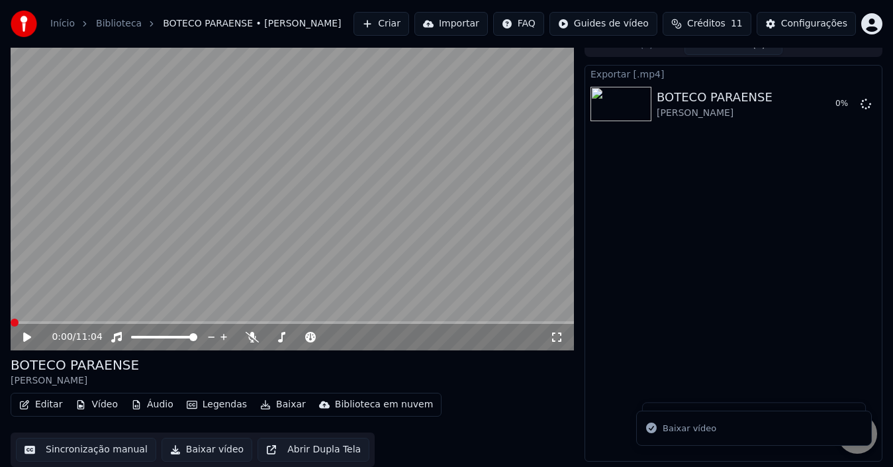
scroll to position [15, 0]
click at [28, 334] on icon at bounding box center [27, 337] width 7 height 8
